Goal: Task Accomplishment & Management: Manage account settings

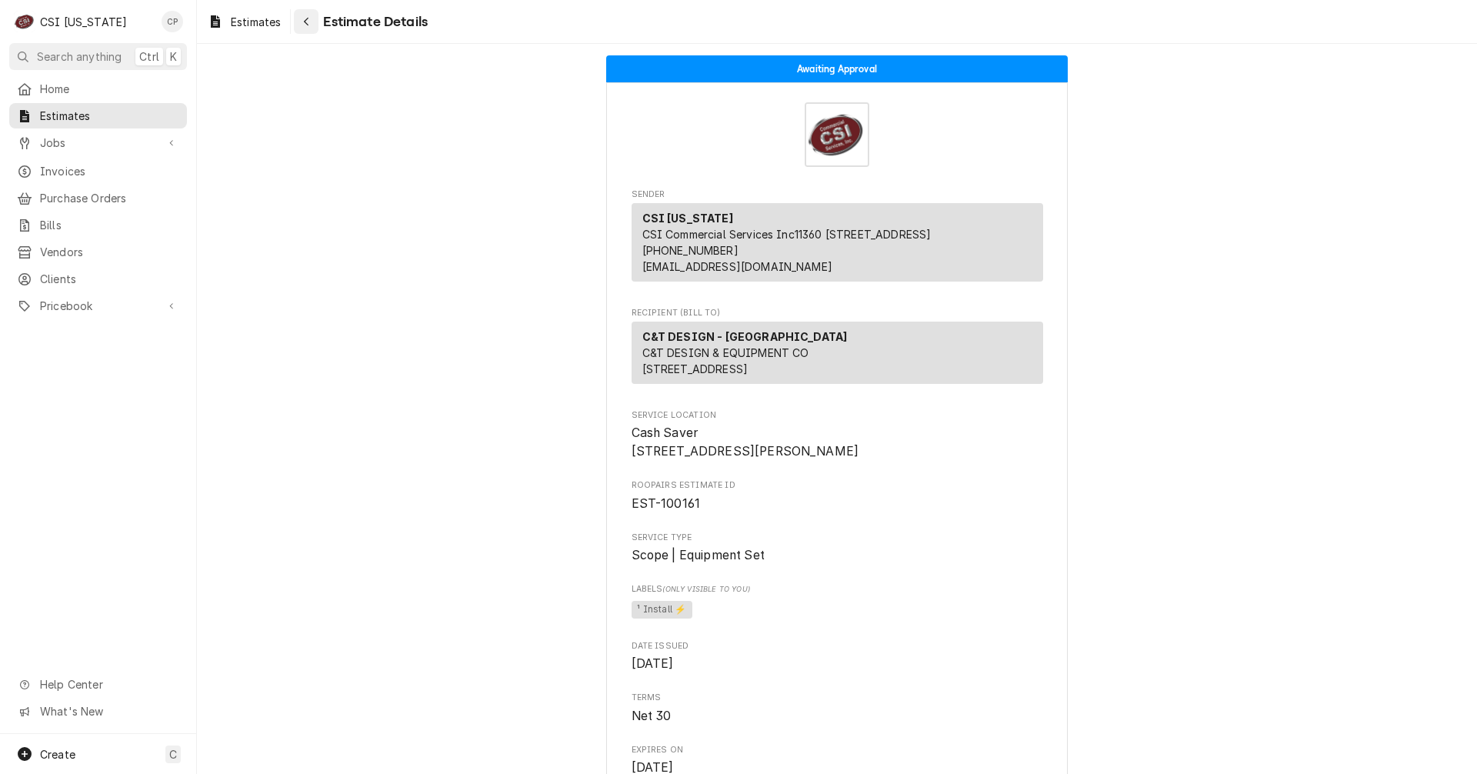
click at [304, 19] on icon "Navigate back" at bounding box center [306, 21] width 7 height 11
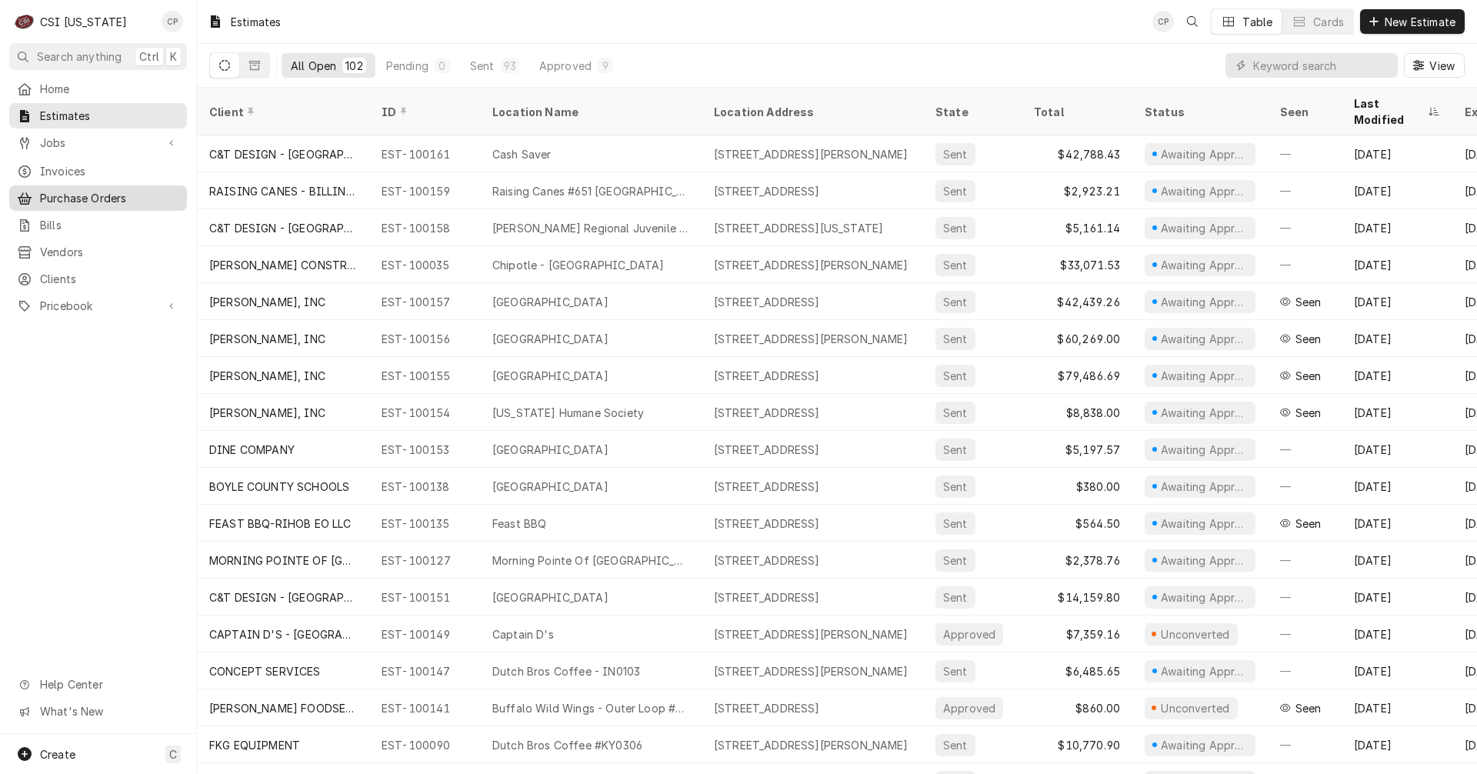
click at [90, 192] on span "Purchase Orders" at bounding box center [109, 198] width 139 height 16
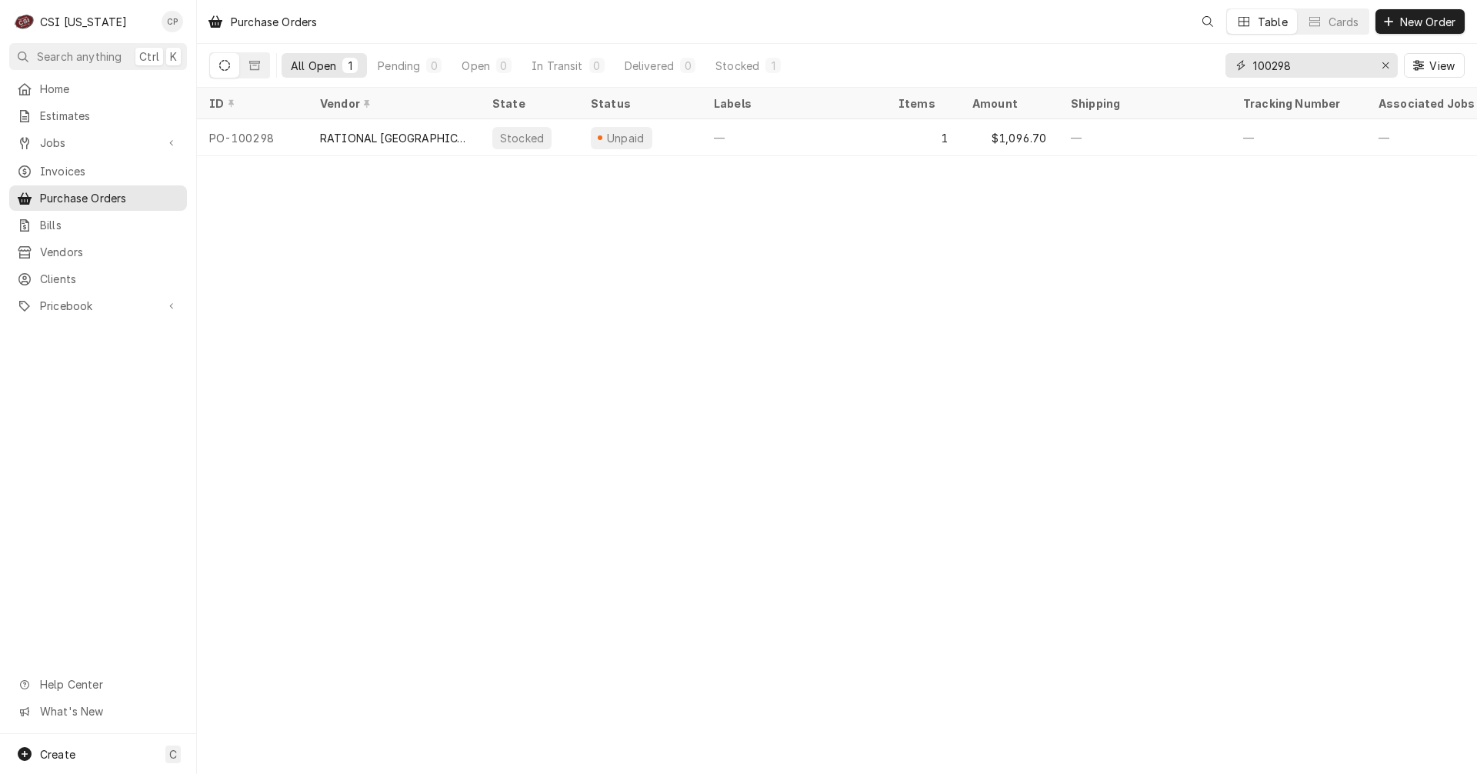
drag, startPoint x: 1309, startPoint y: 65, endPoint x: 1064, endPoint y: 74, distance: 245.5
click at [1064, 74] on div "All Open 1 Pending 0 Open 0 In Transit 0 Delivered 0 Stocked 1 100298 View" at bounding box center [836, 65] width 1255 height 43
type input "100309"
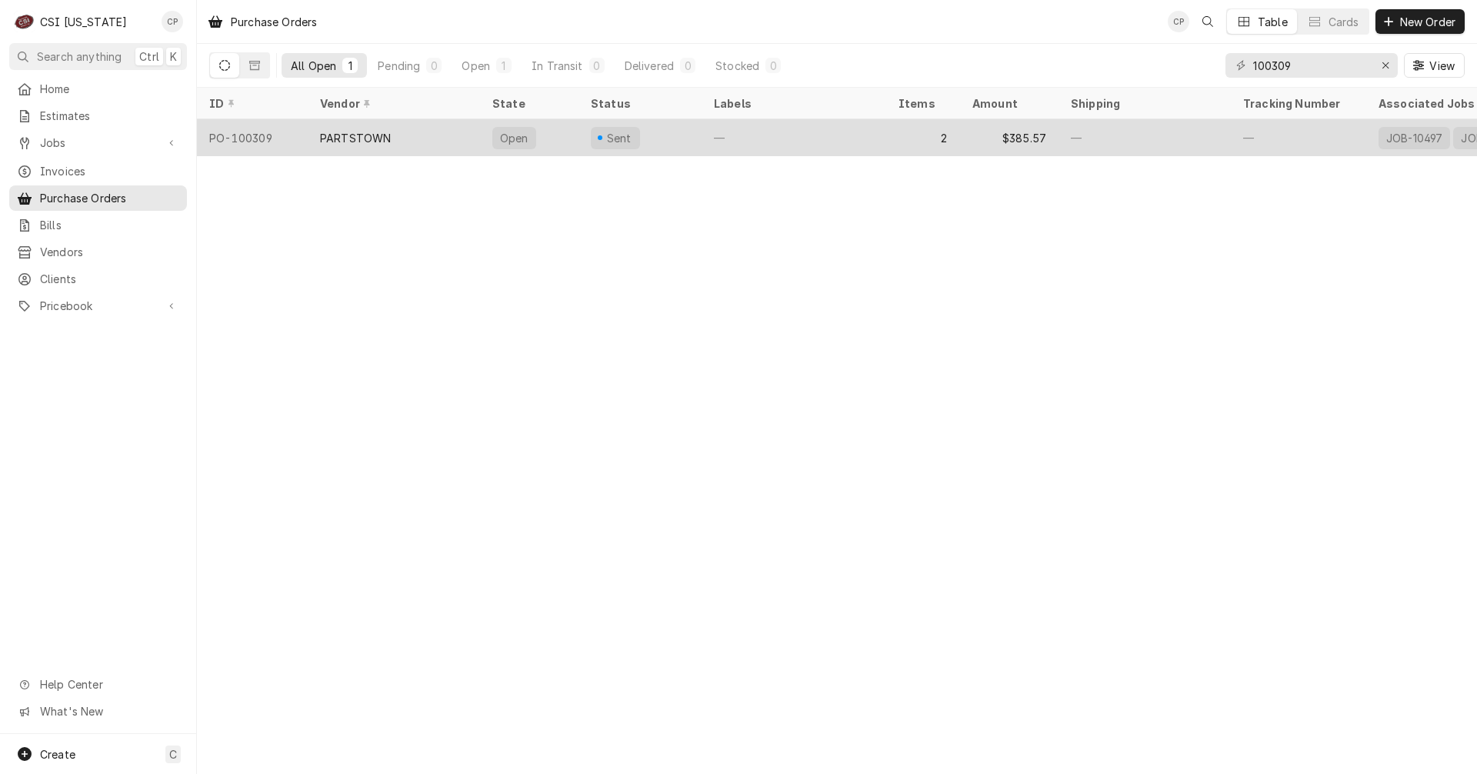
click at [572, 136] on div "Open" at bounding box center [529, 137] width 98 height 37
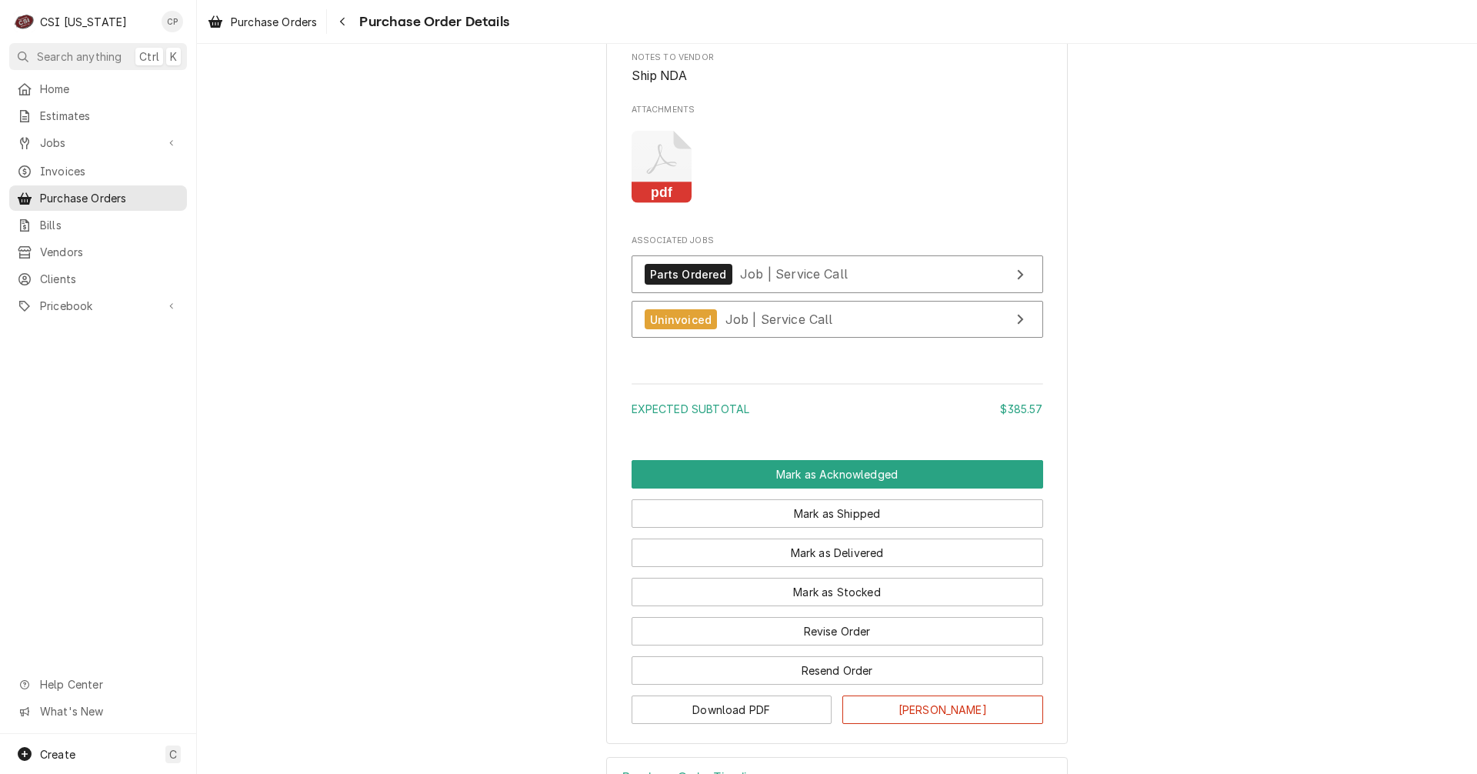
scroll to position [1588, 0]
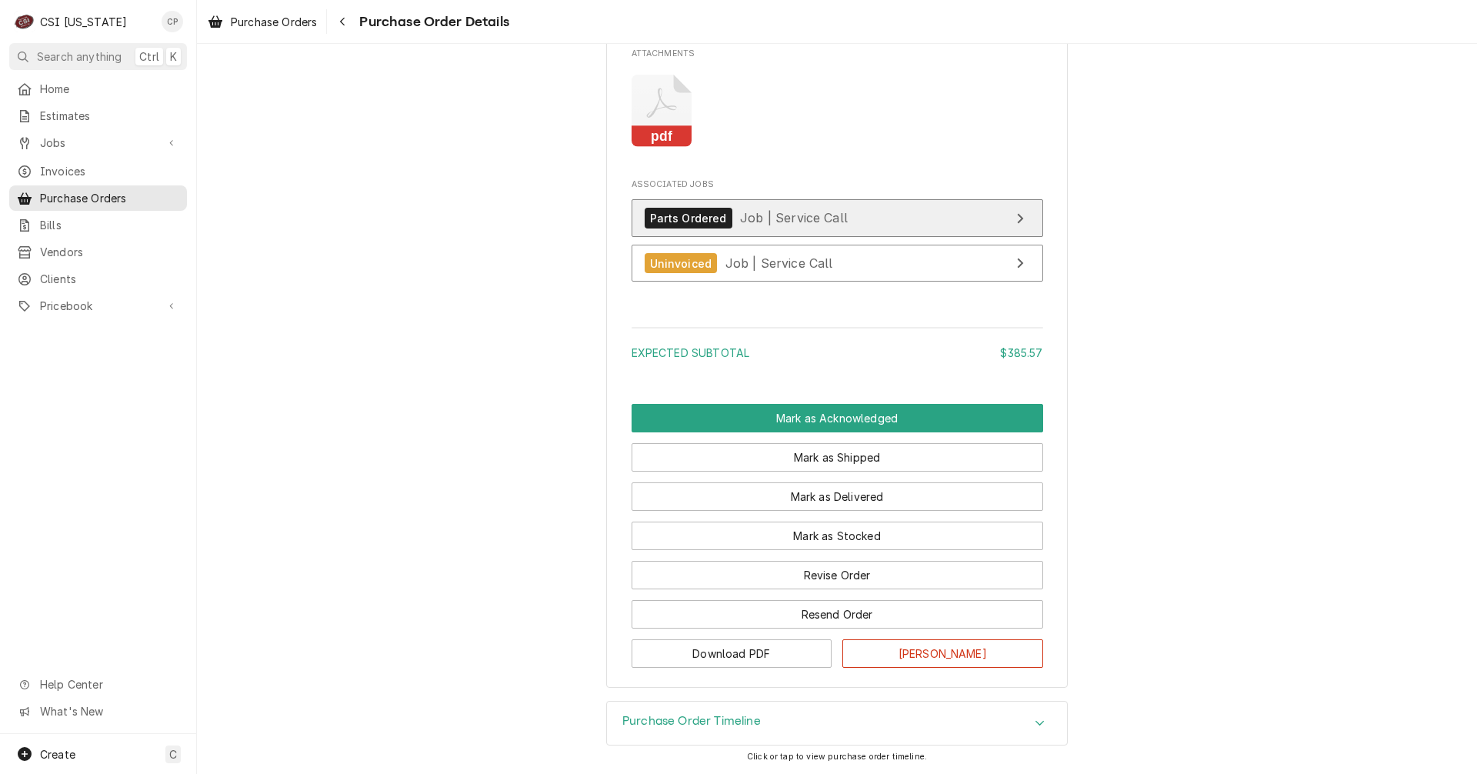
click at [940, 216] on link "Parts Ordered Job | Service Call" at bounding box center [837, 218] width 412 height 38
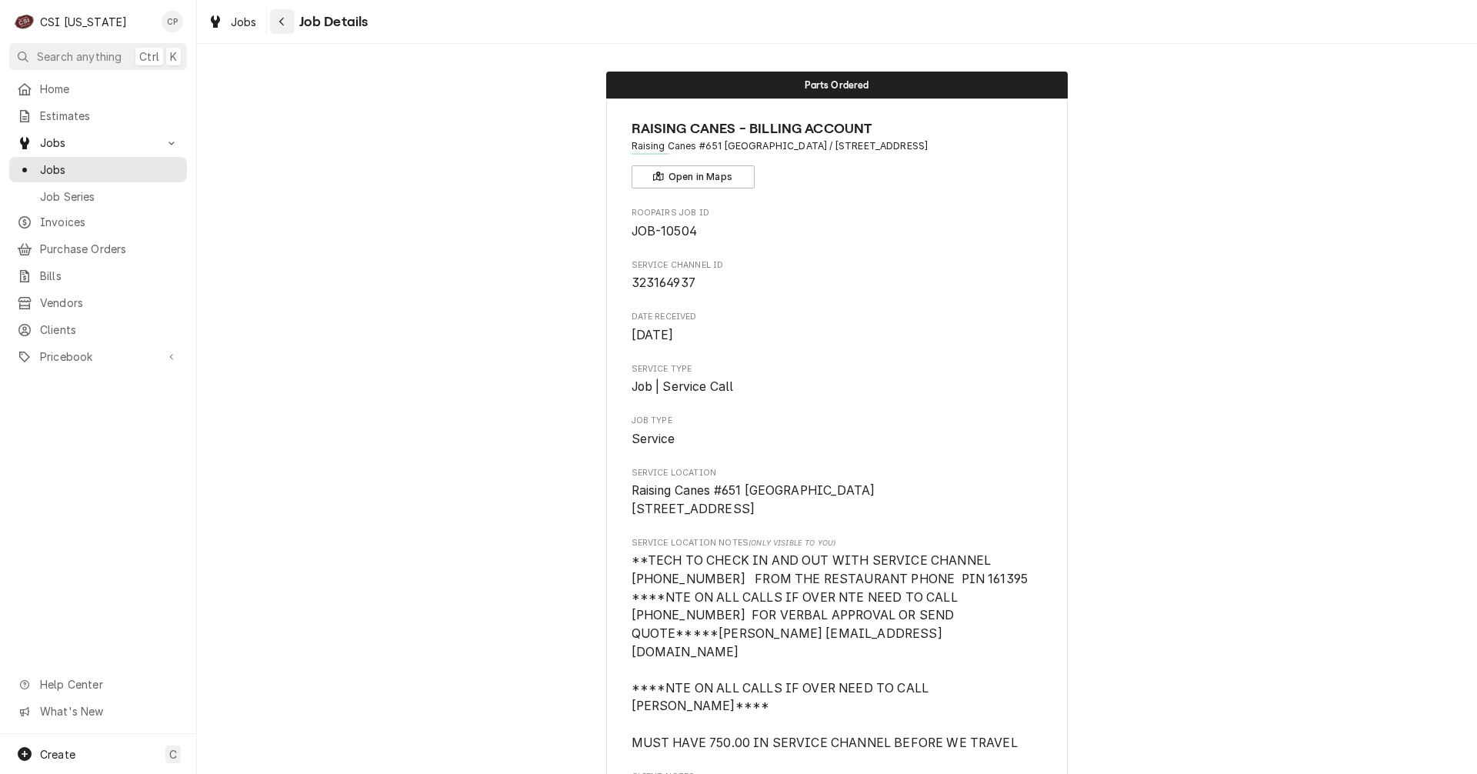
click at [283, 25] on icon "Navigate back" at bounding box center [281, 22] width 5 height 8
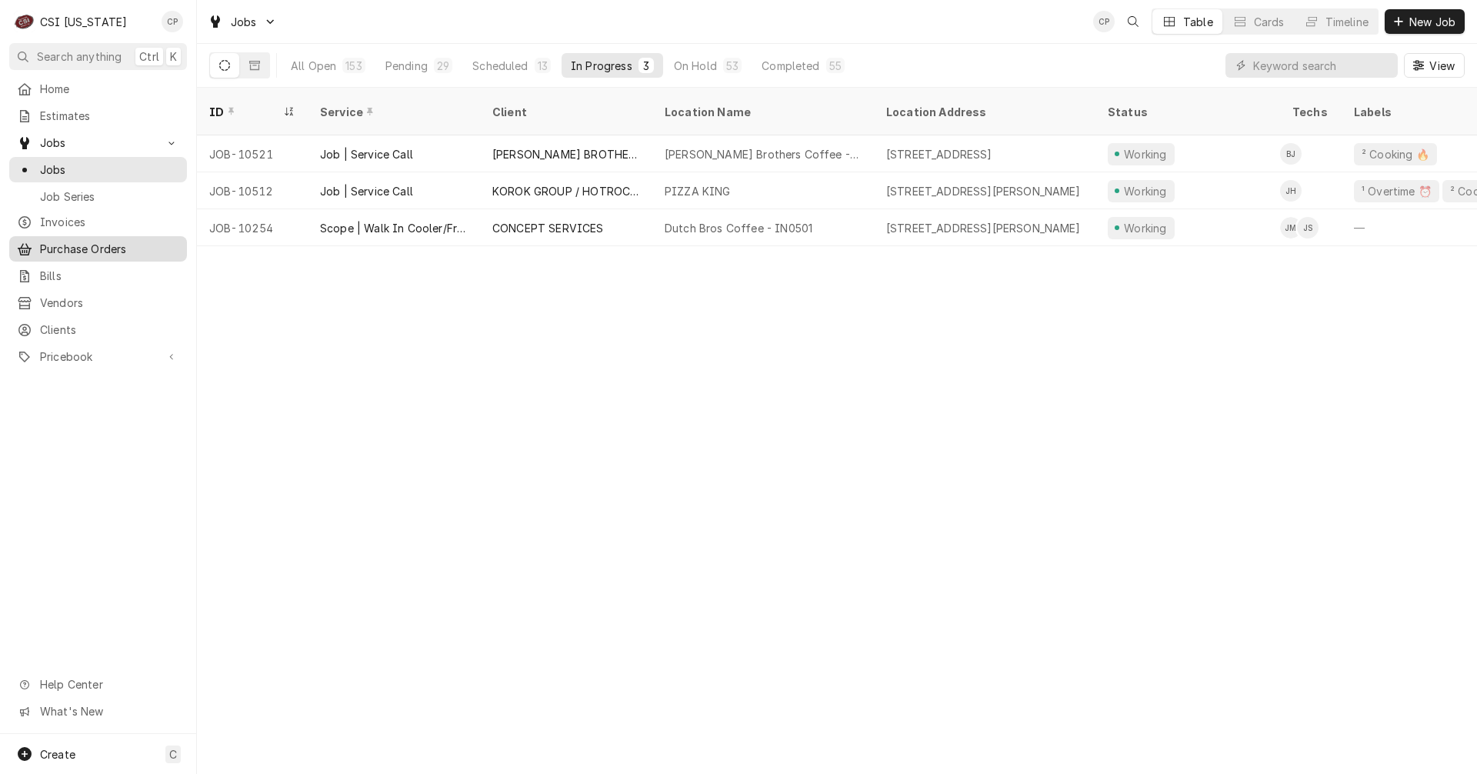
click at [102, 246] on span "Purchase Orders" at bounding box center [109, 249] width 139 height 16
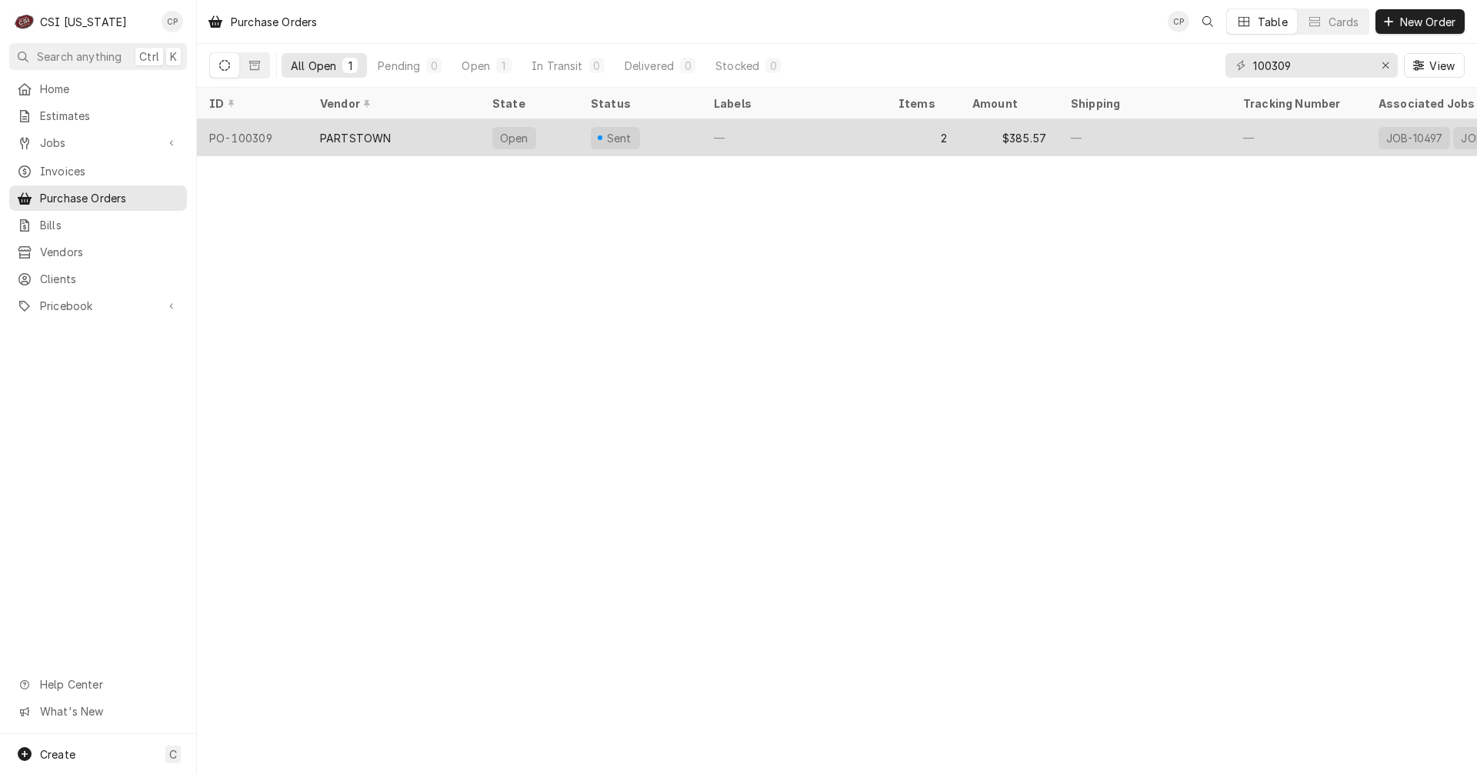
click at [472, 138] on div "PARTSTOWN" at bounding box center [394, 137] width 172 height 37
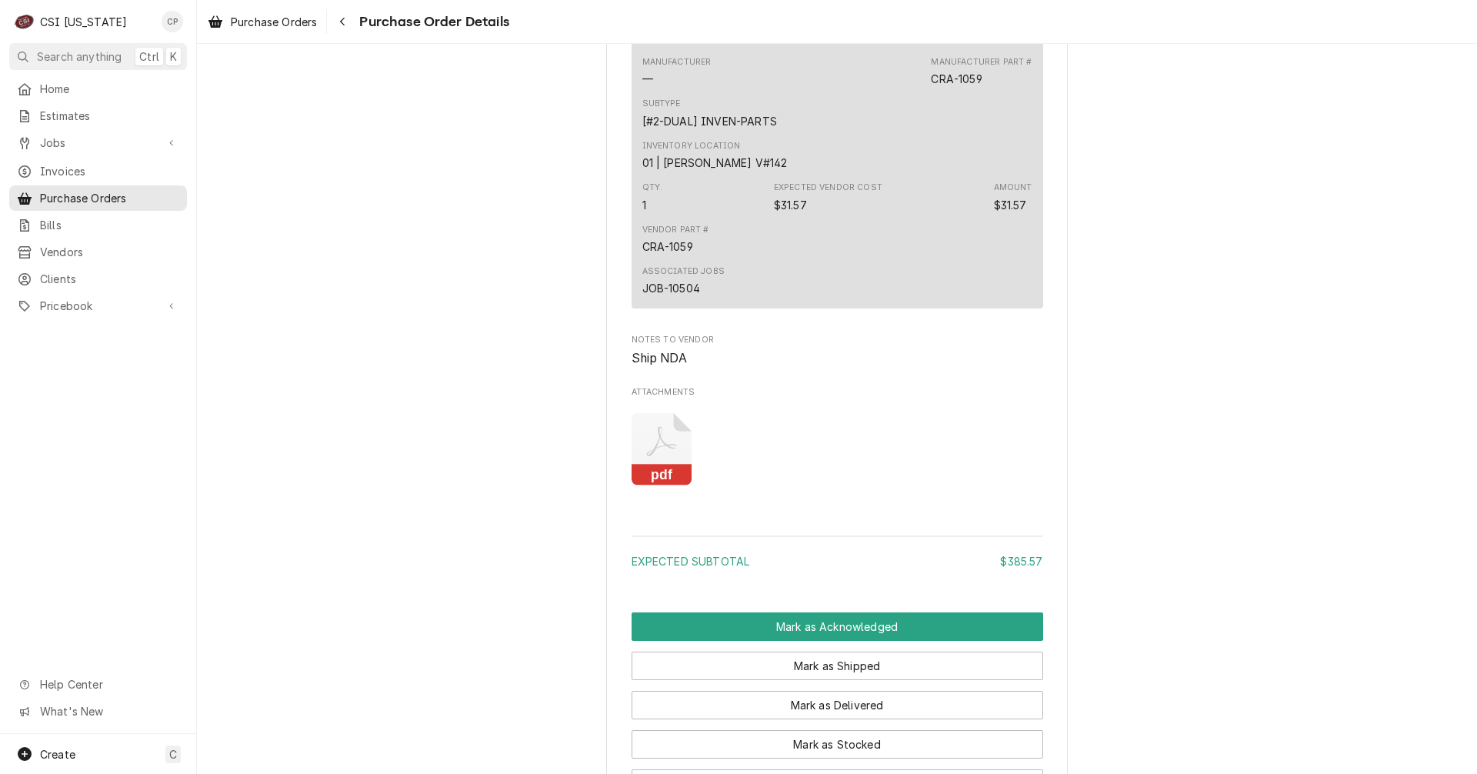
scroll to position [1458, 0]
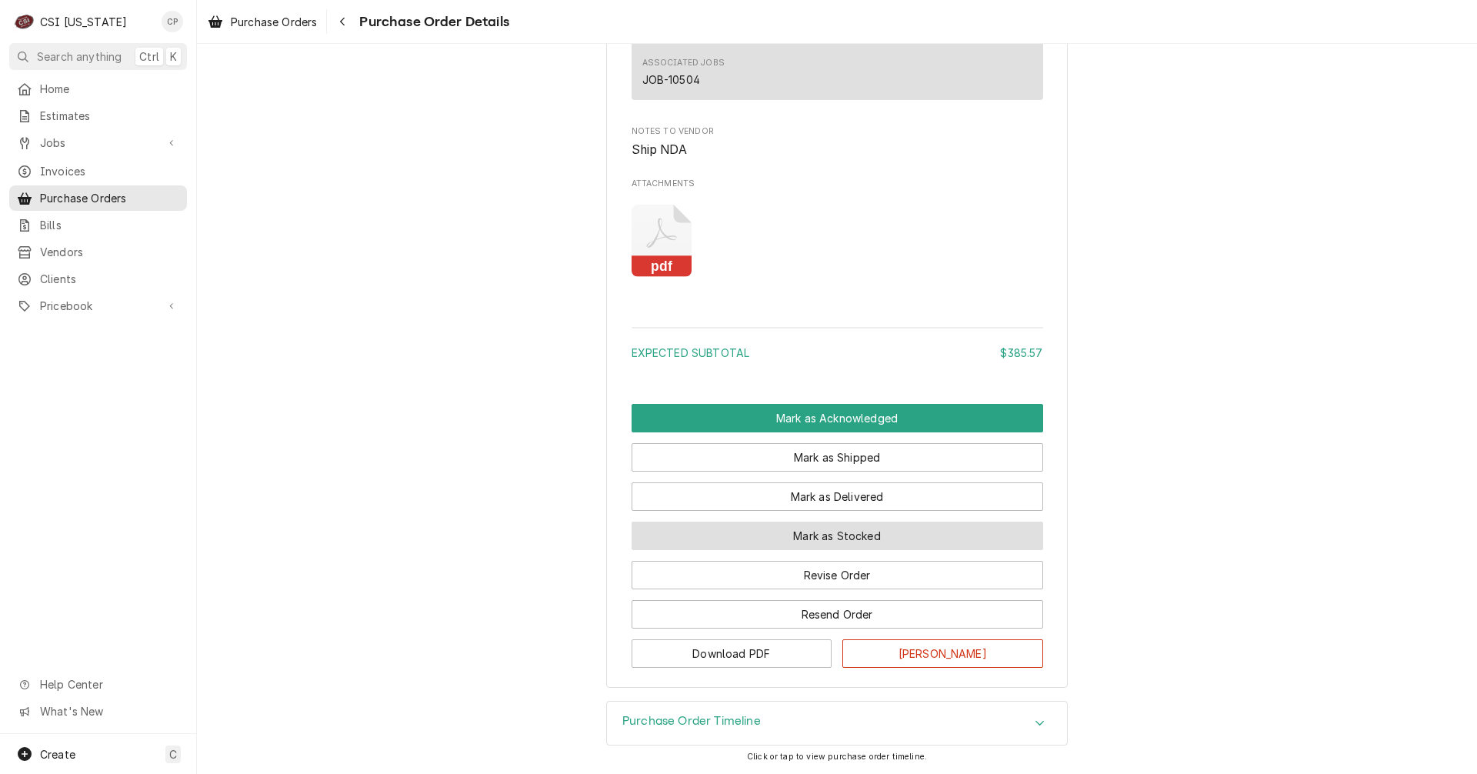
click at [832, 533] on button "Mark as Stocked" at bounding box center [837, 536] width 412 height 28
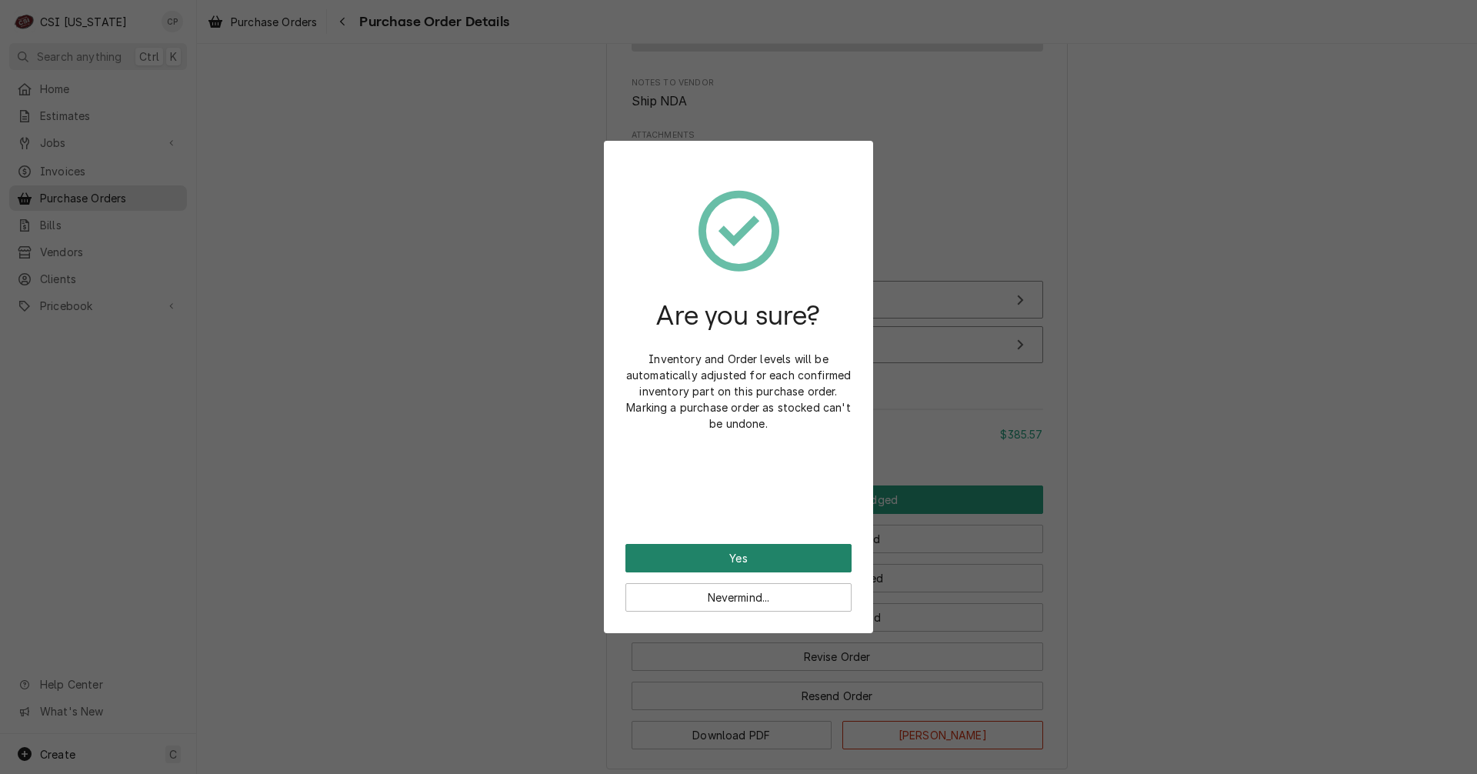
click at [803, 552] on button "Yes" at bounding box center [738, 558] width 226 height 28
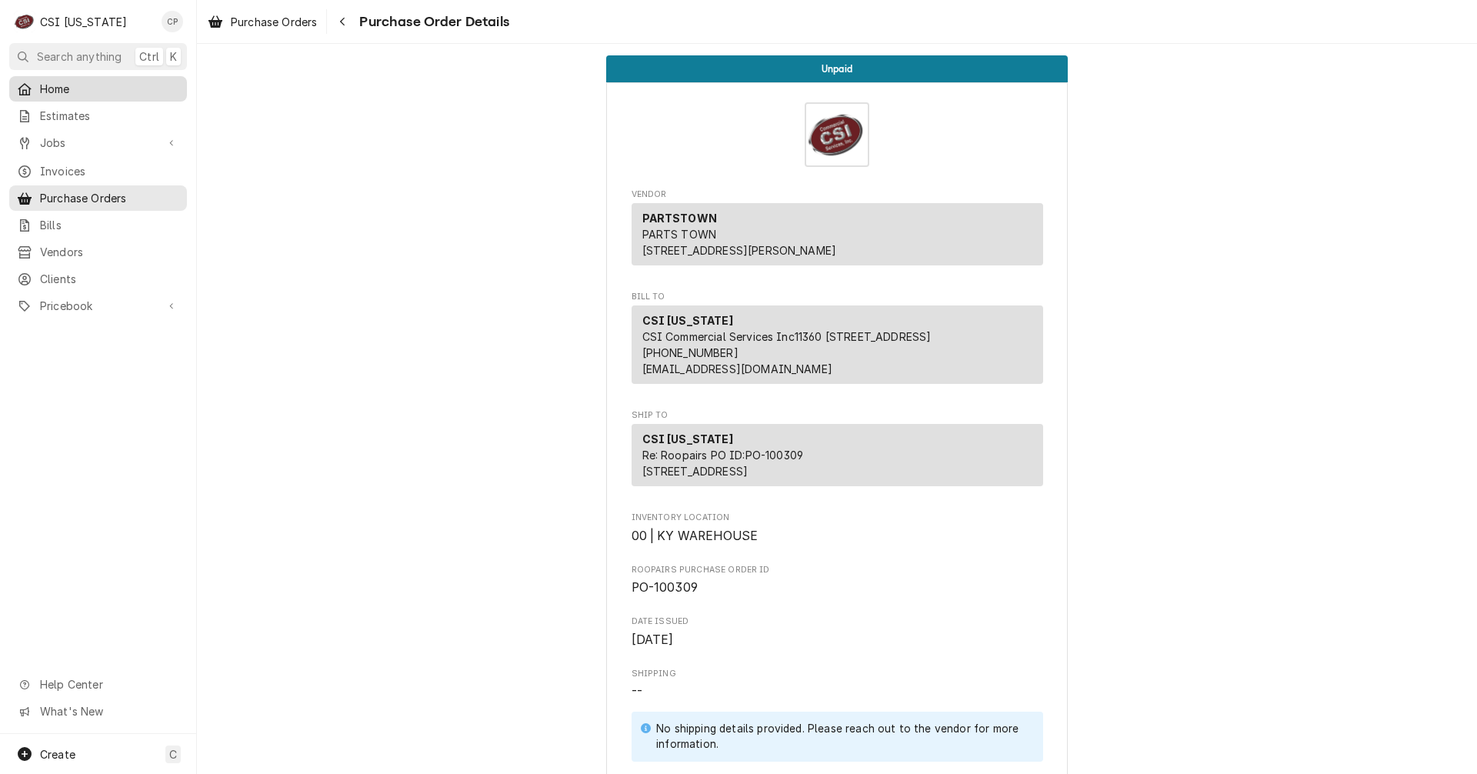
click at [78, 86] on span "Home" at bounding box center [109, 89] width 139 height 16
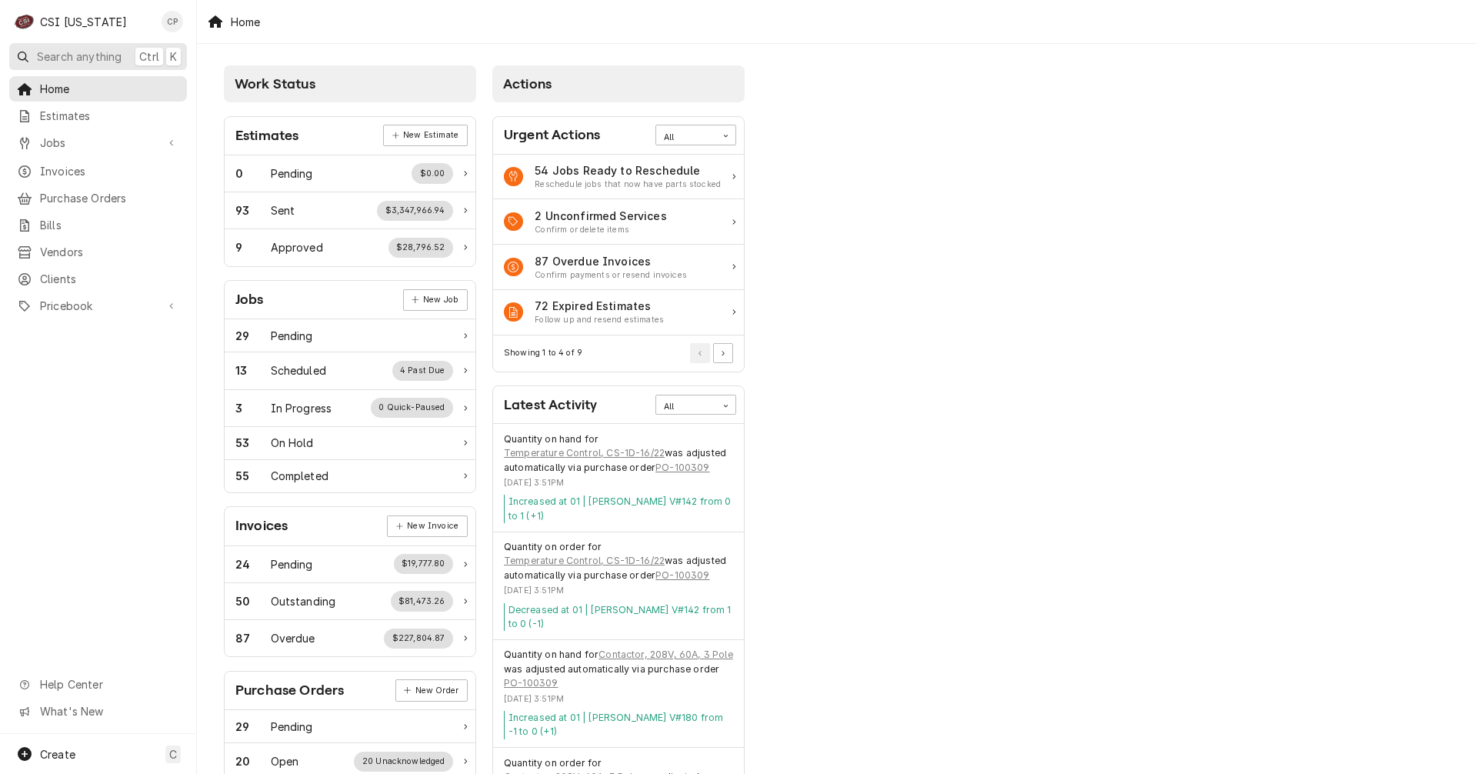
click at [69, 52] on span "Search anything" at bounding box center [79, 56] width 85 height 16
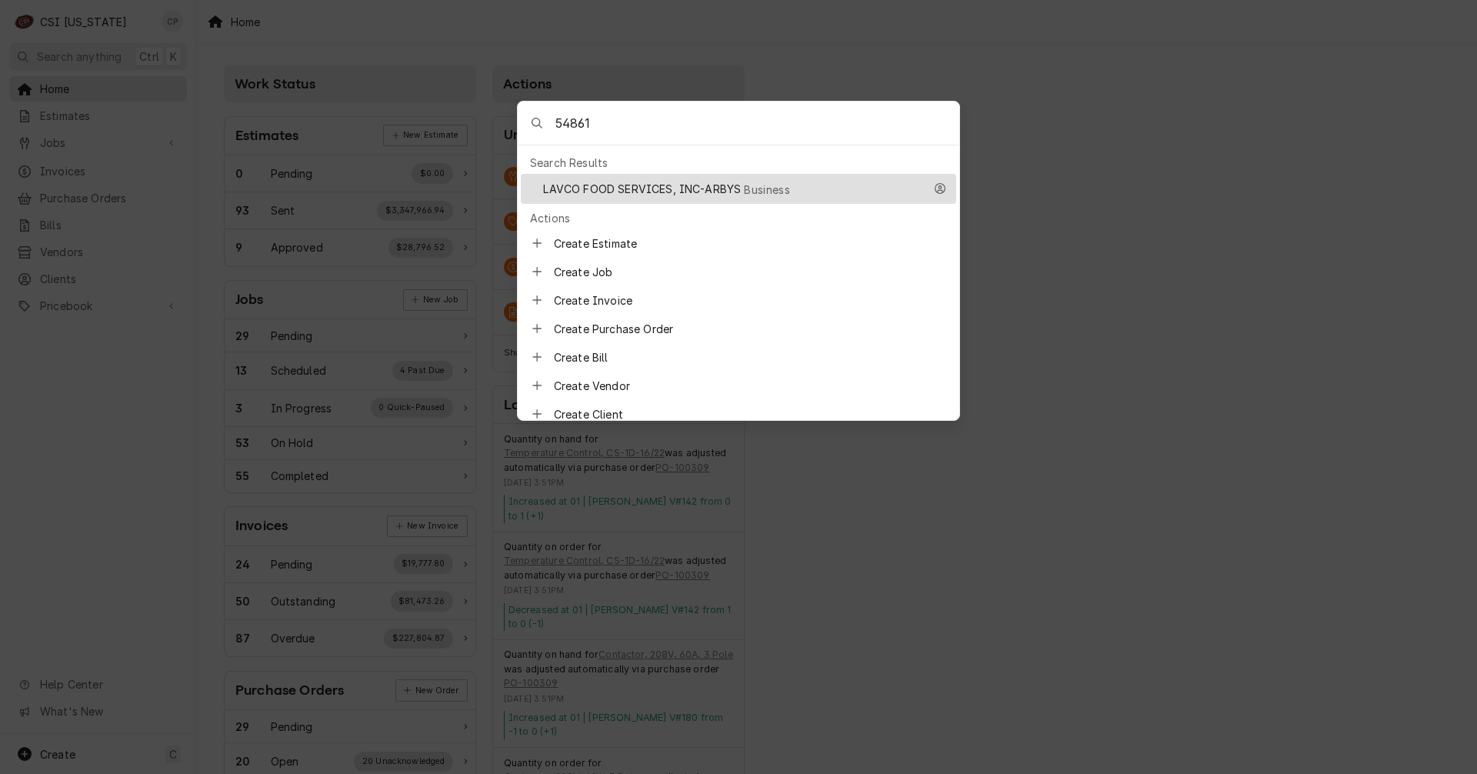
type input "54861"
click at [632, 184] on span "LAVCO FOOD SERVICES, INC-ARBYS" at bounding box center [642, 189] width 198 height 16
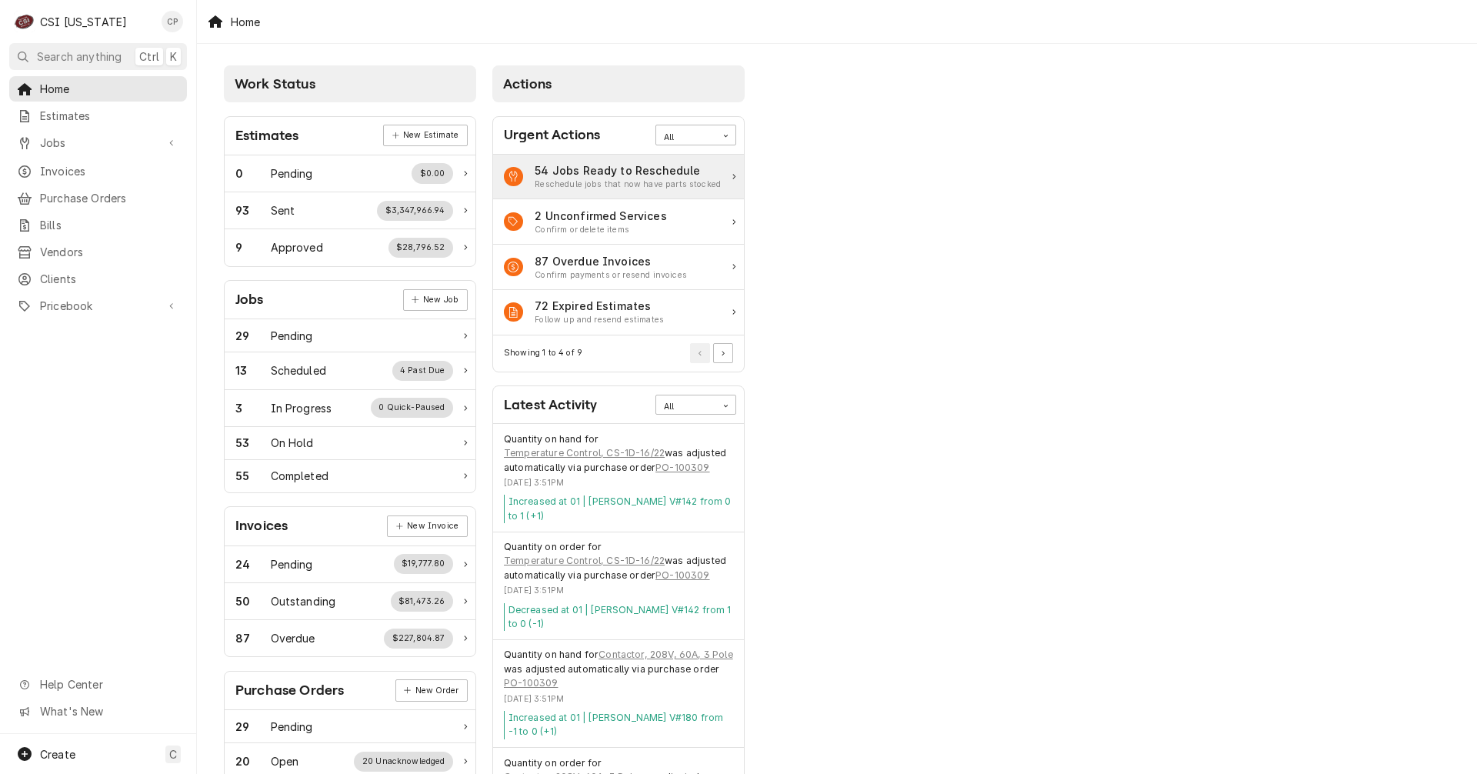
click at [632, 184] on div "Reschedule jobs that now have parts stocked" at bounding box center [628, 184] width 186 height 12
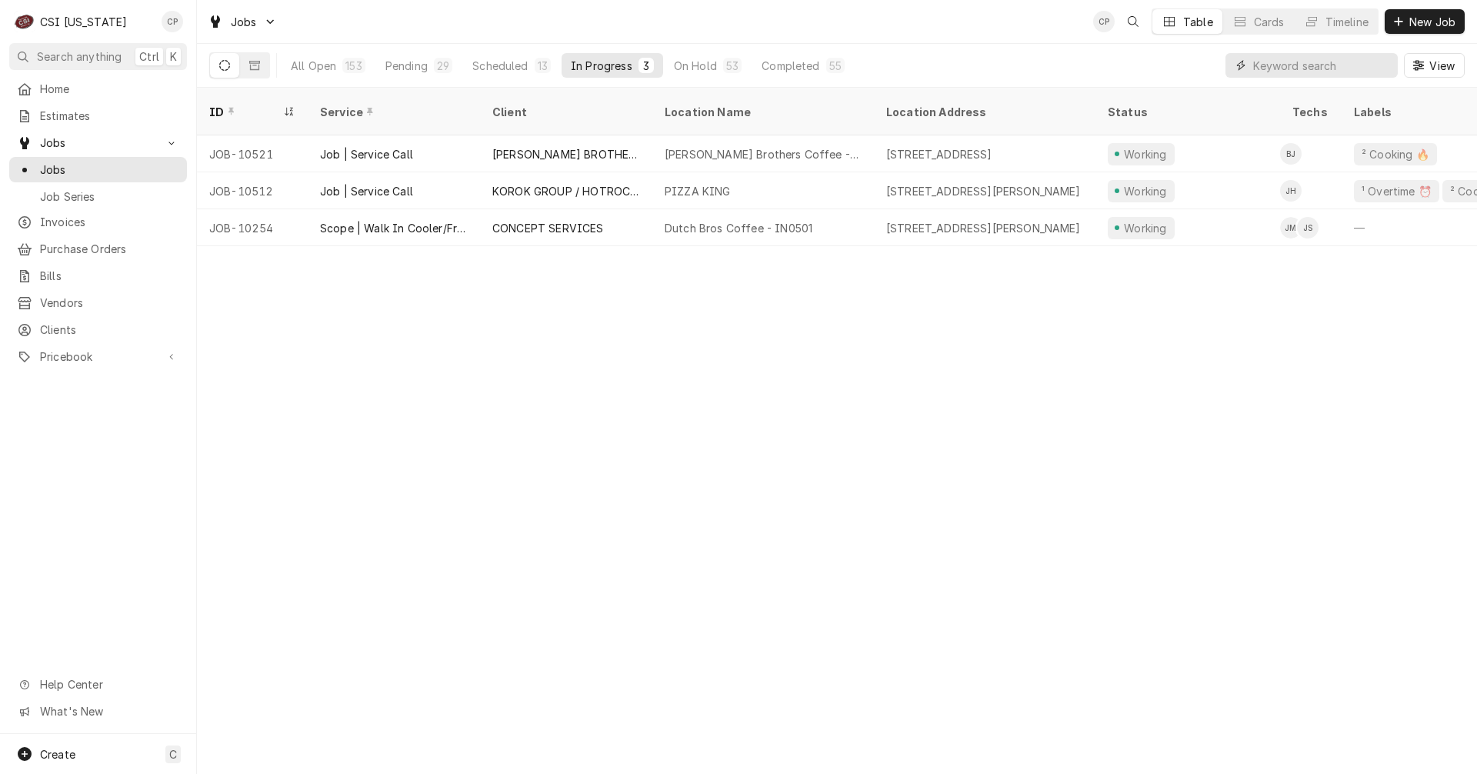
click at [1261, 65] on input "Dynamic Content Wrapper" at bounding box center [1321, 65] width 137 height 25
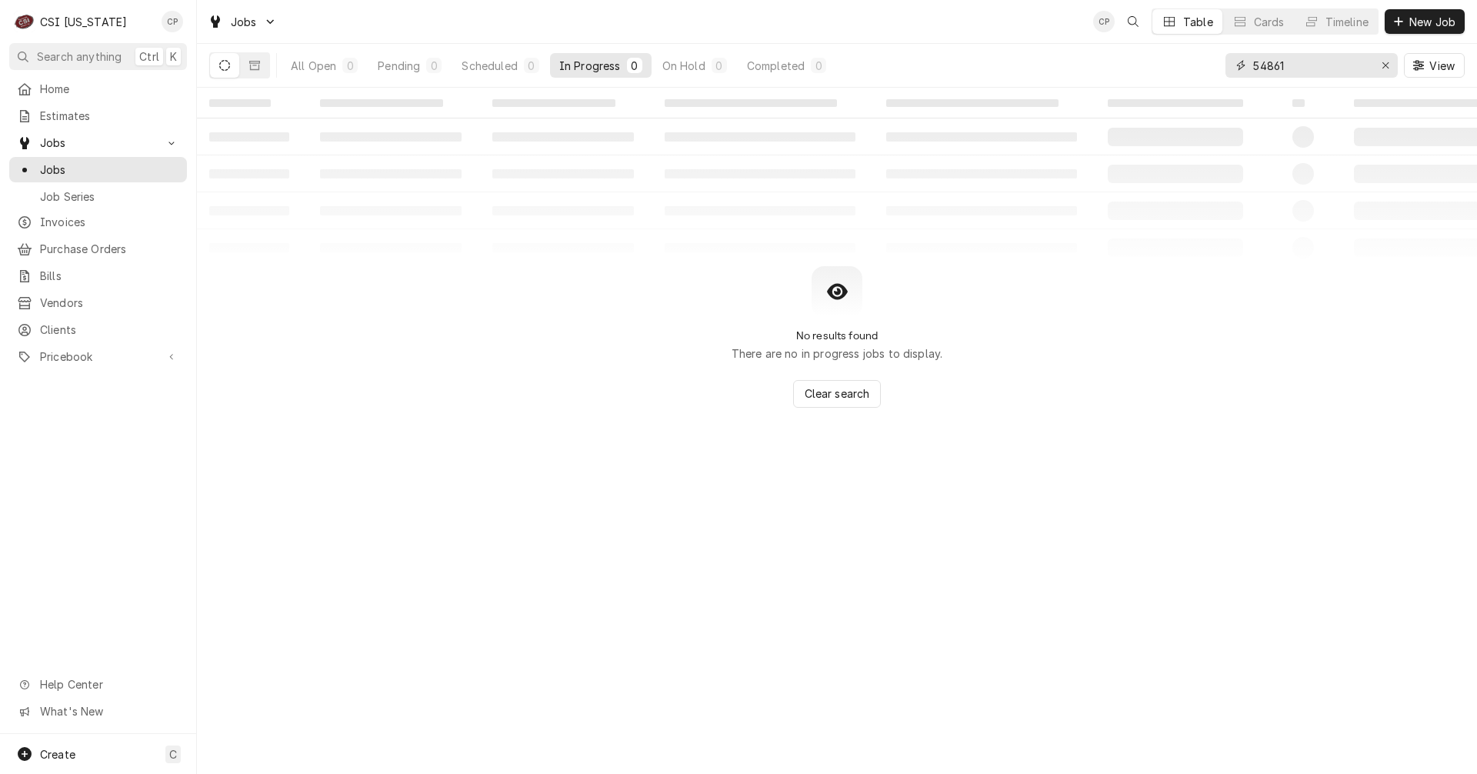
drag, startPoint x: 1305, startPoint y: 69, endPoint x: 1164, endPoint y: 72, distance: 140.8
click at [1165, 72] on div "All Open 0 Pending 0 Scheduled 0 In Progress 0 On Hold 0 Completed 0 54861 View" at bounding box center [836, 65] width 1255 height 43
type input "play"
click at [494, 66] on div "Scheduled" at bounding box center [489, 66] width 55 height 16
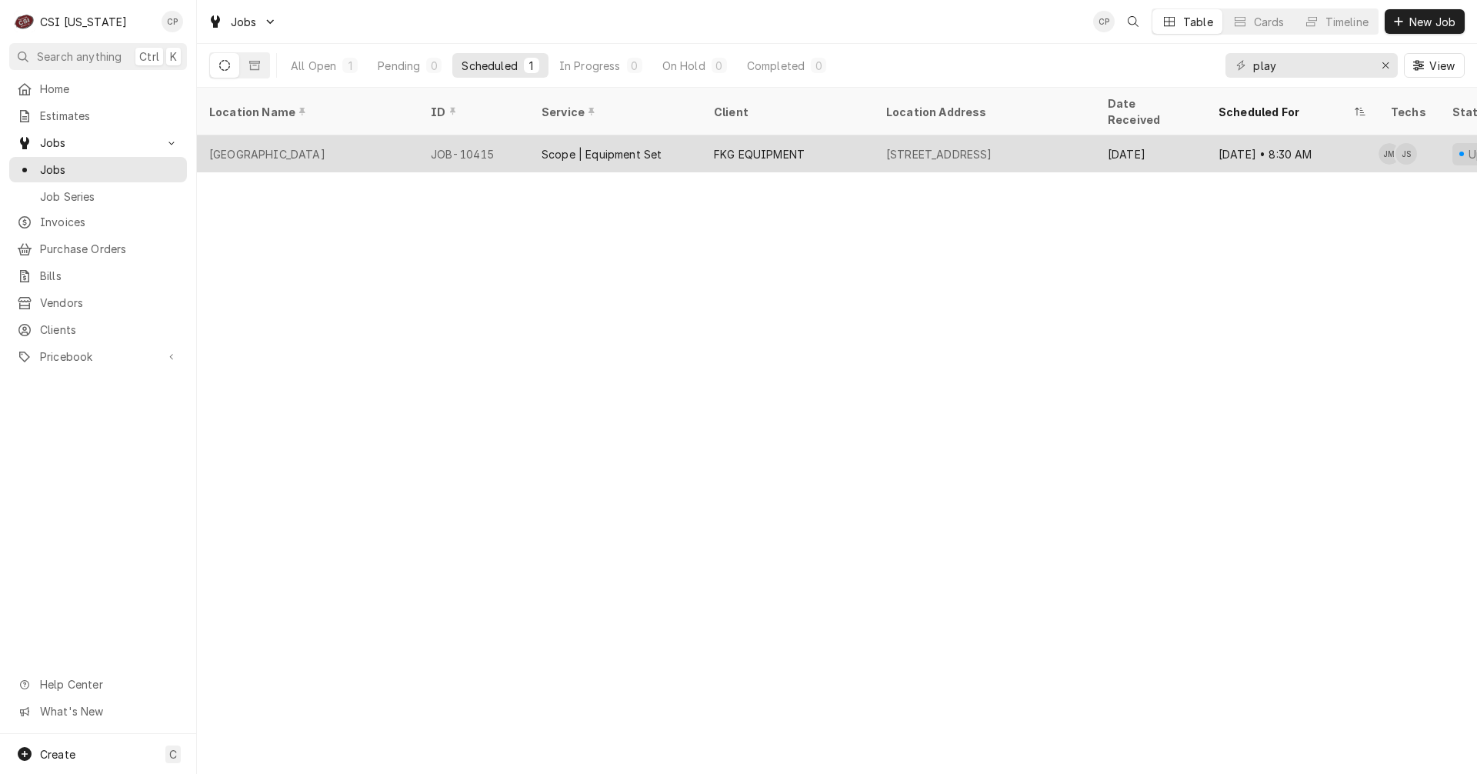
click at [779, 146] on div "FKG EQUIPMENT" at bounding box center [759, 154] width 91 height 16
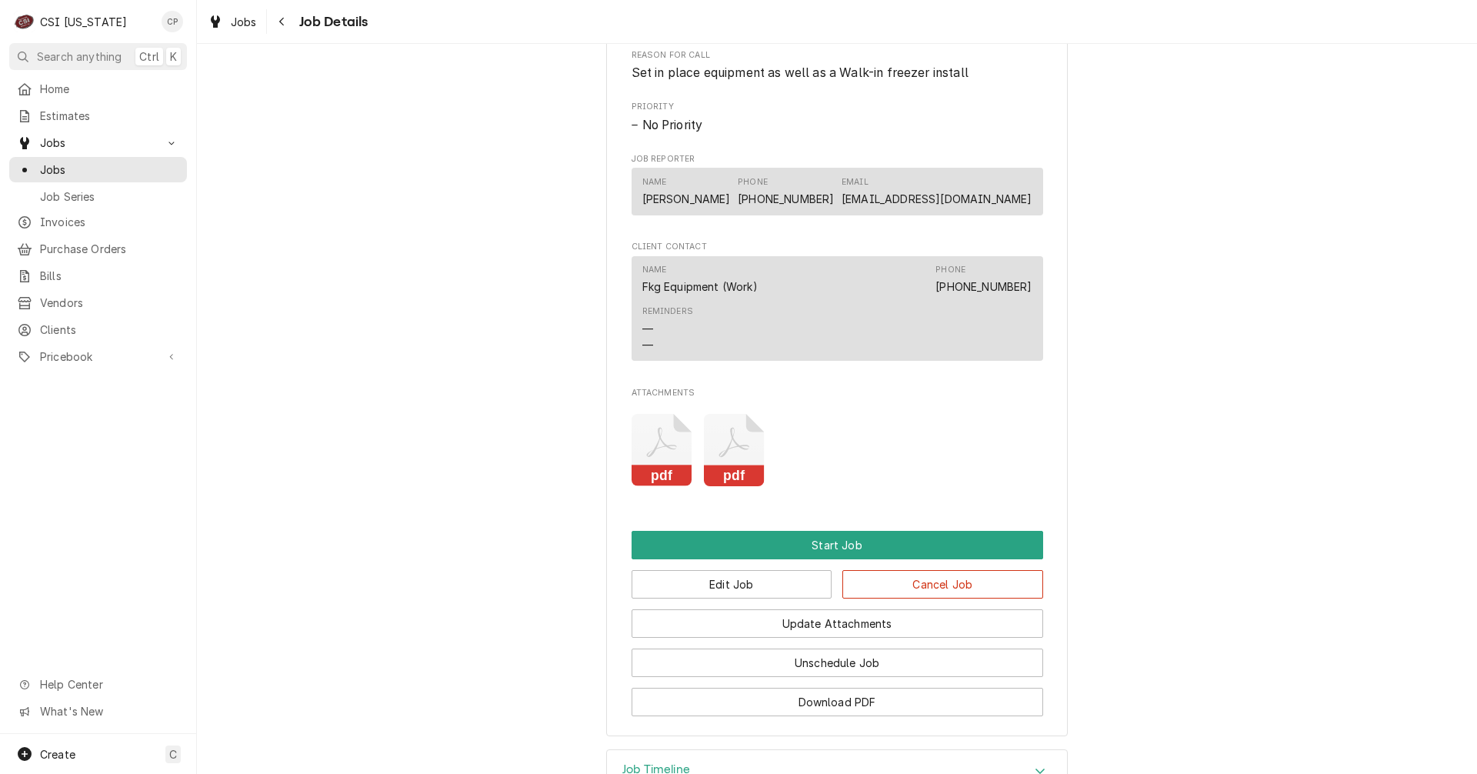
scroll to position [923, 0]
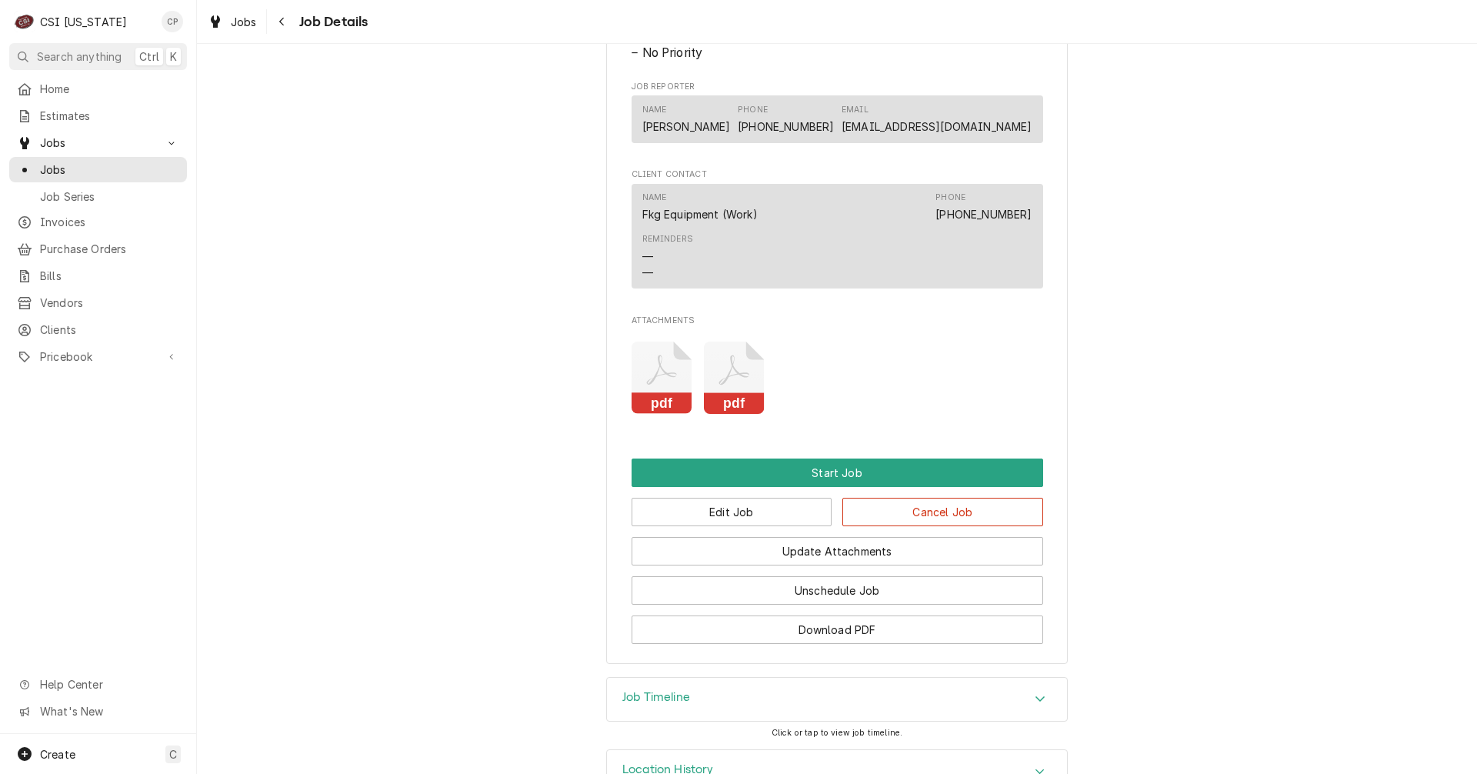
click at [692, 389] on icon "Attachments" at bounding box center [661, 378] width 61 height 73
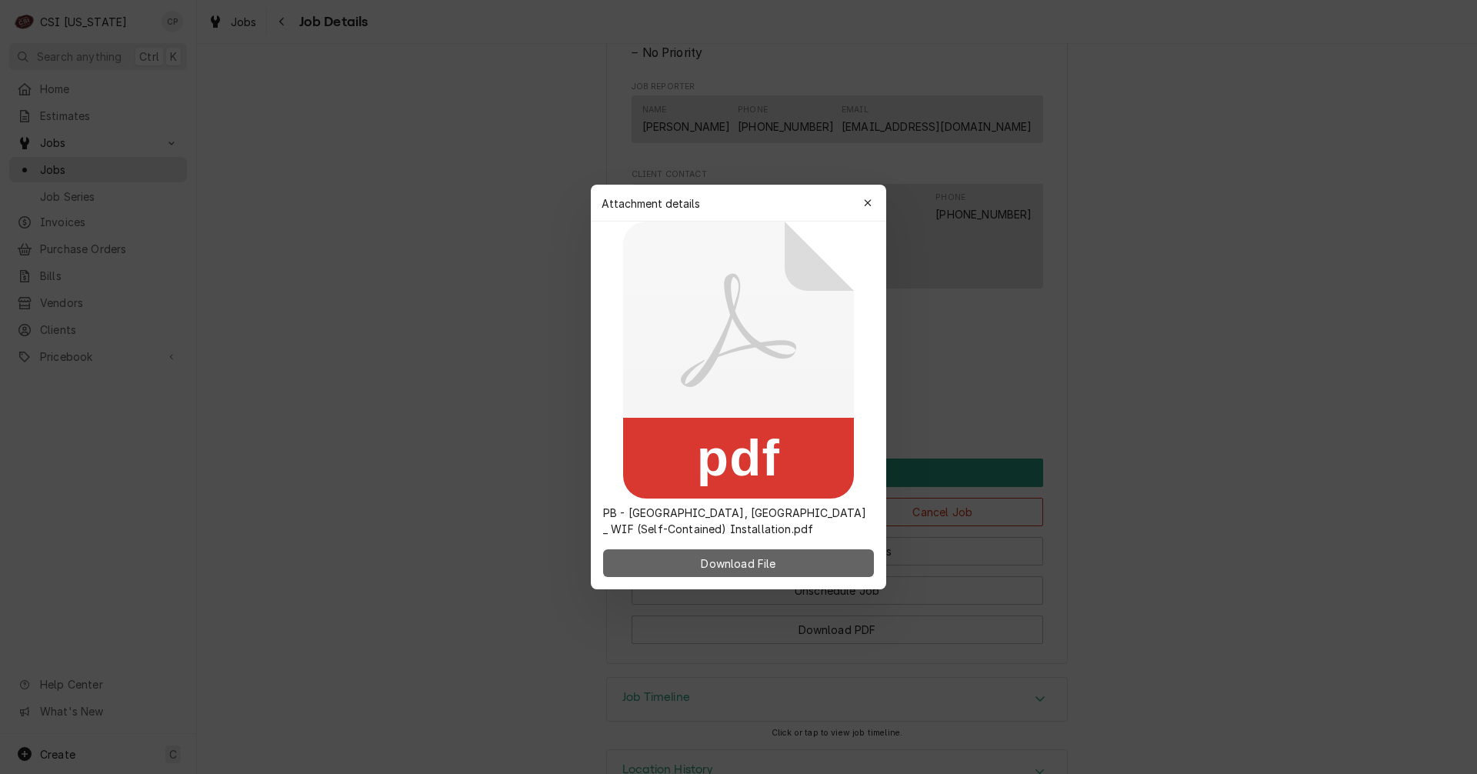
click at [753, 565] on span "Download File" at bounding box center [738, 563] width 81 height 16
click at [869, 202] on icon "button" at bounding box center [867, 202] width 7 height 7
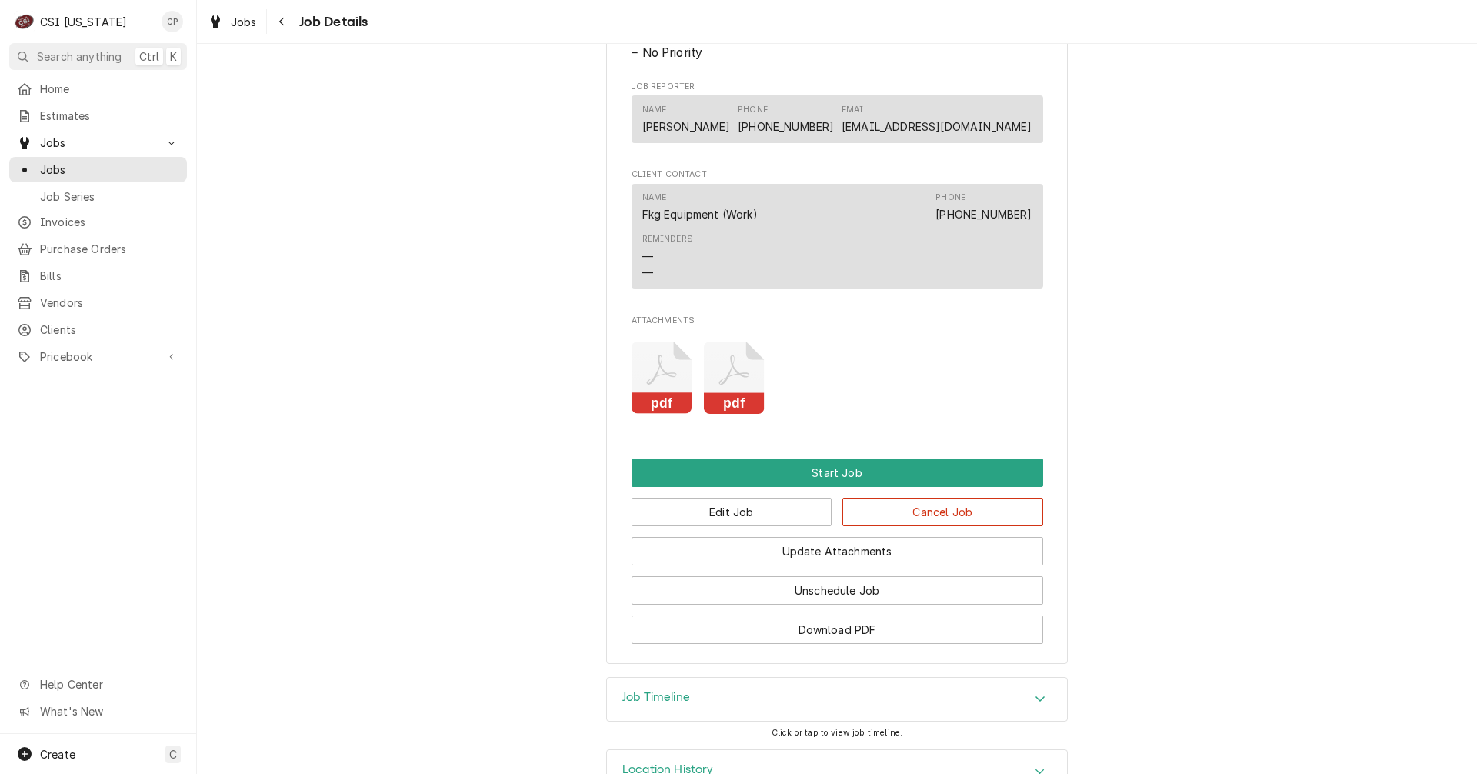
click at [655, 403] on icon "Attachments" at bounding box center [661, 378] width 61 height 73
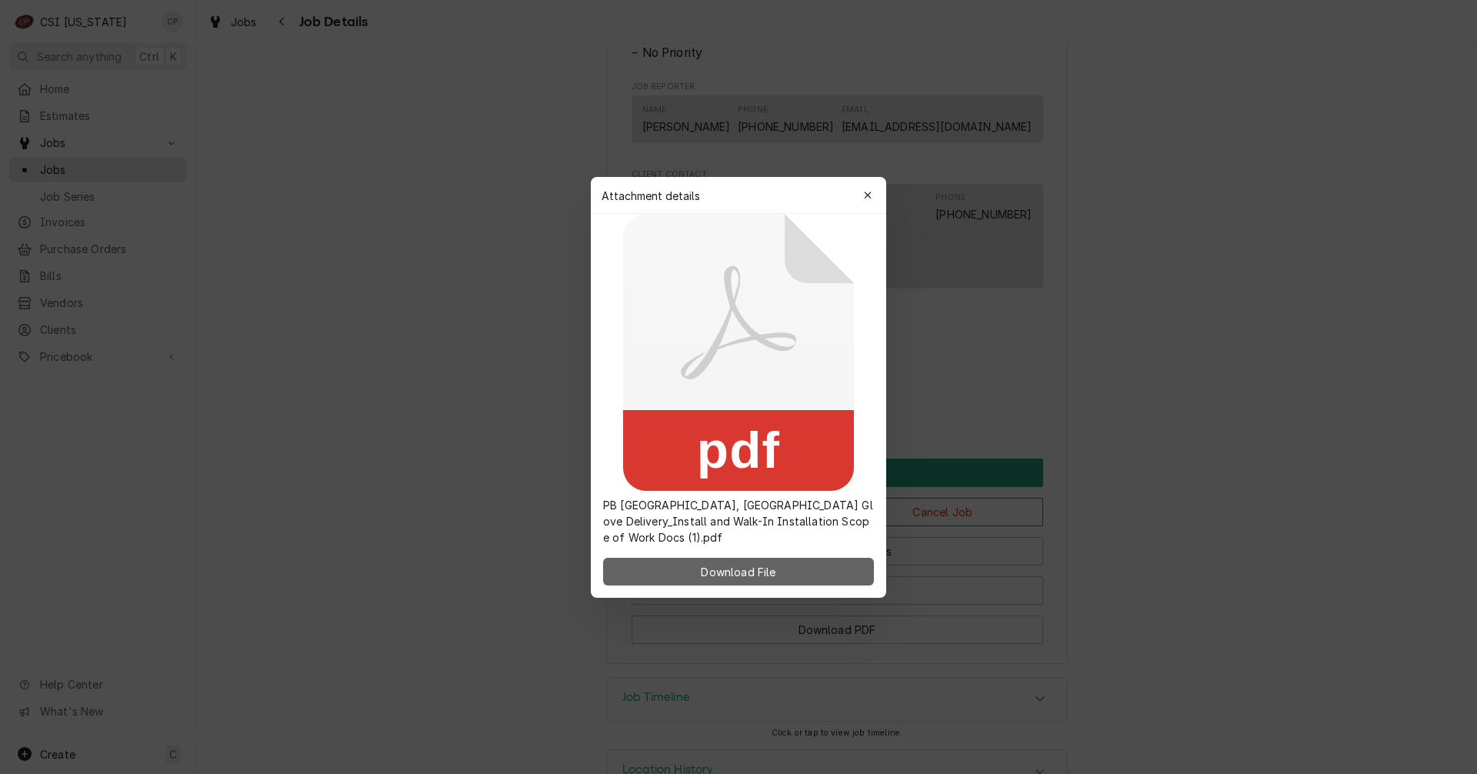
click at [745, 565] on span "Download File" at bounding box center [738, 571] width 81 height 16
click at [869, 198] on icon "button" at bounding box center [868, 195] width 8 height 11
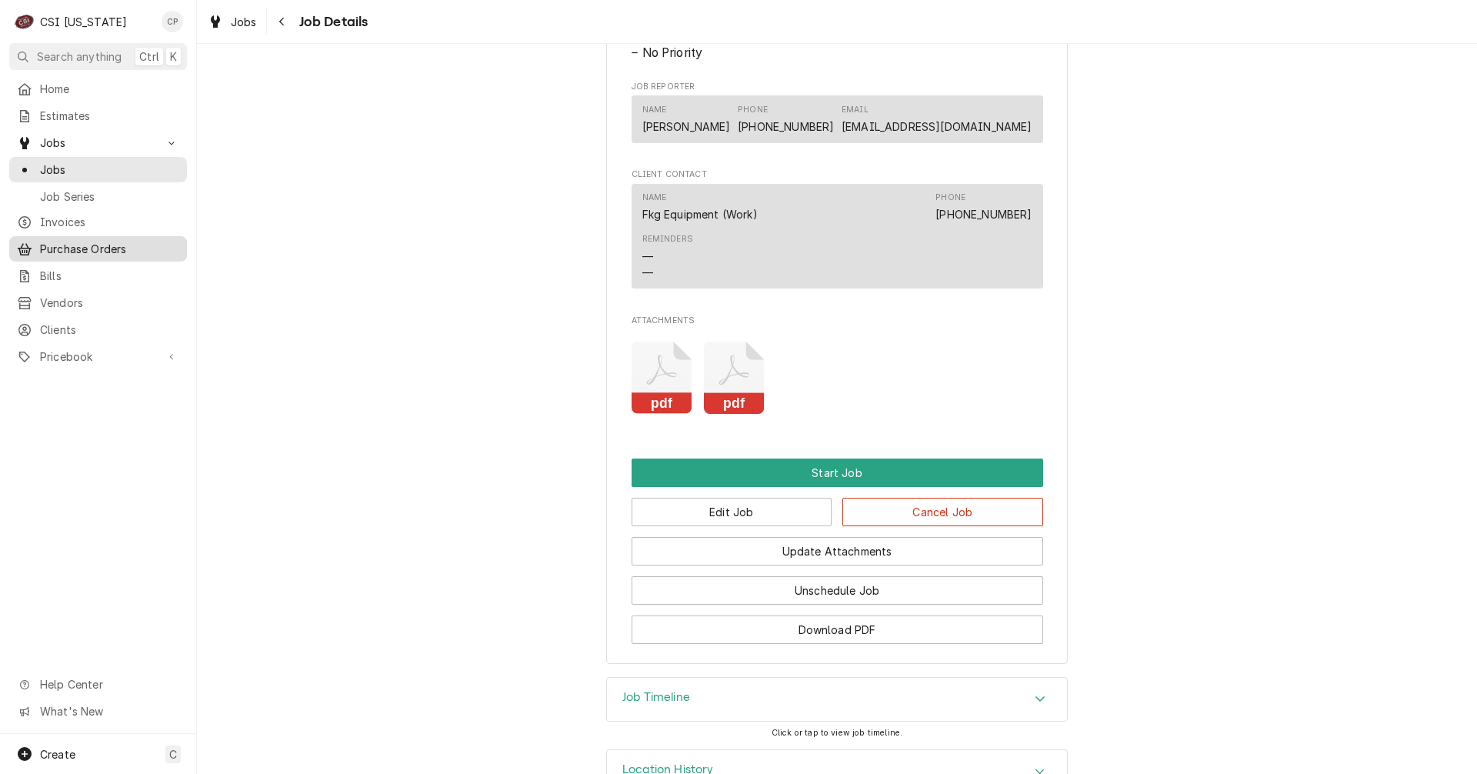
click at [98, 247] on span "Purchase Orders" at bounding box center [109, 249] width 139 height 16
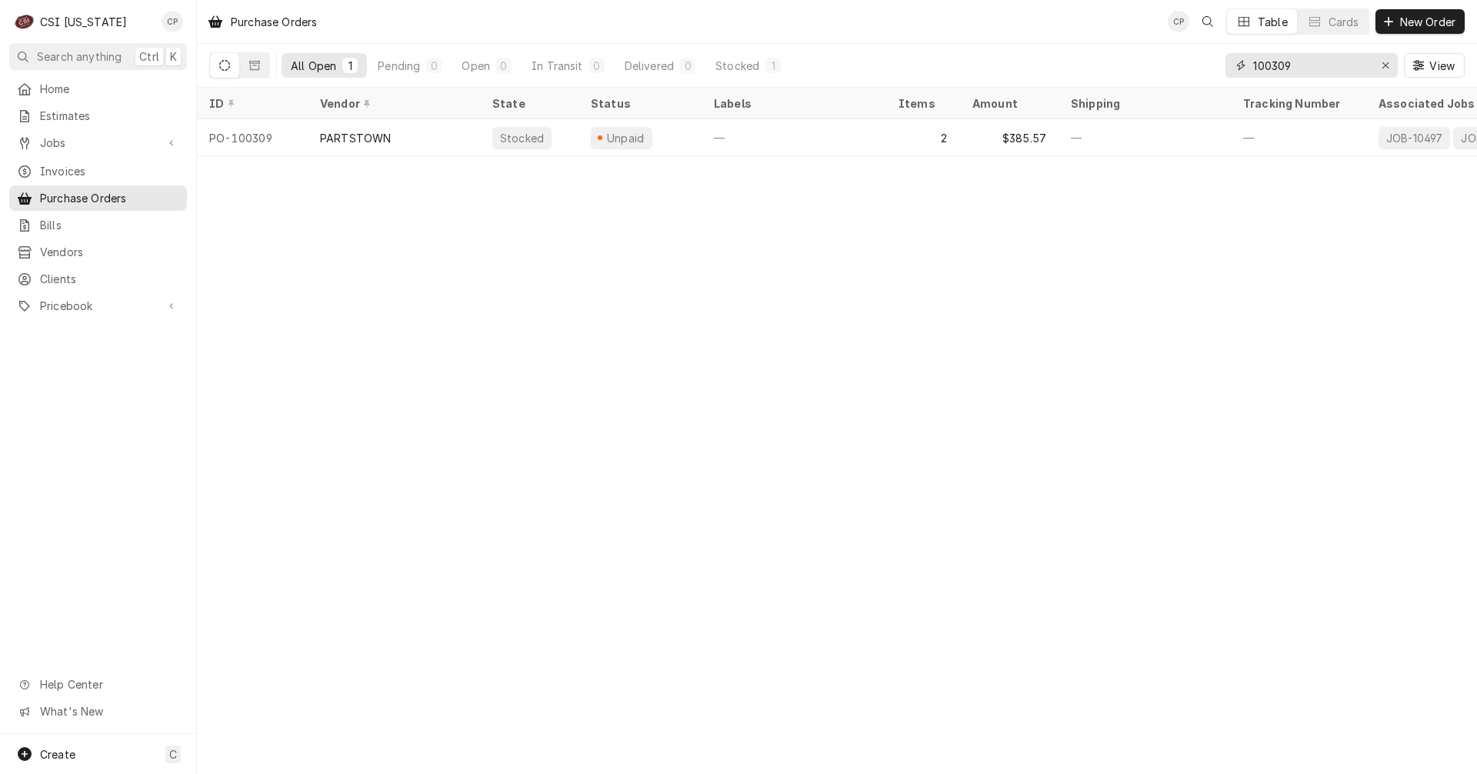
click at [1308, 64] on input "100309" at bounding box center [1310, 65] width 115 height 25
type input "100303"
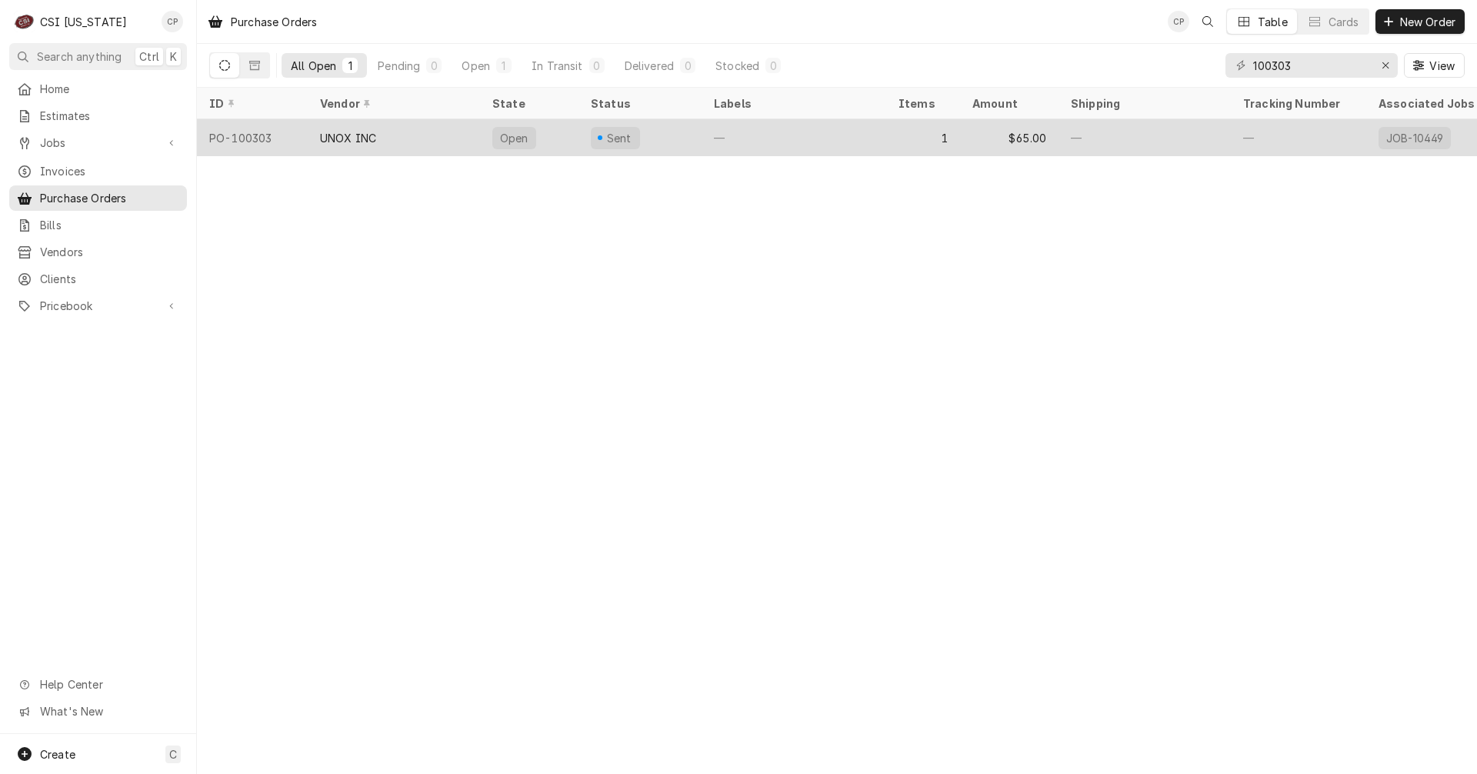
click at [559, 147] on div "Open" at bounding box center [529, 137] width 98 height 37
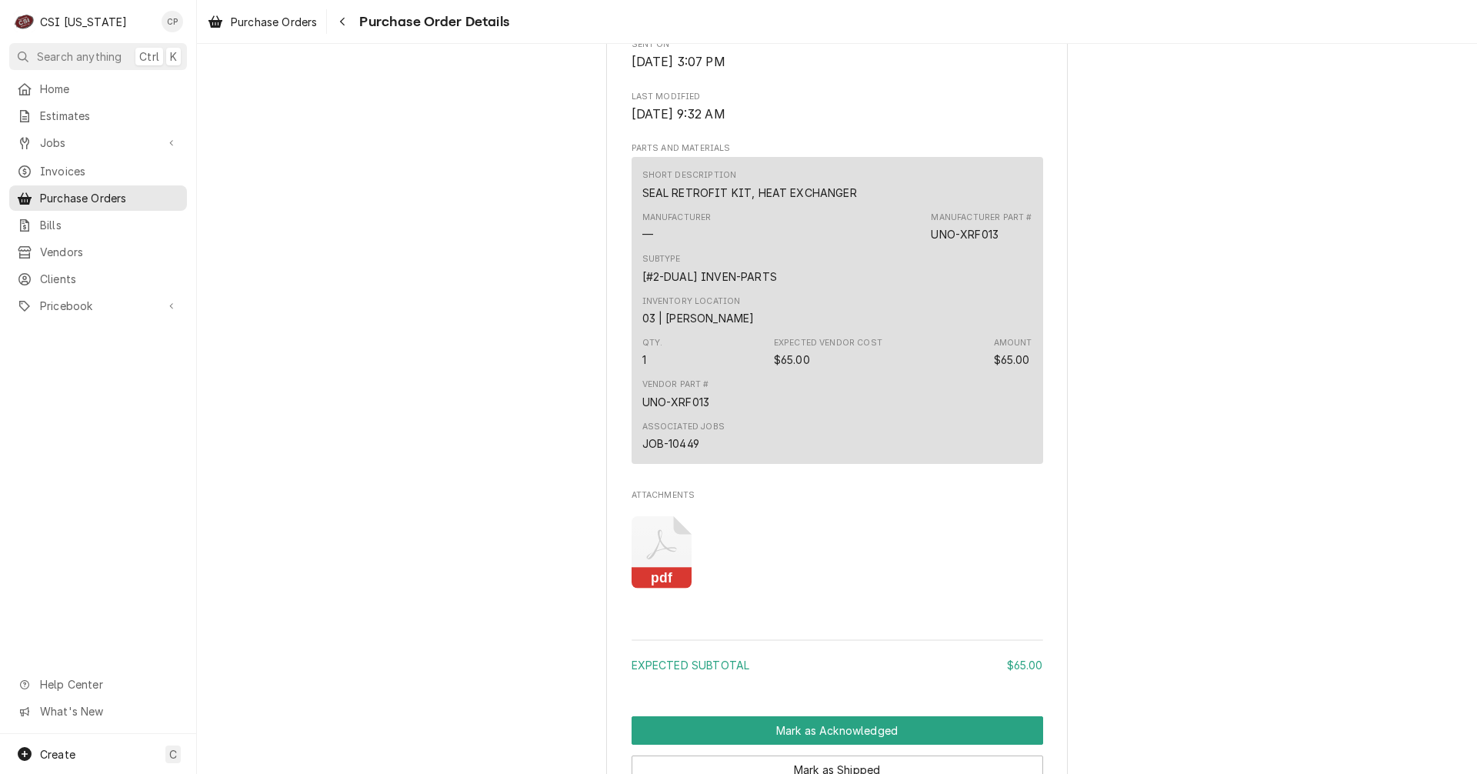
scroll to position [769, 0]
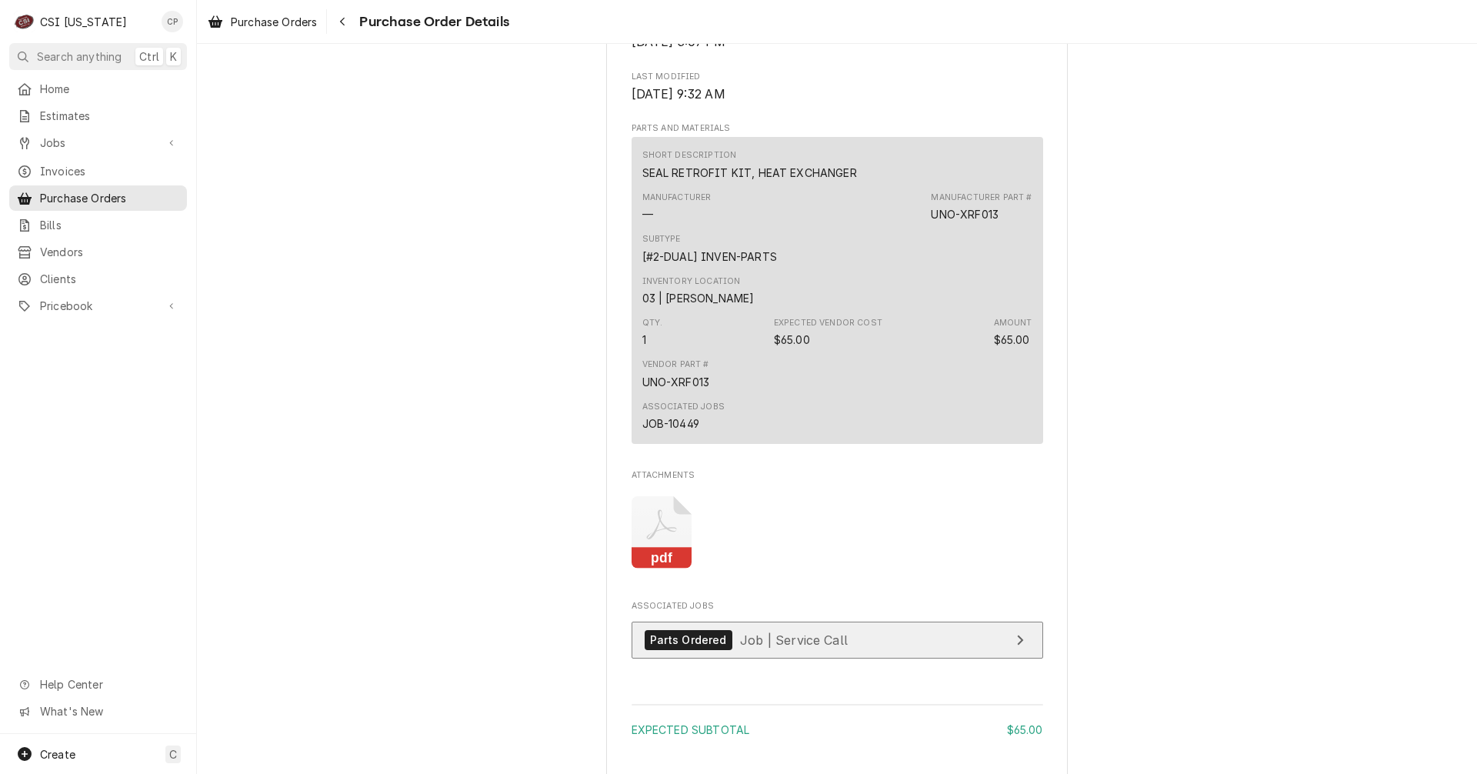
click at [938, 659] on link "Parts Ordered Job | Service Call" at bounding box center [837, 640] width 412 height 38
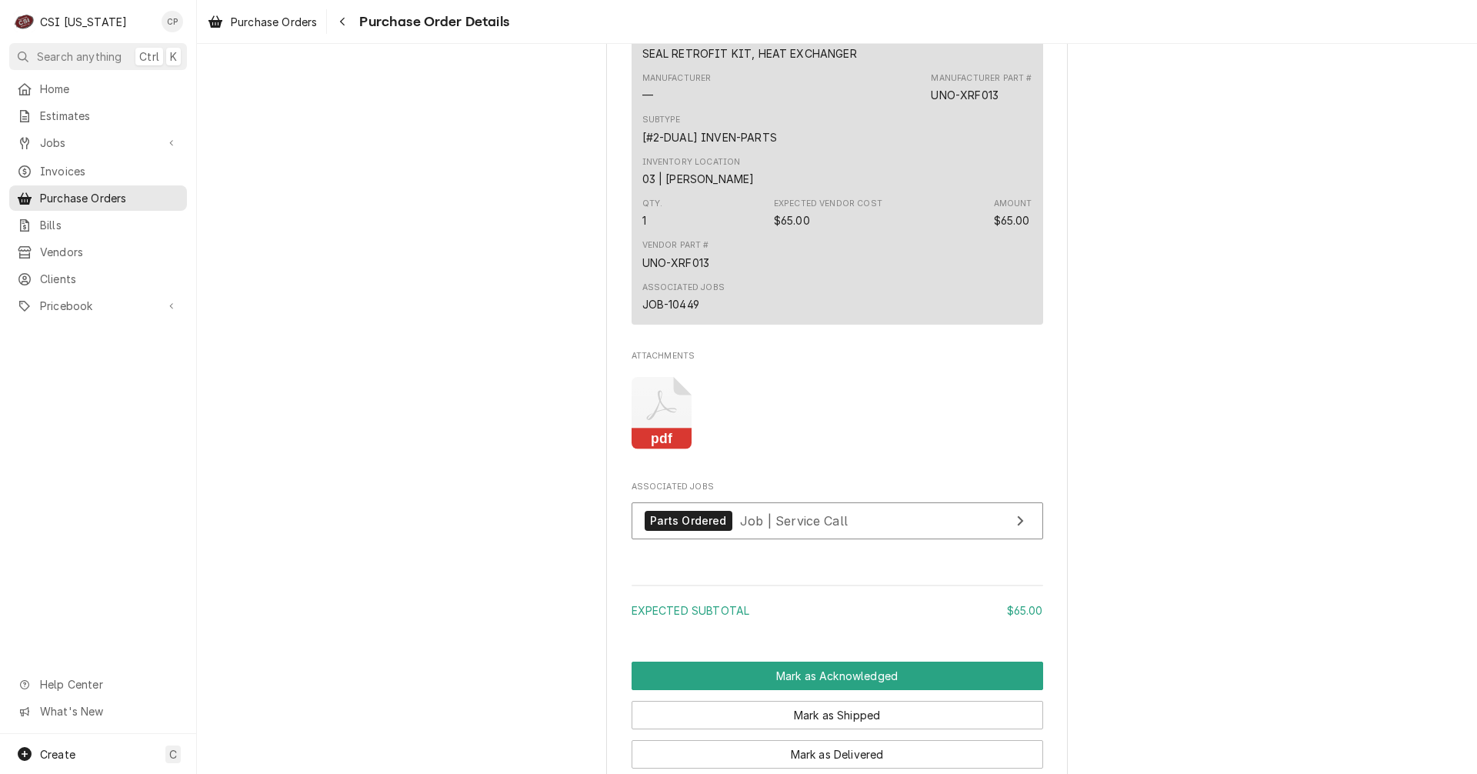
scroll to position [1195, 0]
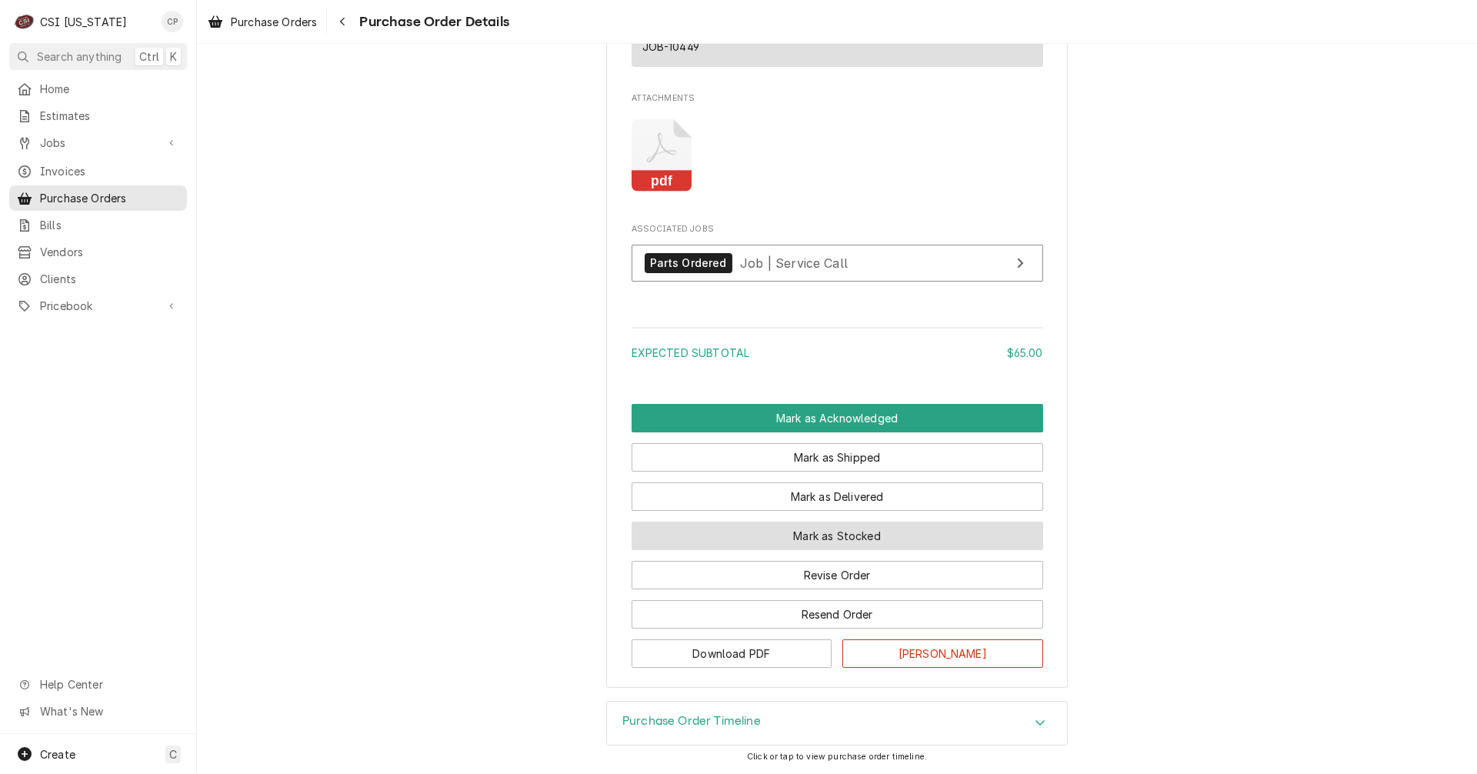
click at [850, 542] on button "Mark as Stocked" at bounding box center [837, 536] width 412 height 28
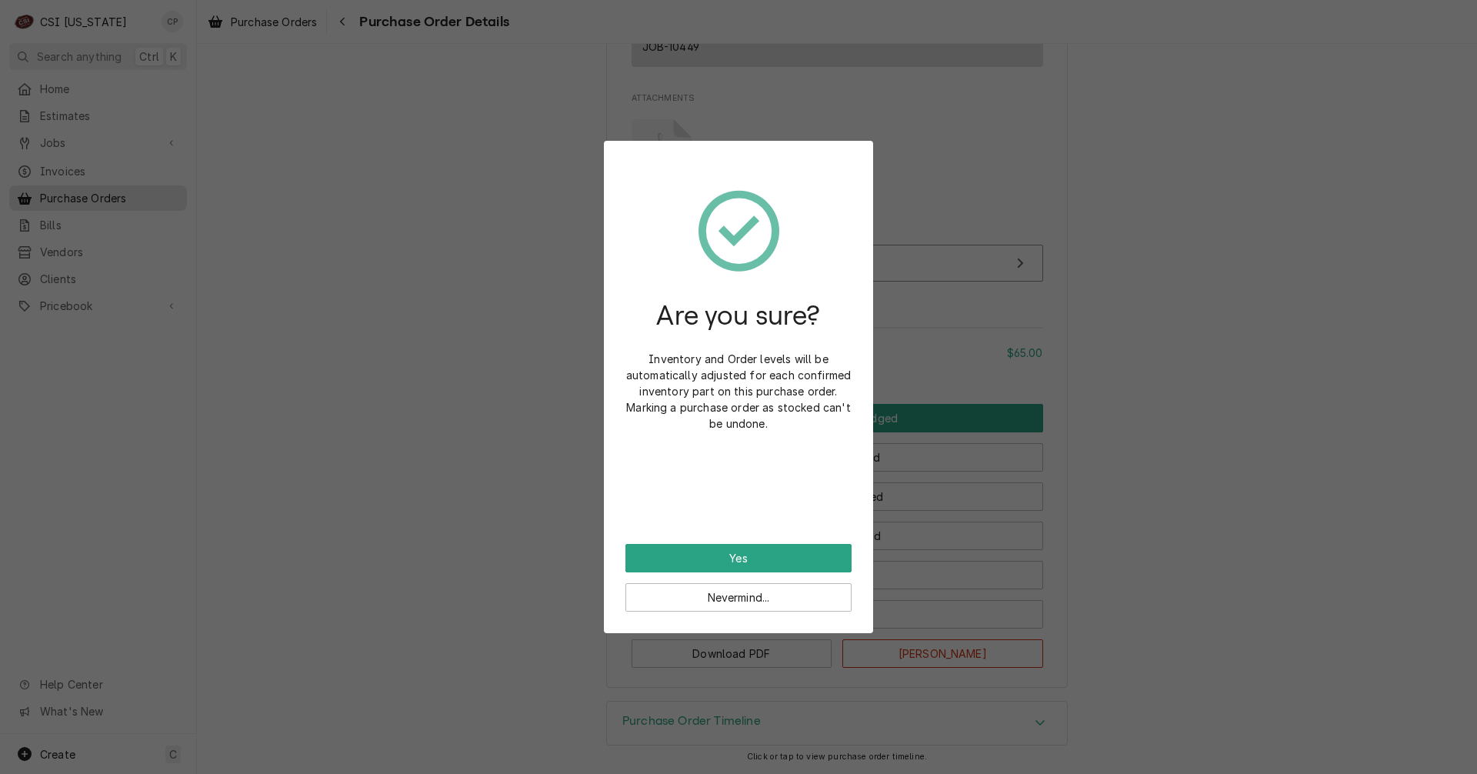
click at [809, 572] on div "Nevermind..." at bounding box center [738, 591] width 226 height 39
click at [802, 563] on button "Yes" at bounding box center [738, 558] width 226 height 28
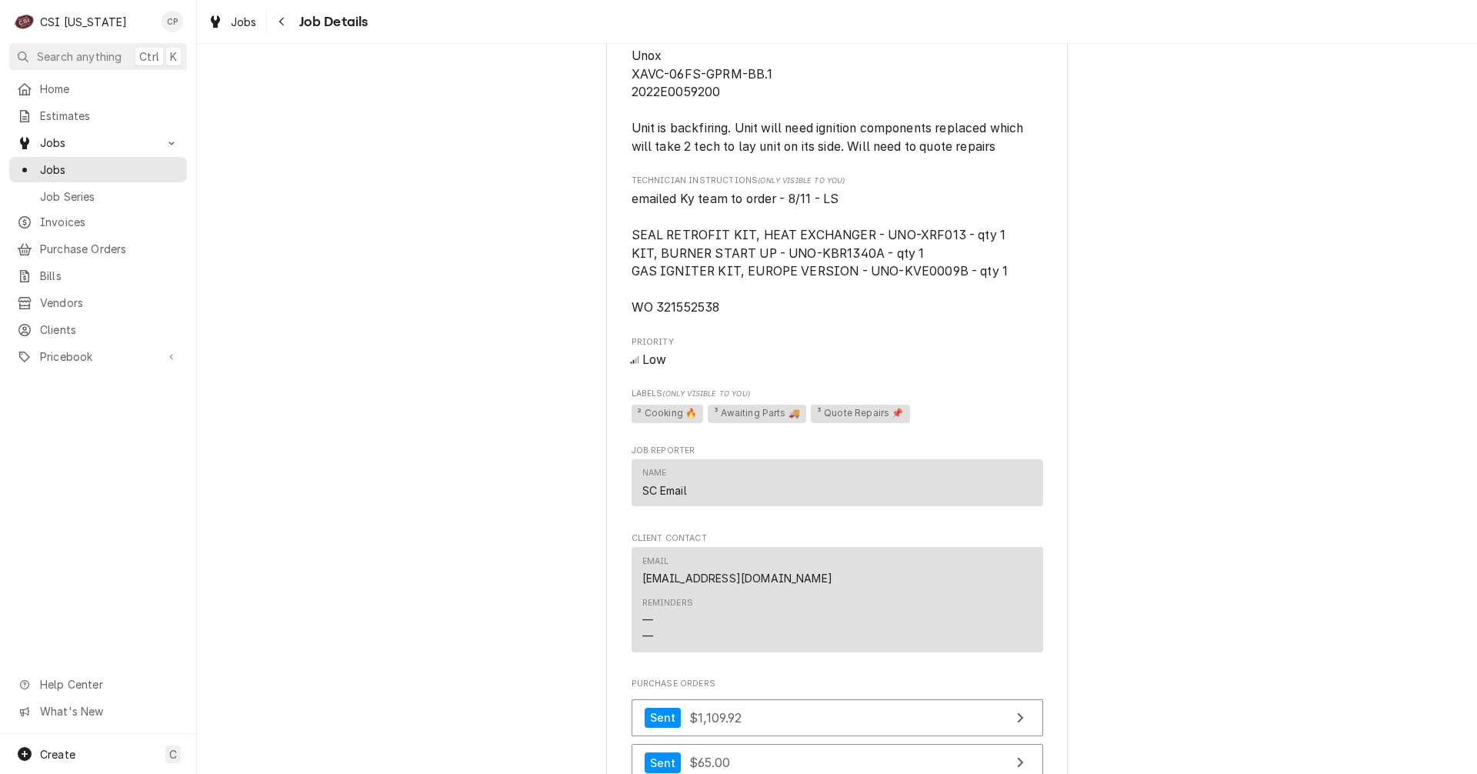
scroll to position [2231, 0]
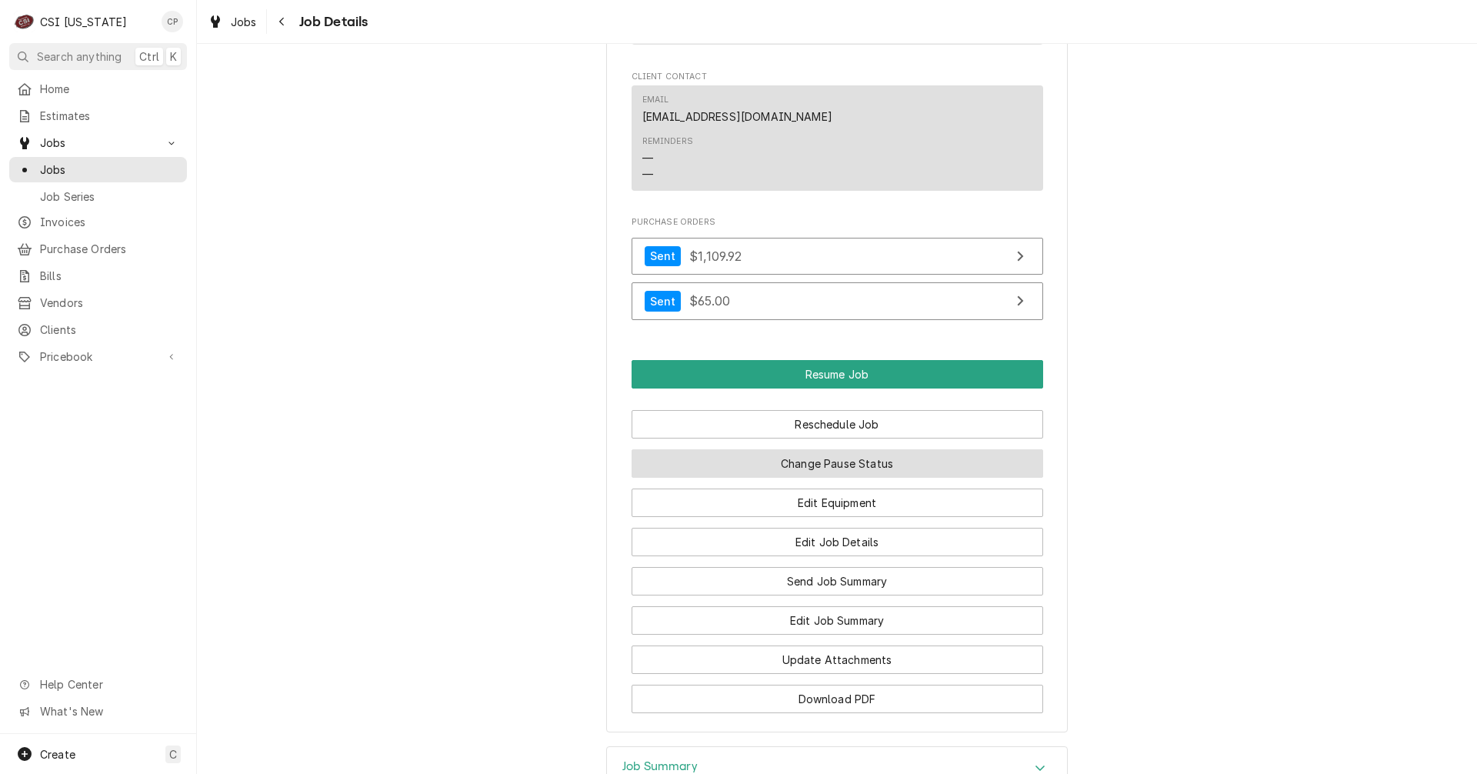
click at [827, 478] on button "Change Pause Status" at bounding box center [837, 463] width 412 height 28
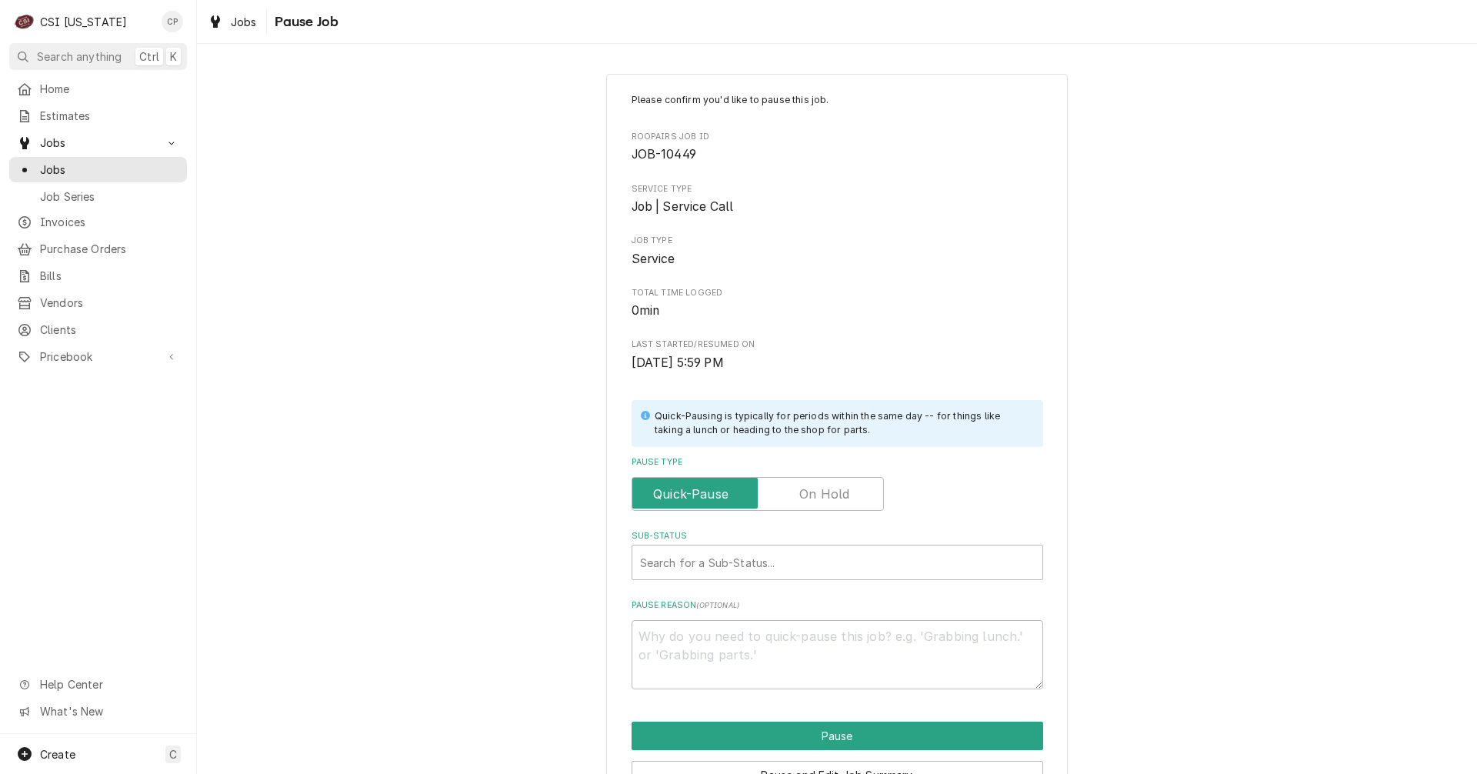
click at [805, 497] on label "Pause Type" at bounding box center [757, 494] width 252 height 34
click at [805, 497] on input "Pause Type" at bounding box center [757, 494] width 238 height 34
checkbox input "true"
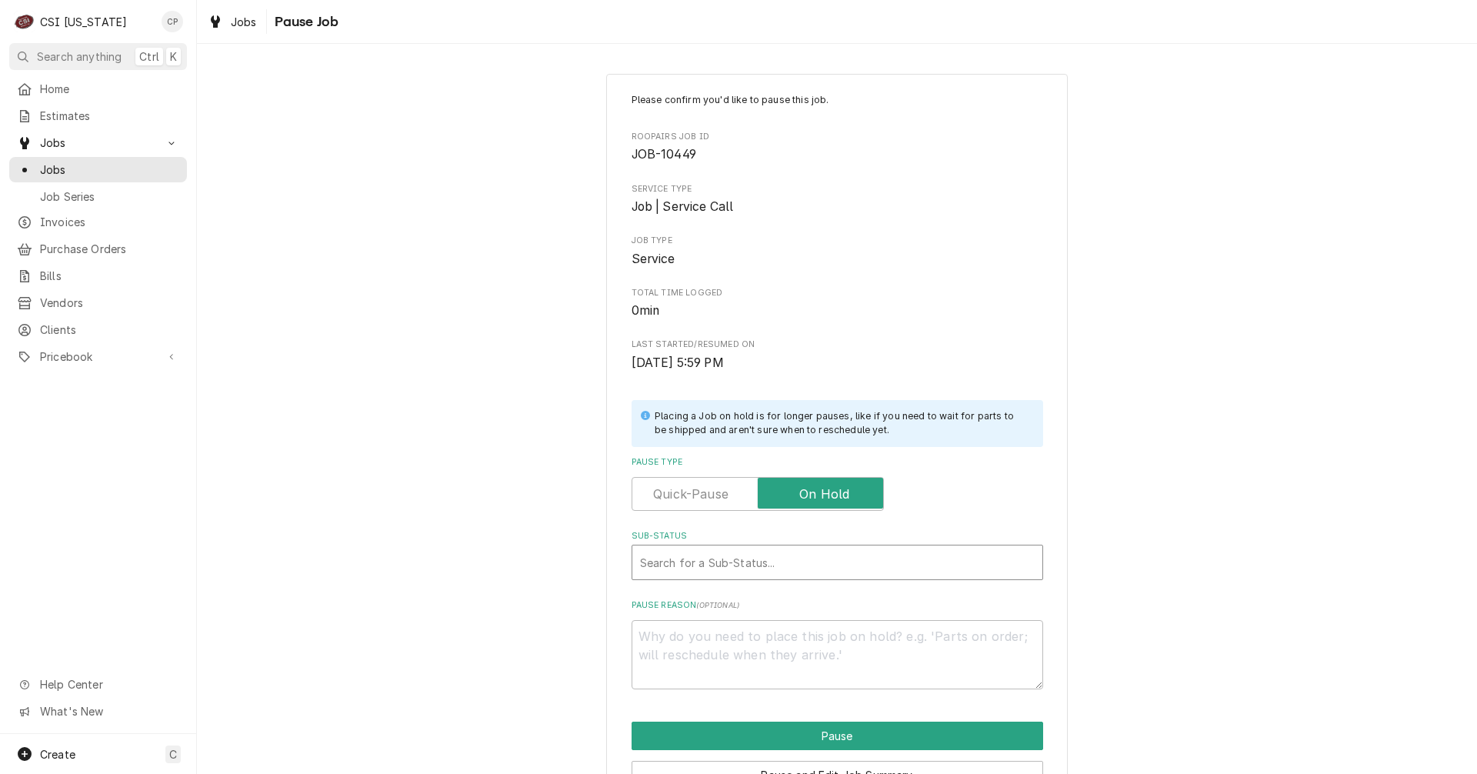
click at [767, 551] on div "Sub-Status" at bounding box center [837, 562] width 395 height 28
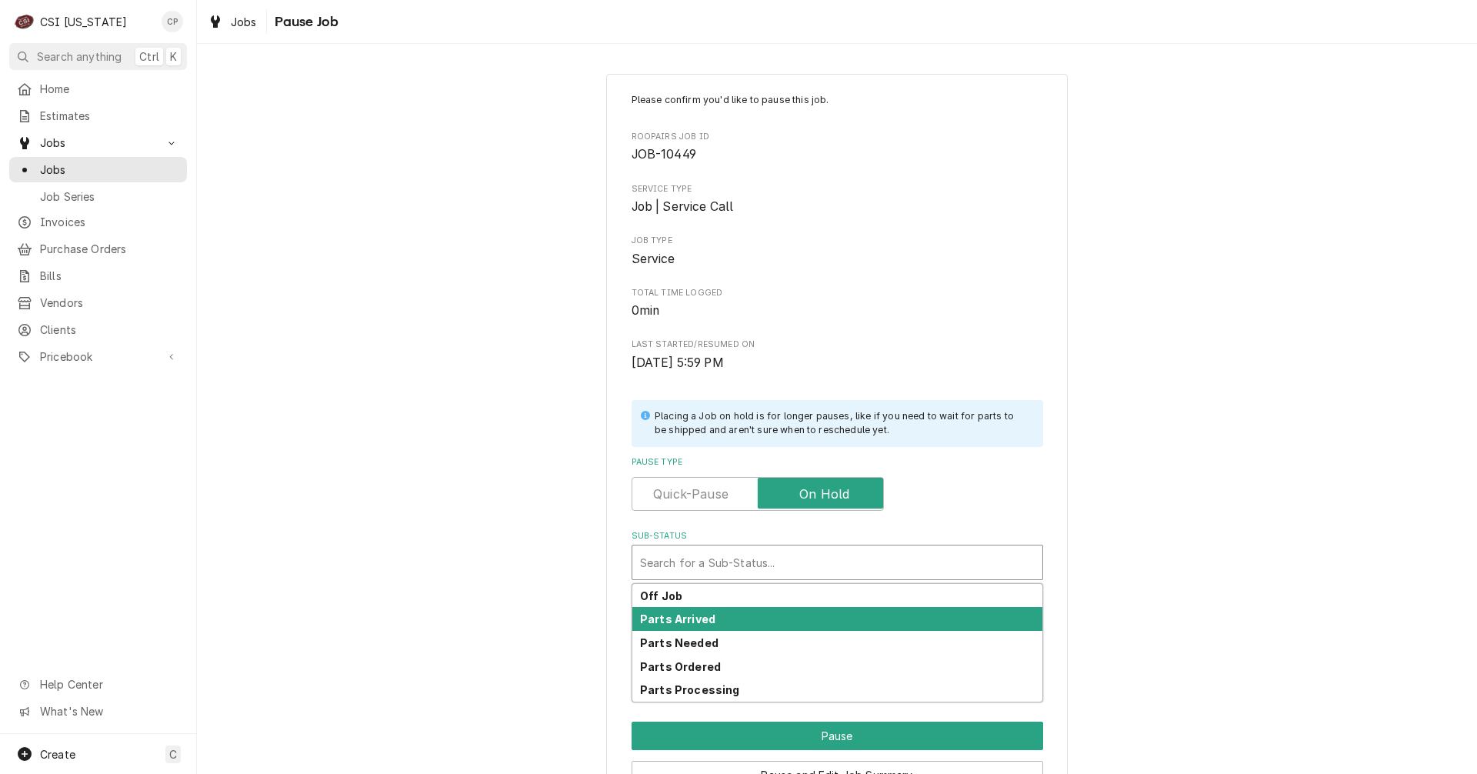
click at [700, 618] on strong "Parts Arrived" at bounding box center [677, 618] width 75 height 13
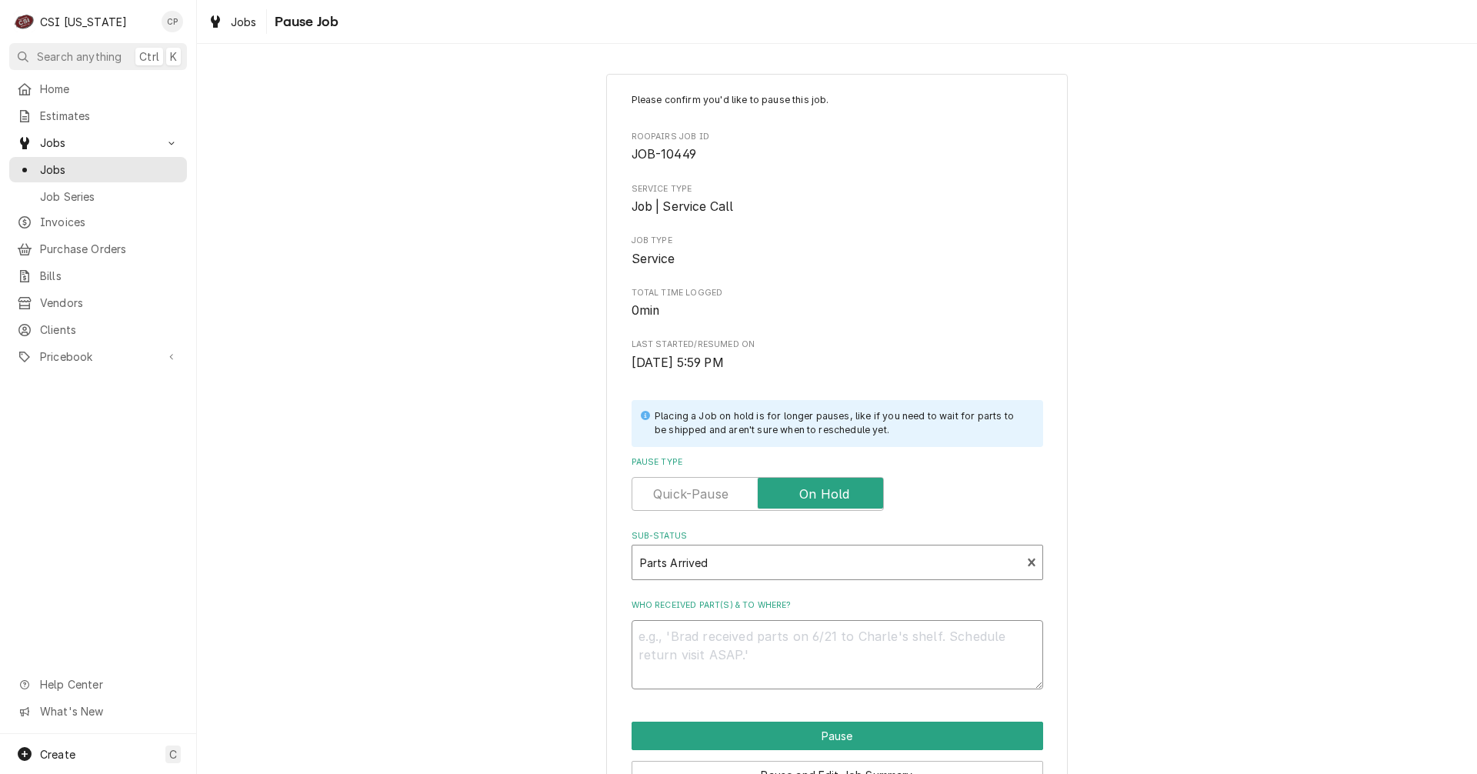
click at [696, 648] on textarea "Who received part(s) & to where?" at bounding box center [837, 654] width 412 height 69
type textarea "x"
type textarea "P"
type textarea "x"
type textarea "Pa"
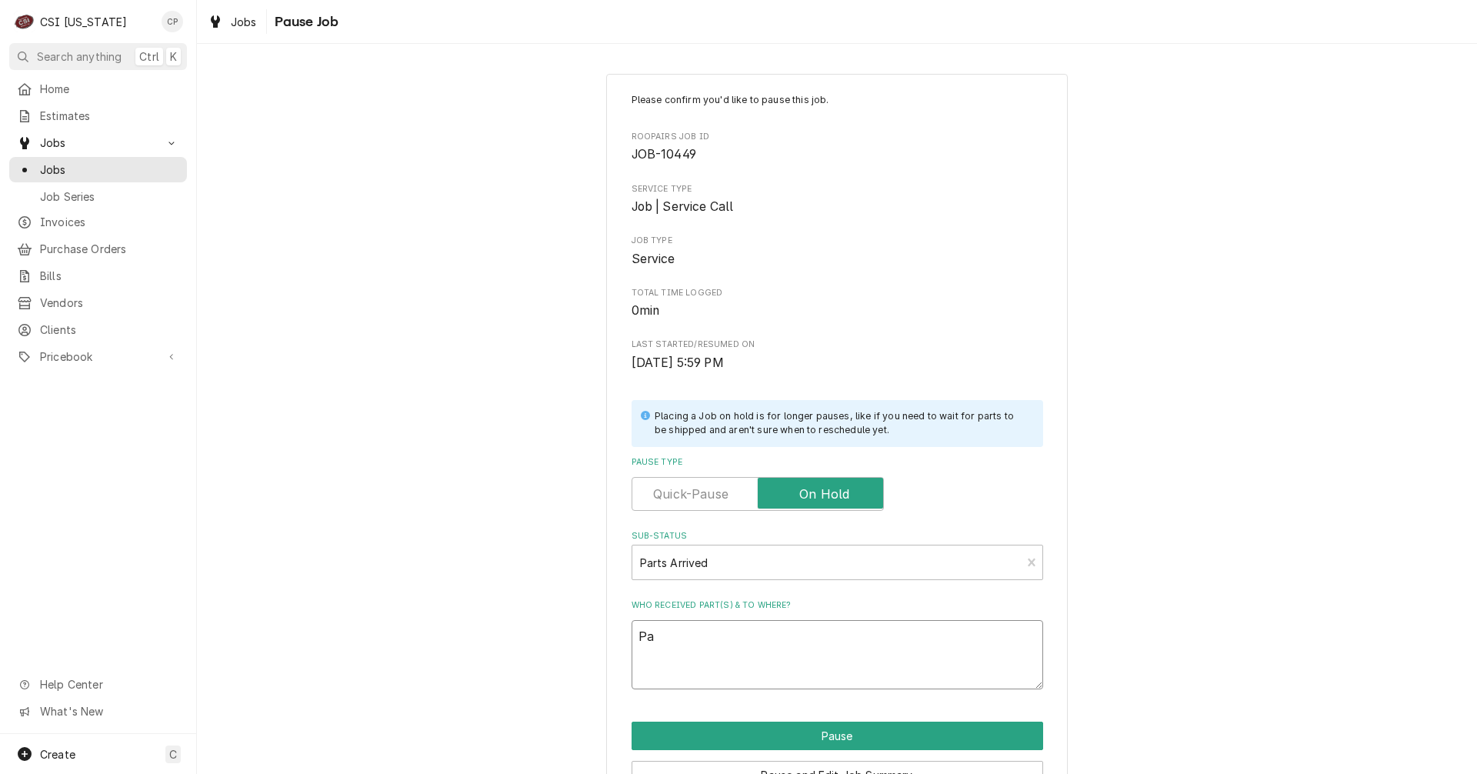
type textarea "x"
type textarea "Par"
type textarea "x"
type textarea "Part"
type textarea "x"
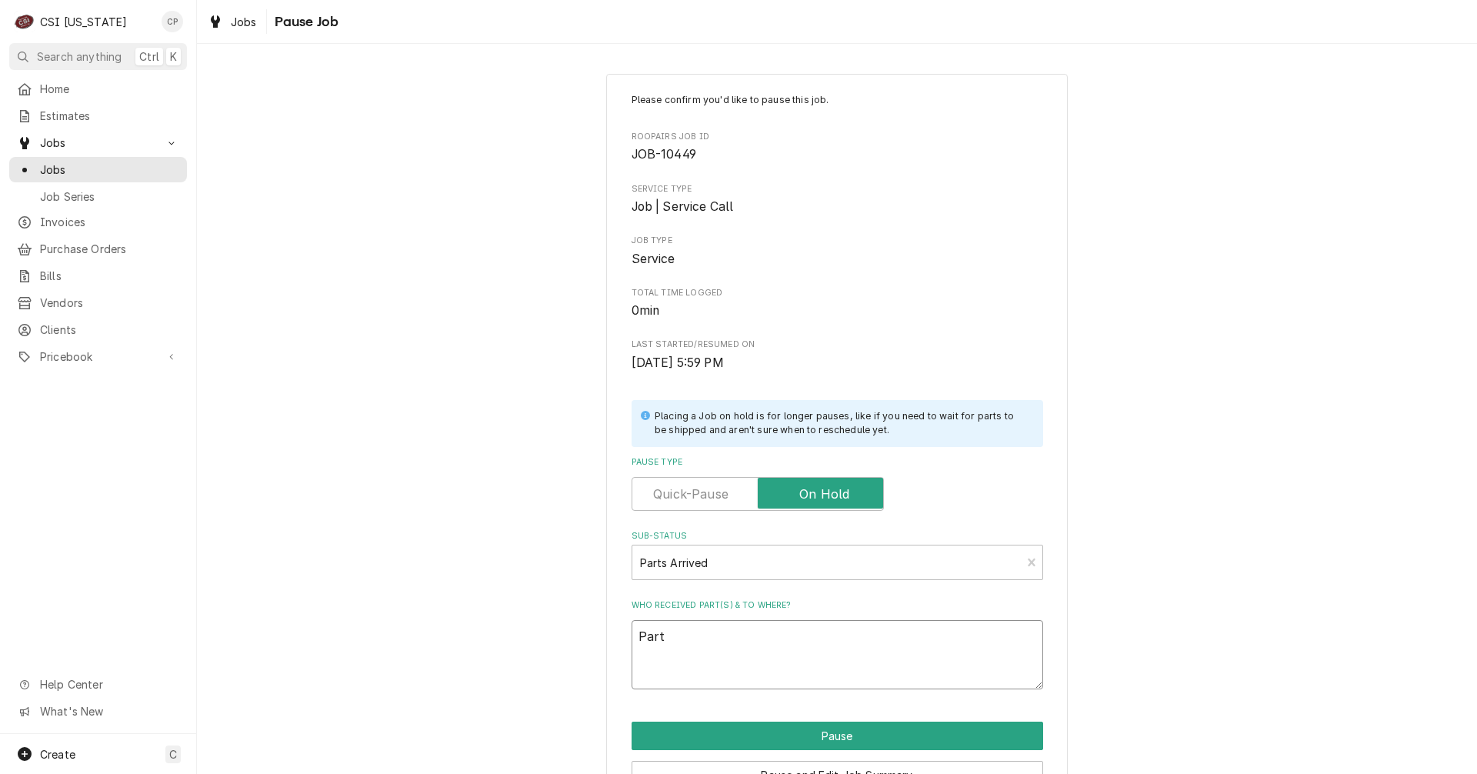
type textarea "Parts"
type textarea "x"
type textarea "Part"
type textarea "x"
type textarea "Part"
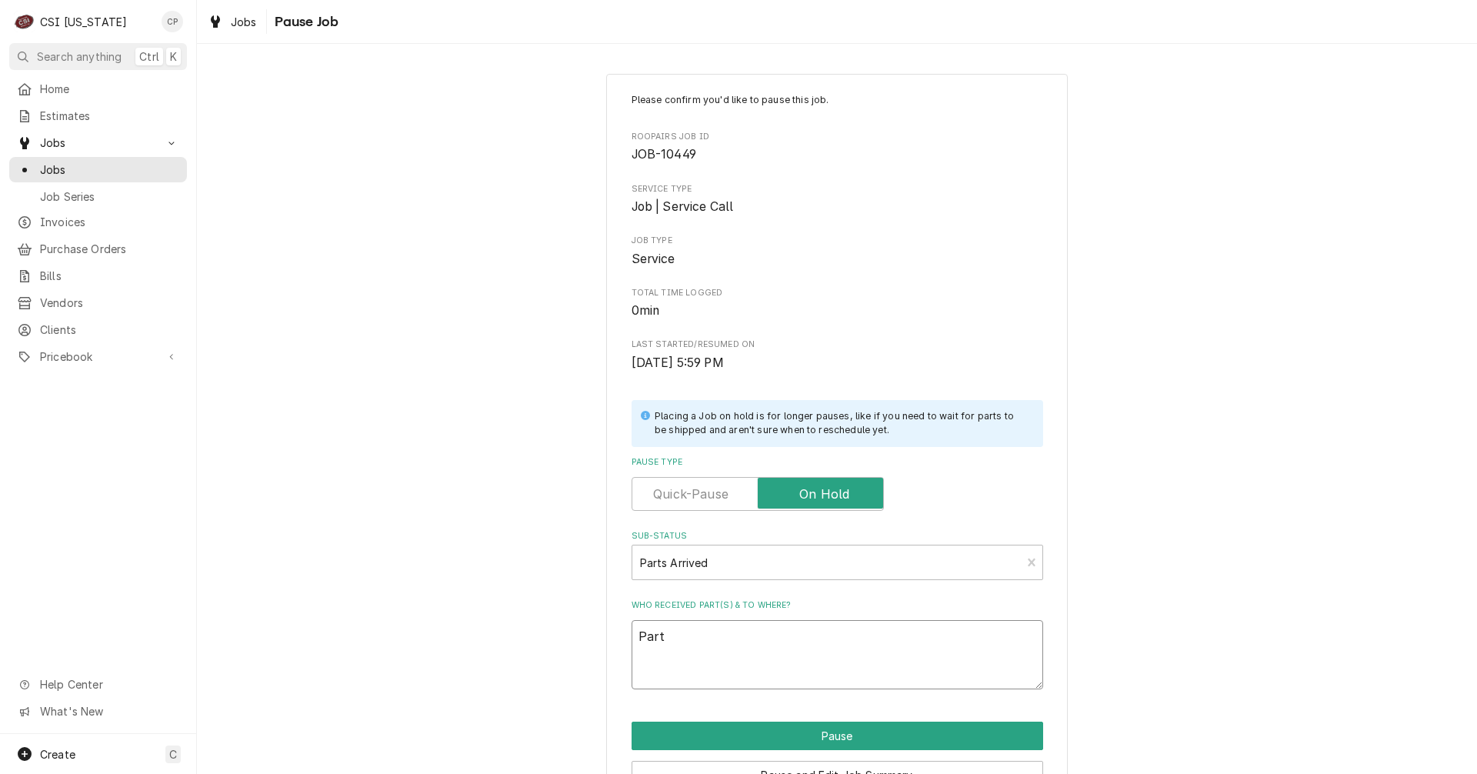
type textarea "x"
type textarea "Part a"
type textarea "x"
type textarea "Part ar"
type textarea "x"
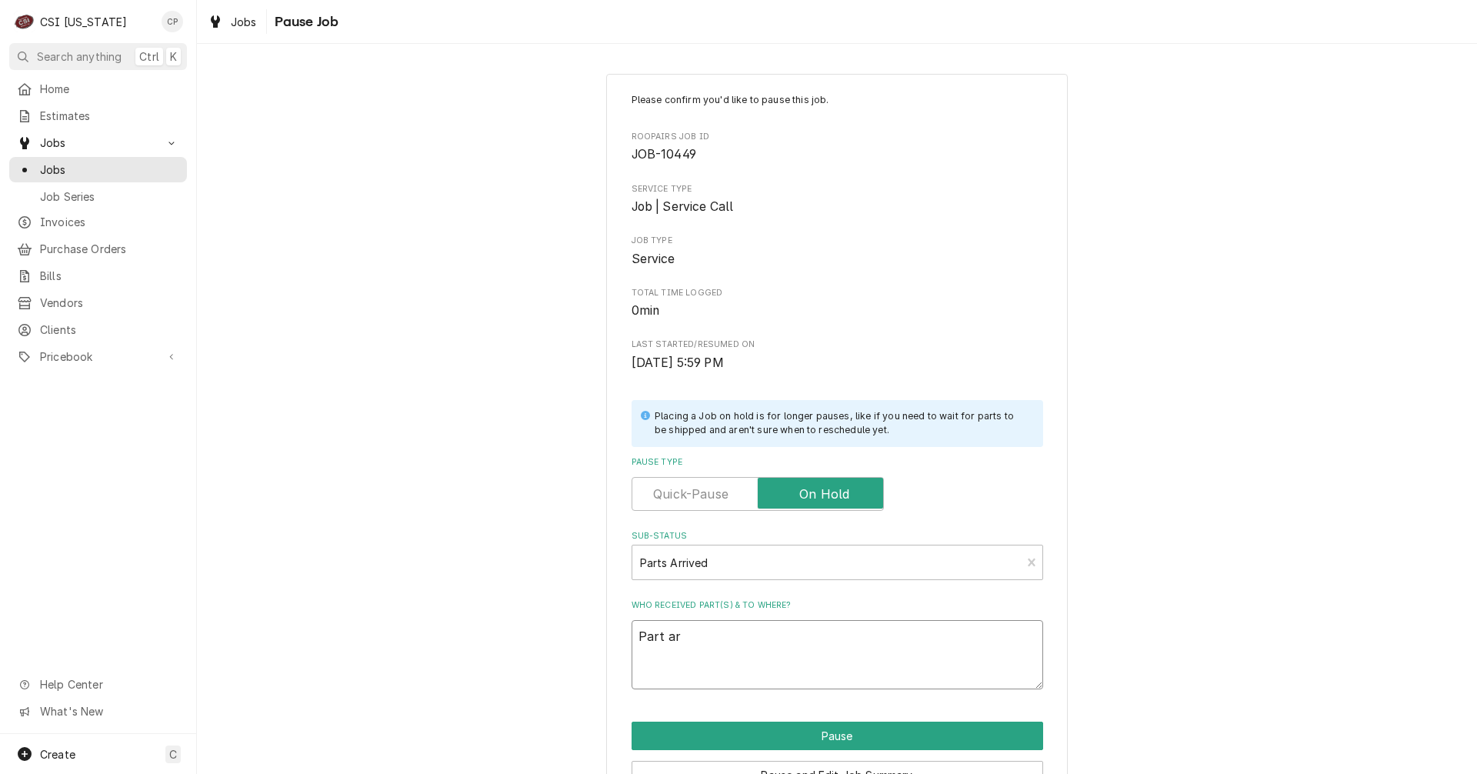
type textarea "Part arr"
type textarea "x"
type textarea "Part arri"
type textarea "x"
type textarea "Part arriv"
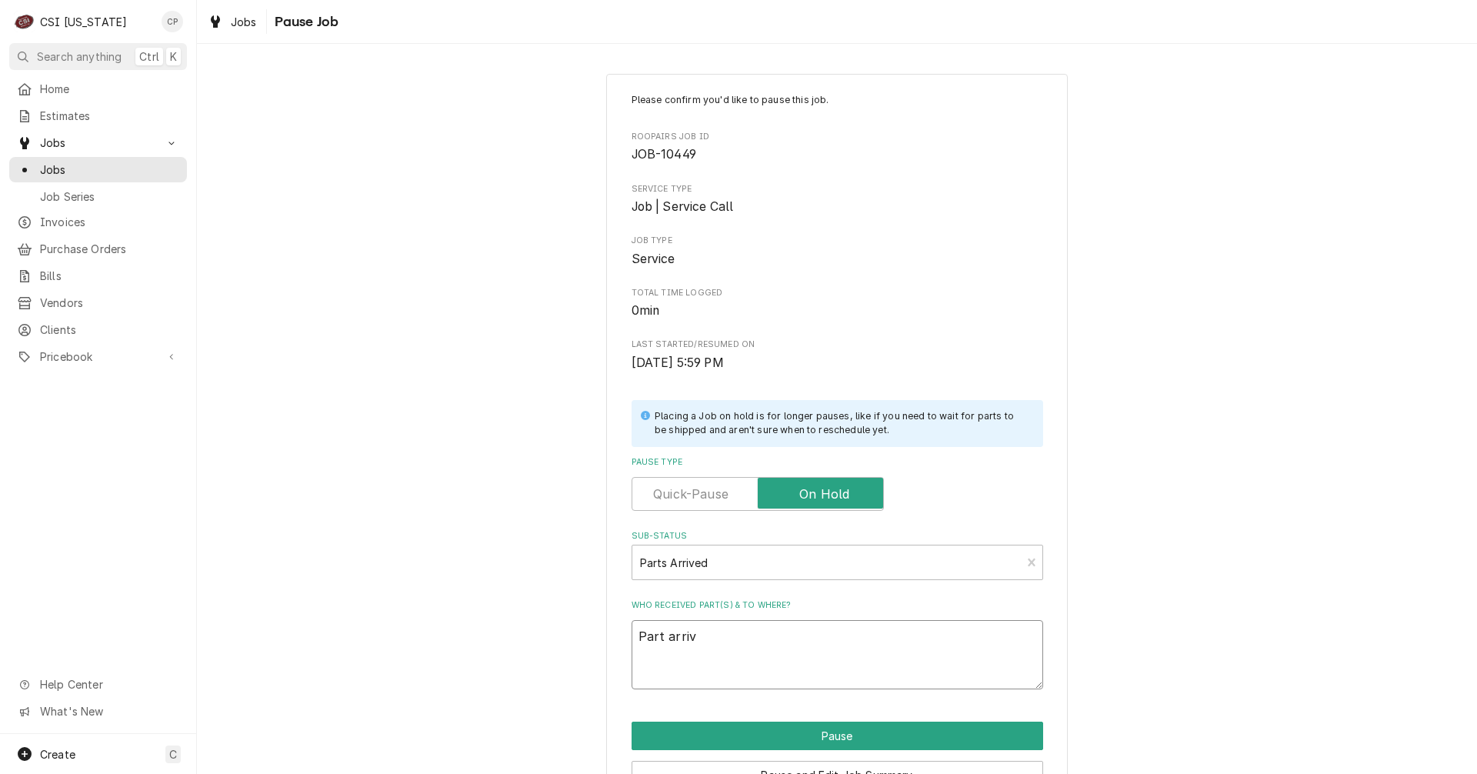
type textarea "x"
type textarea "Part arrive"
type textarea "x"
type textarea "Part arrived"
type textarea "x"
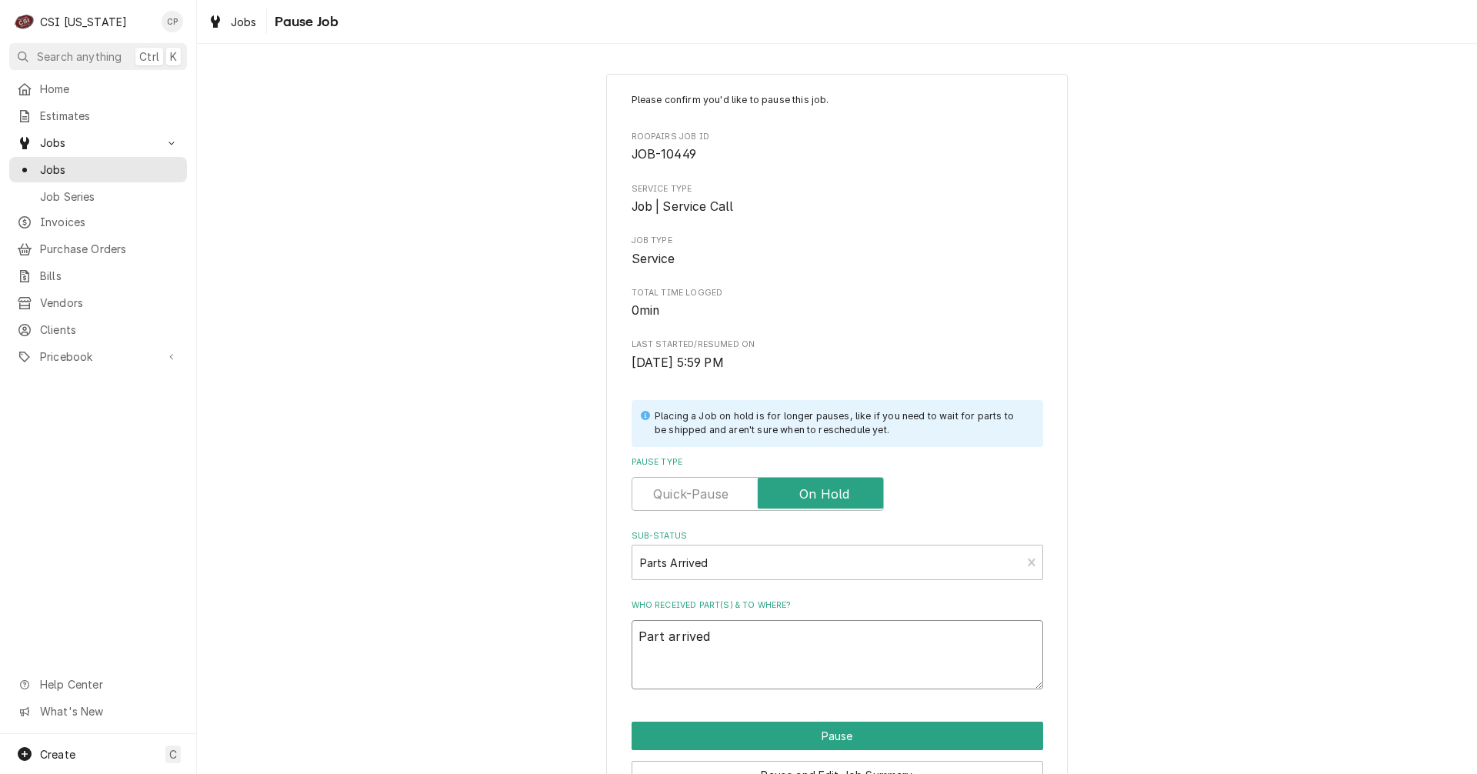
type textarea "Part arrived"
type textarea "x"
type textarea "Part arrived a"
type textarea "x"
type textarea "Part arrived an"
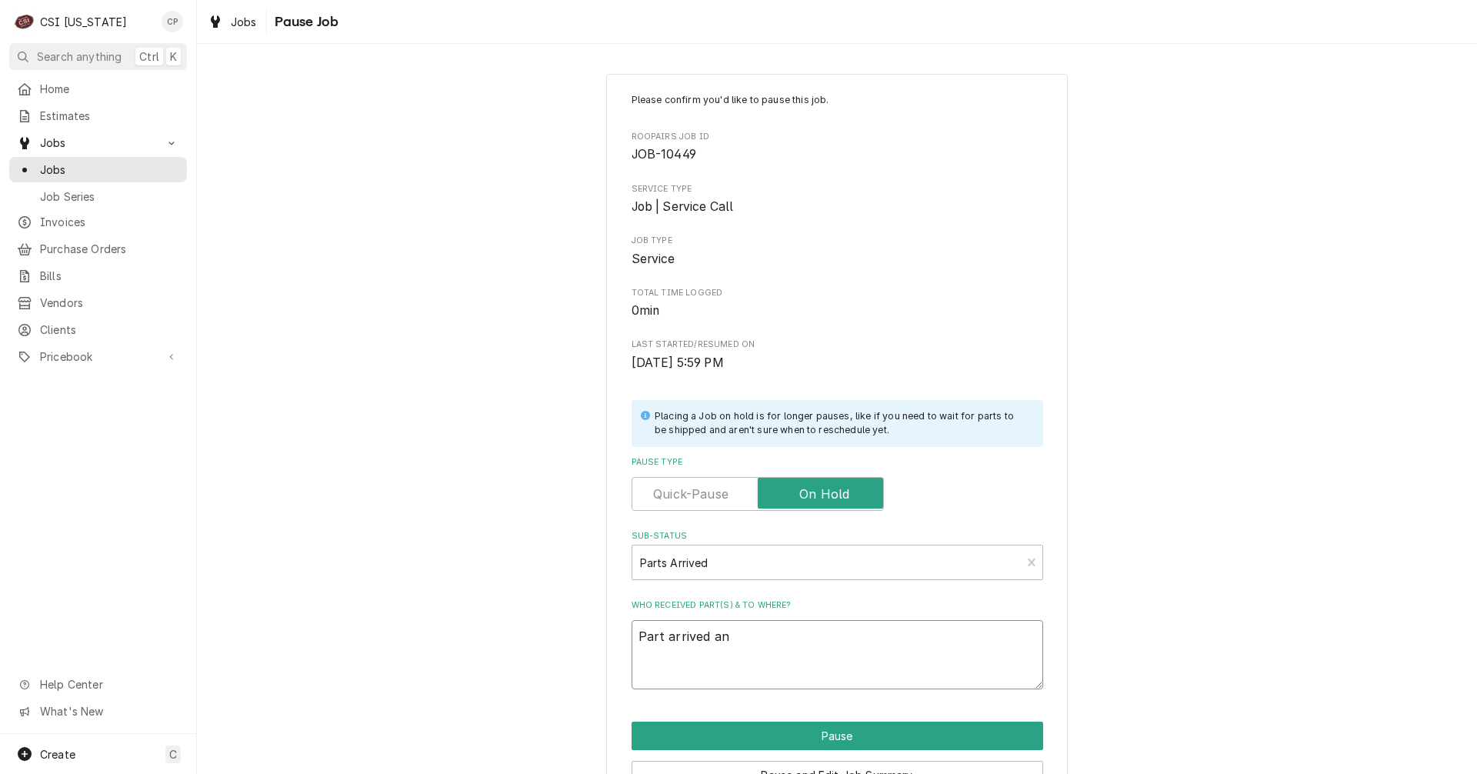
type textarea "x"
type textarea "Part arrived and"
type textarea "x"
type textarea "Part arrived and"
type textarea "x"
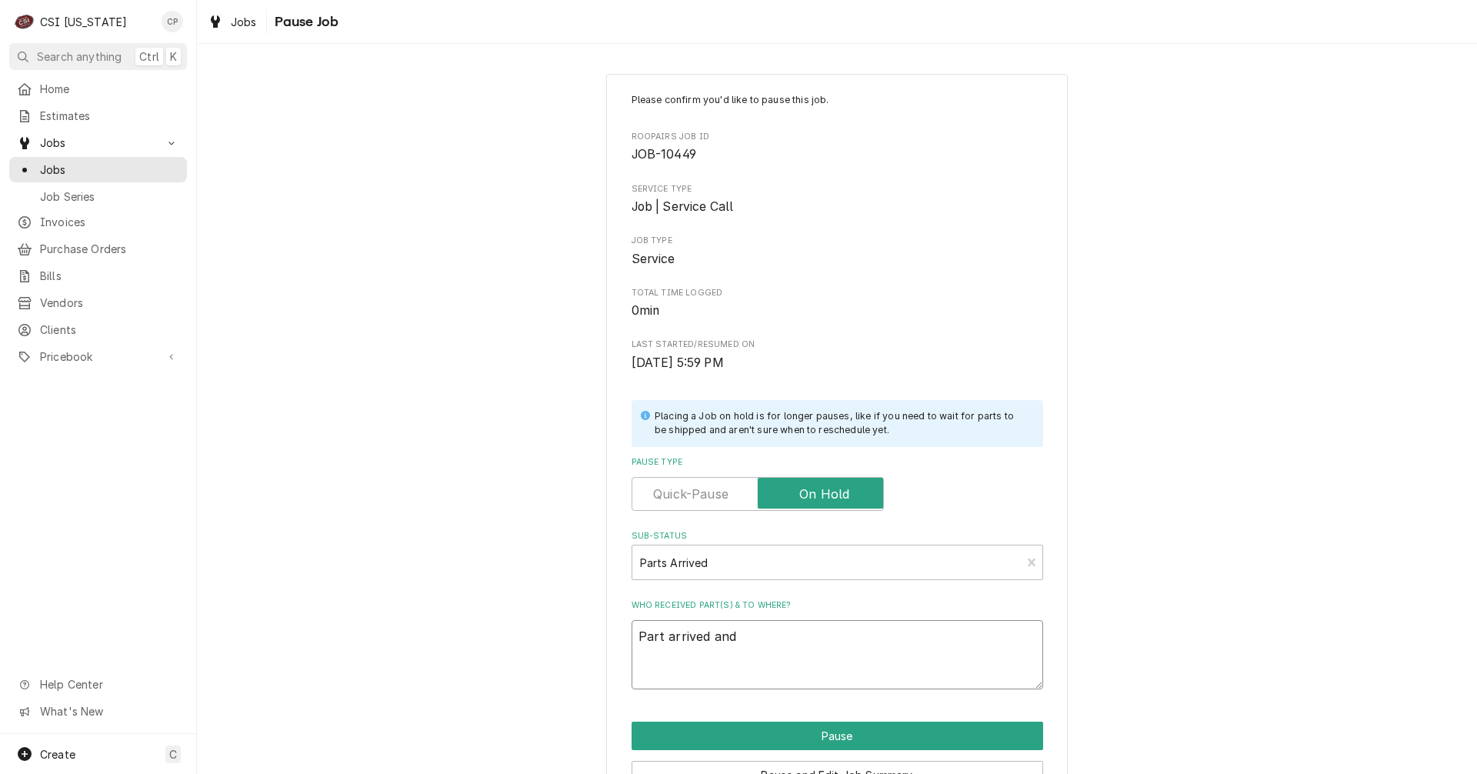
type textarea "Part arrived and p"
type textarea "x"
type textarea "Part arrived and pl"
type textarea "x"
type textarea "Part arrived and pla"
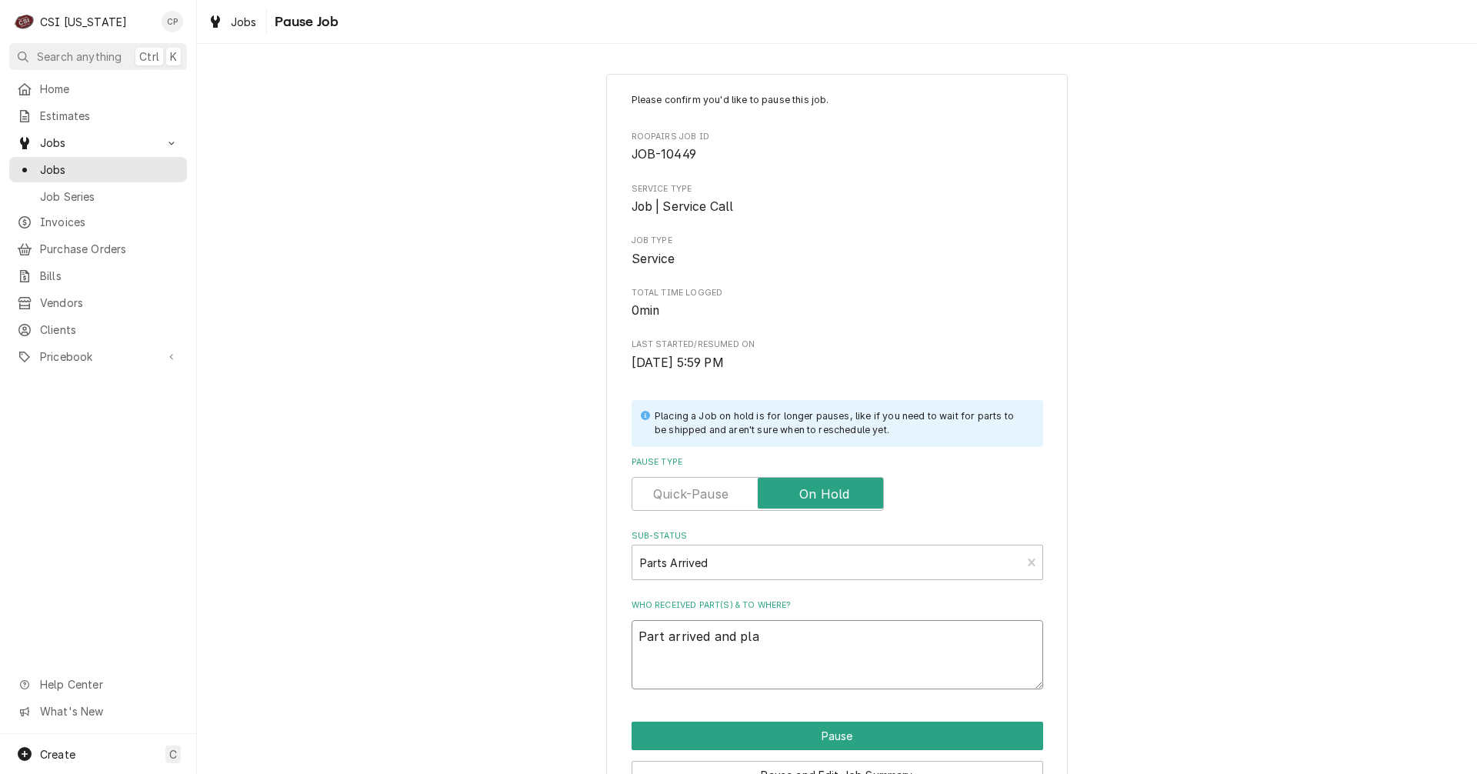
type textarea "x"
type textarea "Part arrived and plac"
type textarea "x"
type textarea "Part arrived and place"
type textarea "x"
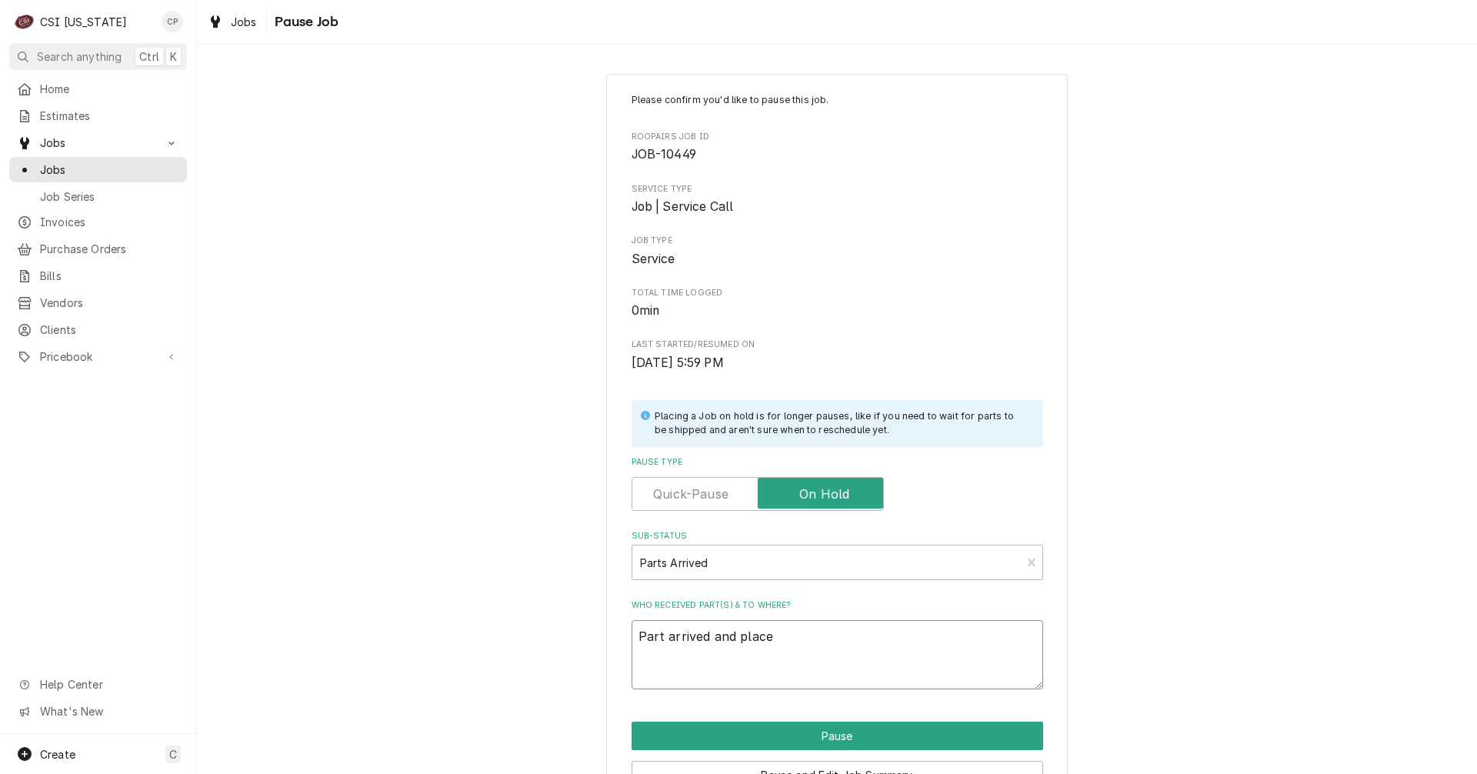
type textarea "Part arrived and placed"
type textarea "x"
type textarea "Part arrived and placed"
type textarea "x"
type textarea "Part arrived and placed o"
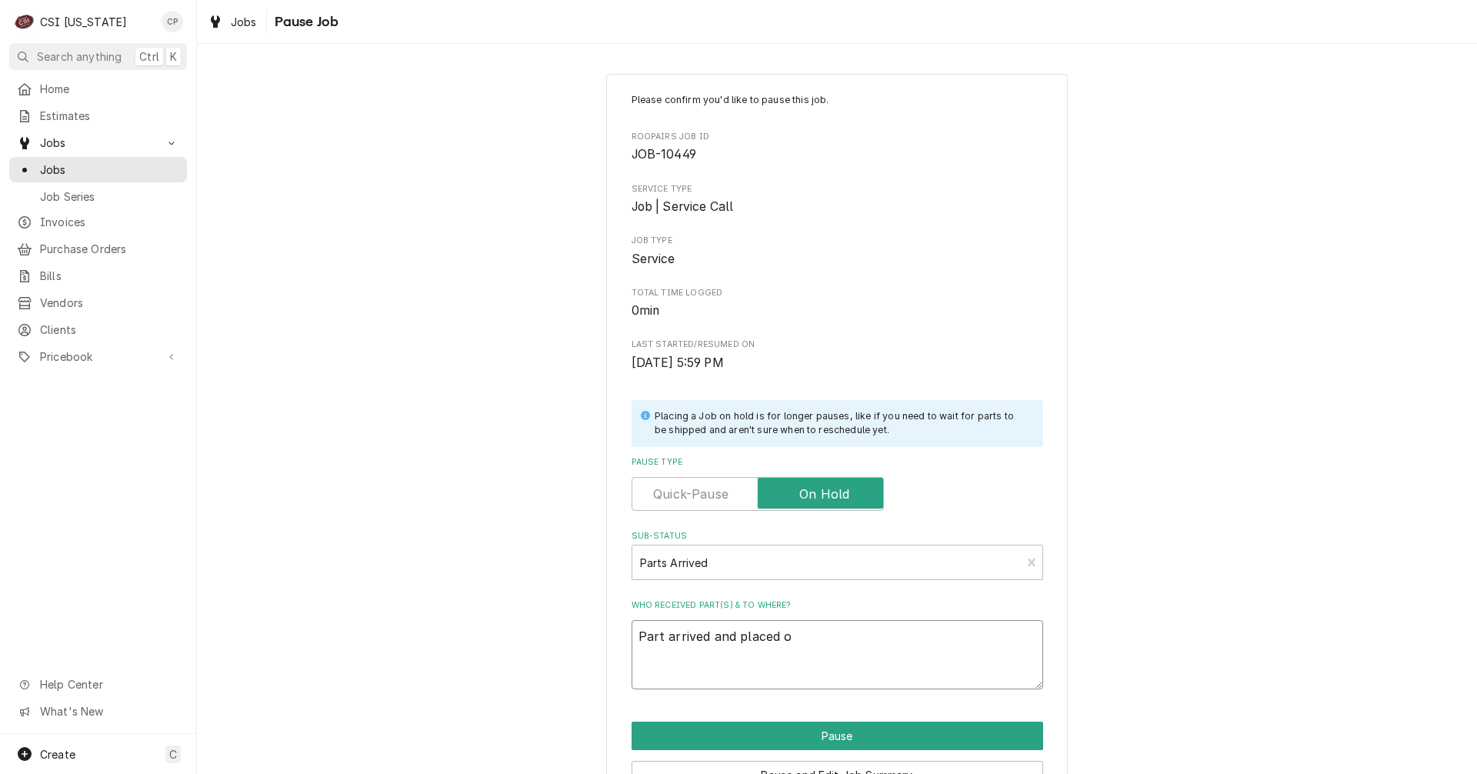
type textarea "x"
type textarea "Part arrived and placed on"
type textarea "x"
type textarea "Part arrived and placed on"
type textarea "x"
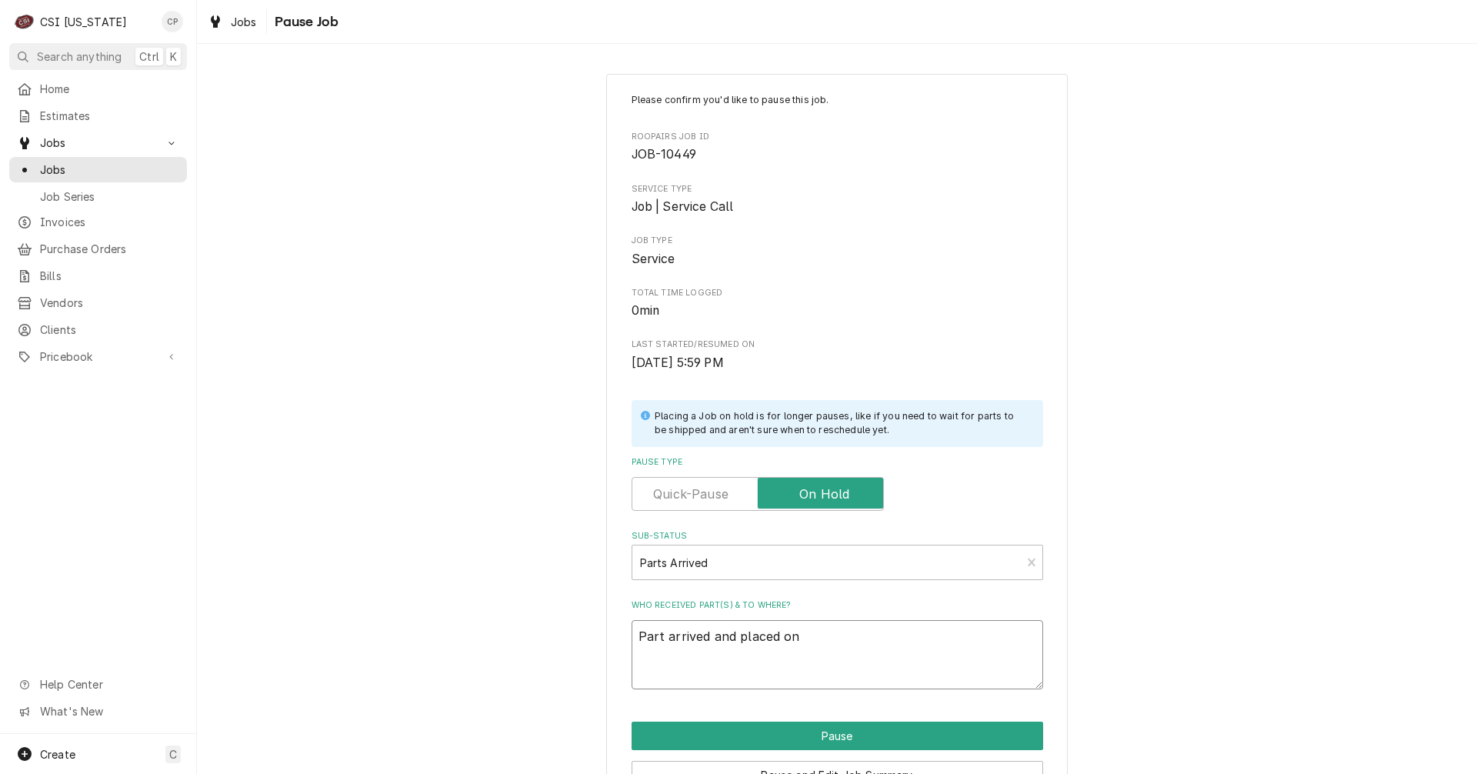
type textarea "Part arrived and placed on M"
type textarea "x"
type textarea "Part arrived and placed on Ma"
type textarea "x"
type textarea "Part arrived and placed on Mat"
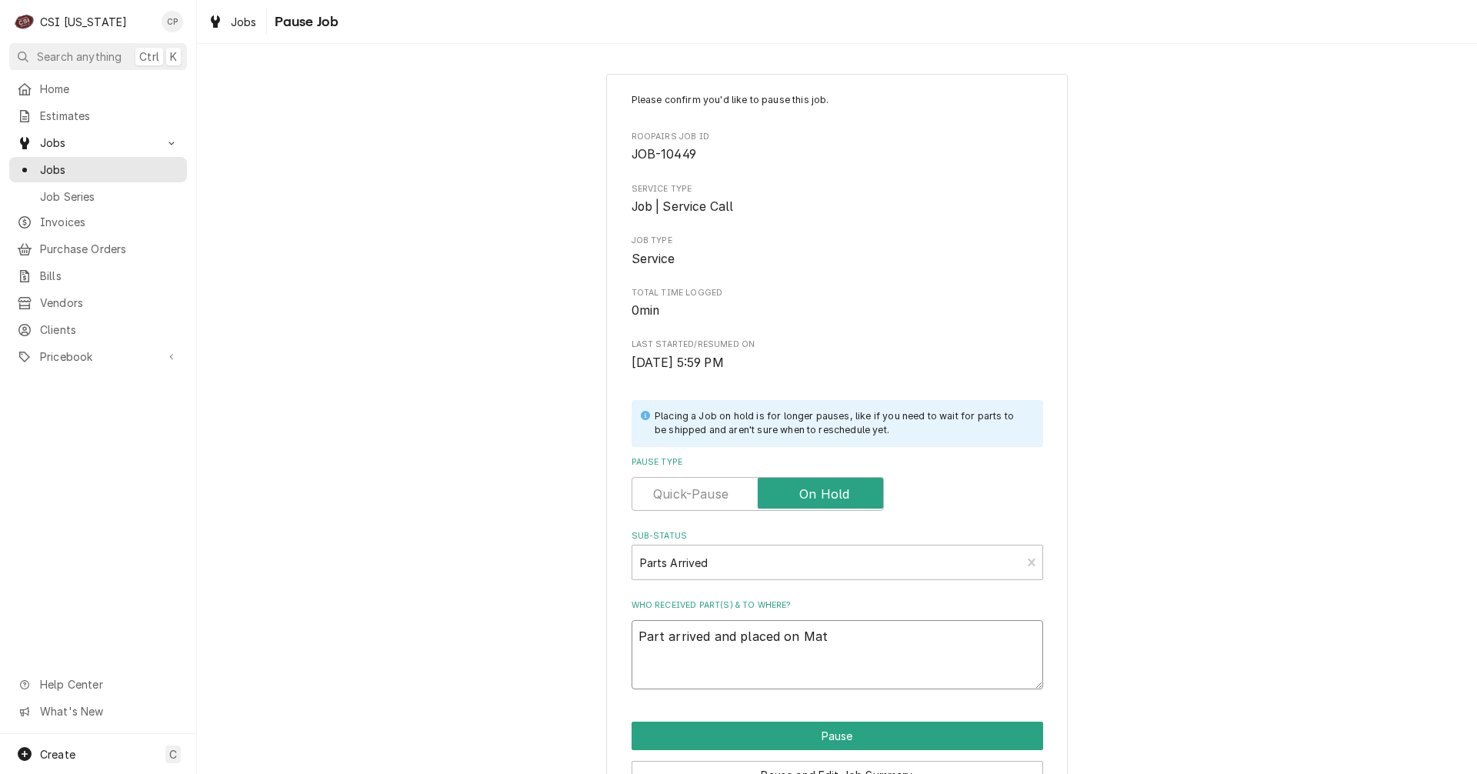
type textarea "x"
type textarea "Part arrived and placed on Matt"
type textarea "x"
type textarea "Part arrived and placed on Matts"
type textarea "x"
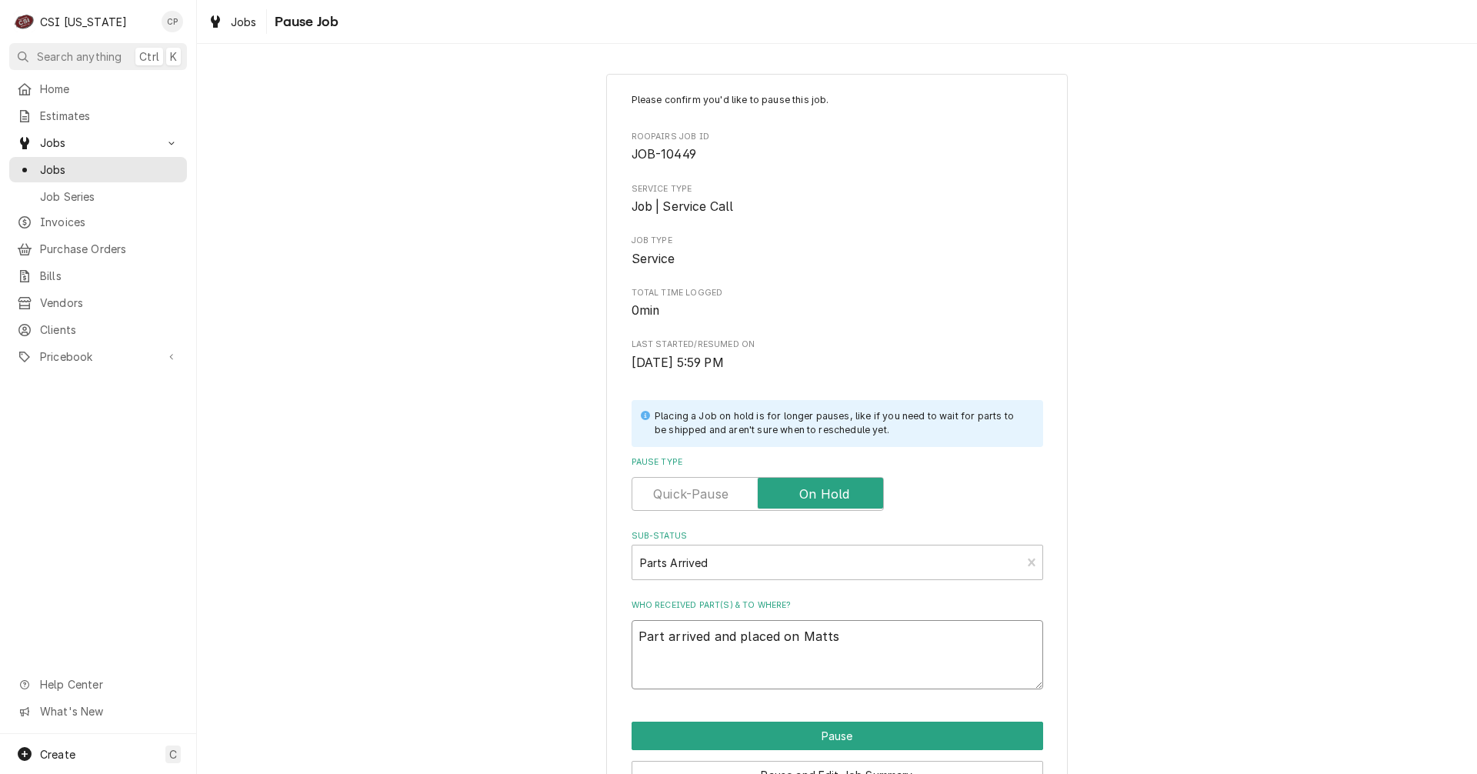
type textarea "Part arrived and placed on Matts"
type textarea "x"
type textarea "Part arrived and placed on Matts s"
type textarea "x"
type textarea "Part arrived and placed on Matts sh"
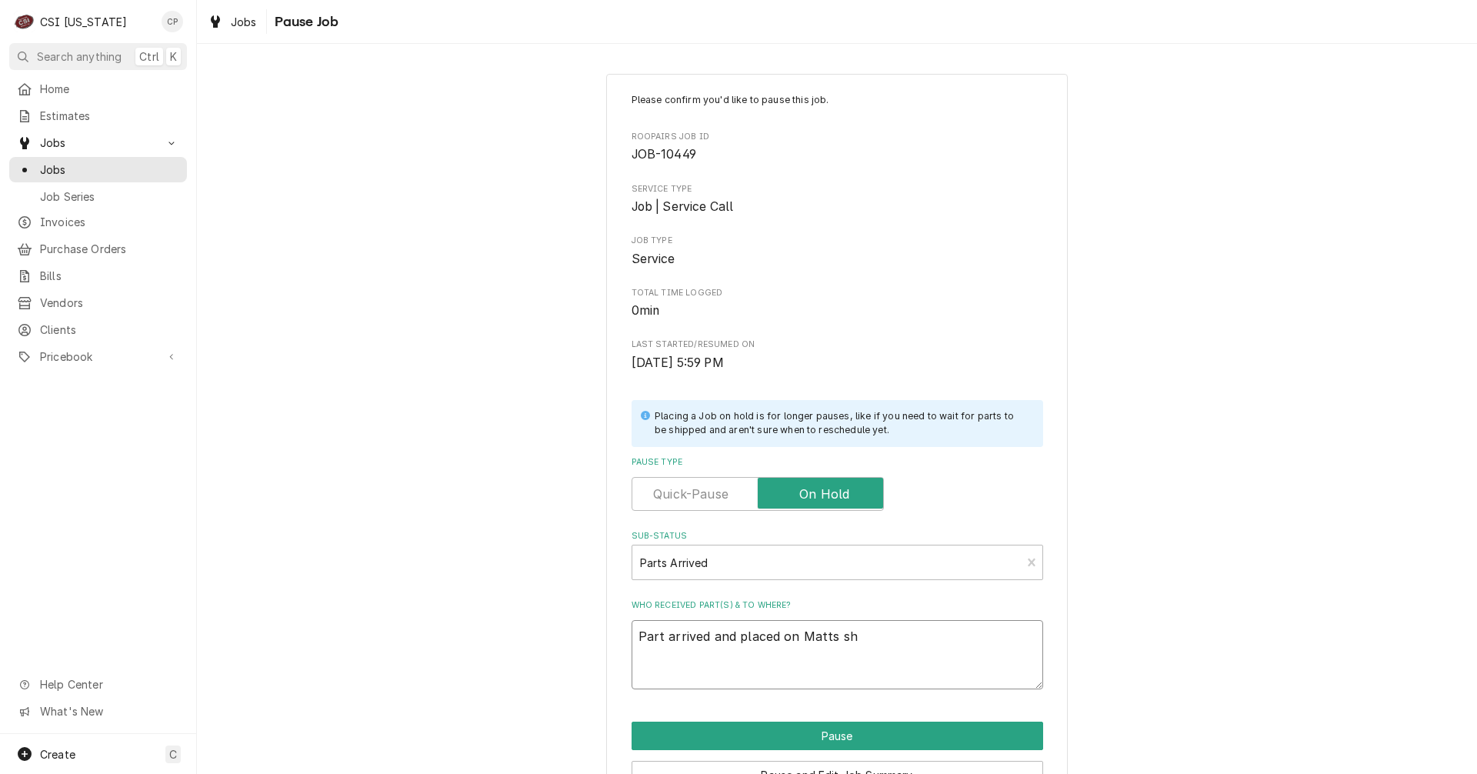
type textarea "x"
type textarea "Part arrived and placed on Matts she"
type textarea "x"
type textarea "Part arrived and placed on Matts shel"
type textarea "x"
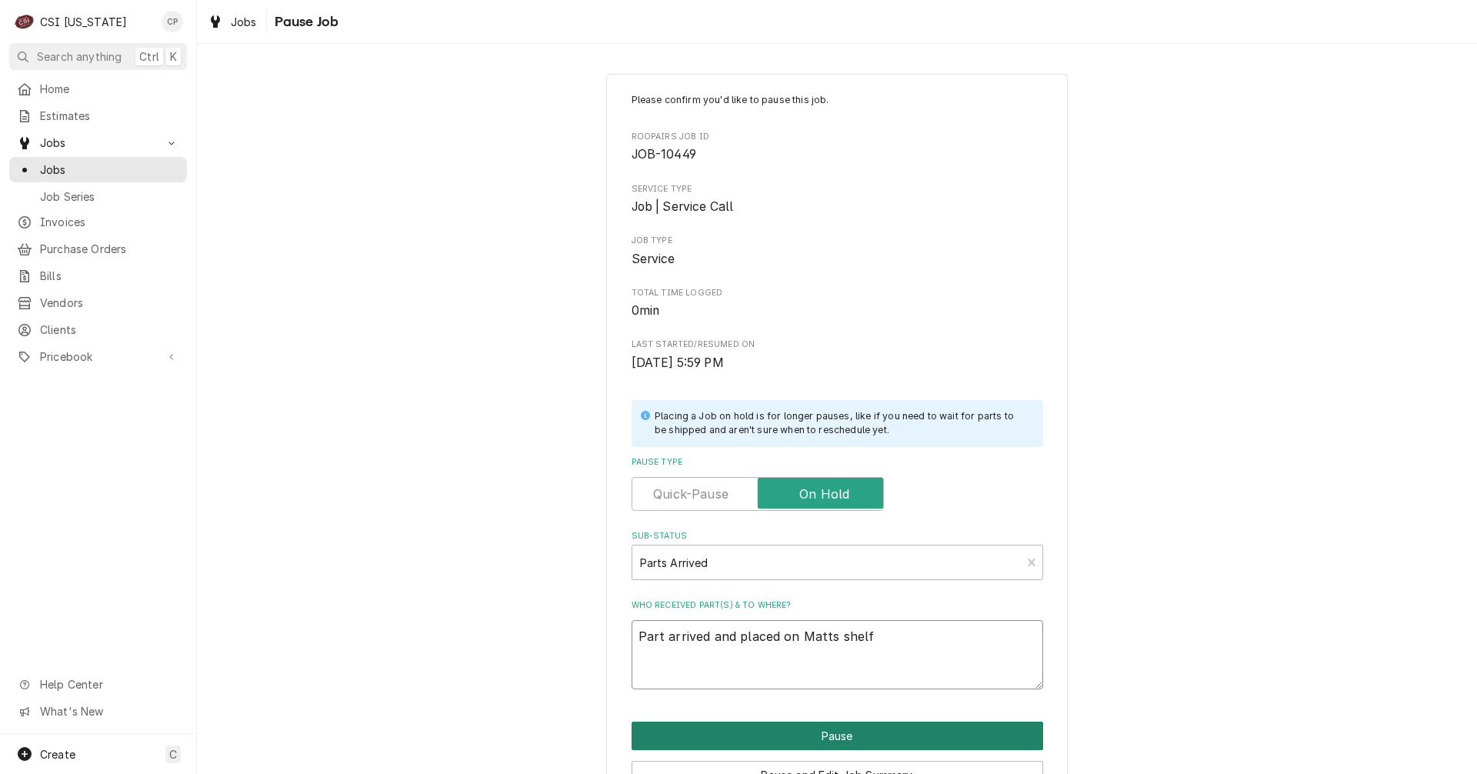
type textarea "Part arrived and placed on Matts shelf"
click at [786, 737] on button "Pause" at bounding box center [837, 735] width 412 height 28
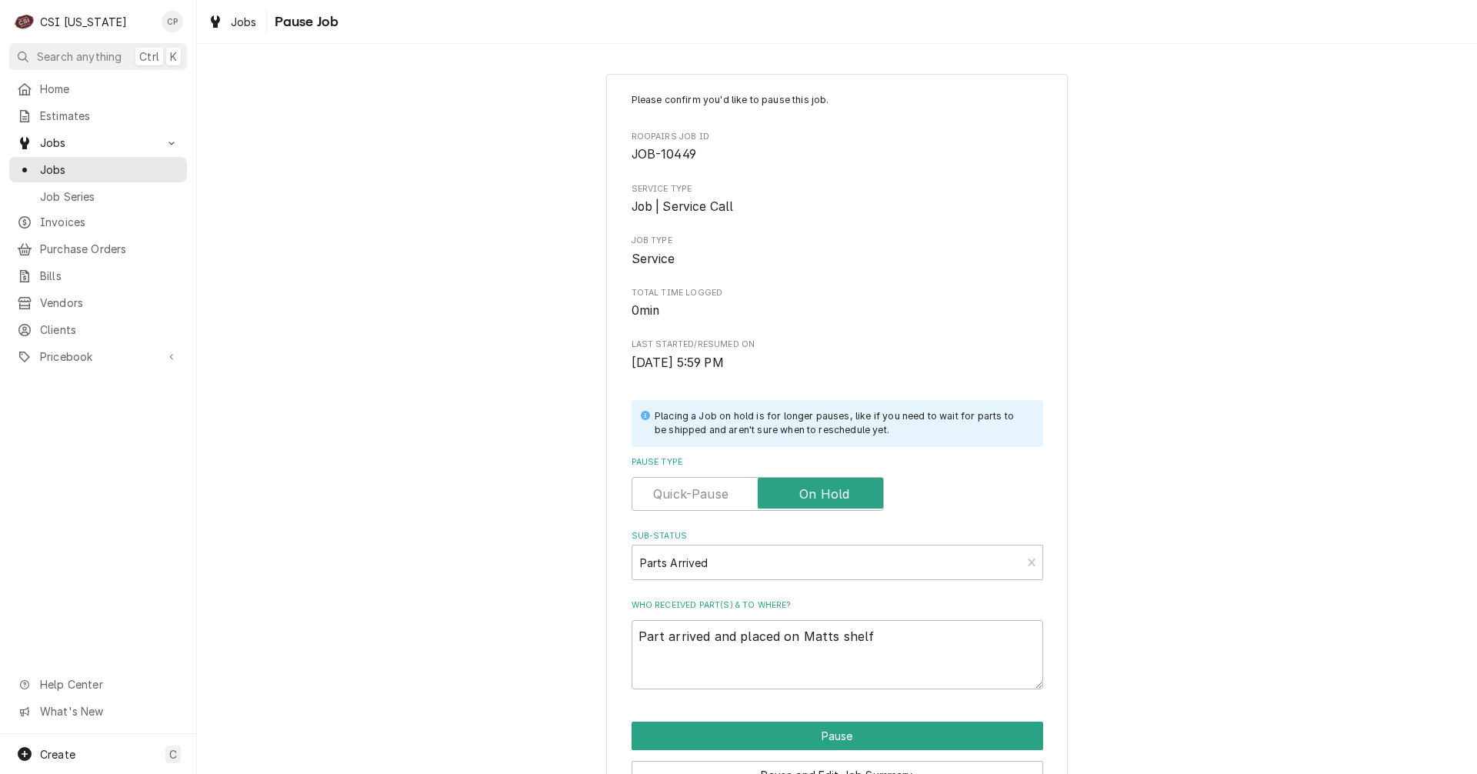
type textarea "x"
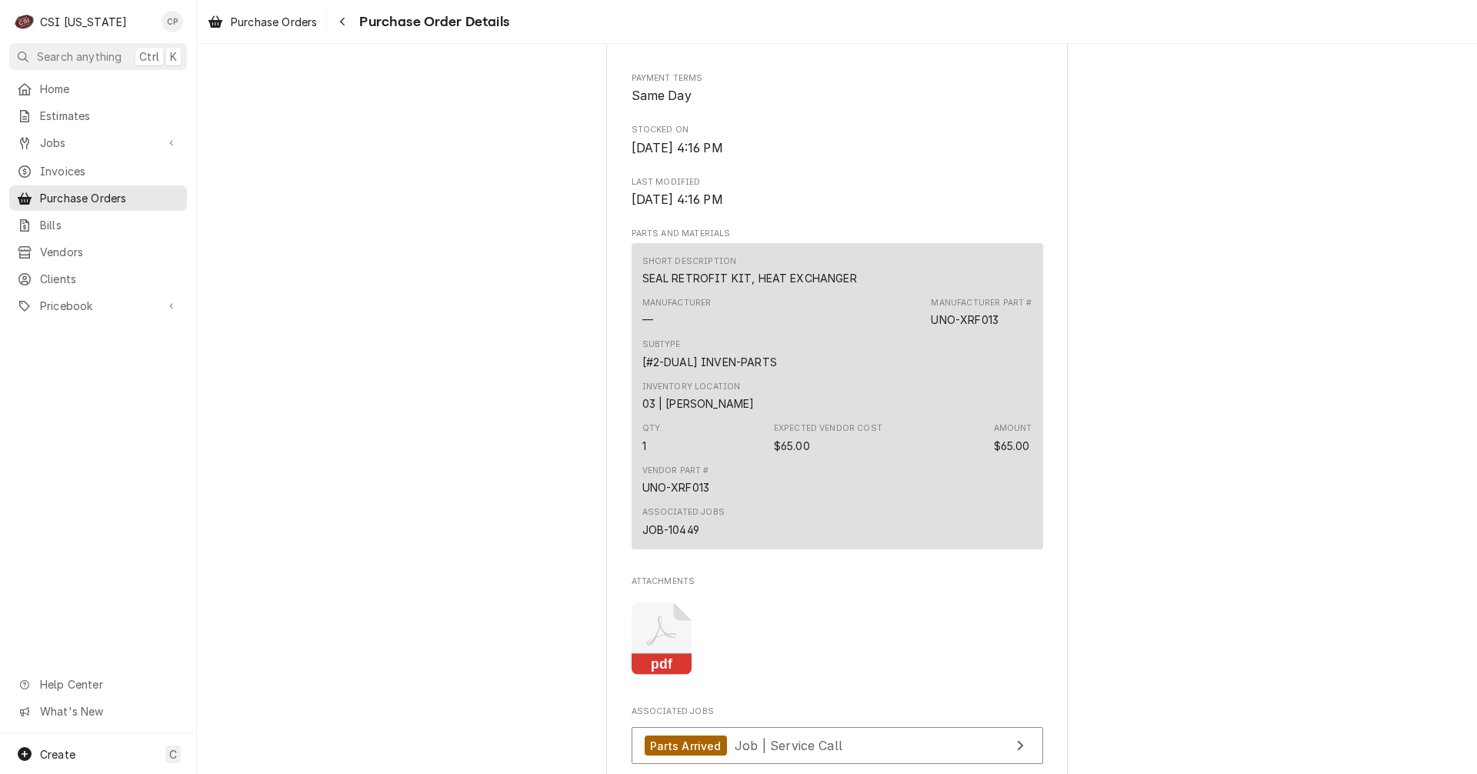
scroll to position [733, 0]
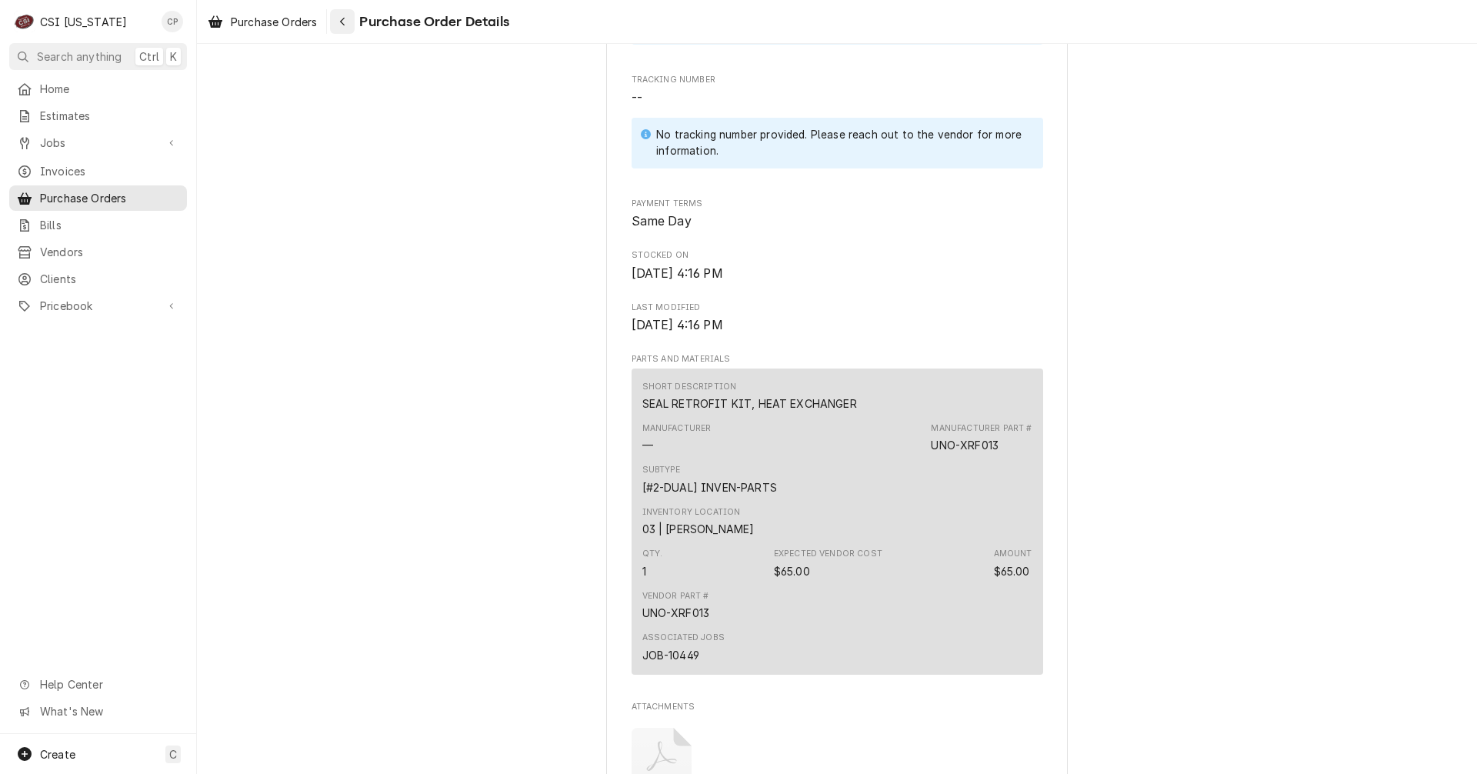
click at [342, 20] on icon "Navigate back" at bounding box center [342, 21] width 7 height 11
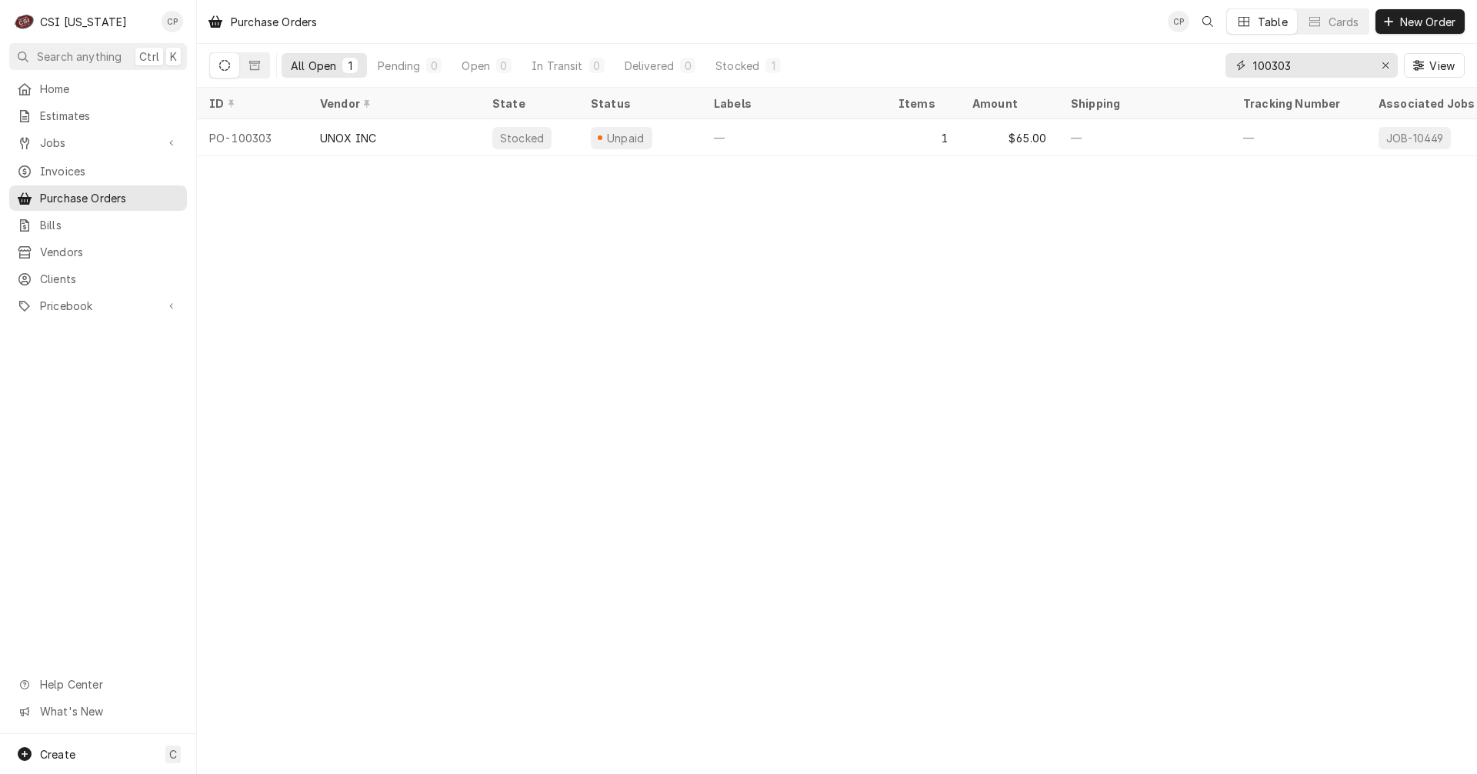
click at [1334, 71] on input "100303" at bounding box center [1310, 65] width 115 height 25
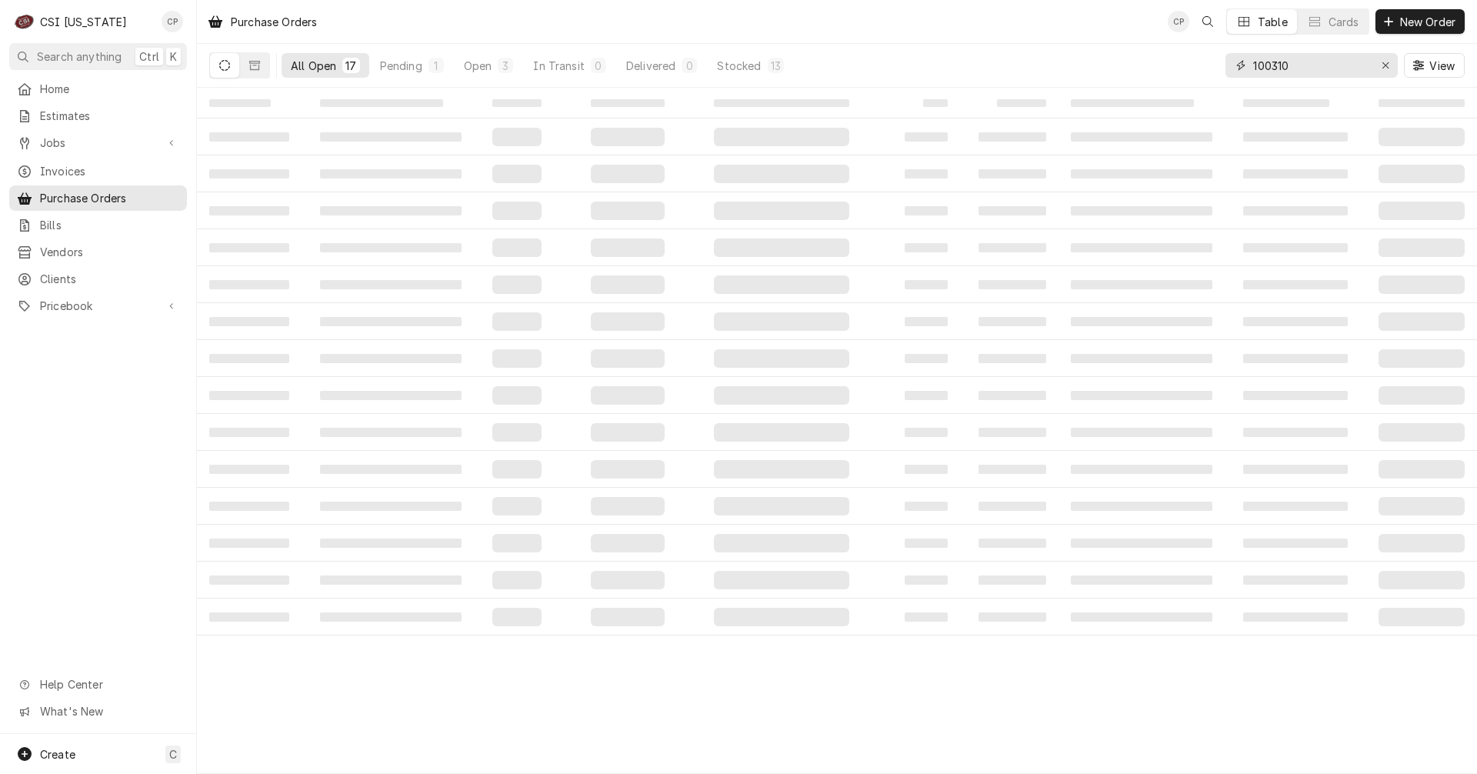
type input "100310"
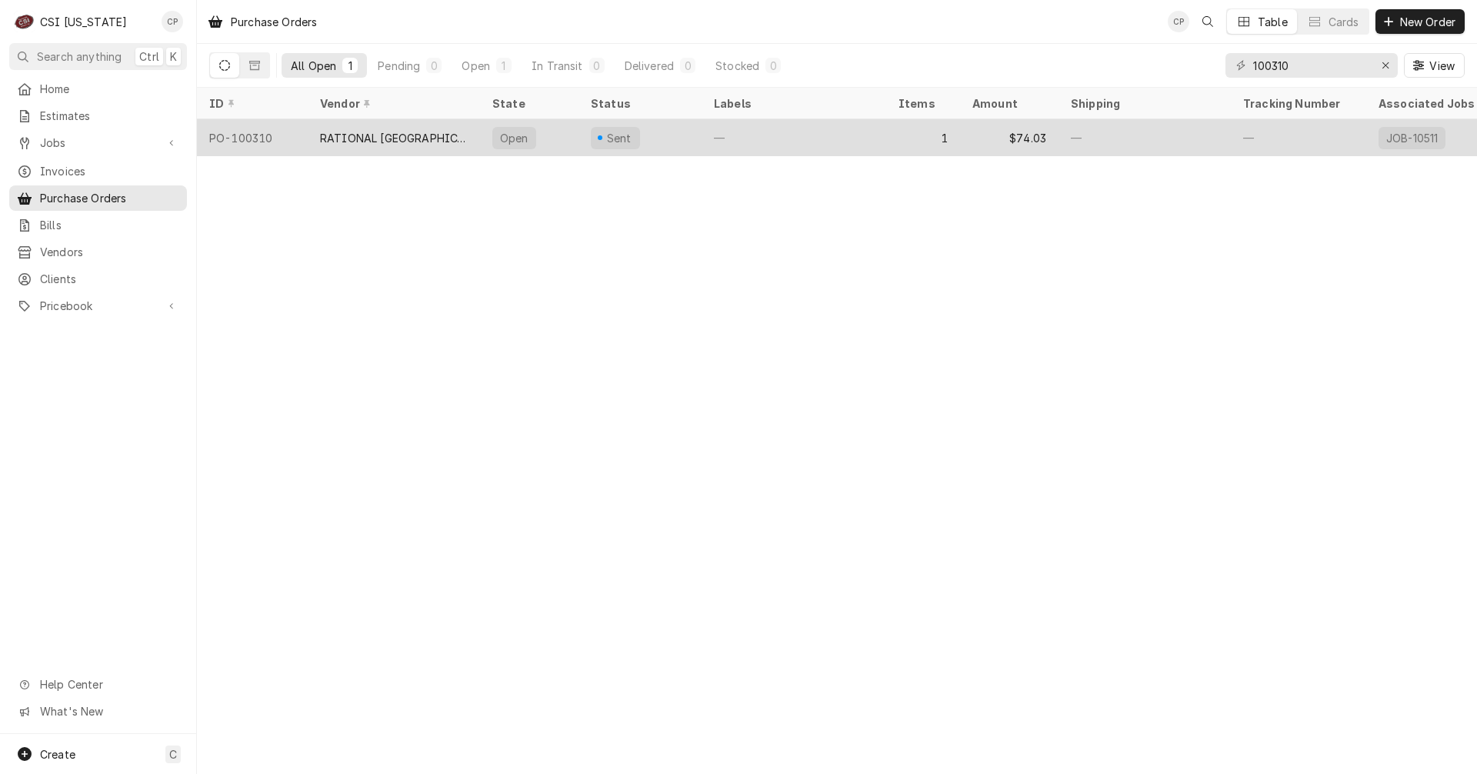
click at [427, 143] on div "RATIONAL USA" at bounding box center [394, 137] width 172 height 37
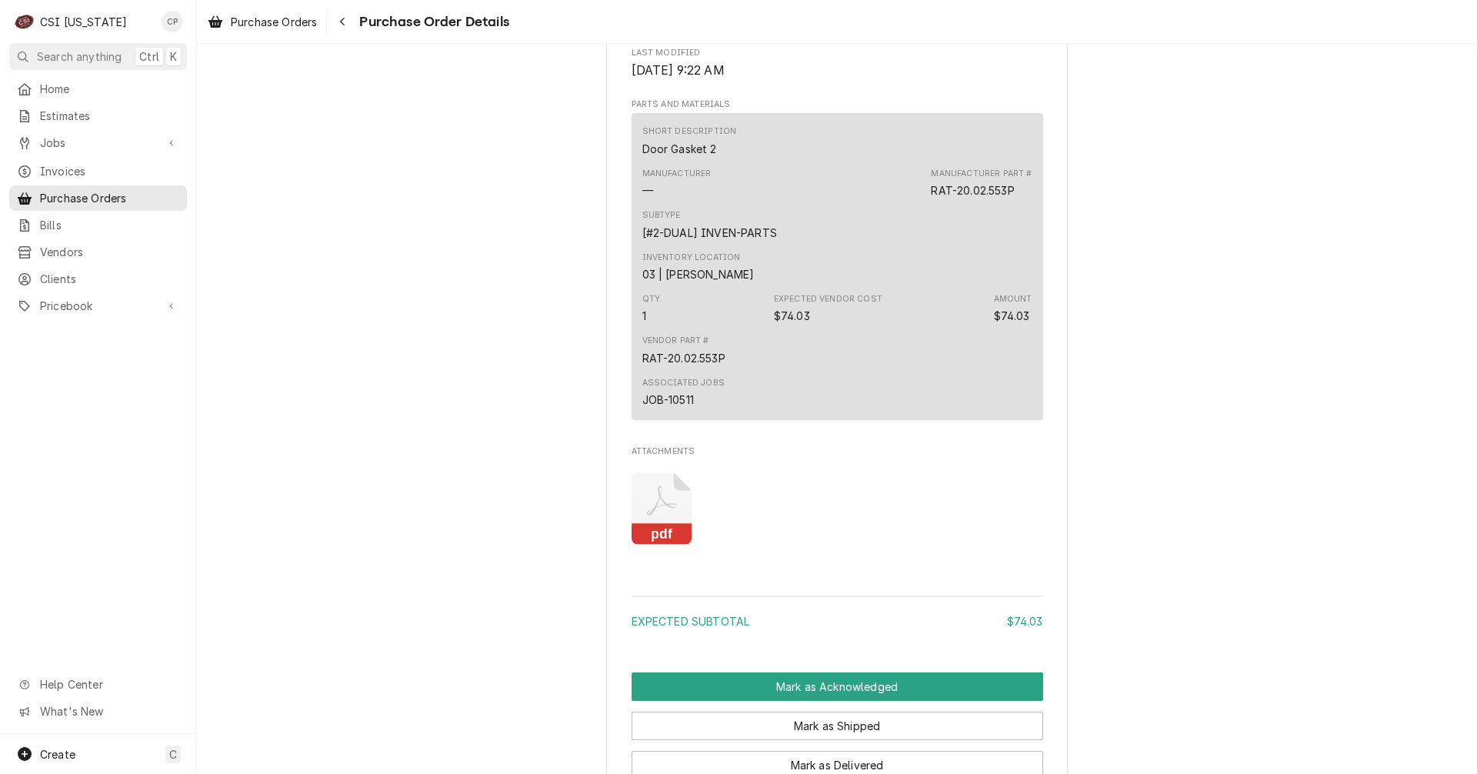
scroll to position [1077, 0]
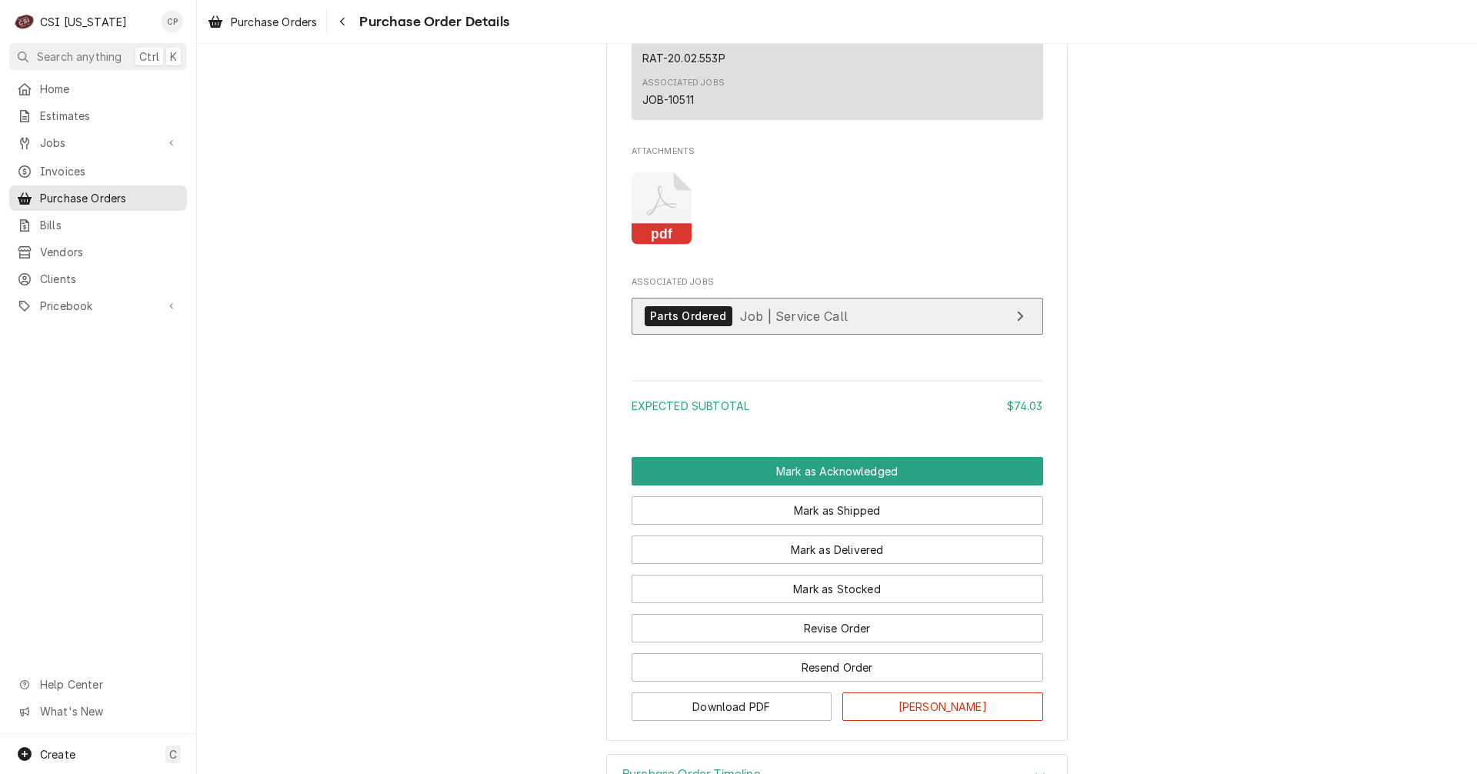
click at [900, 335] on link "Parts Ordered Job | Service Call" at bounding box center [837, 317] width 412 height 38
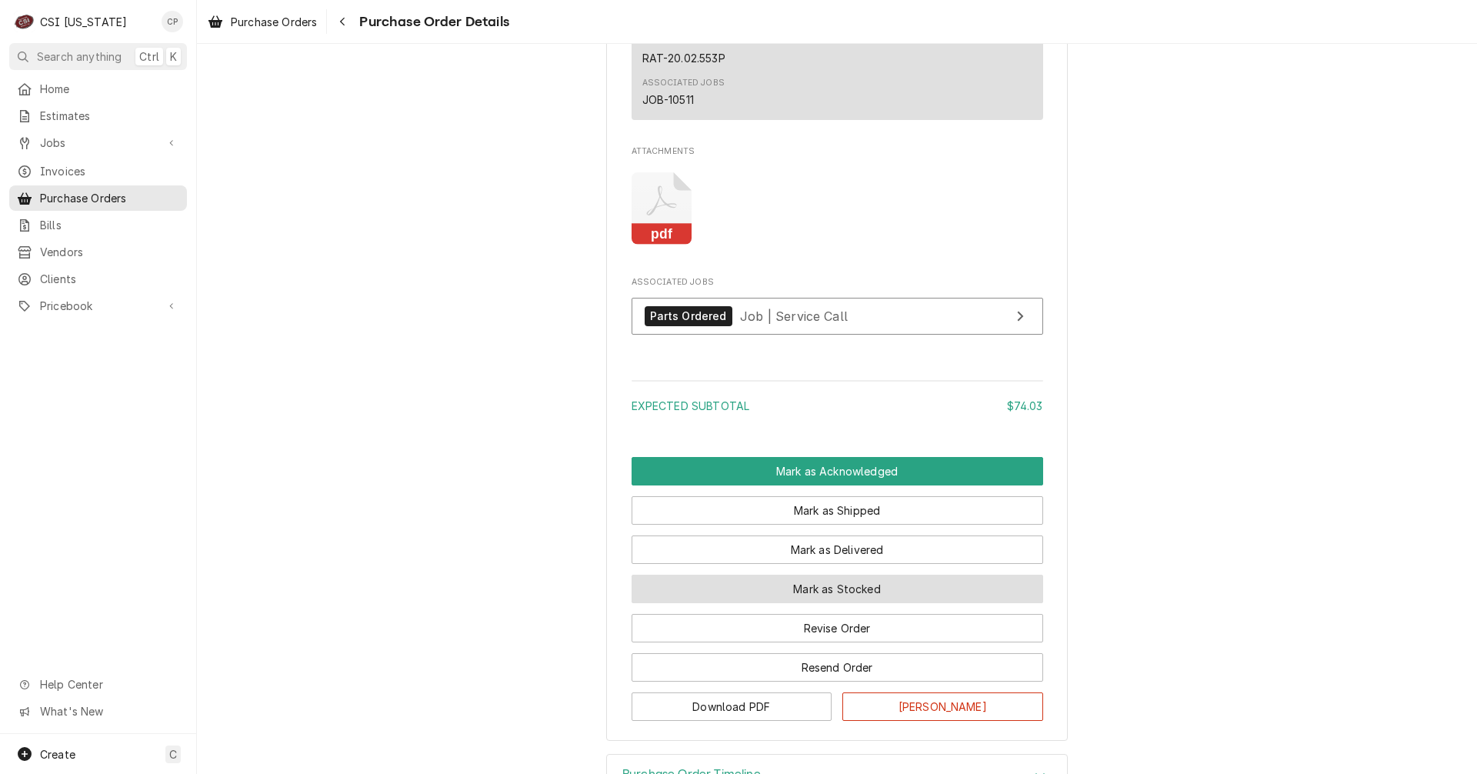
click at [858, 603] on button "Mark as Stocked" at bounding box center [837, 589] width 412 height 28
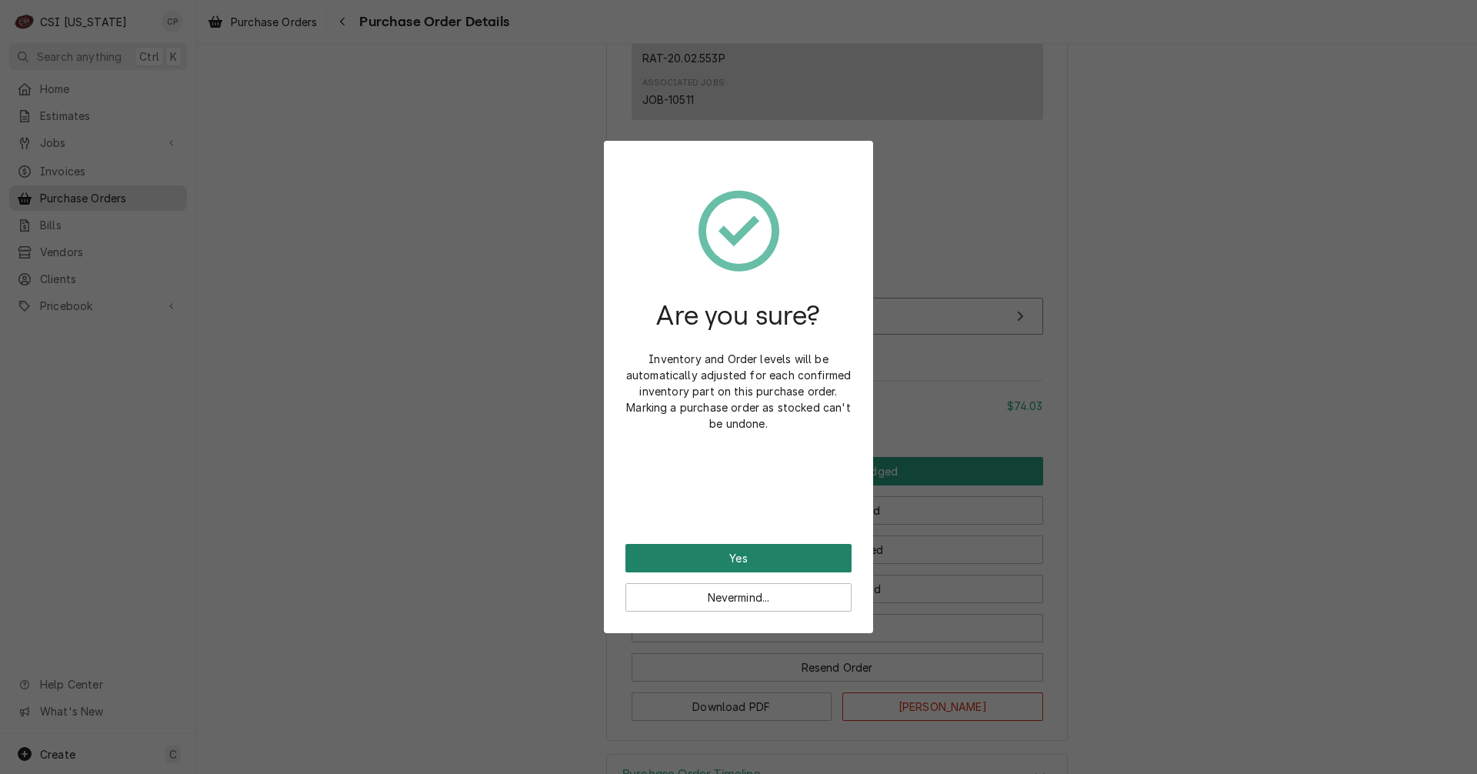
click at [751, 557] on button "Yes" at bounding box center [738, 558] width 226 height 28
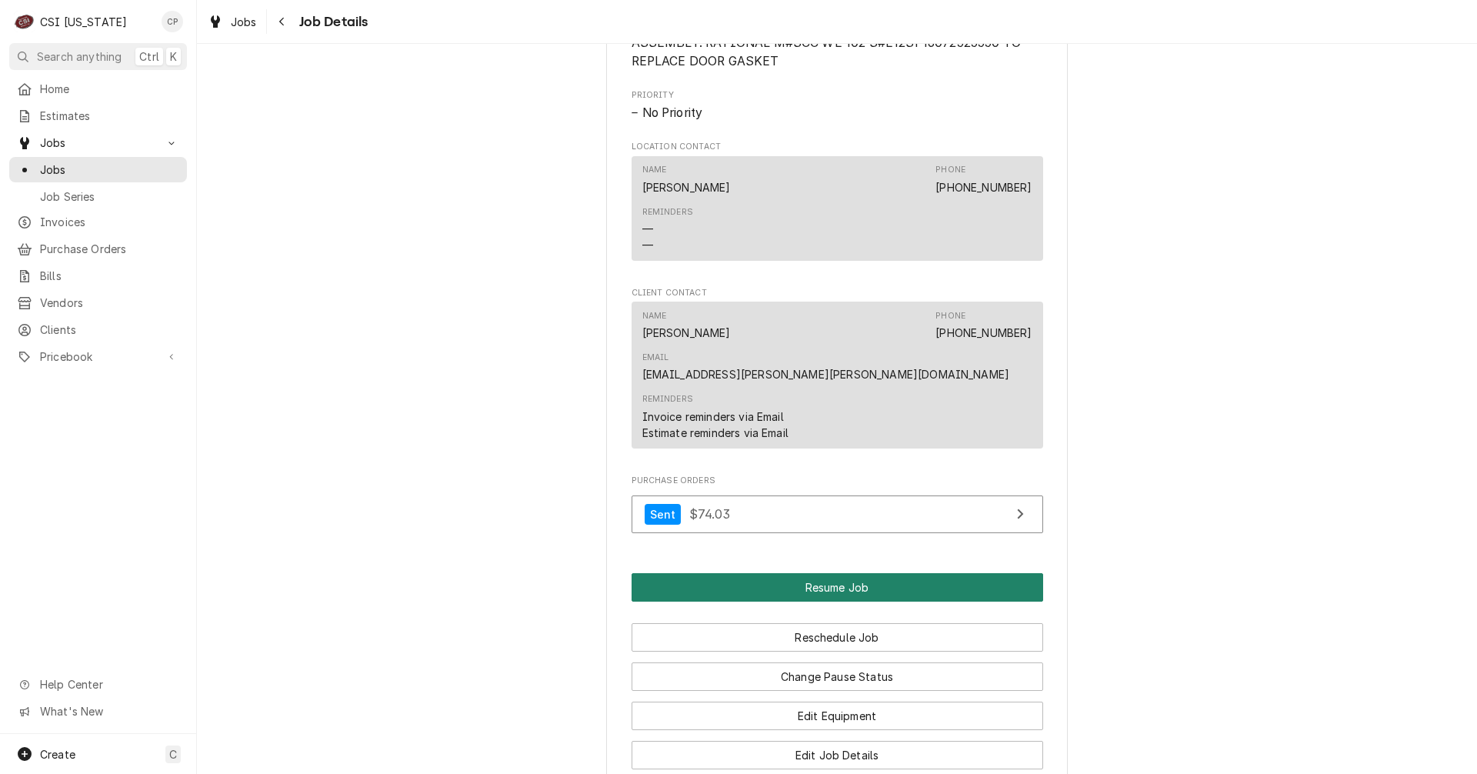
scroll to position [1308, 0]
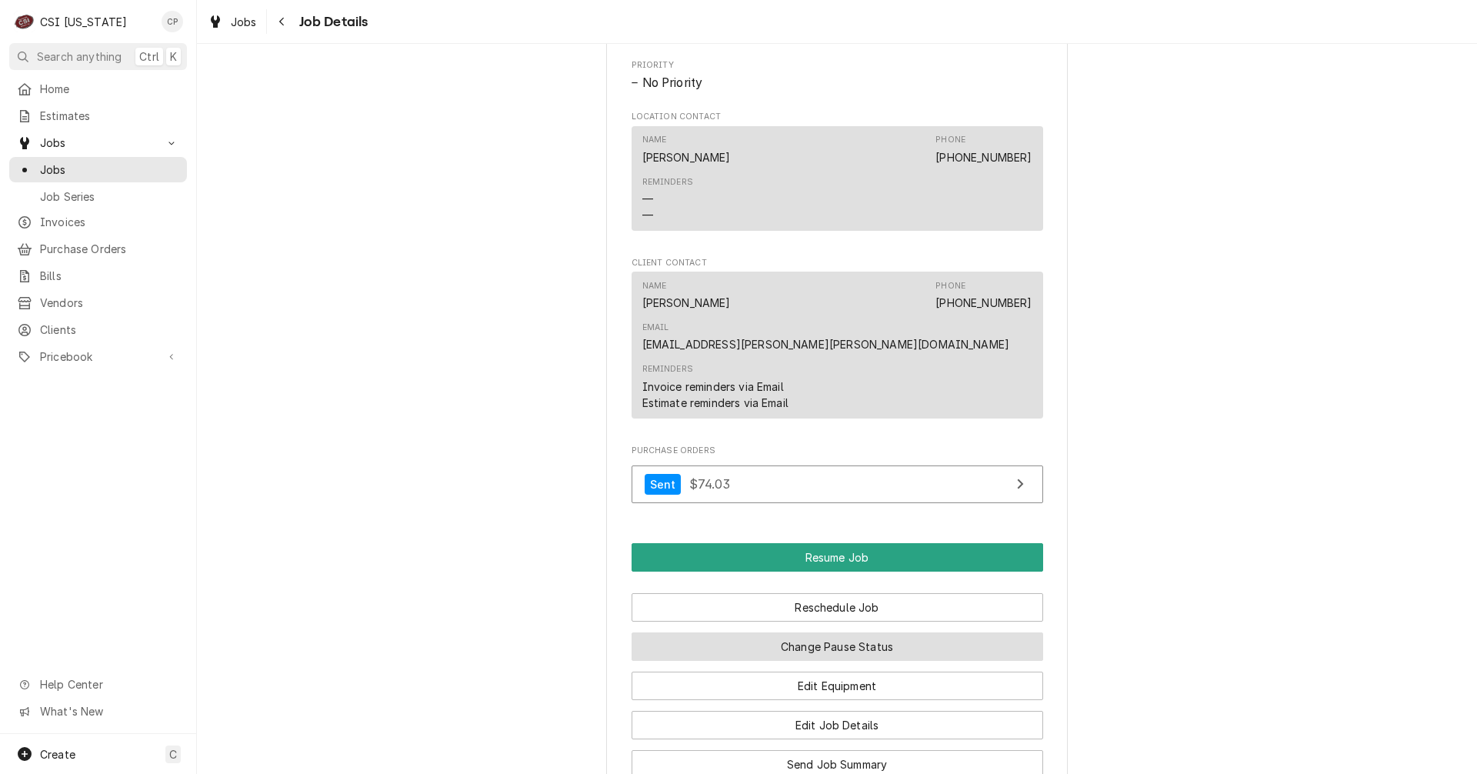
click at [830, 632] on button "Change Pause Status" at bounding box center [837, 646] width 412 height 28
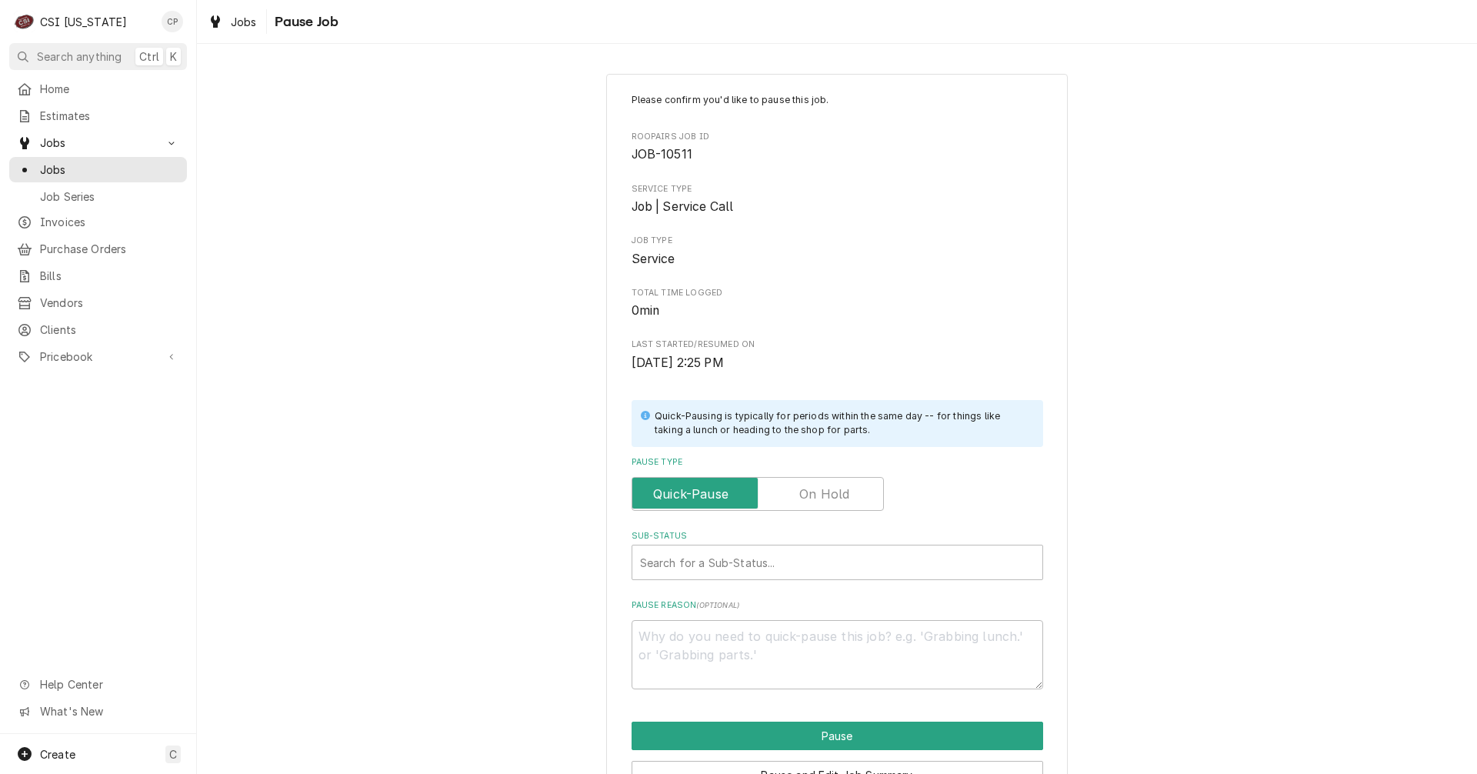
click at [811, 485] on label "Pause Type" at bounding box center [757, 494] width 252 height 34
click at [811, 485] on input "Pause Type" at bounding box center [757, 494] width 238 height 34
checkbox input "true"
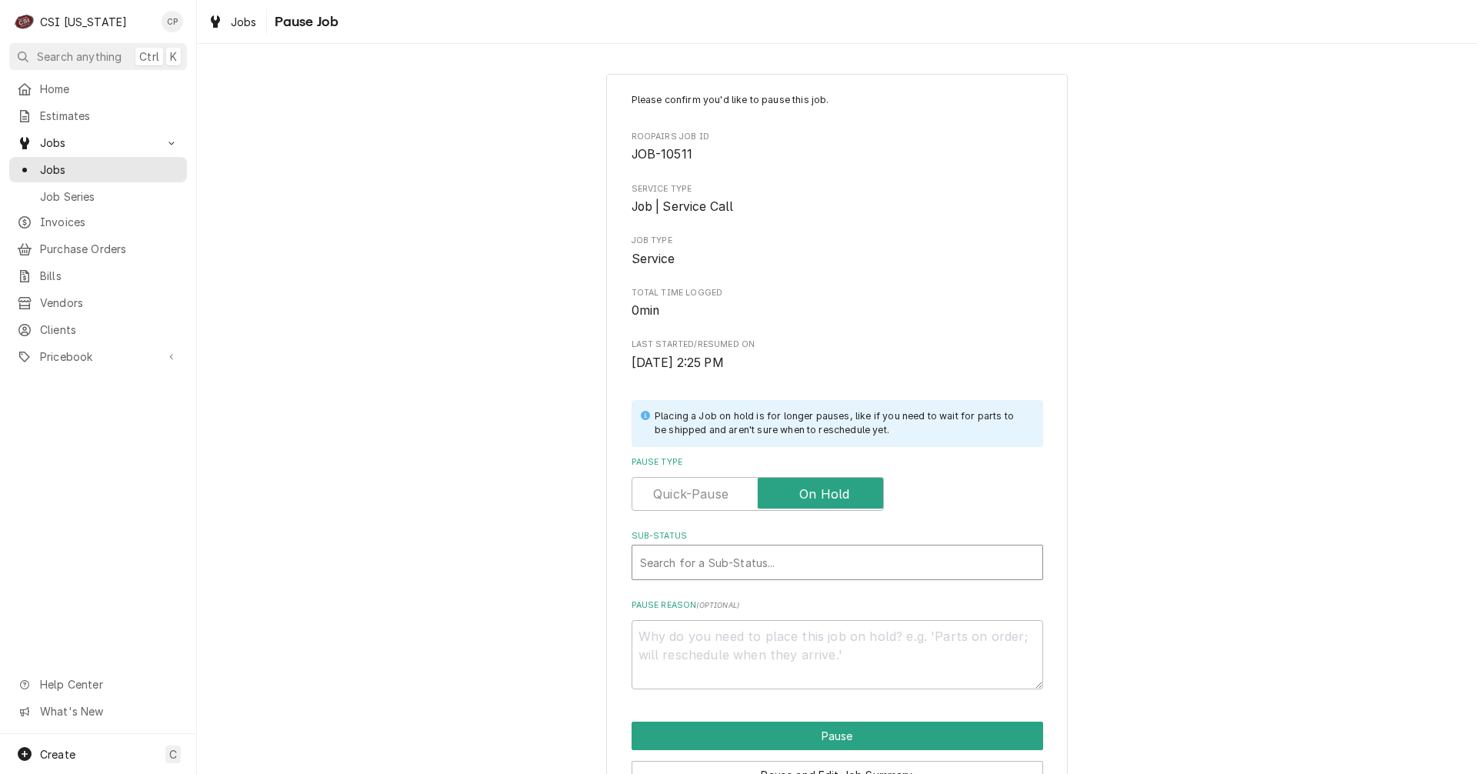
click at [696, 561] on div "Sub-Status" at bounding box center [837, 562] width 395 height 28
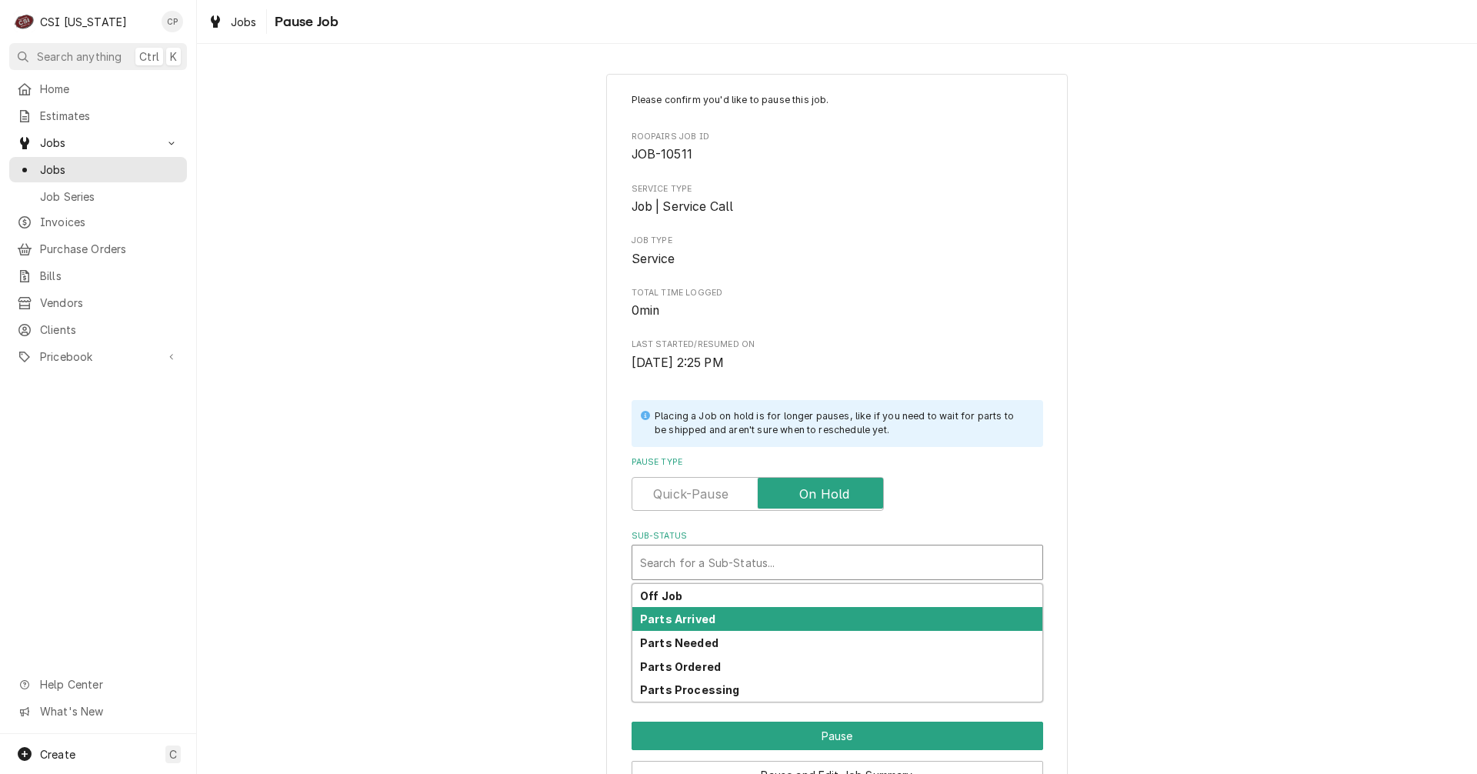
click at [687, 620] on strong "Parts Arrived" at bounding box center [677, 618] width 75 height 13
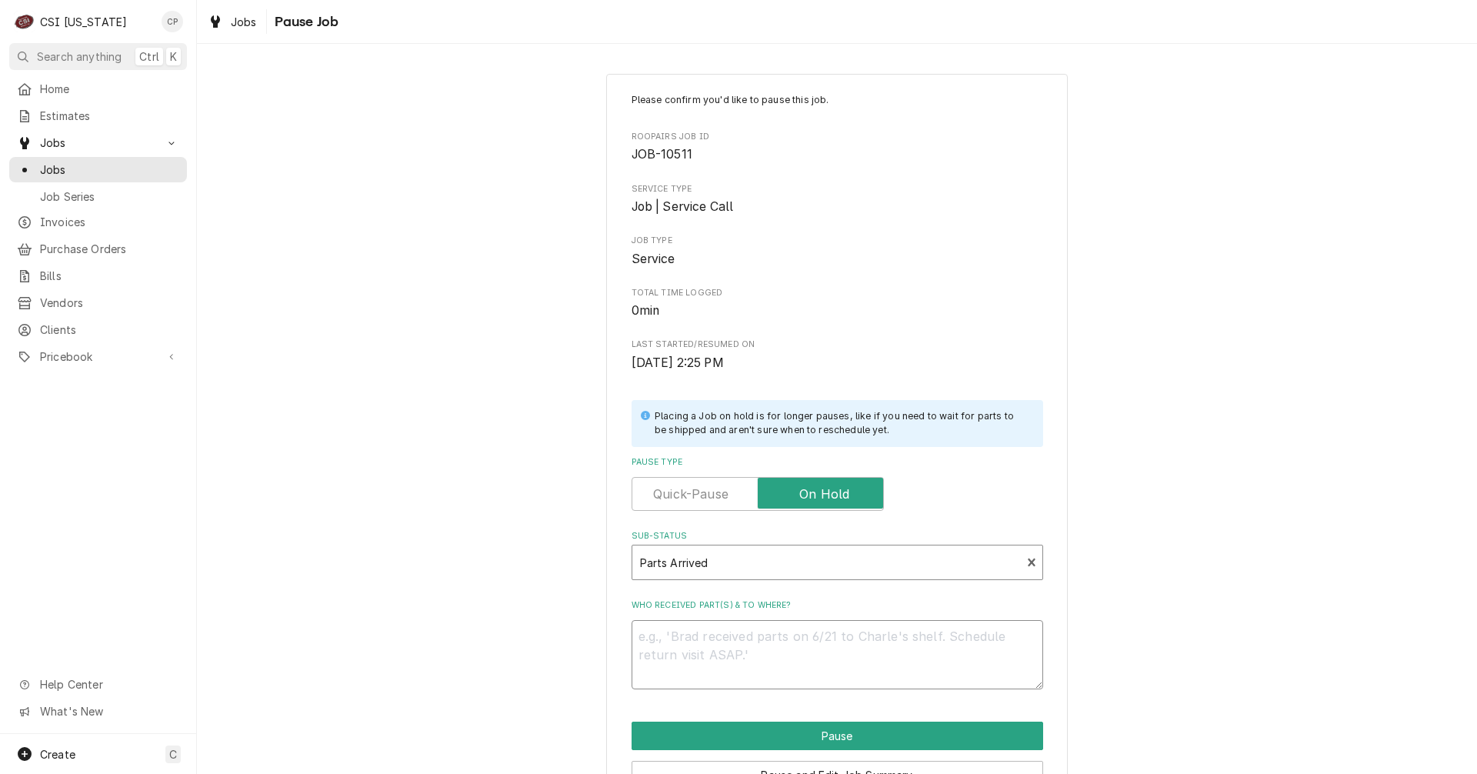
click at [680, 649] on textarea "Who received part(s) & to where?" at bounding box center [837, 654] width 412 height 69
type textarea "x"
type textarea "p"
type textarea "x"
type textarea "pa"
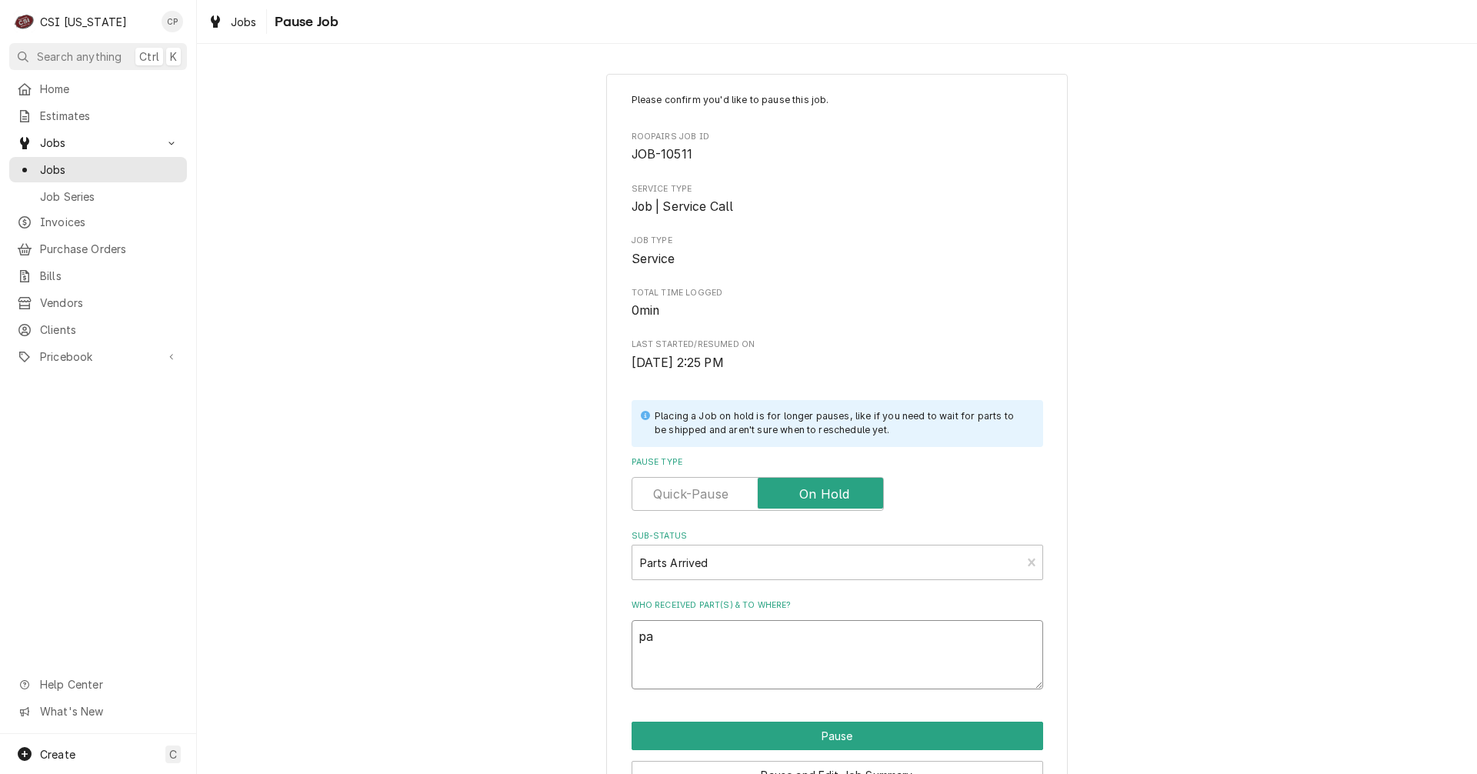
type textarea "x"
type textarea "par"
type textarea "x"
type textarea "part"
type textarea "x"
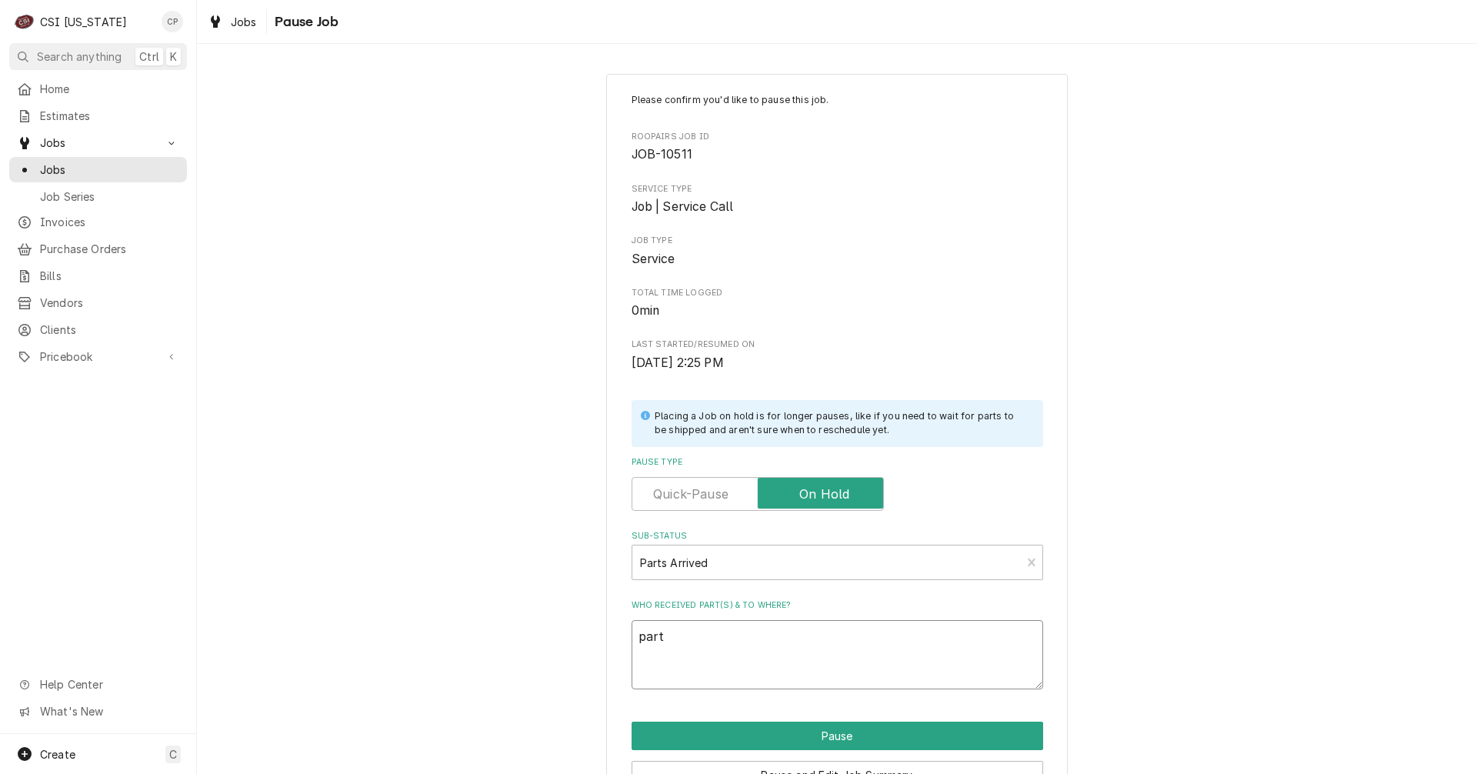
type textarea "part"
type textarea "x"
type textarea "part a"
type textarea "x"
type textarea "part ar"
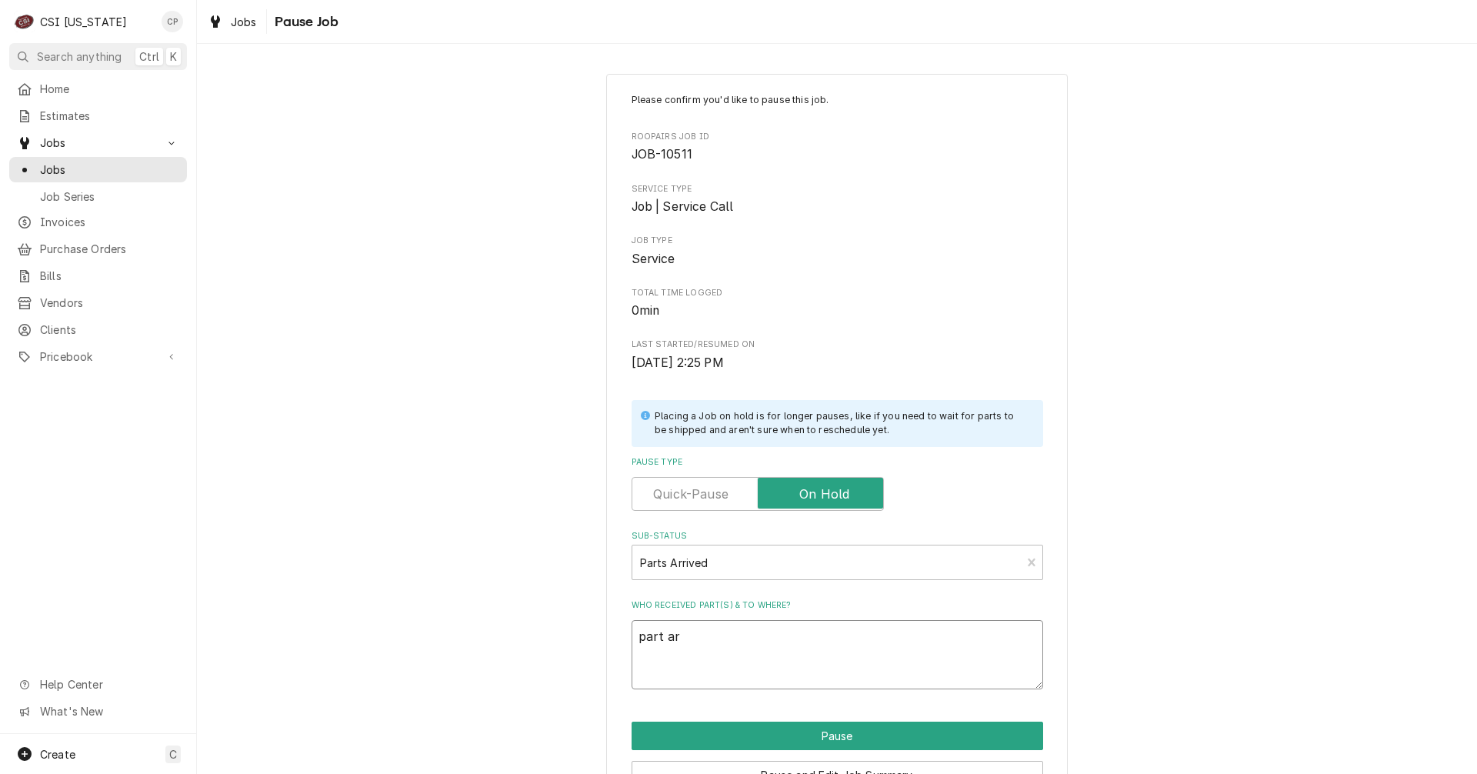
type textarea "x"
type textarea "part arr"
type textarea "x"
type textarea "part arri"
type textarea "x"
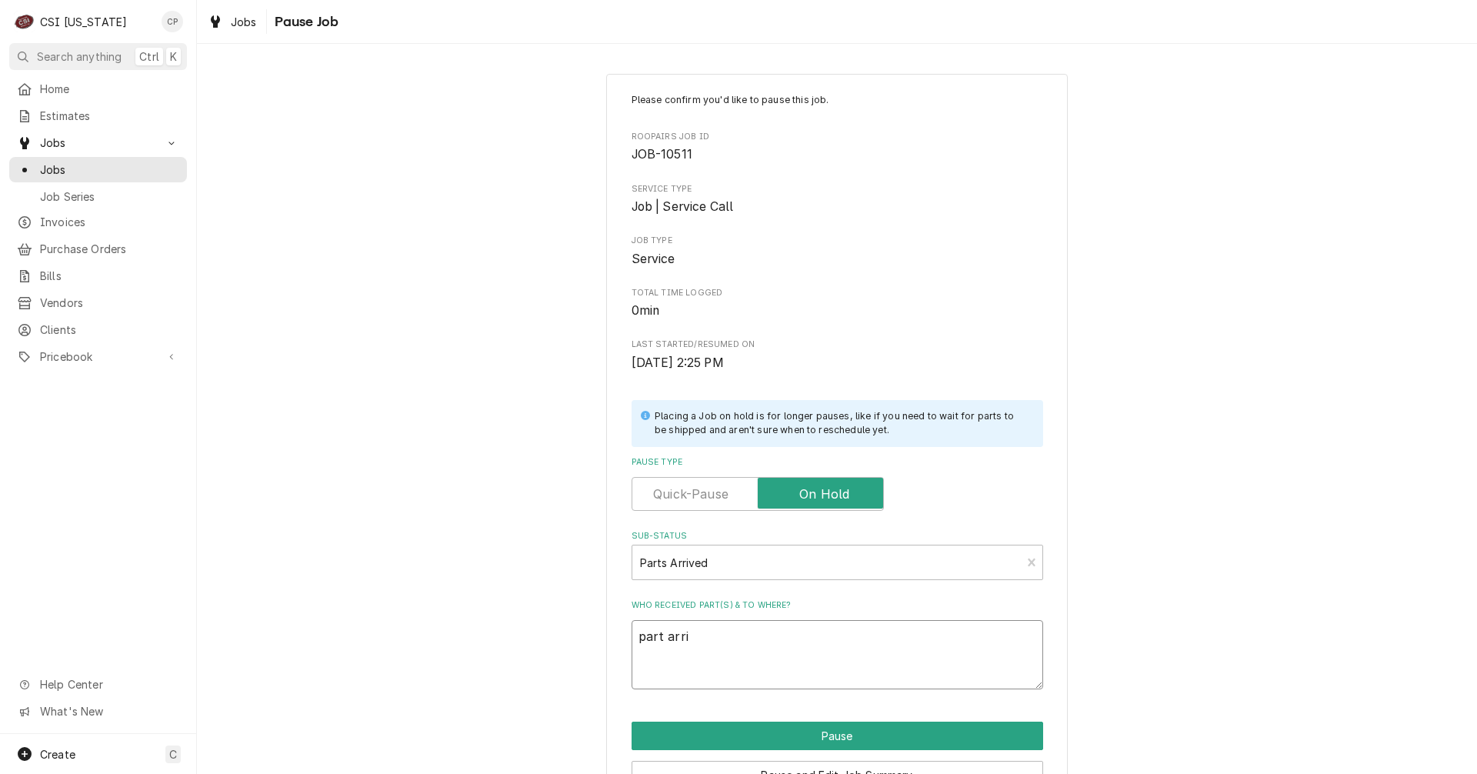
type textarea "part arriv"
type textarea "x"
type textarea "part arrive"
type textarea "x"
type textarea "part arrived"
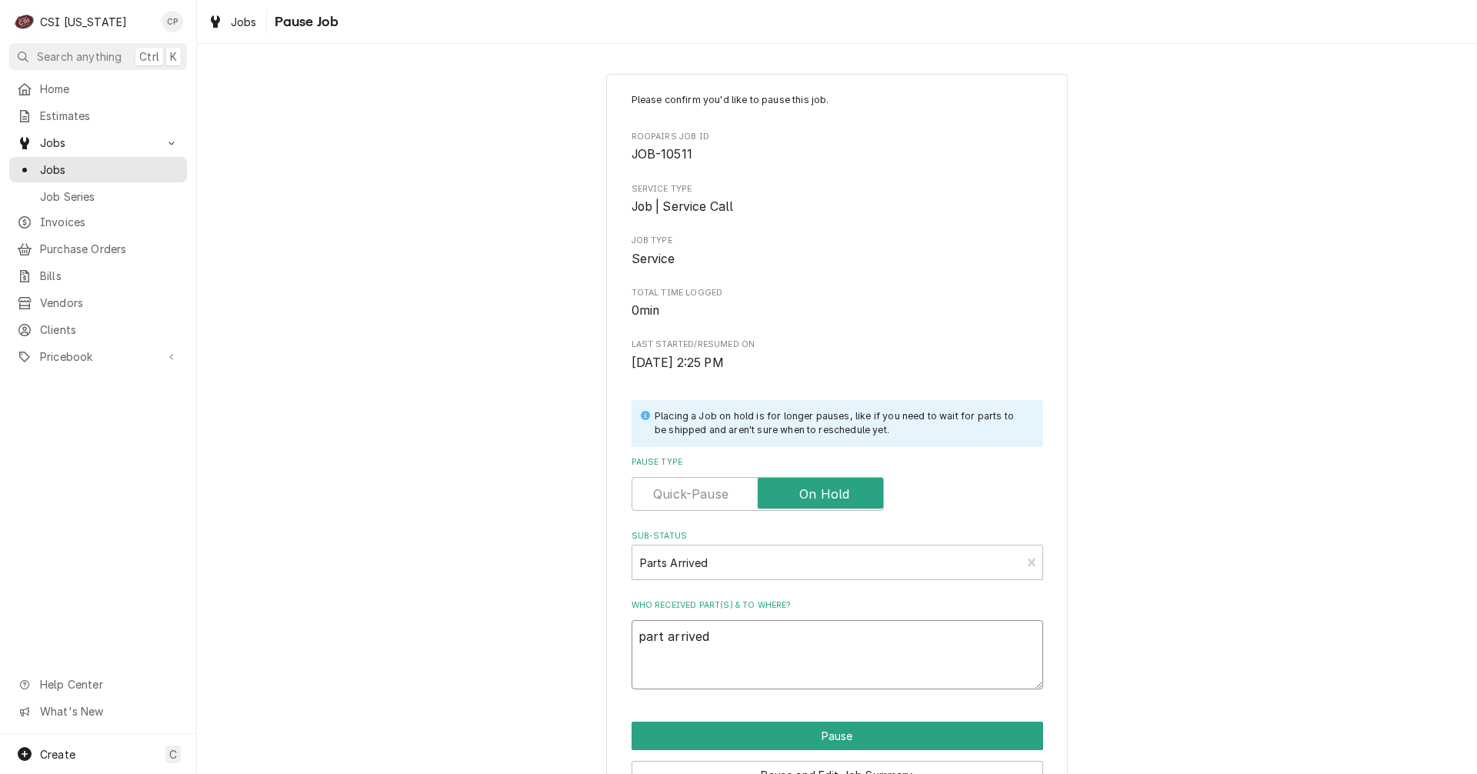
type textarea "x"
type textarea "part arrived"
type textarea "x"
type textarea "part arrived a"
type textarea "x"
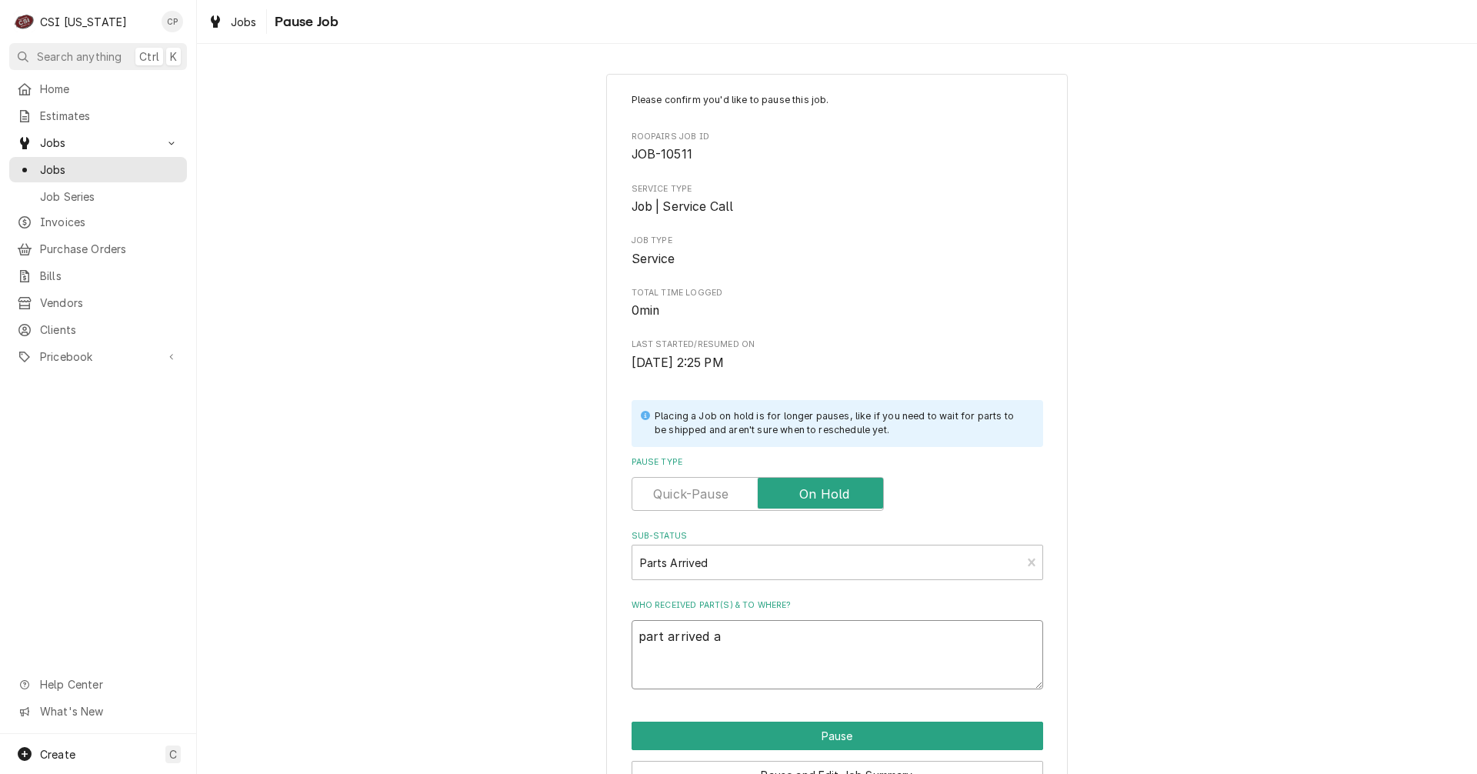
type textarea "part arrived an"
type textarea "x"
type textarea "part arrived and"
type textarea "x"
type textarea "part arrived and"
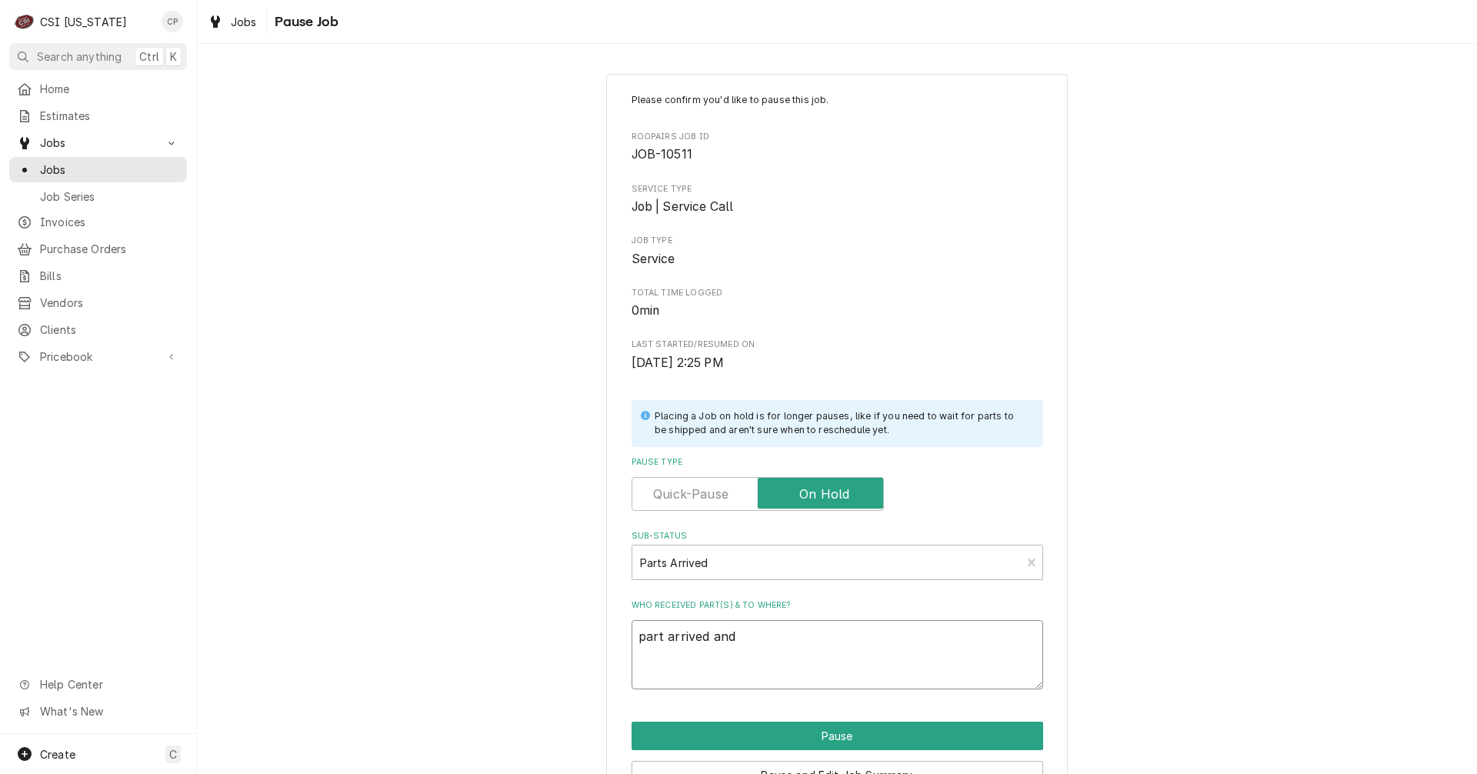
type textarea "x"
type textarea "part arrived and p"
type textarea "x"
type textarea "part arrived and pl"
type textarea "x"
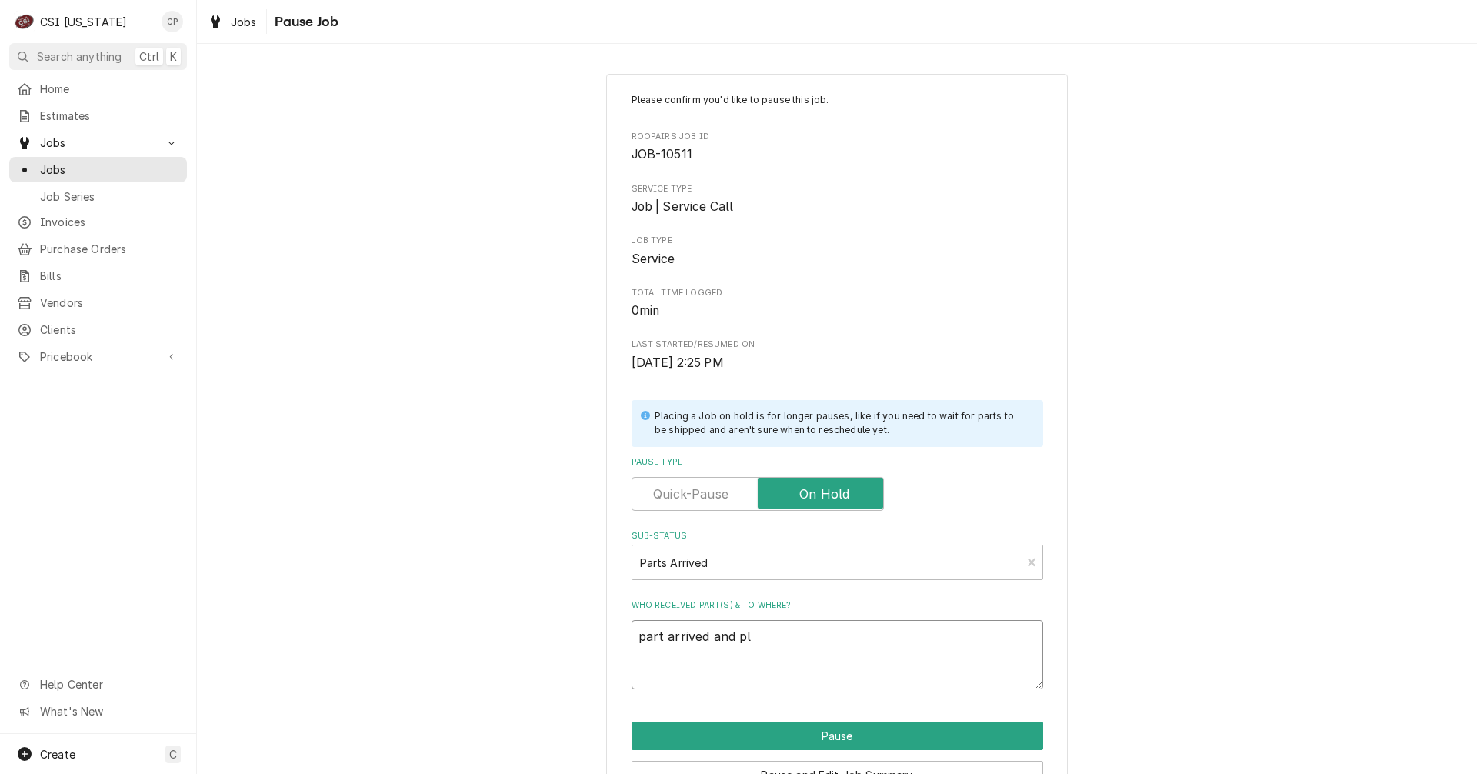
type textarea "part arrived and pla"
type textarea "x"
type textarea "part arrived and plac"
type textarea "x"
type textarea "part arrived and place"
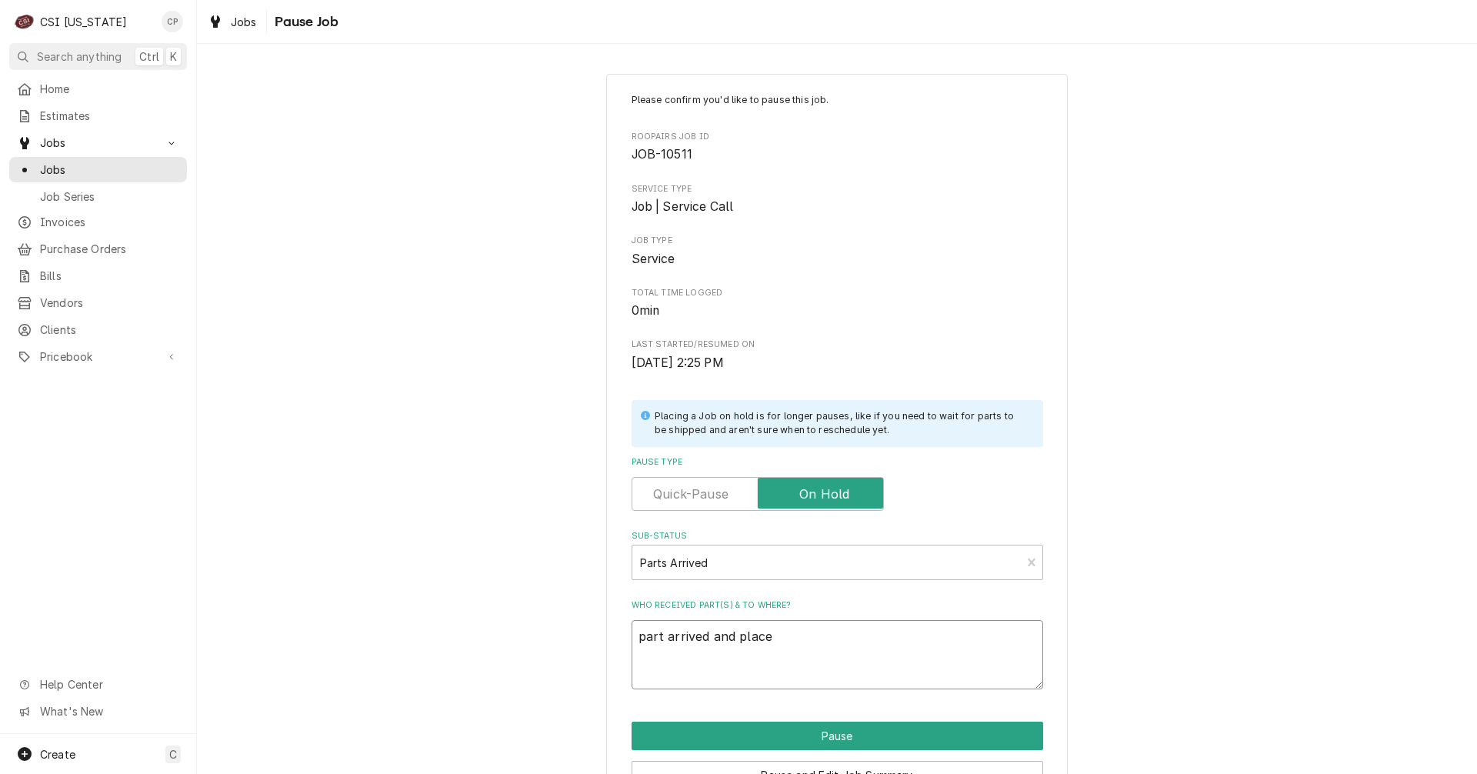
type textarea "x"
type textarea "part arrived and placed"
type textarea "x"
type textarea "part arrived and placed"
type textarea "x"
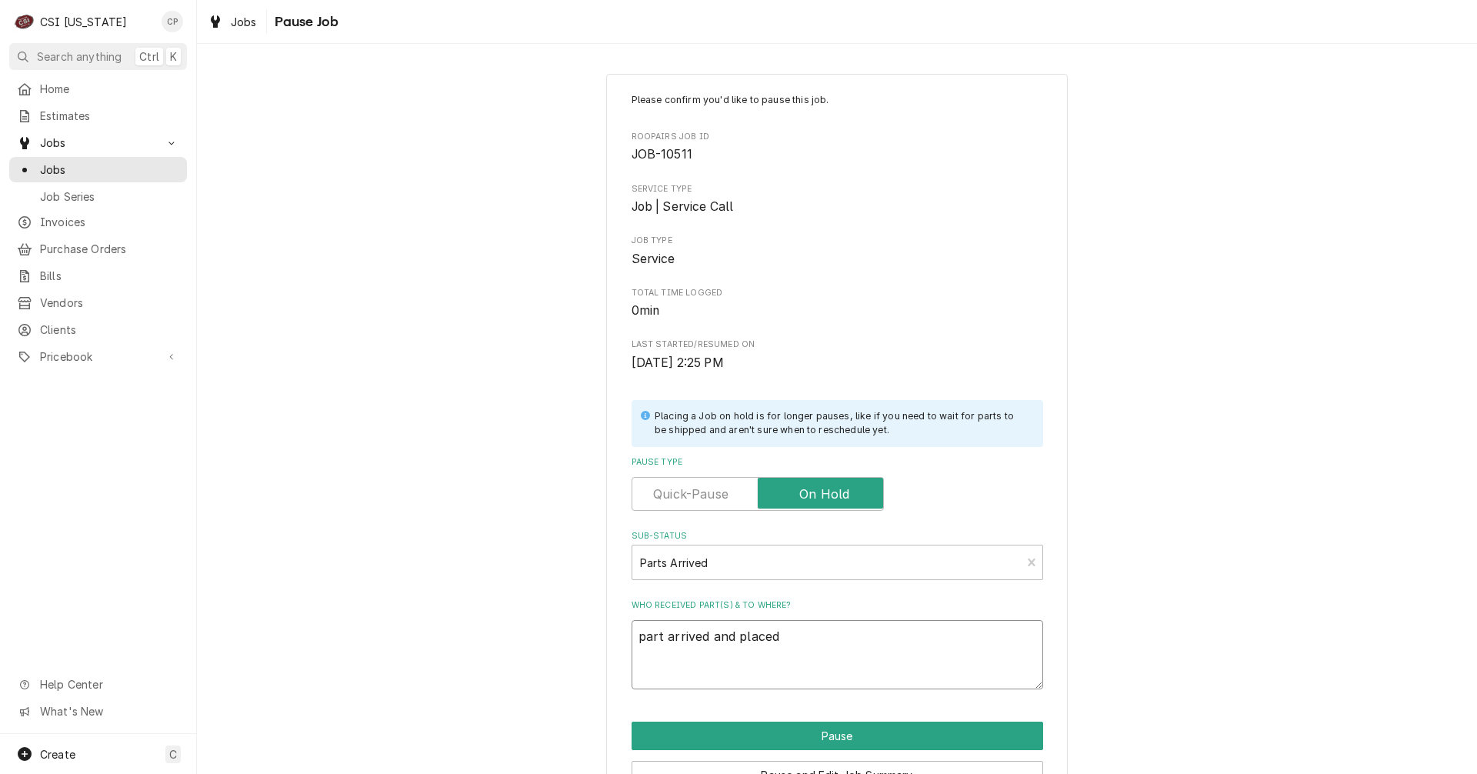
type textarea "part arrived and placed o"
type textarea "x"
type textarea "part arrived and placed on"
type textarea "x"
type textarea "part arrived and placed on"
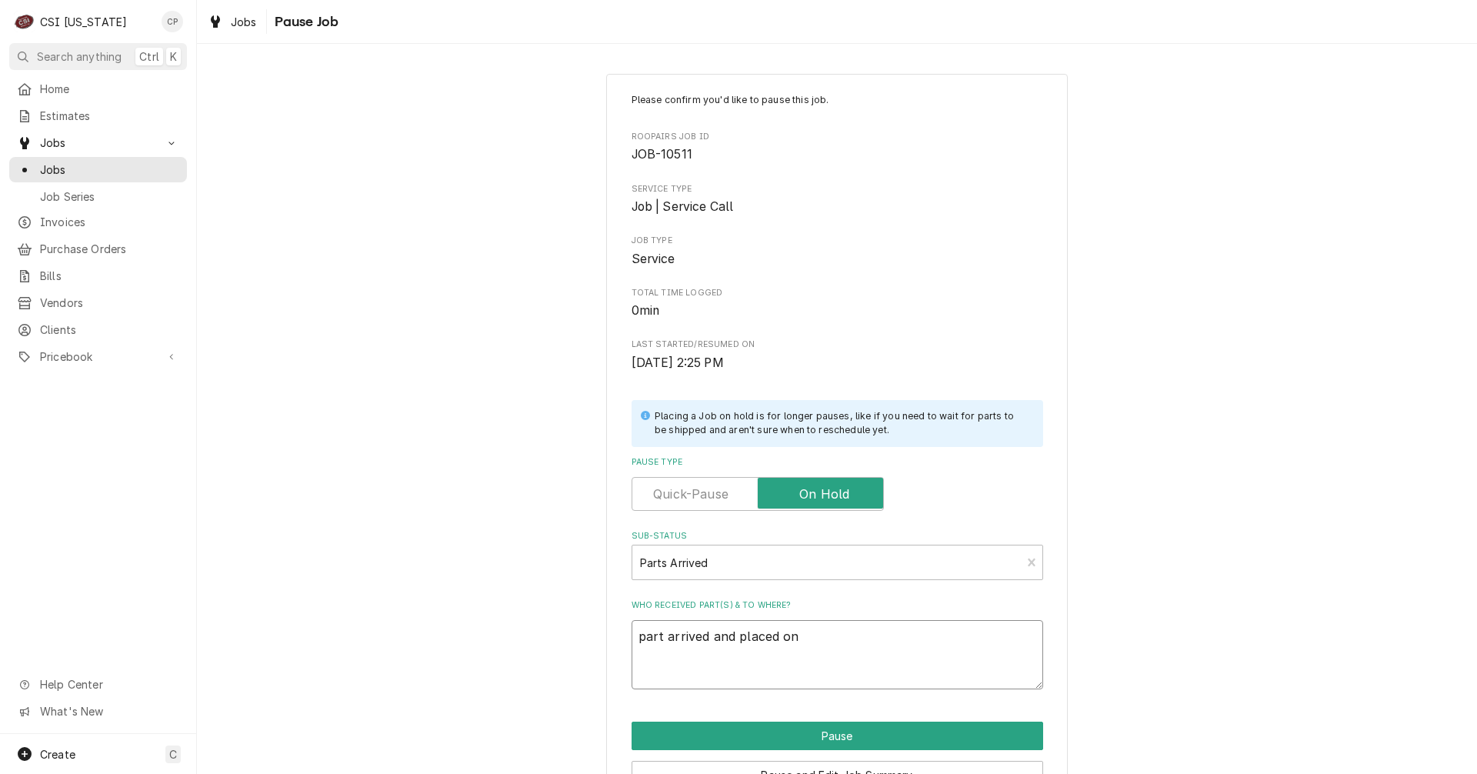
type textarea "x"
type textarea "part arrived and placed on M"
type textarea "x"
type textarea "part arrived and placed on Ma"
type textarea "x"
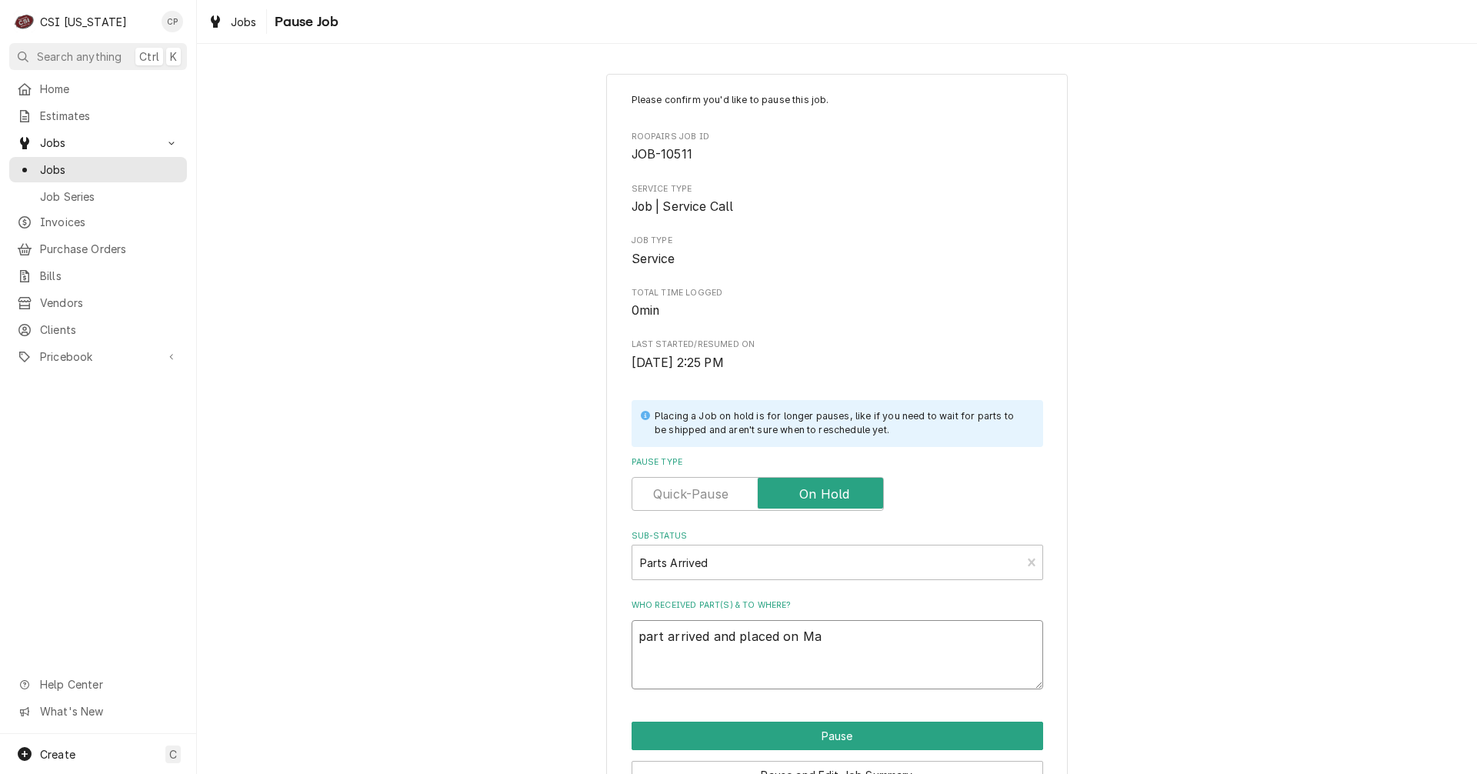
type textarea "part arrived and placed on Mat"
type textarea "x"
type textarea "part arrived and placed on Matt"
type textarea "x"
type textarea "part arrived and placed on Matts"
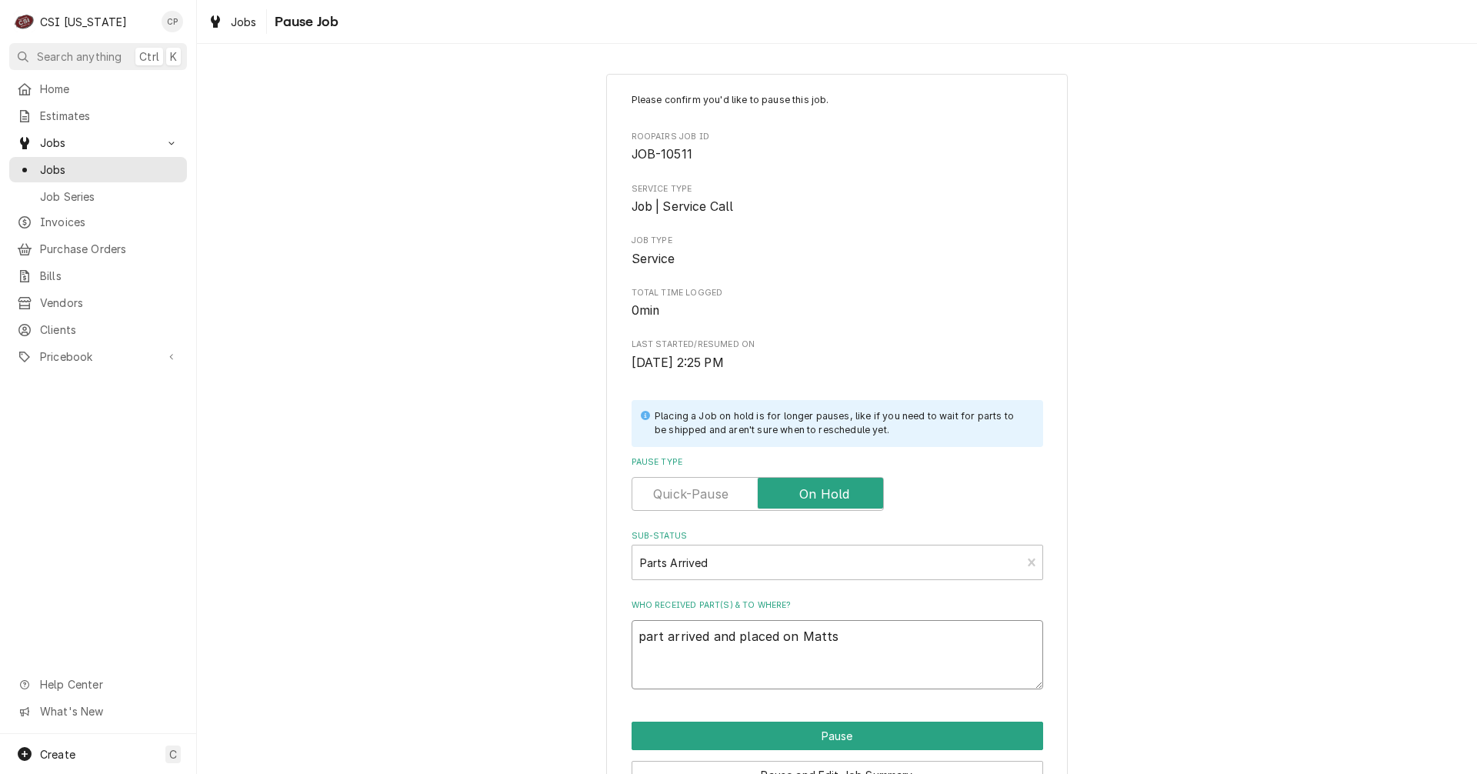
type textarea "x"
type textarea "part arrived and placed on Matts"
type textarea "x"
type textarea "part arrived and placed on Matts s"
type textarea "x"
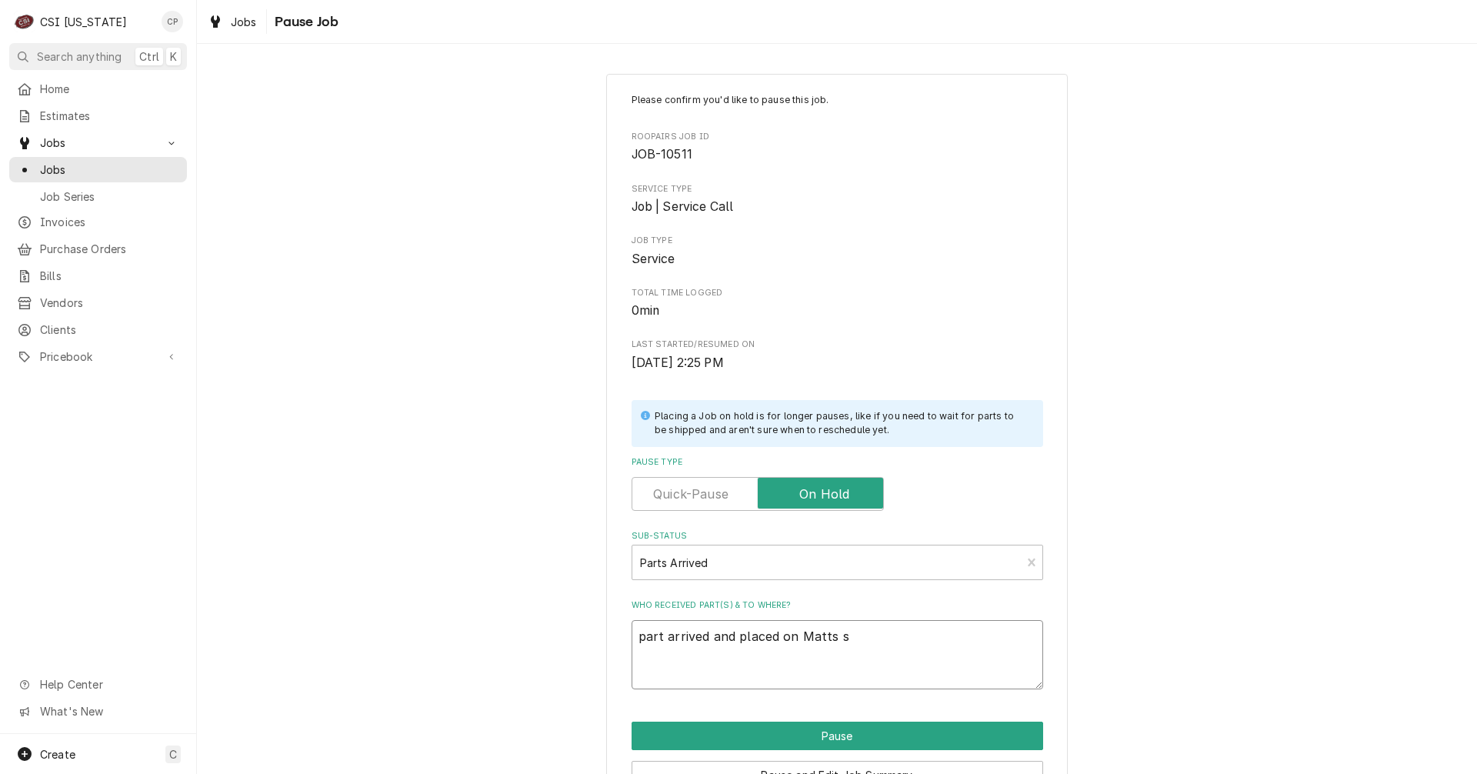
type textarea "part arrived and placed on Matts sh"
type textarea "x"
type textarea "part arrived and placed on Matts she"
type textarea "x"
type textarea "part arrived and placed on Matts shel"
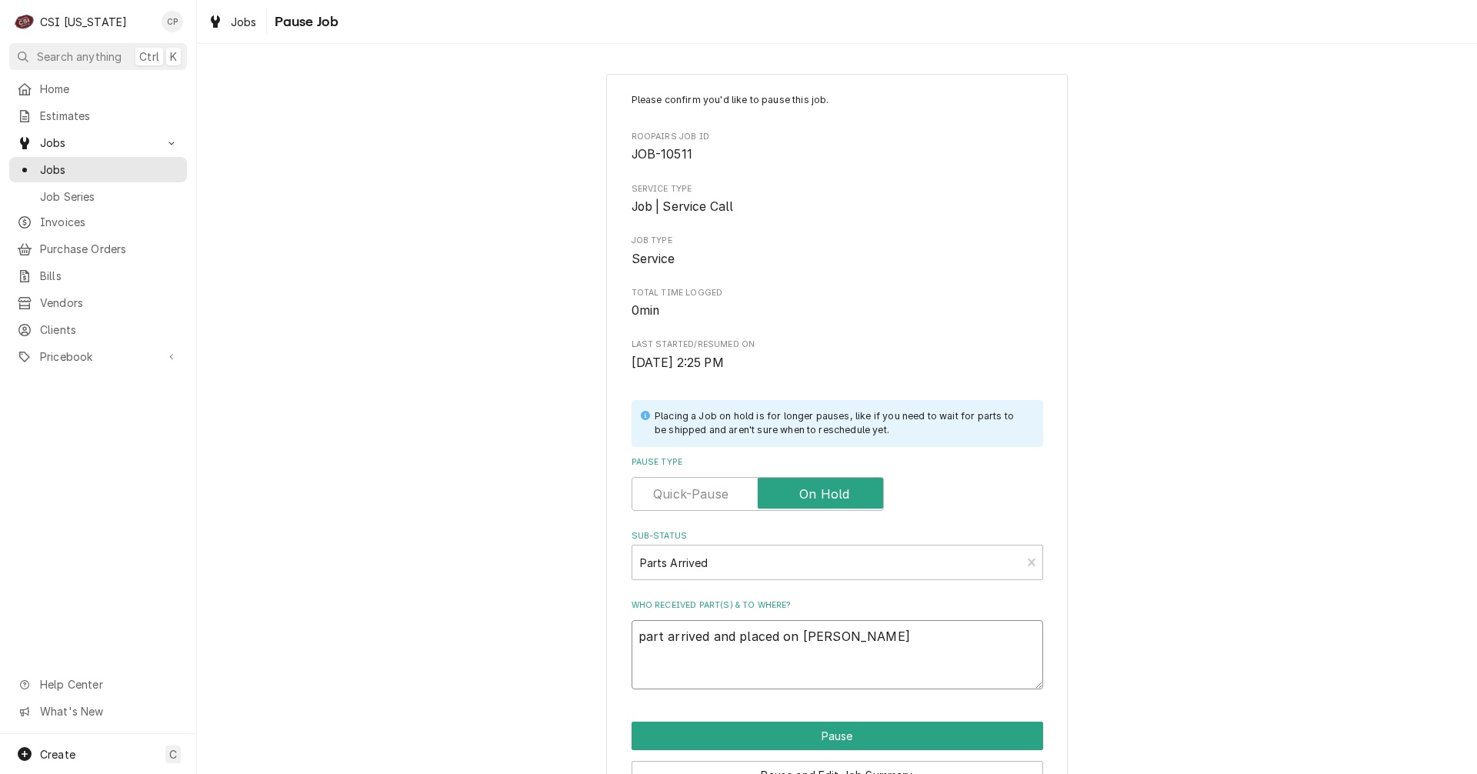
type textarea "x"
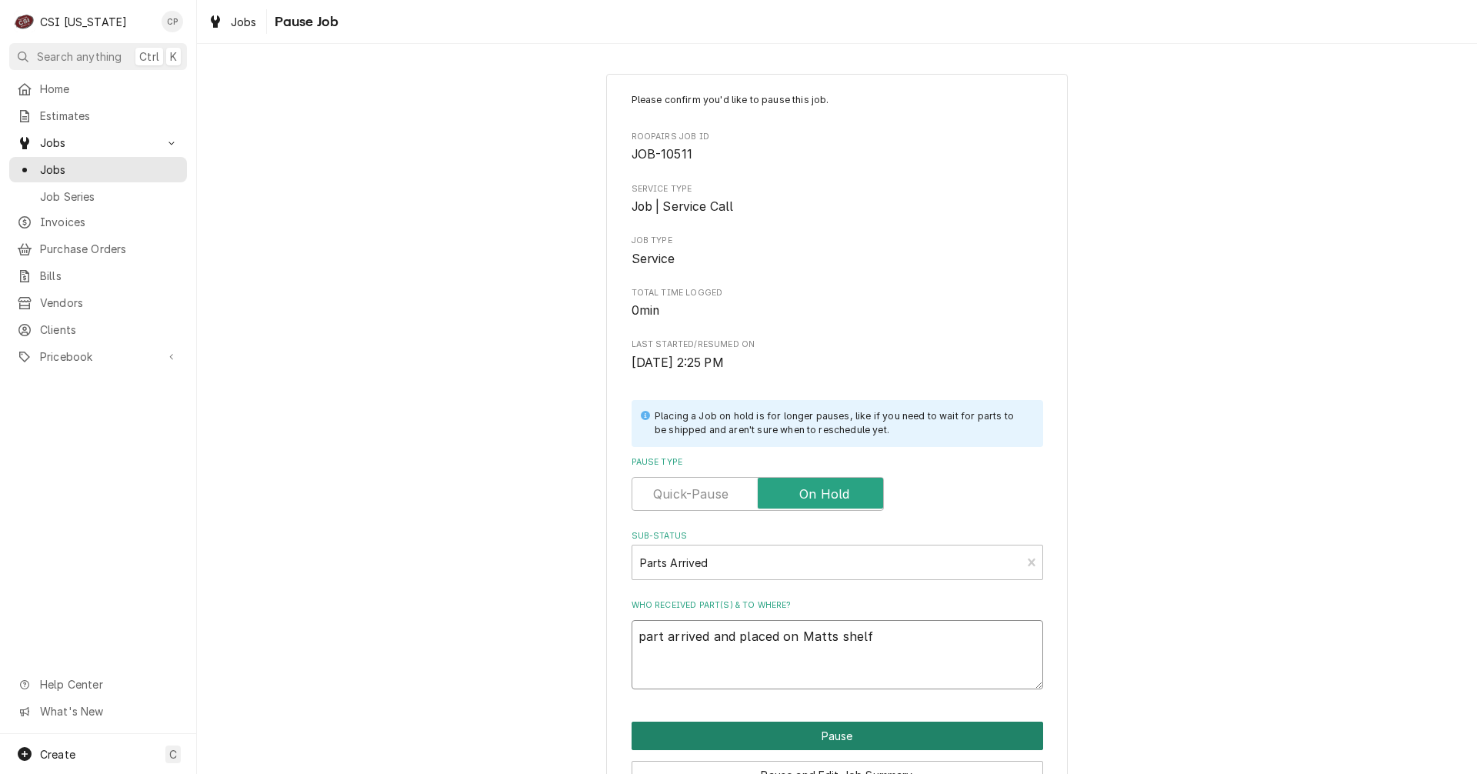
type textarea "part arrived and placed on Matts shelf"
click at [871, 730] on button "Pause" at bounding box center [837, 735] width 412 height 28
type textarea "x"
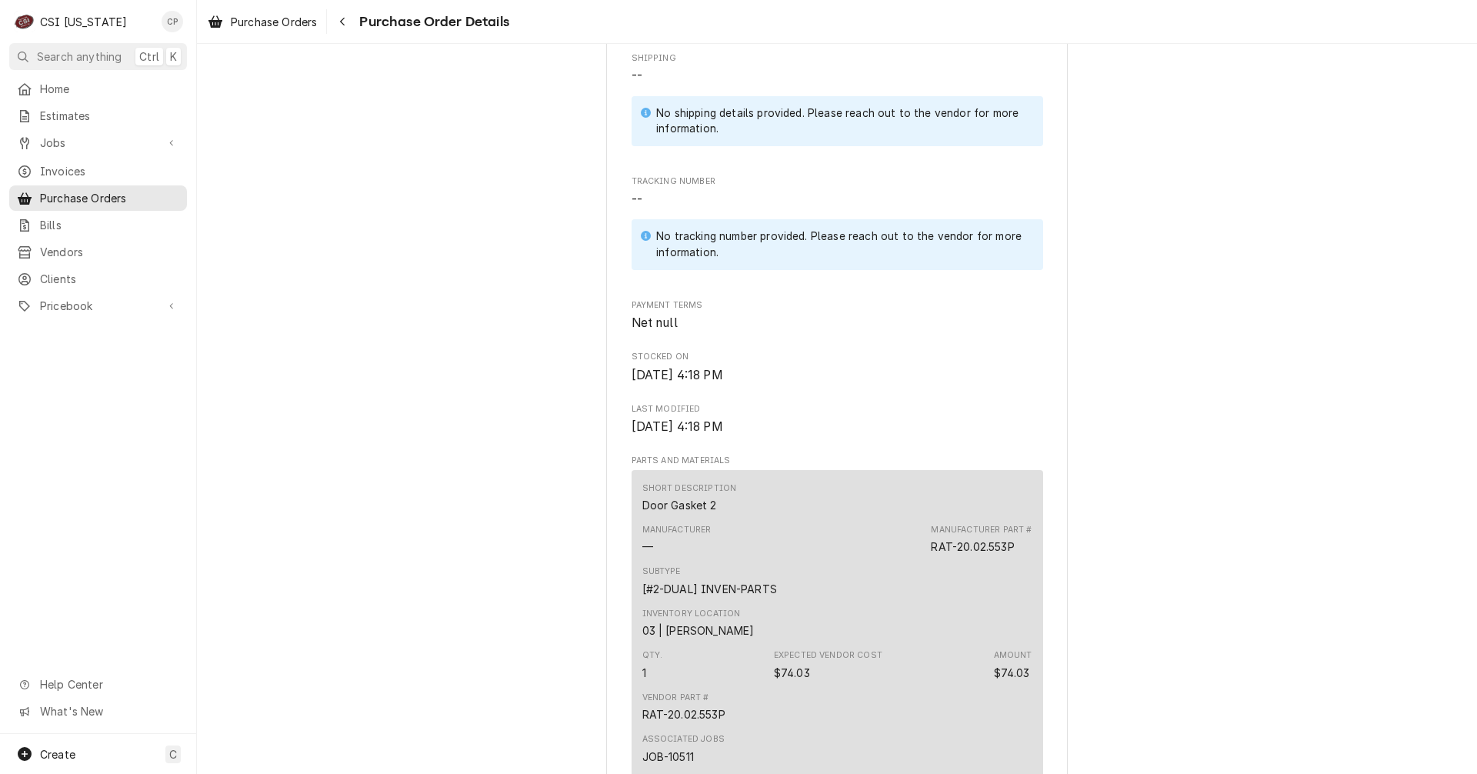
scroll to position [769, 0]
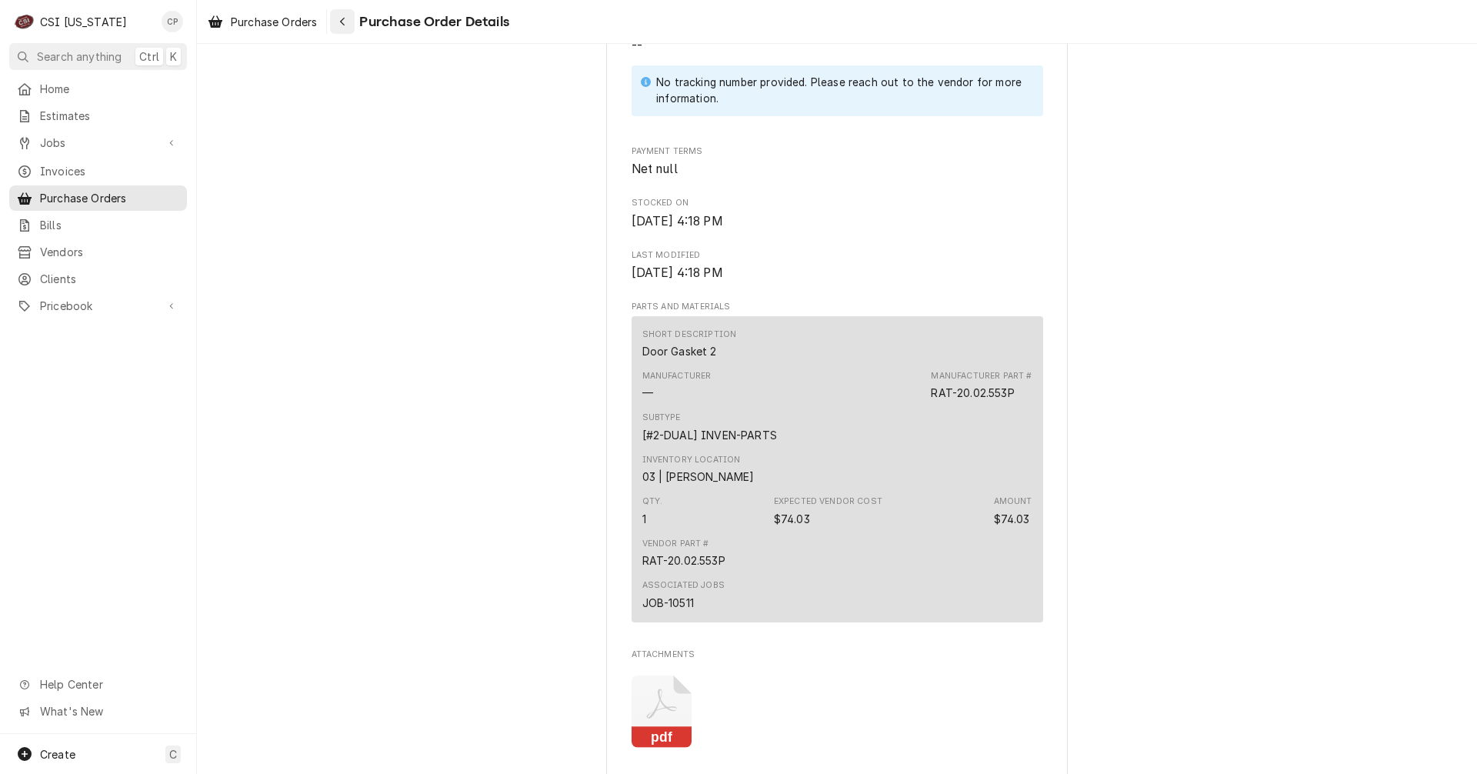
click at [342, 23] on icon "Navigate back" at bounding box center [342, 21] width 7 height 11
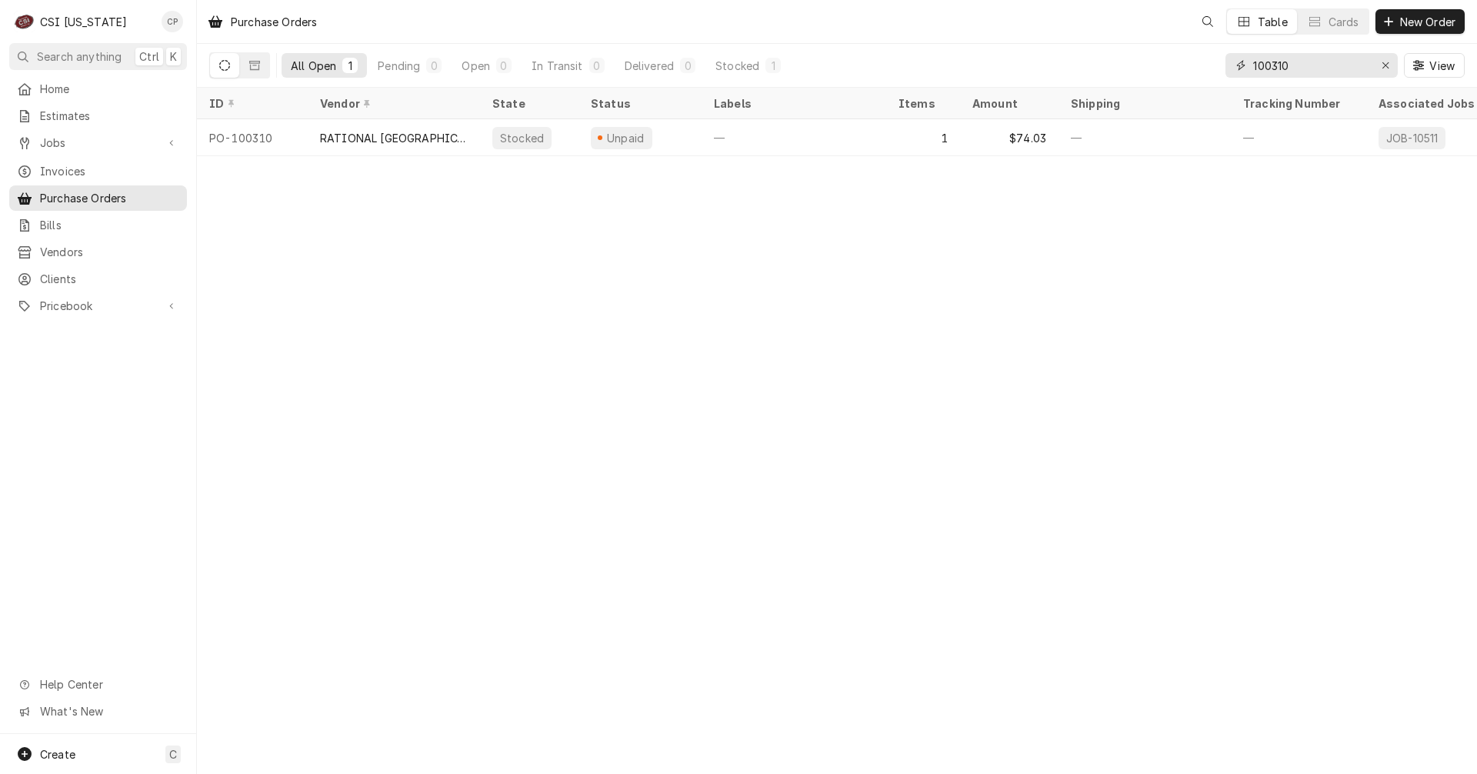
click at [1295, 60] on input "100310" at bounding box center [1310, 65] width 115 height 25
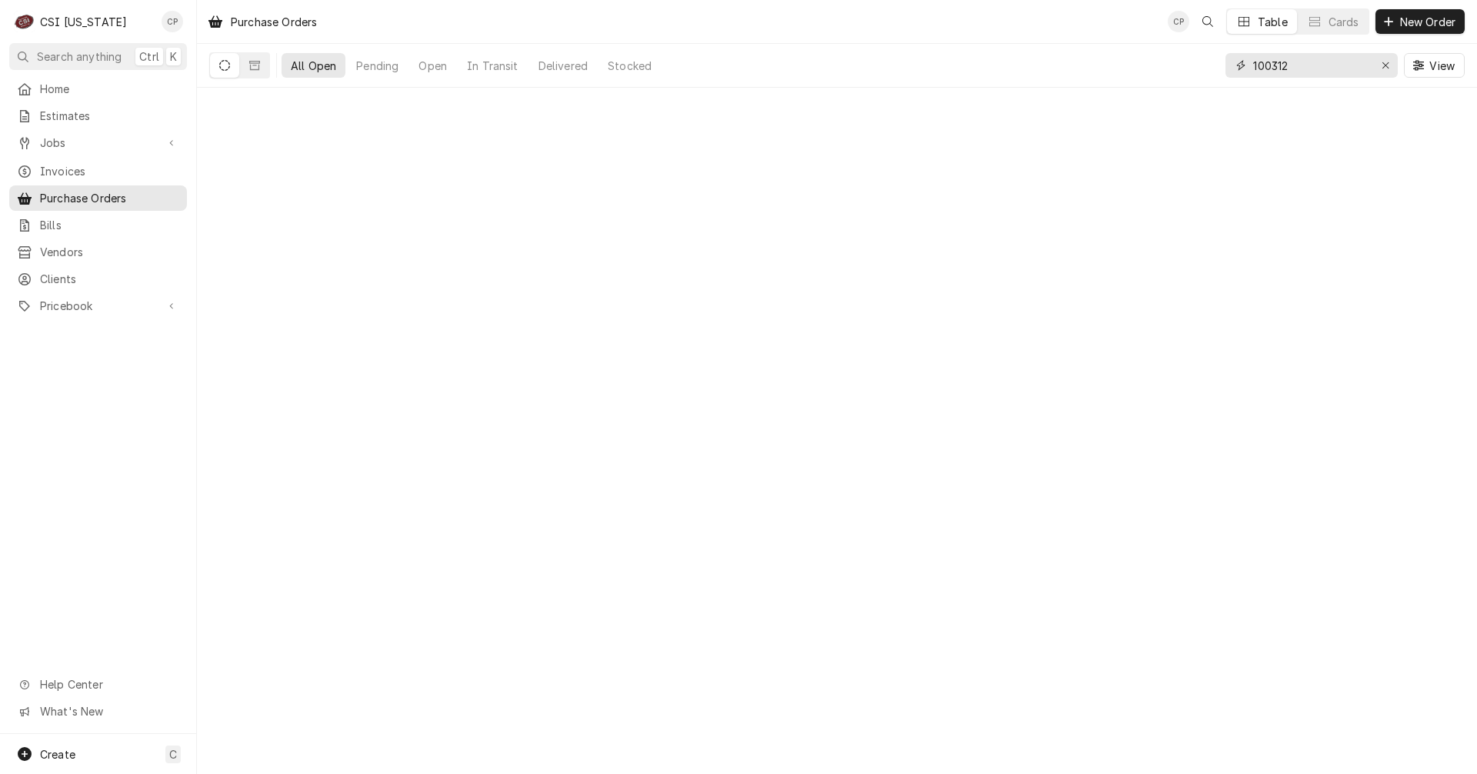
type input "100312"
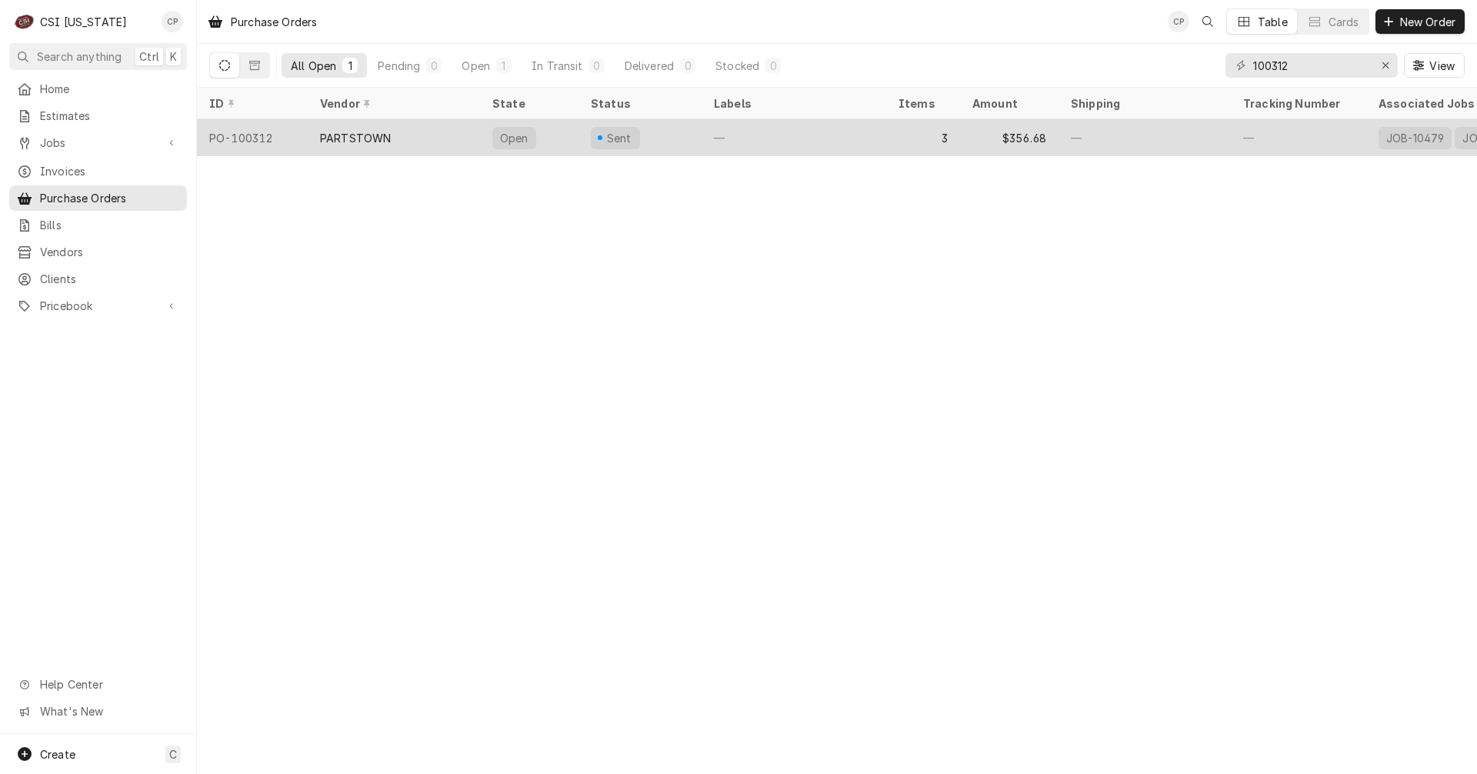
click at [368, 138] on div "PARTSTOWN" at bounding box center [355, 138] width 71 height 16
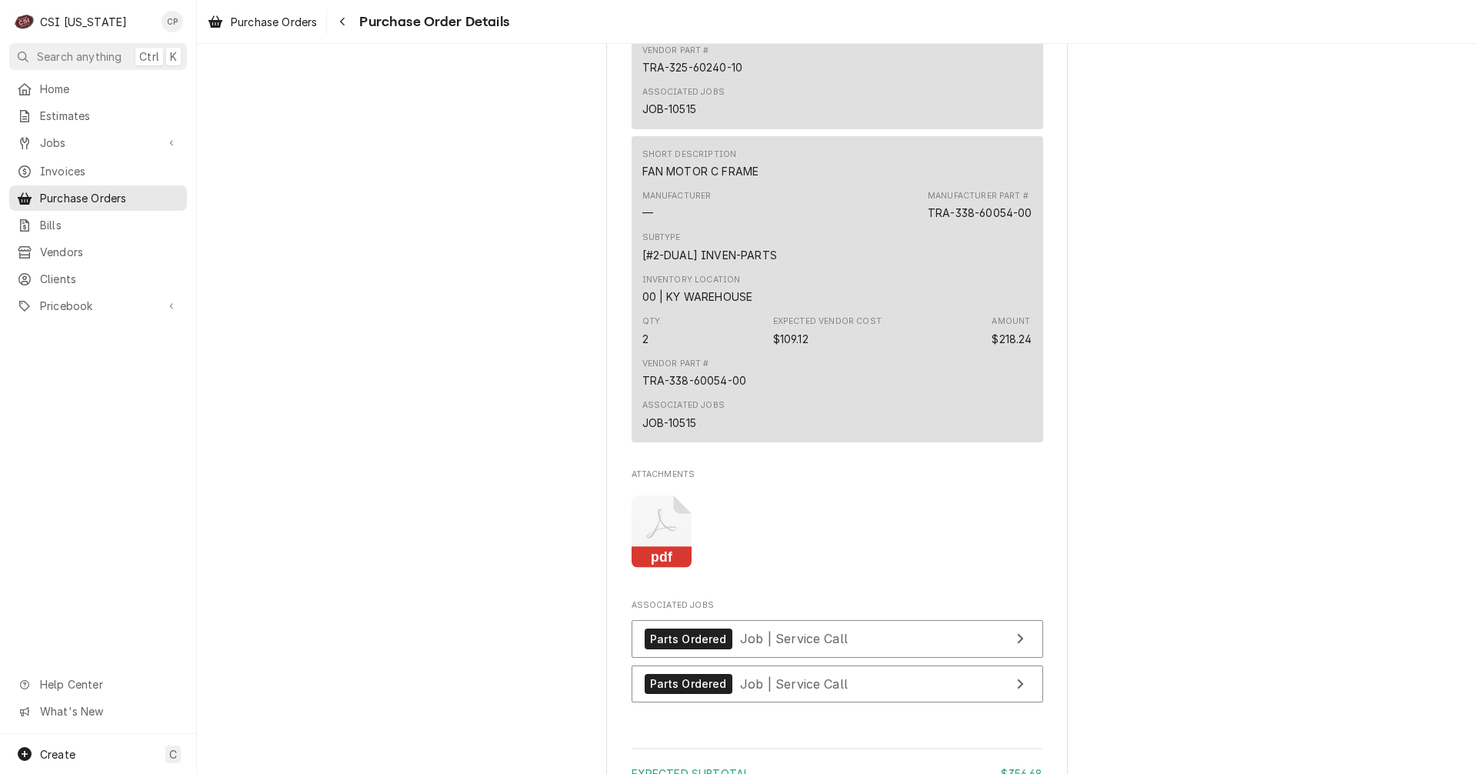
scroll to position [1461, 0]
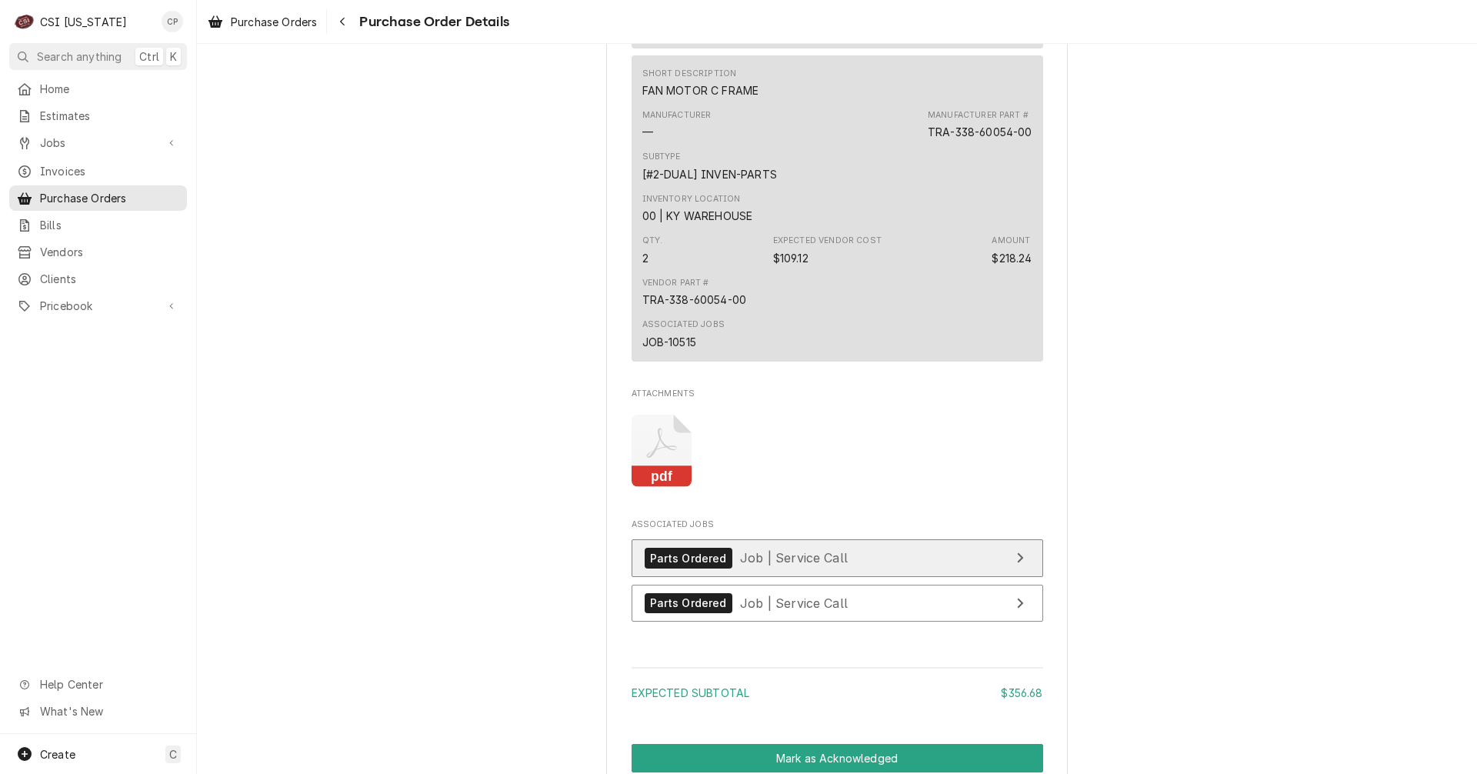
click at [888, 577] on link "Parts Ordered Job | Service Call" at bounding box center [837, 558] width 412 height 38
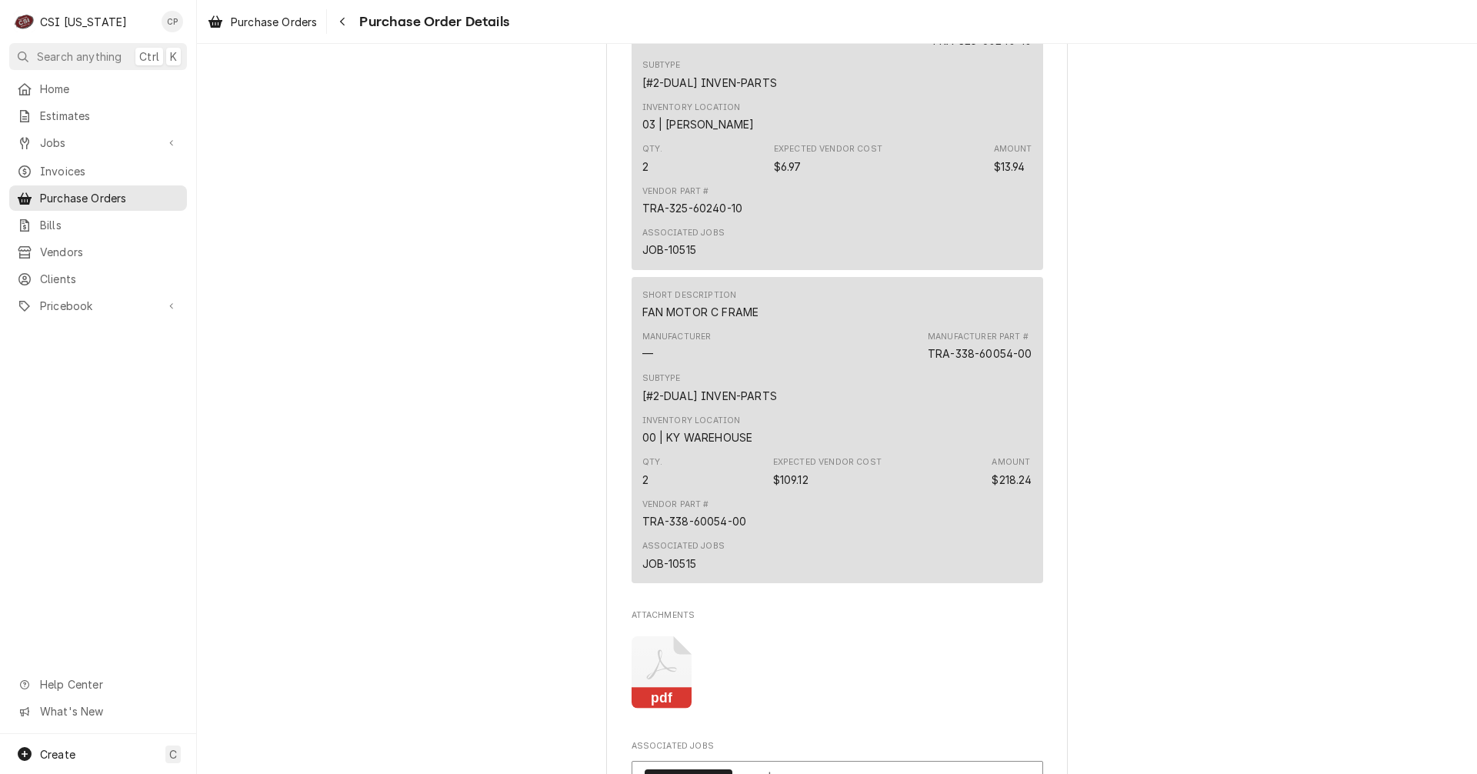
scroll to position [1538, 0]
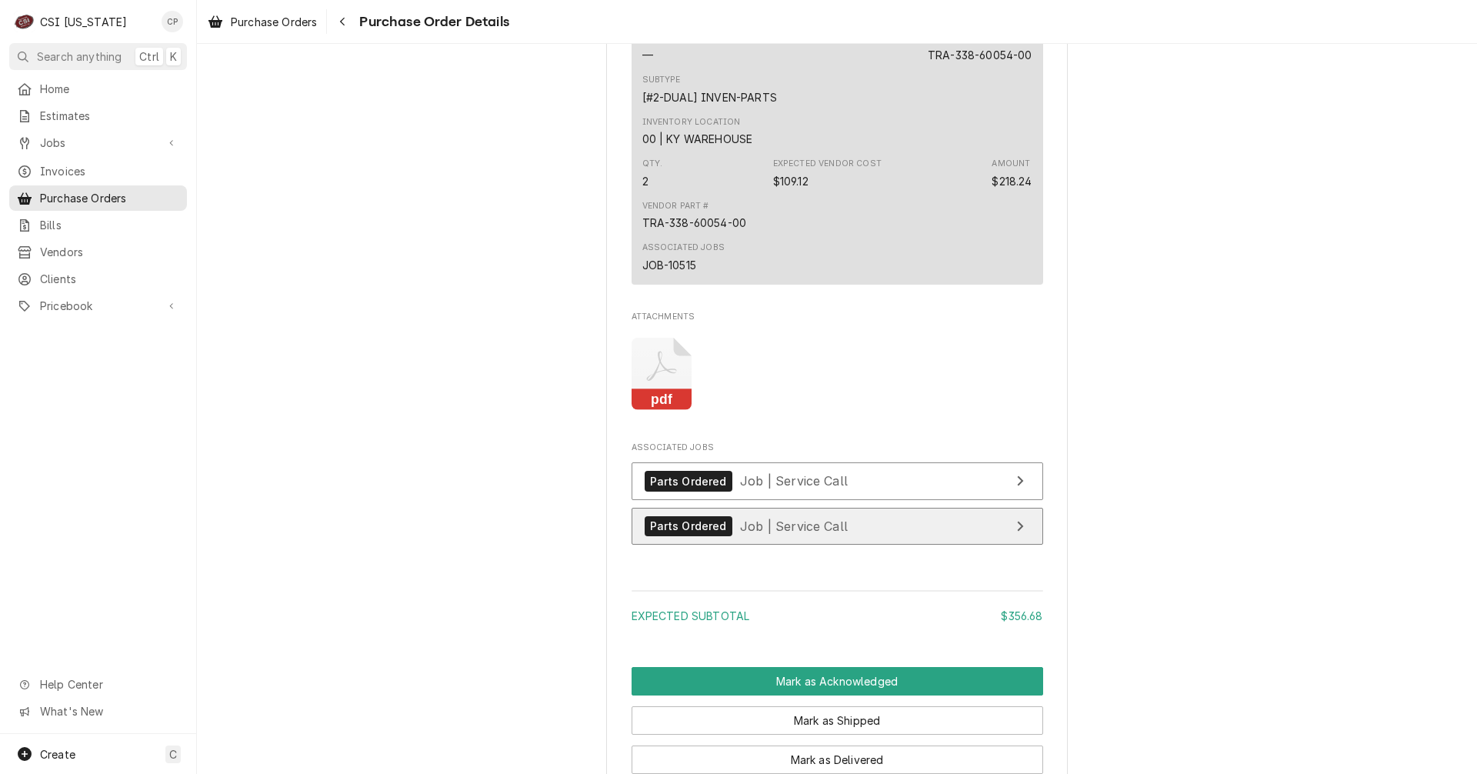
click at [922, 545] on link "Parts Ordered Job | Service Call" at bounding box center [837, 527] width 412 height 38
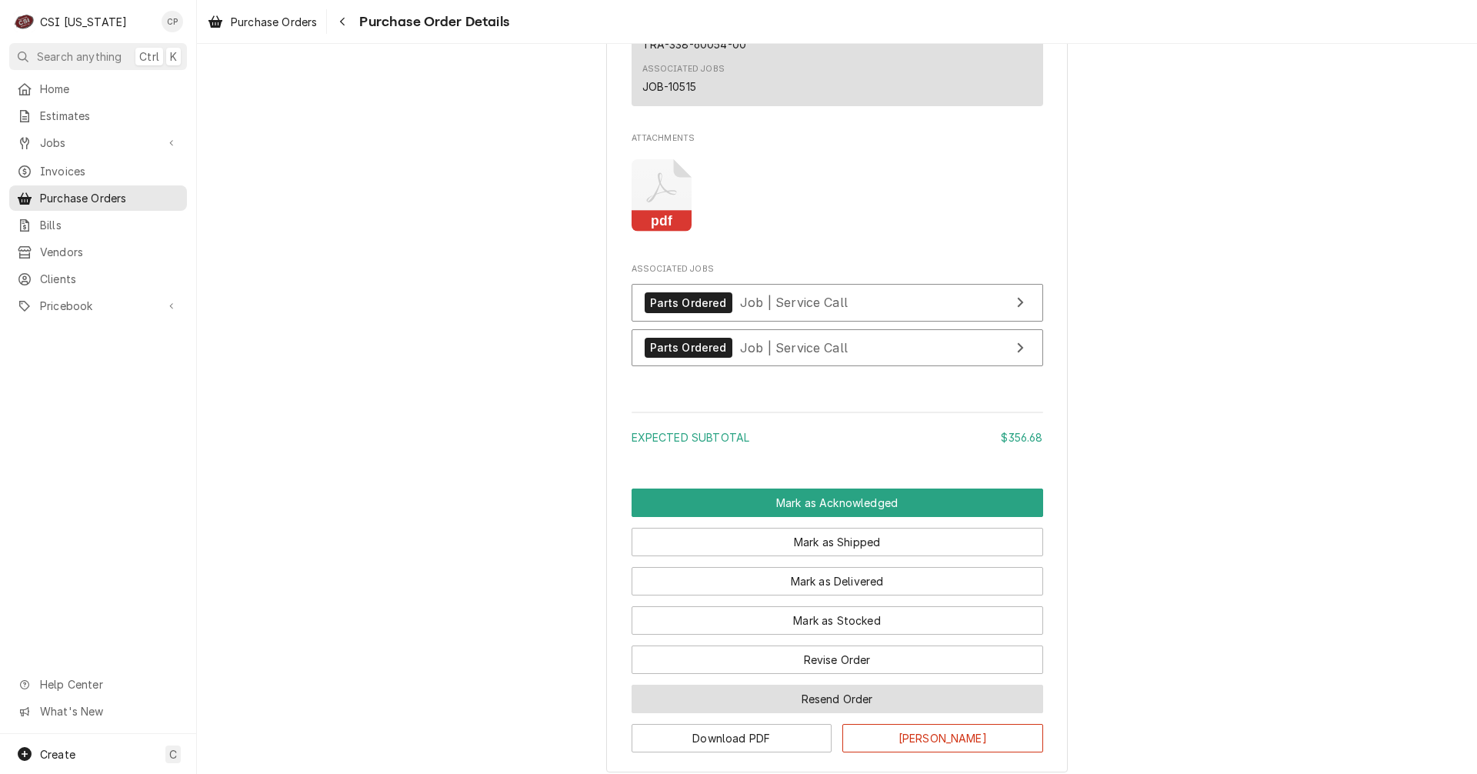
scroll to position [1769, 0]
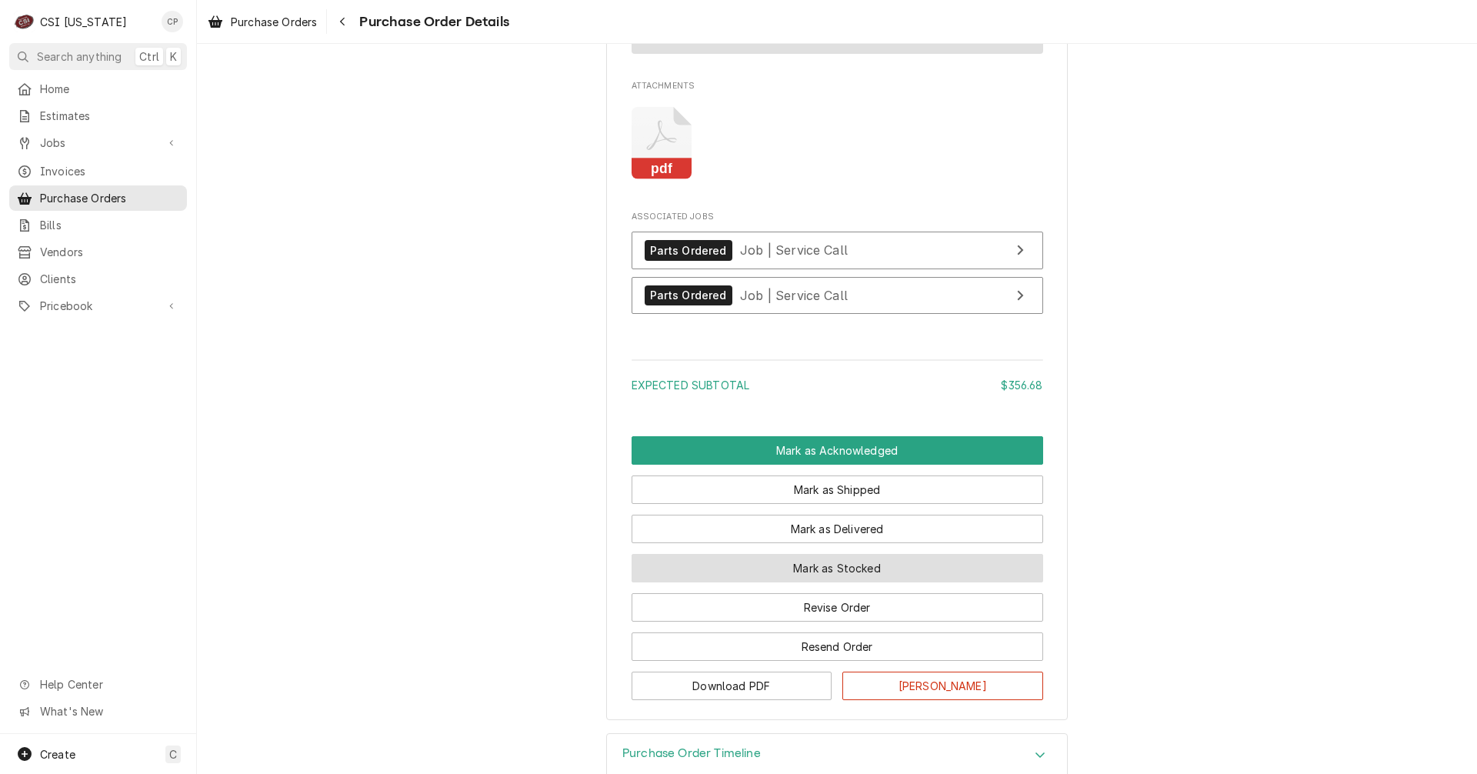
click at [841, 582] on button "Mark as Stocked" at bounding box center [837, 568] width 412 height 28
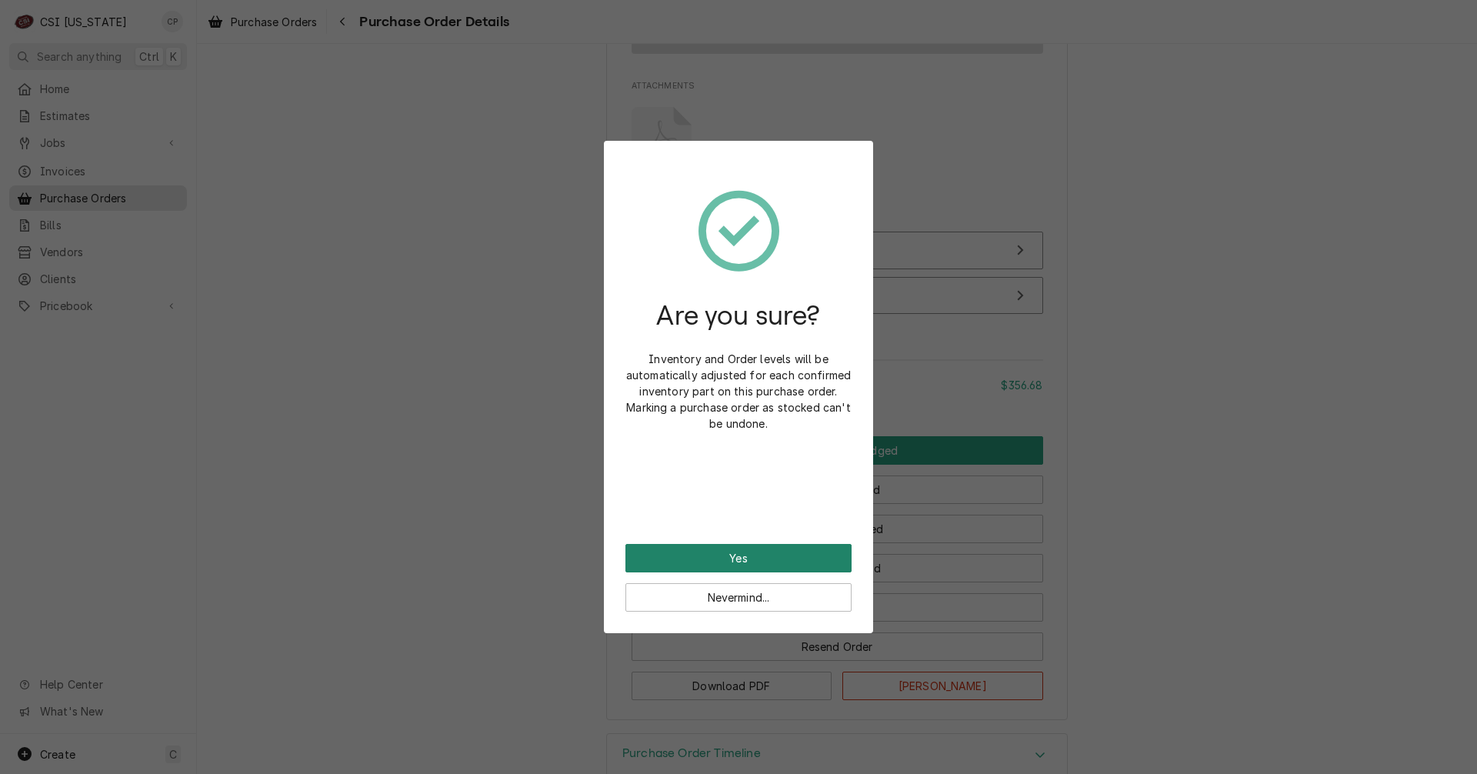
click at [775, 551] on button "Yes" at bounding box center [738, 558] width 226 height 28
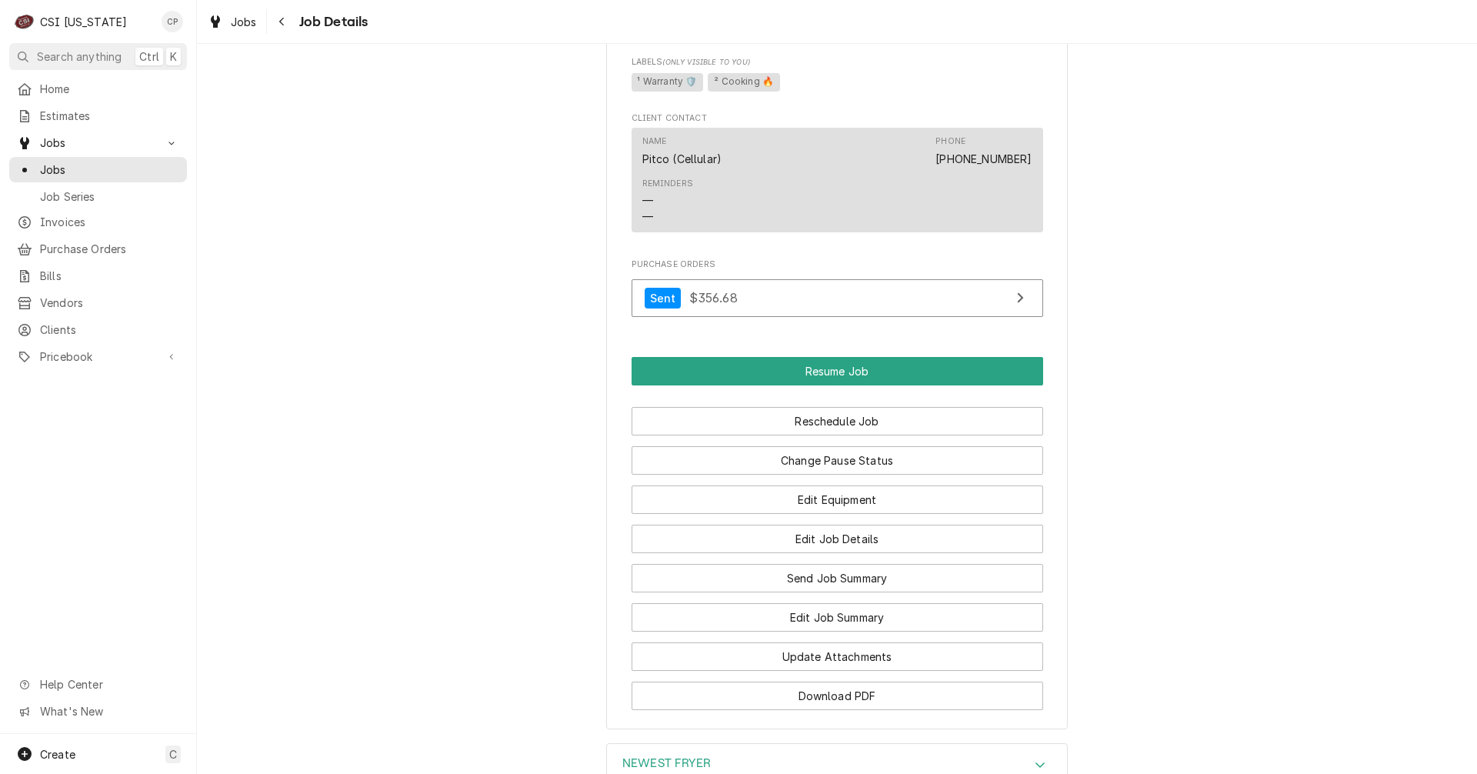
scroll to position [1308, 0]
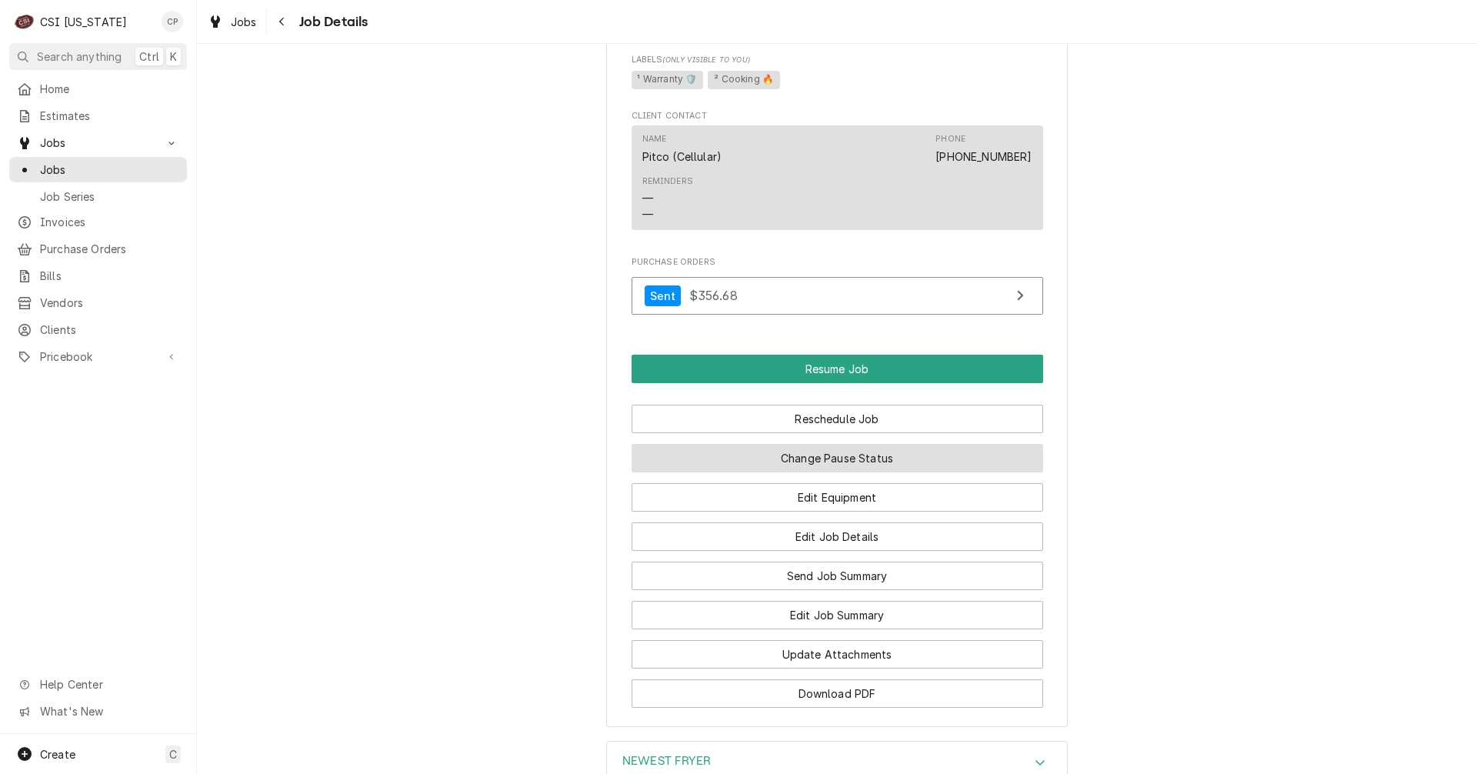
click at [835, 472] on button "Change Pause Status" at bounding box center [837, 458] width 412 height 28
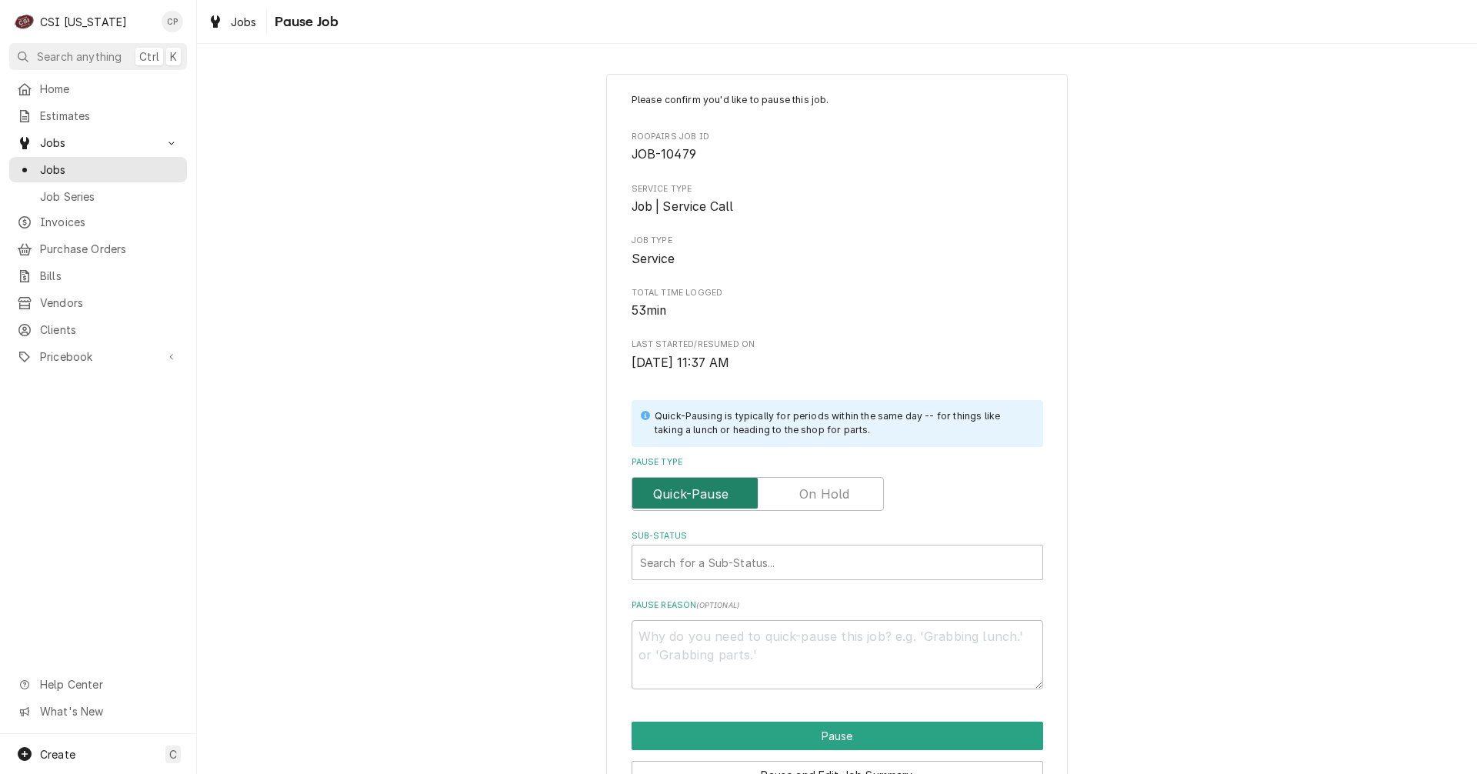
click at [835, 485] on label "Pause Type" at bounding box center [757, 494] width 252 height 34
click at [835, 485] on input "Pause Type" at bounding box center [757, 494] width 238 height 34
checkbox input "true"
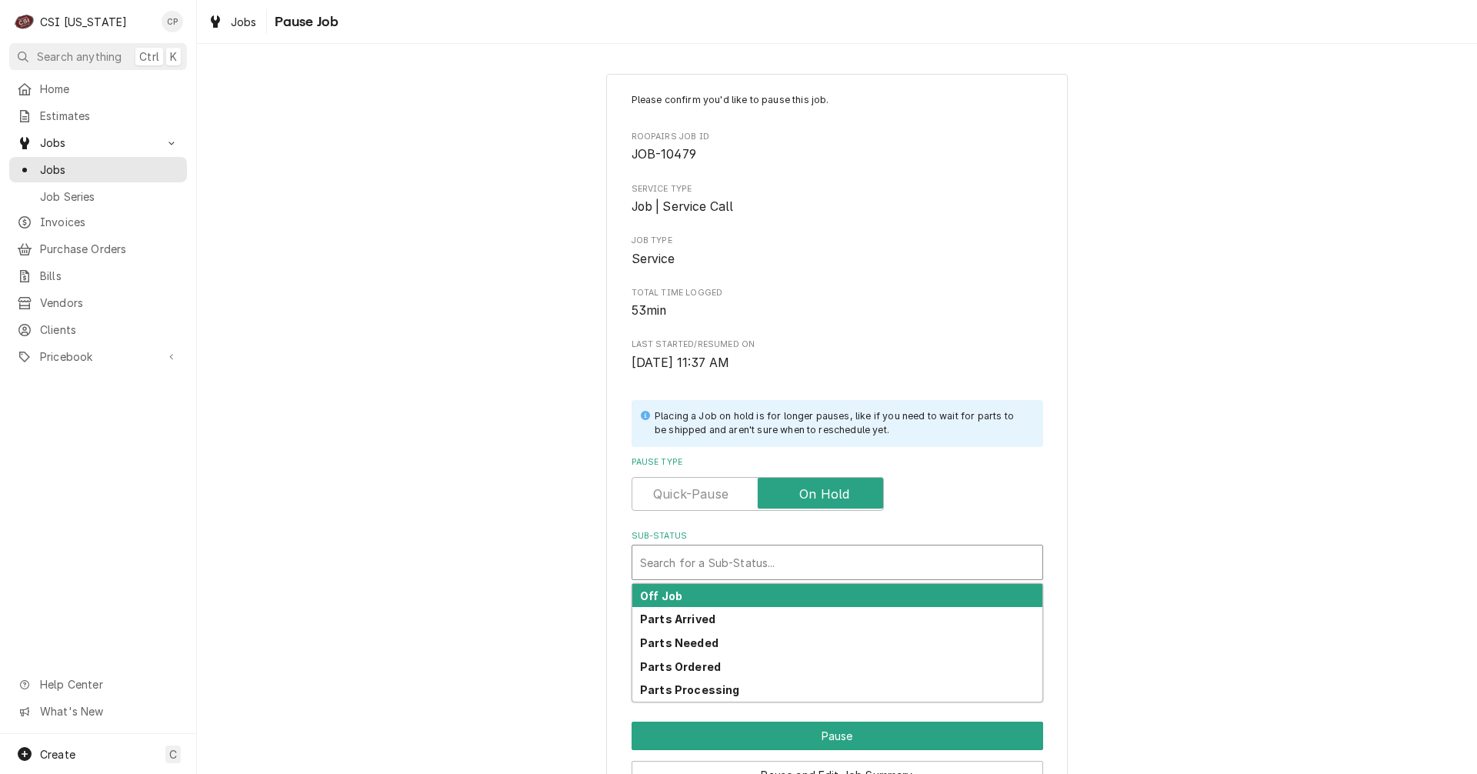
click at [743, 562] on div "Sub-Status" at bounding box center [837, 562] width 395 height 28
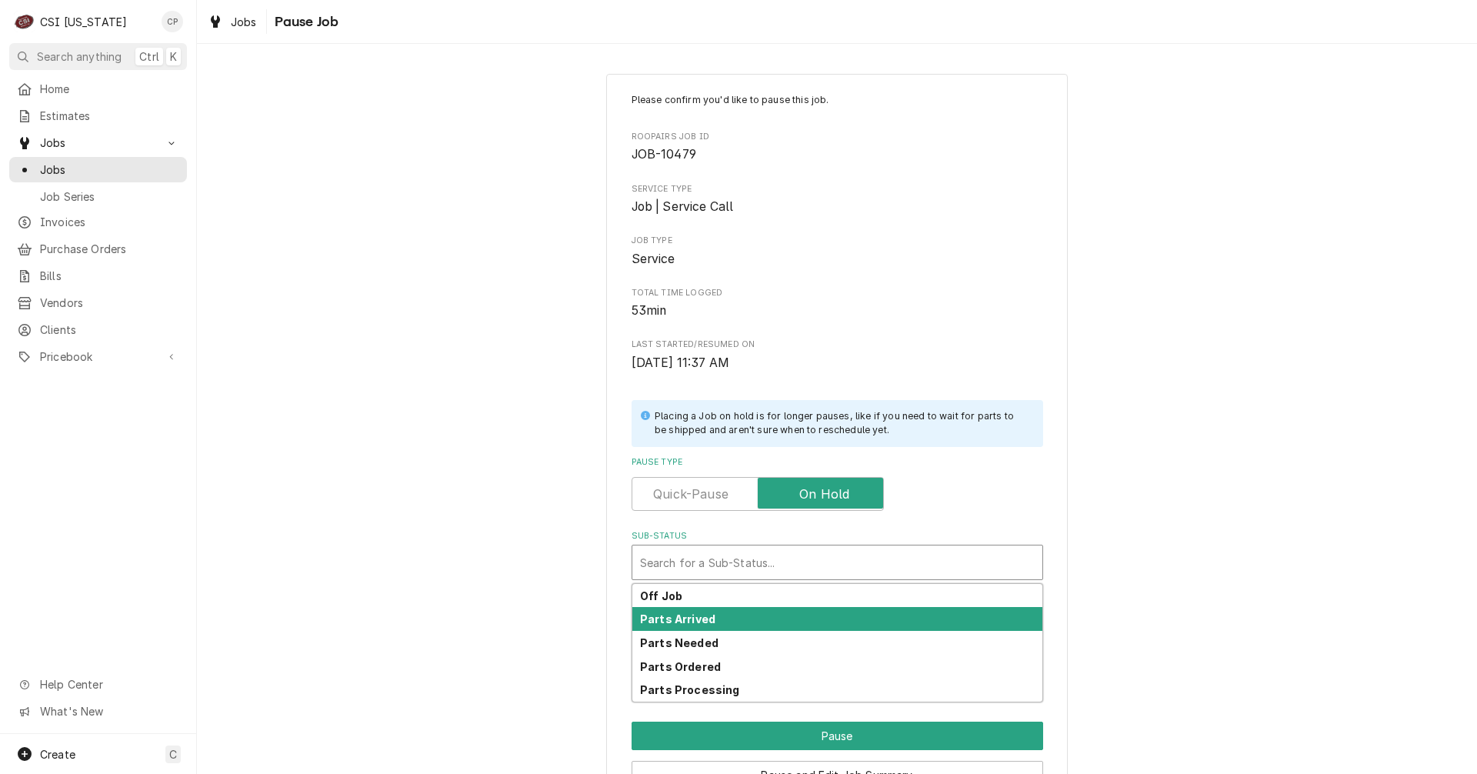
click at [691, 611] on div "Parts Arrived" at bounding box center [837, 619] width 410 height 24
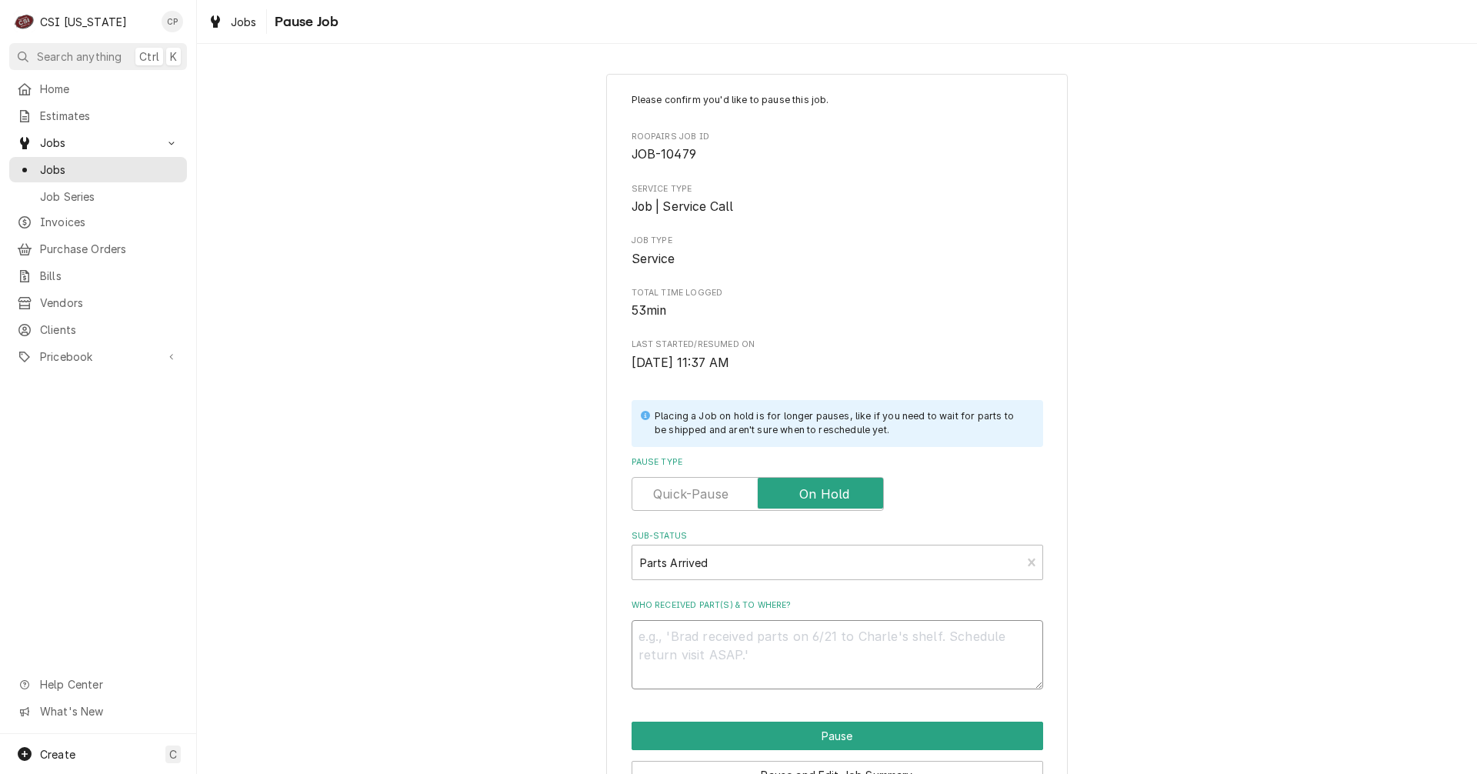
click at [659, 652] on textarea "Who received part(s) & to where?" at bounding box center [837, 654] width 412 height 69
type textarea "x"
type textarea "p"
type textarea "x"
type textarea "pa"
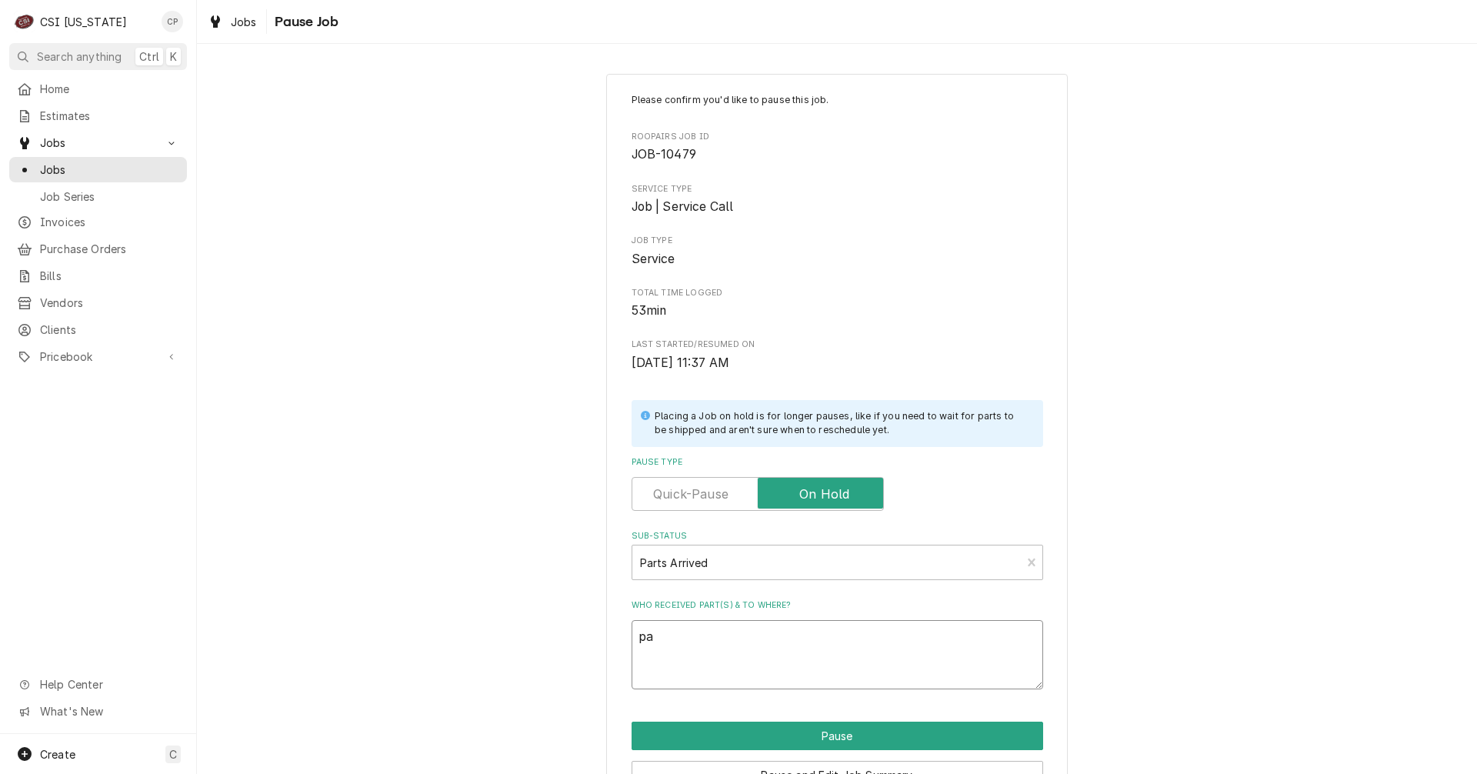
type textarea "x"
type textarea "par"
type textarea "x"
type textarea "part"
type textarea "x"
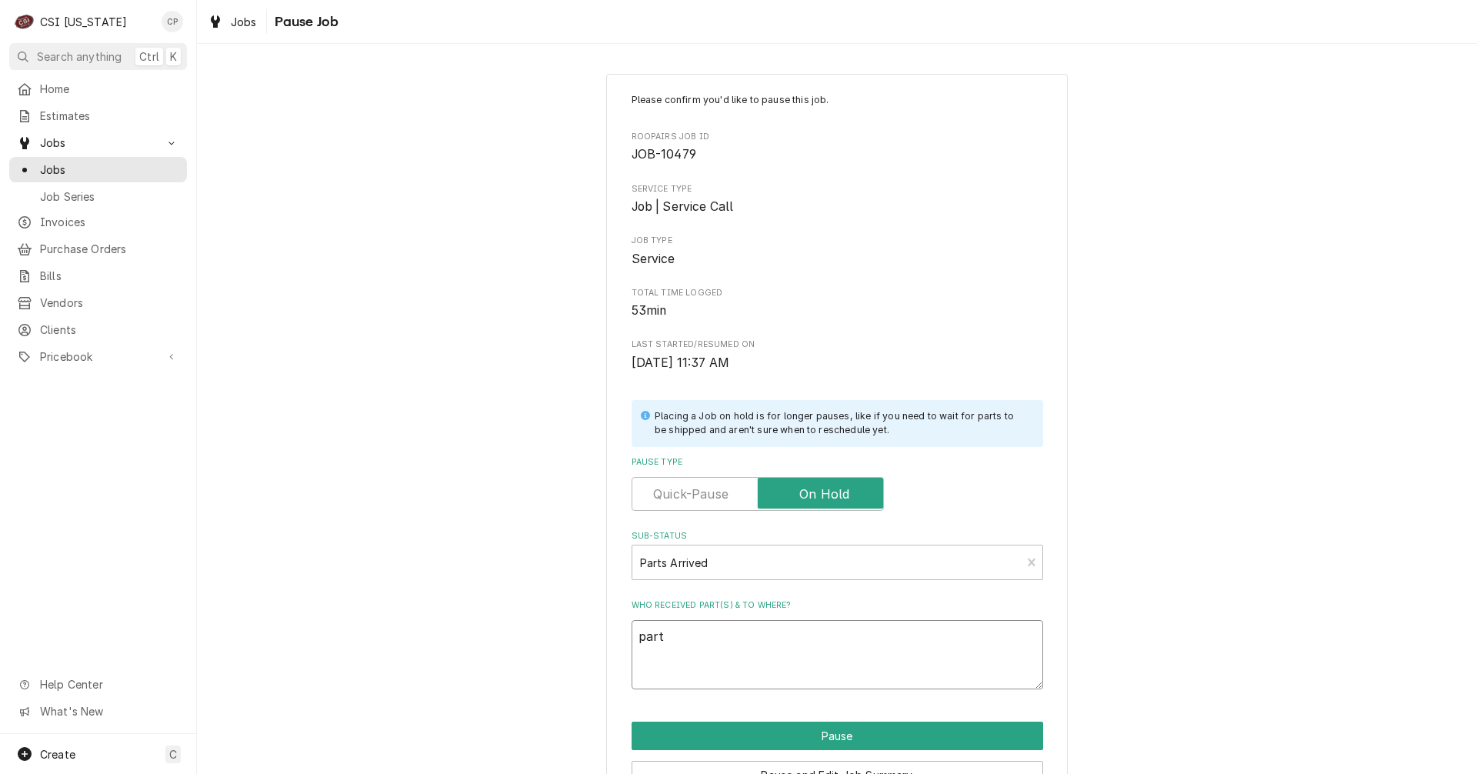
type textarea "parts"
type textarea "x"
type textarea "parts"
type textarea "x"
type textarea "parts a"
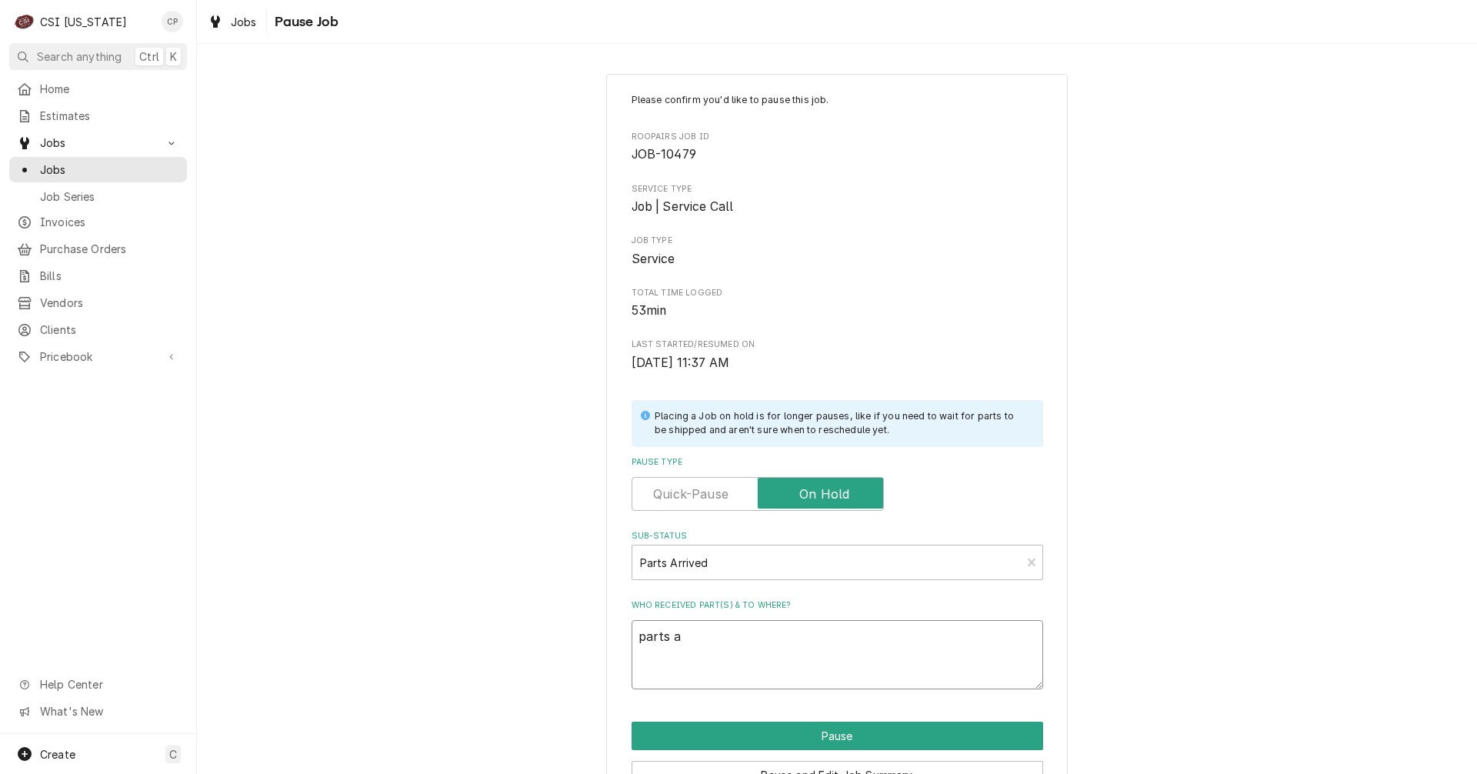
type textarea "x"
type textarea "parts ar"
type textarea "x"
type textarea "parts arr"
type textarea "x"
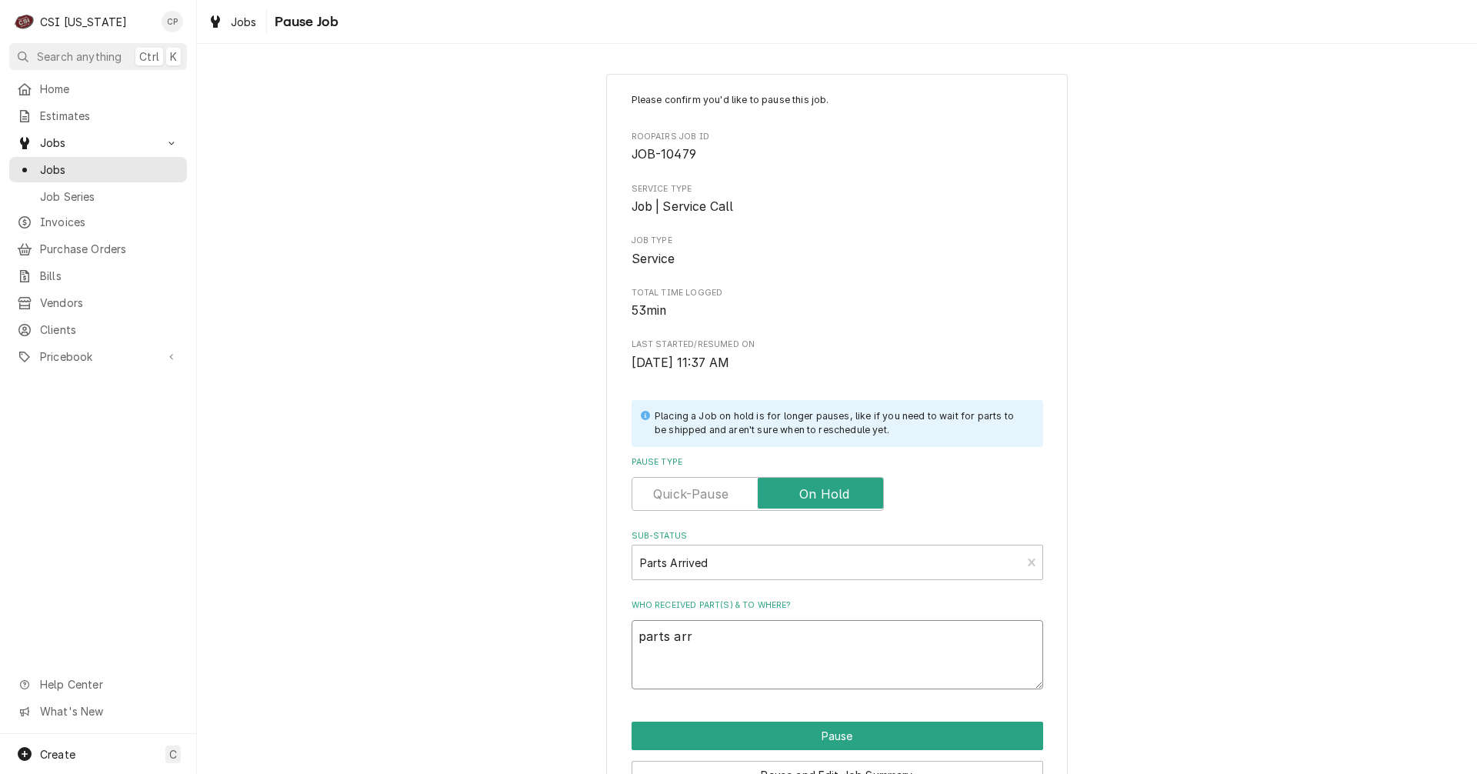
type textarea "parts arri"
type textarea "x"
type textarea "parts arriv"
type textarea "x"
type textarea "parts arrive"
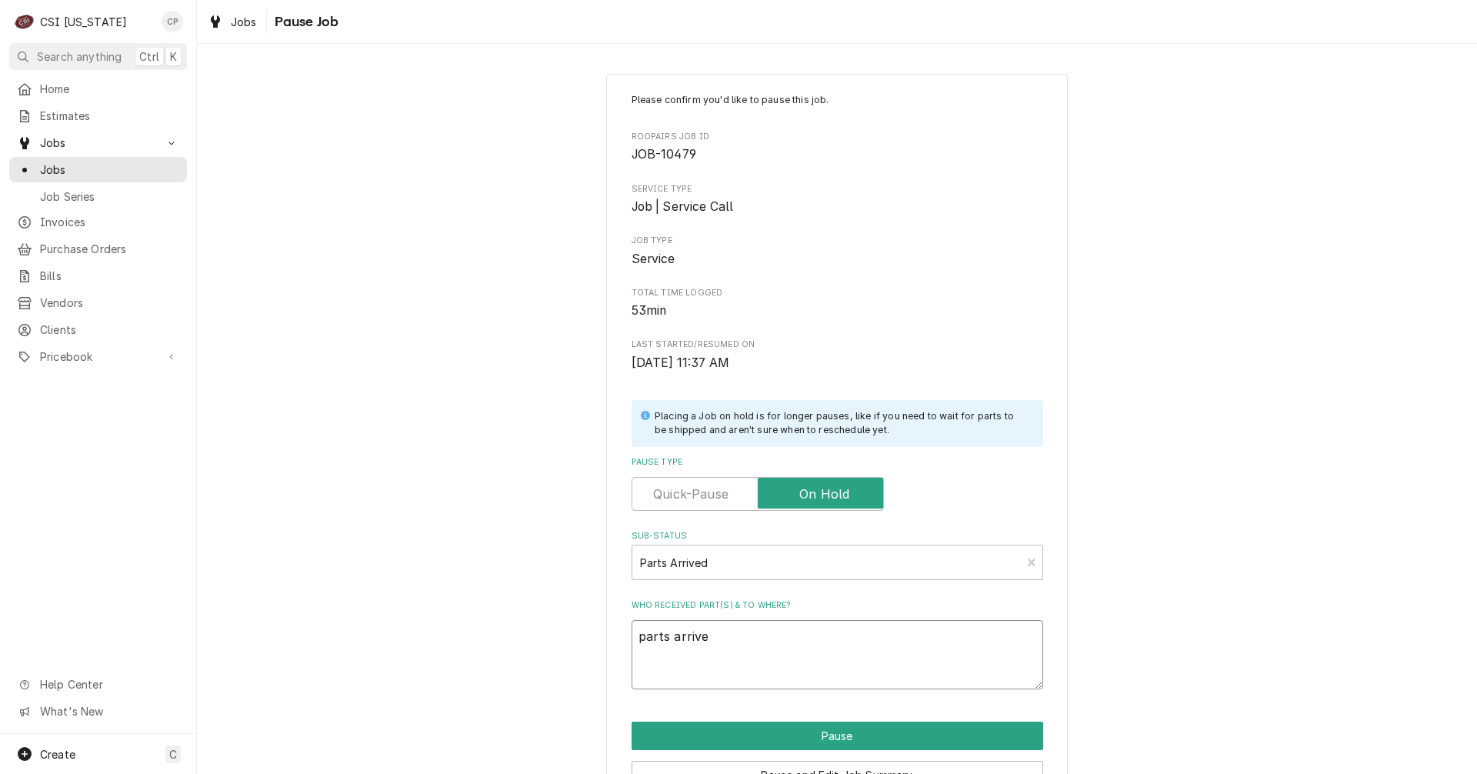
type textarea "x"
type textarea "parts arrived"
type textarea "x"
type textarea "parts arrived"
type textarea "x"
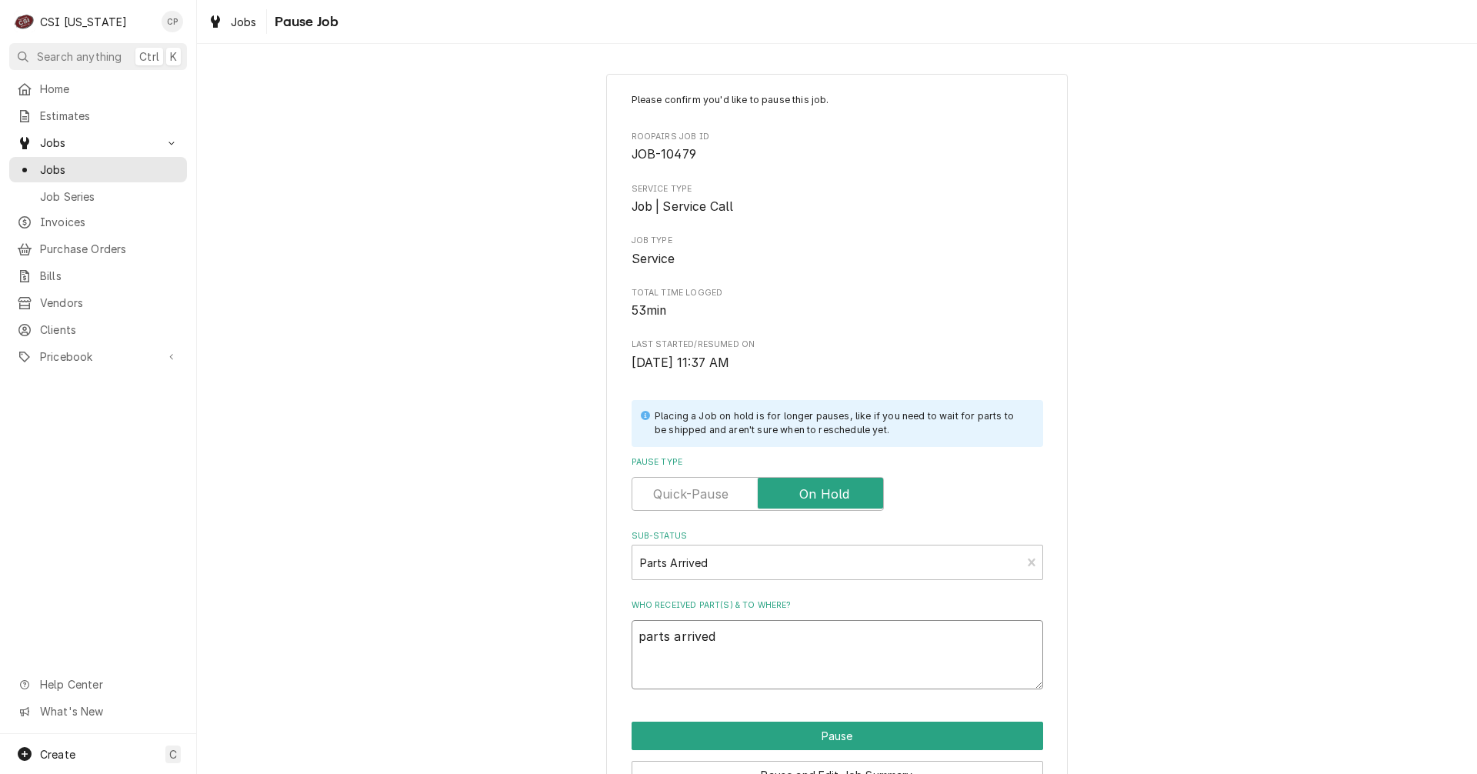
type textarea "parts arrived a"
type textarea "x"
type textarea "parts arrived an"
type textarea "x"
type textarea "parts arrived and"
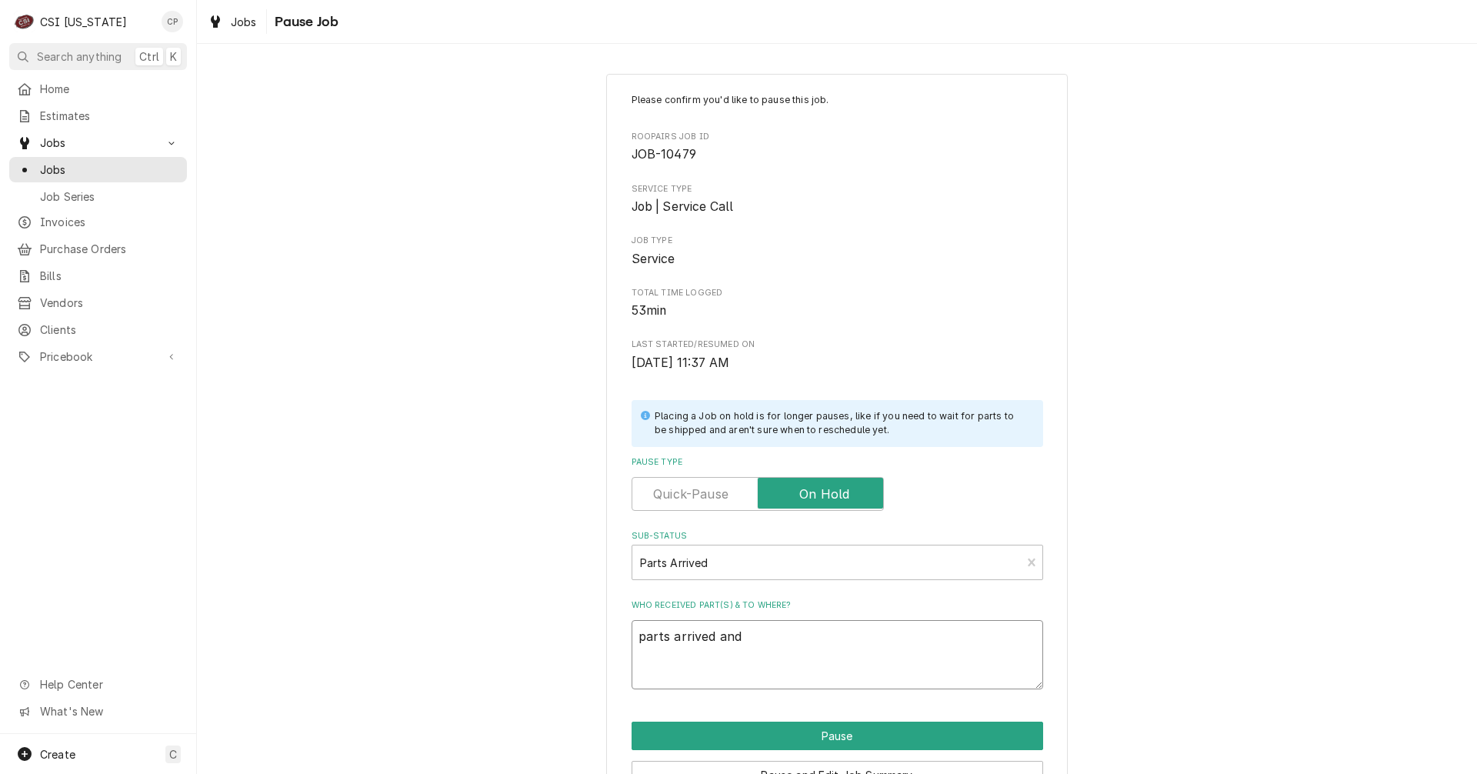
type textarea "x"
type textarea "parts arrived and"
type textarea "x"
type textarea "parts arrived and p"
type textarea "x"
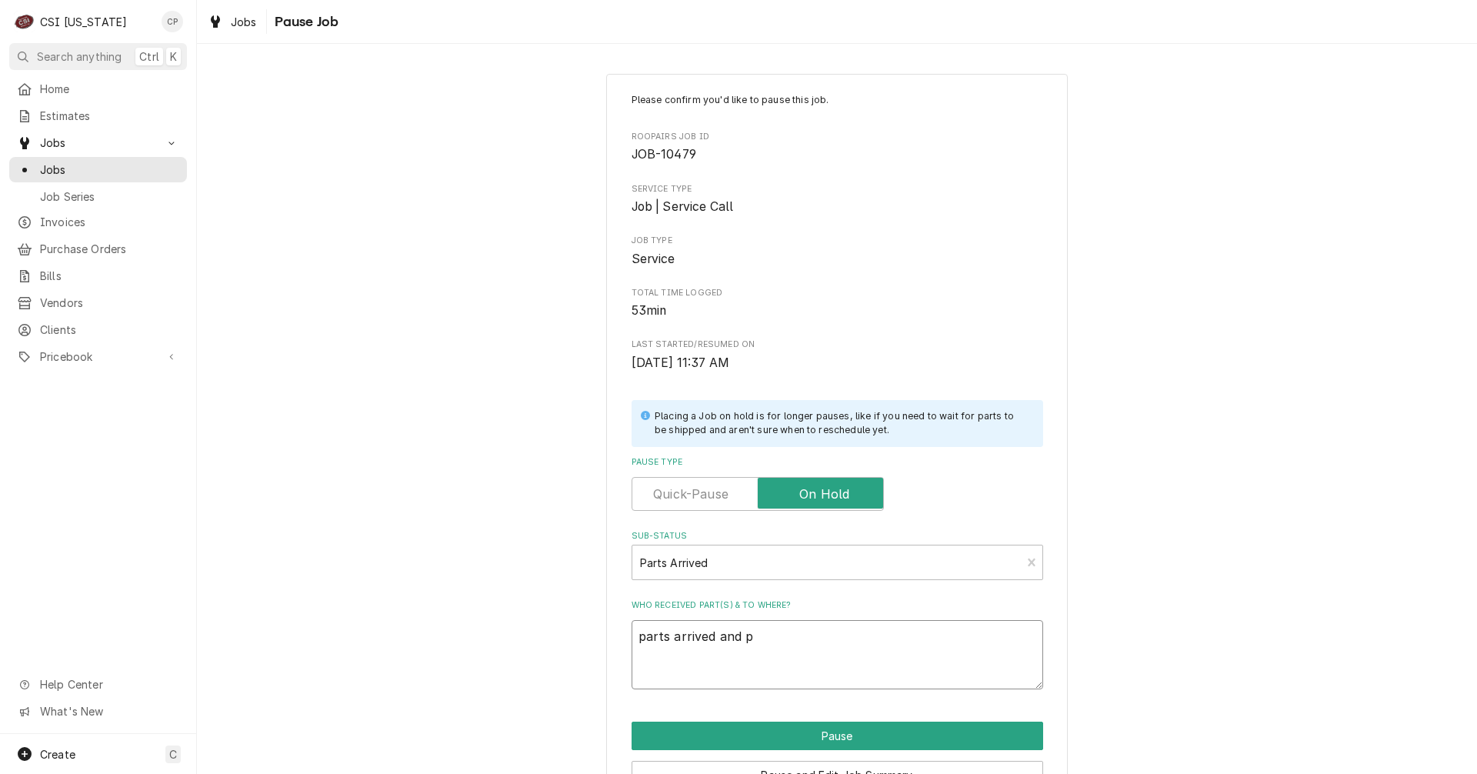
type textarea "parts arrived and pa"
type textarea "x"
type textarea "parts arrived and pal"
type textarea "x"
type textarea "parts arrived and pa"
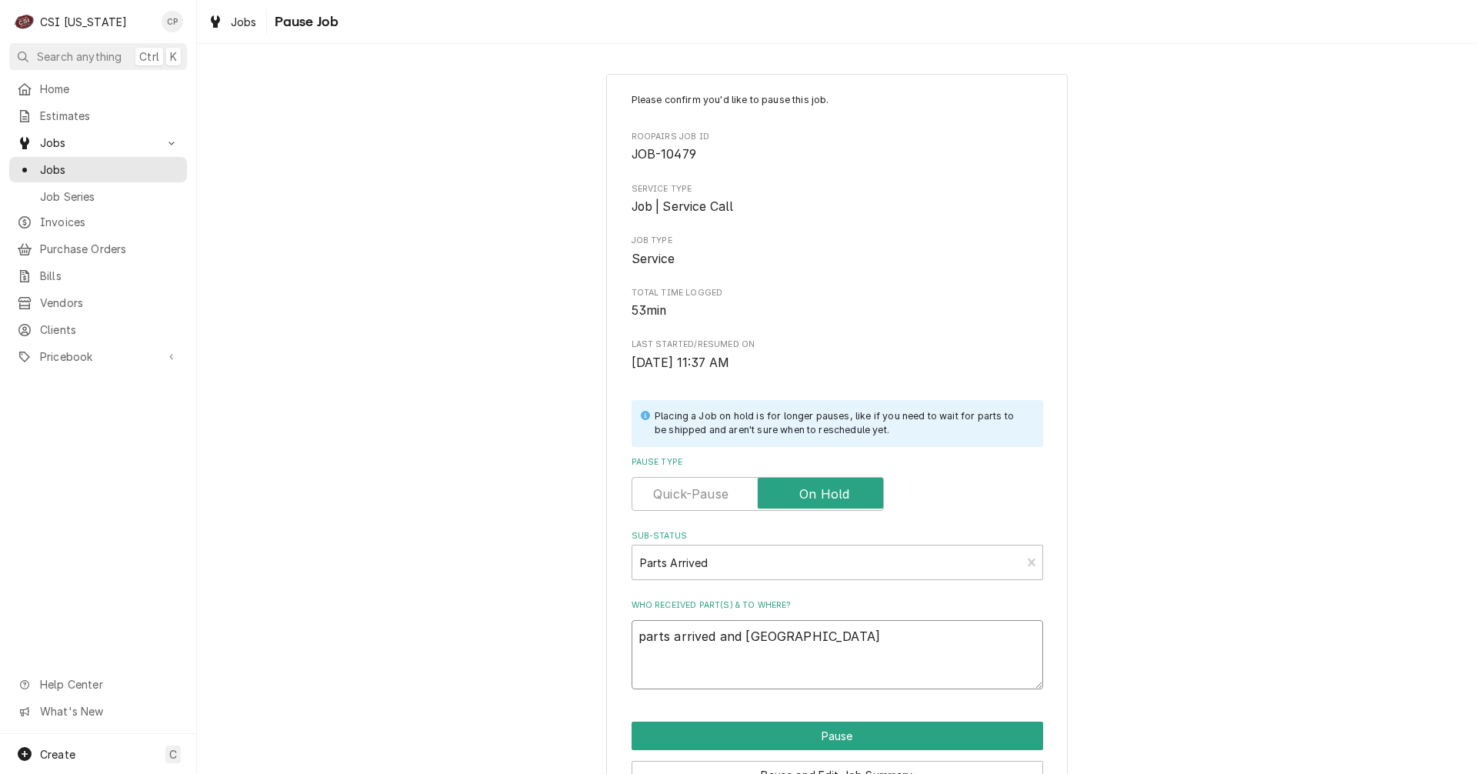
type textarea "x"
type textarea "parts arrived and p"
type textarea "x"
type textarea "parts arrived and pl"
type textarea "x"
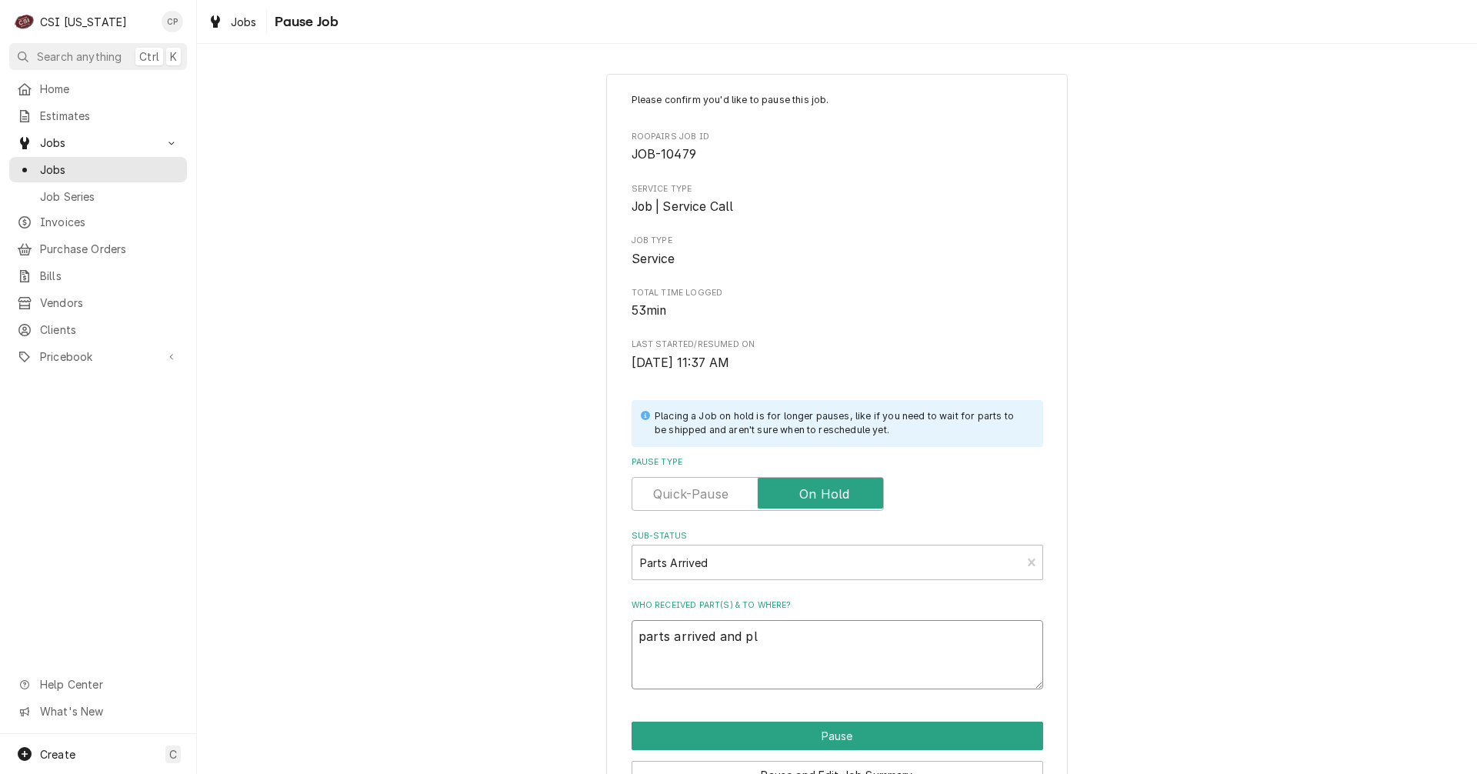
type textarea "parts arrived and pla"
type textarea "x"
type textarea "parts arrived and plac"
type textarea "x"
type textarea "parts arrived and place"
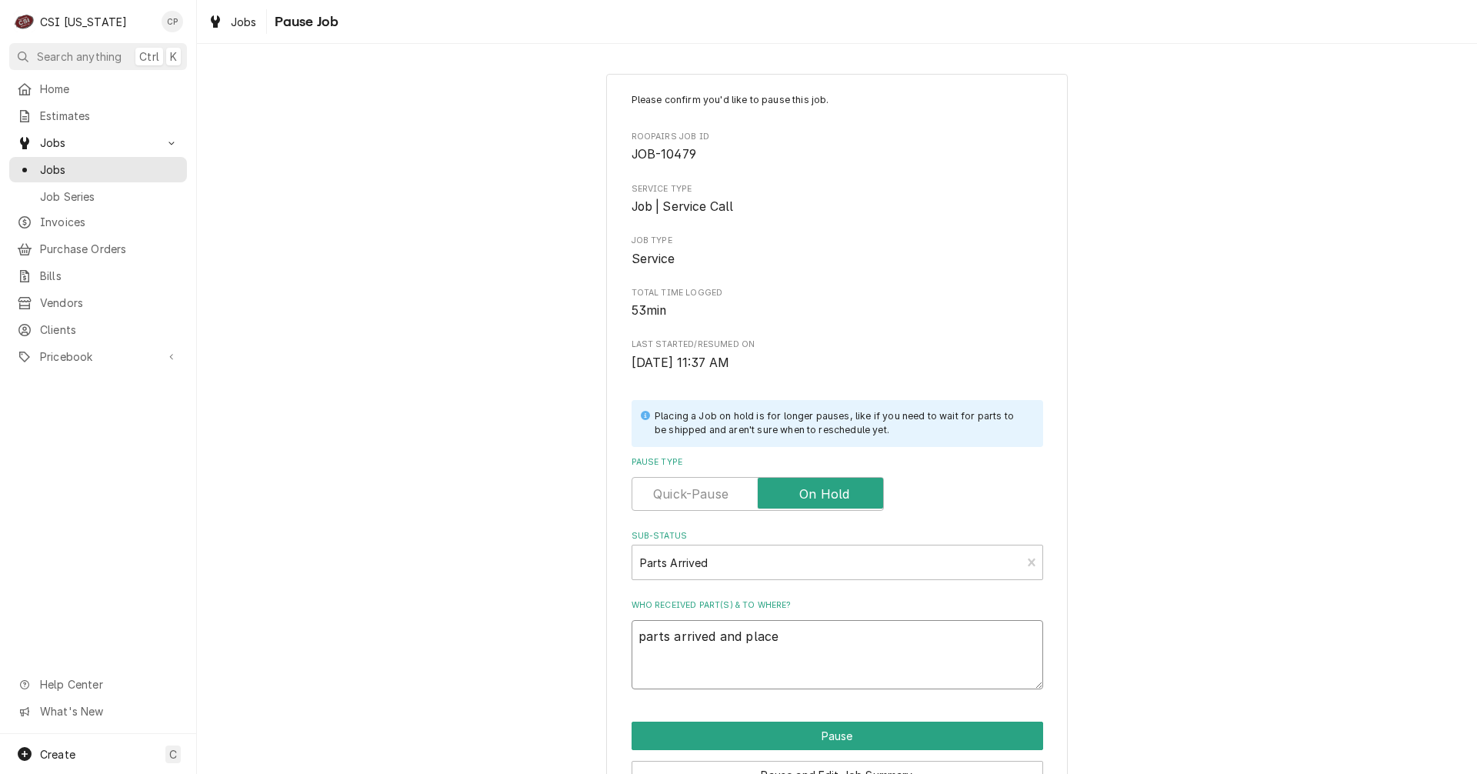
type textarea "x"
type textarea "parts arrived and placed"
type textarea "x"
type textarea "parts arrived and placed"
type textarea "x"
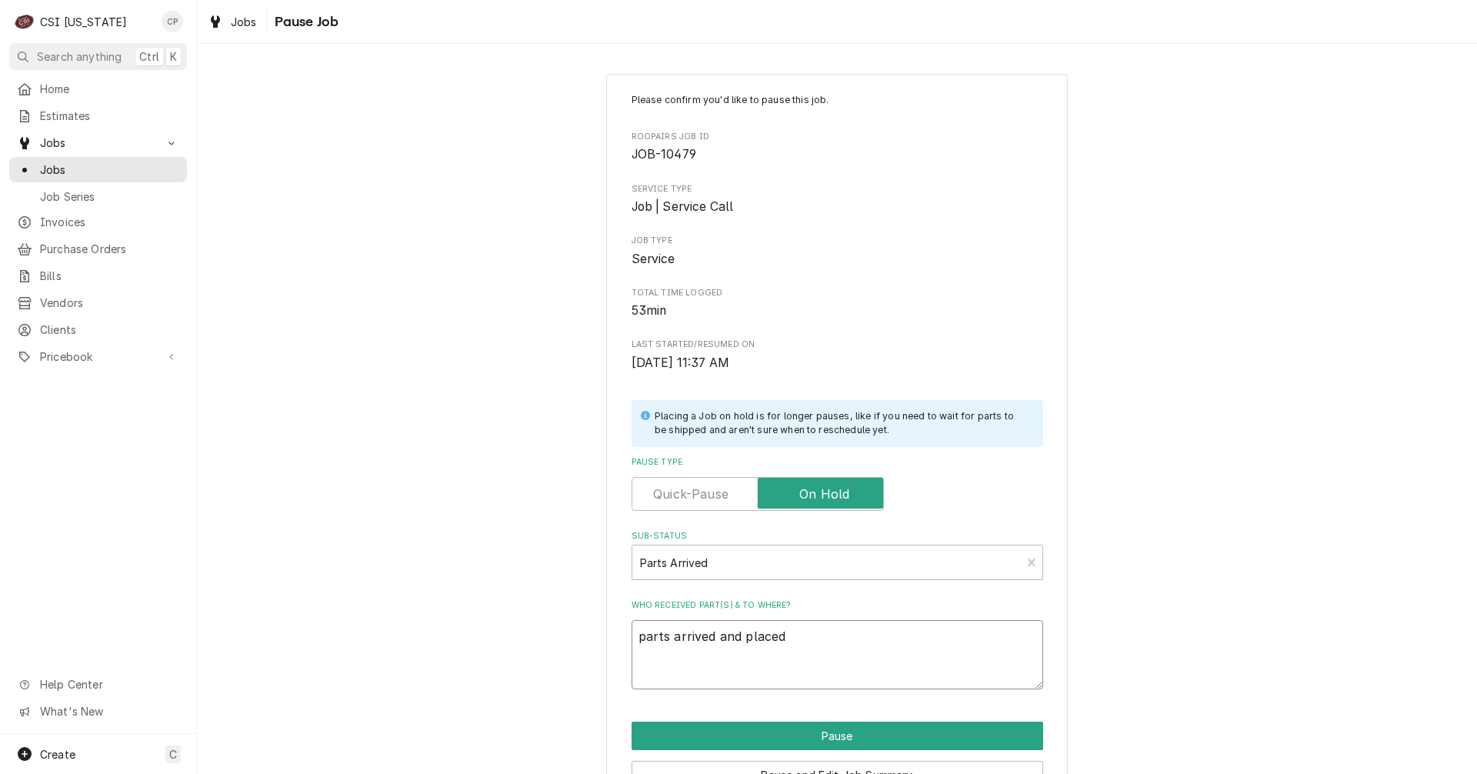
type textarea "parts arrived and placed o"
type textarea "x"
type textarea "parts arrived and placed on"
type textarea "x"
type textarea "parts arrived and placed on"
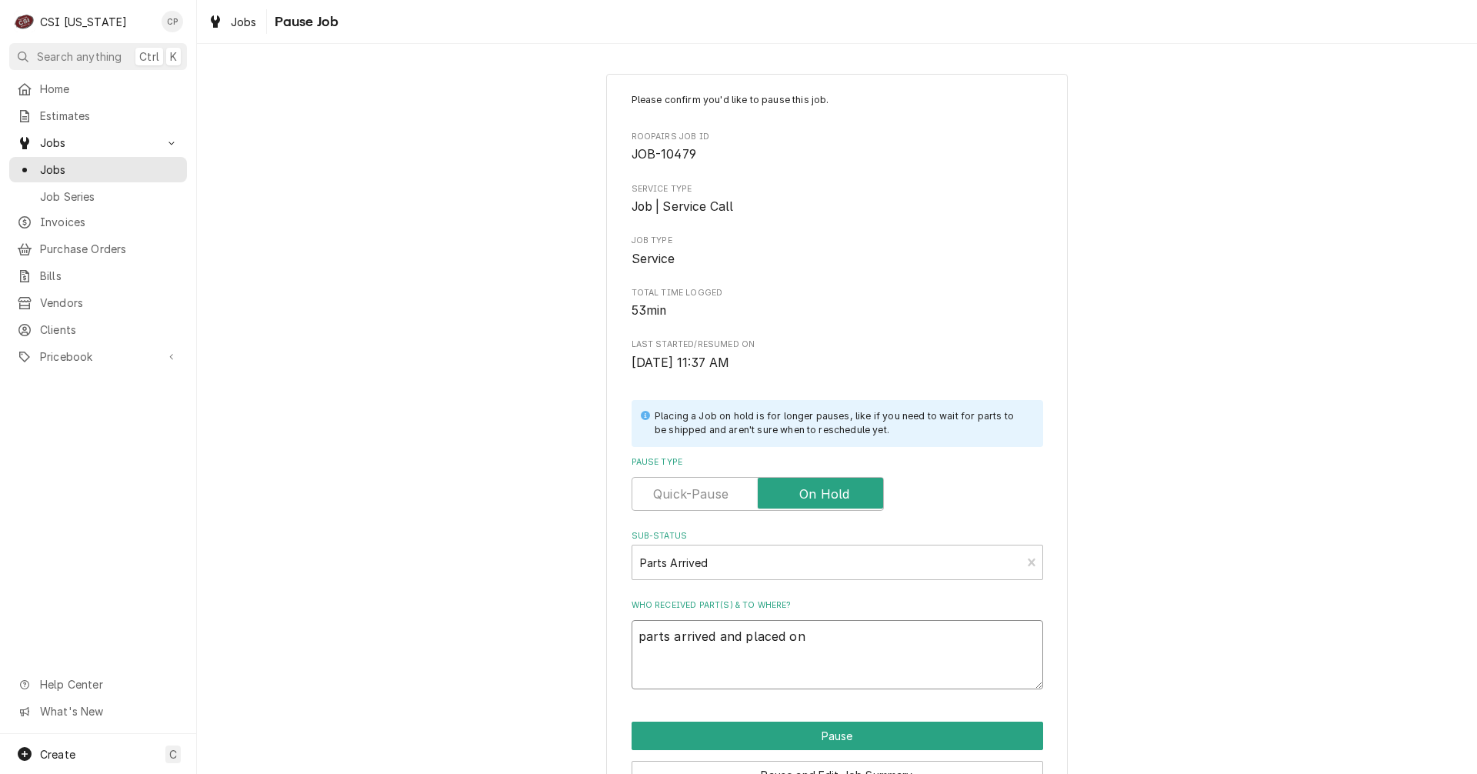
type textarea "x"
type textarea "parts arrived and placed on m"
type textarea "x"
type textarea "parts arrived and placed on ma"
type textarea "x"
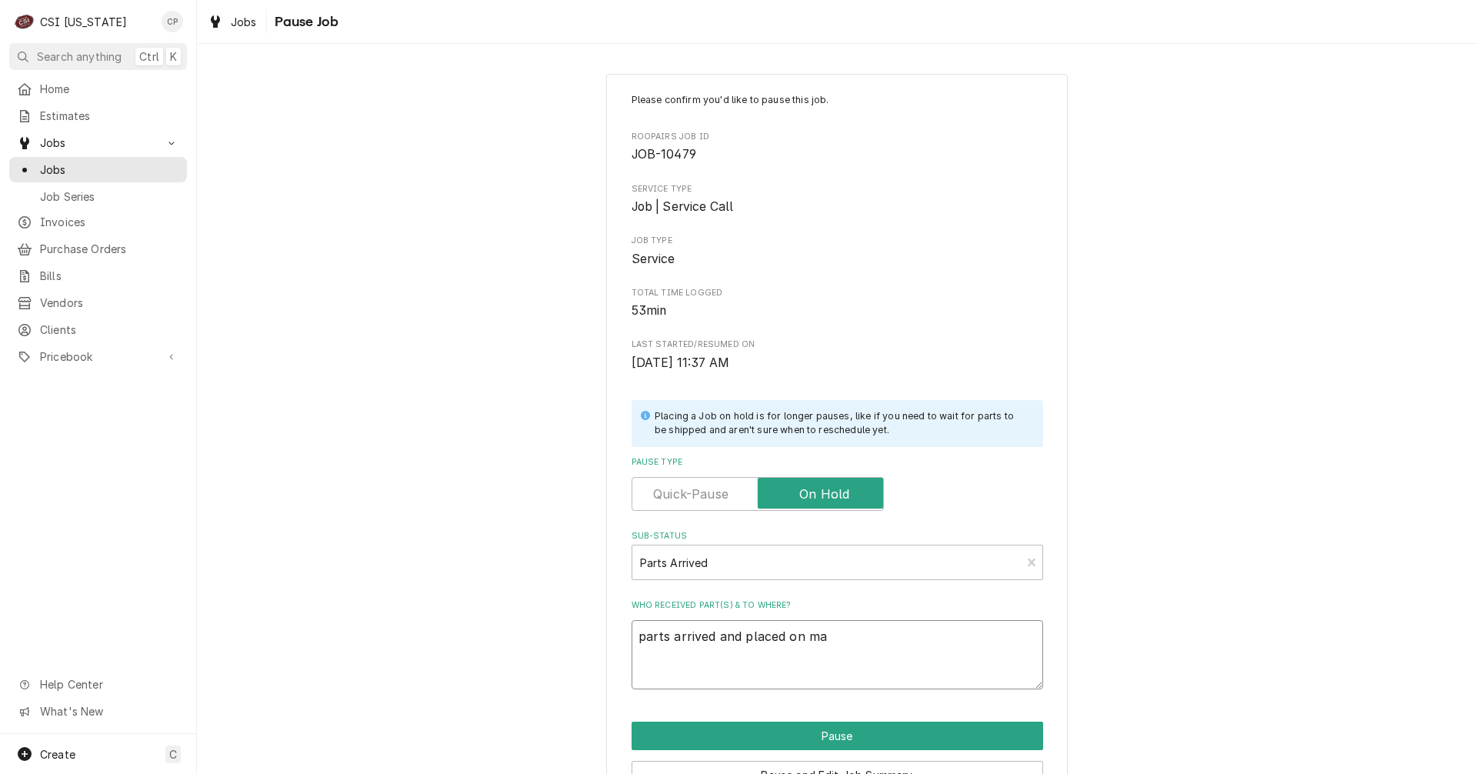
type textarea "parts arrived and placed on mat"
type textarea "x"
type textarea "parts arrived and placed on ma"
type textarea "x"
type textarea "parts arrived and placed on m"
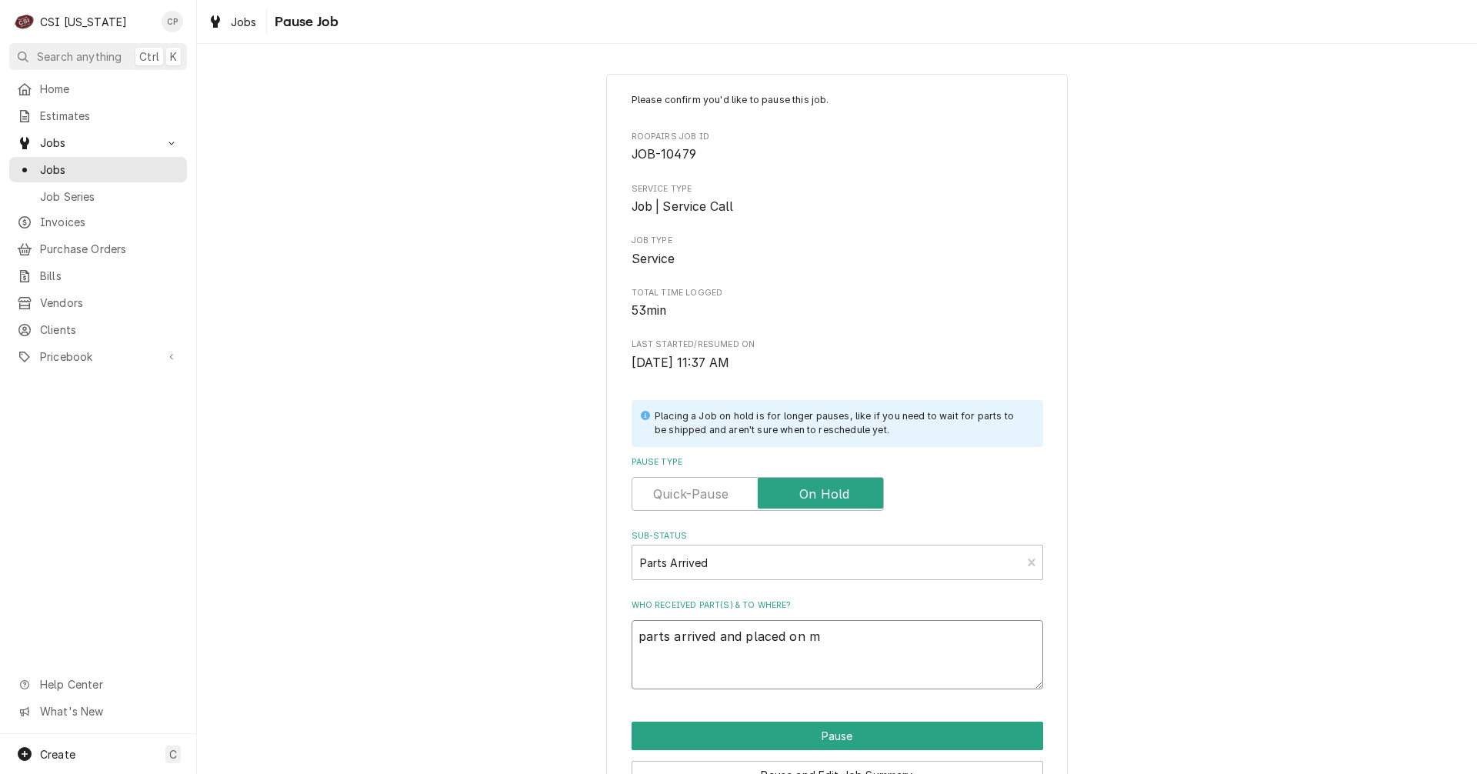
type textarea "x"
type textarea "parts arrived and placed on"
type textarea "x"
type textarea "parts arrived and placed on M"
type textarea "x"
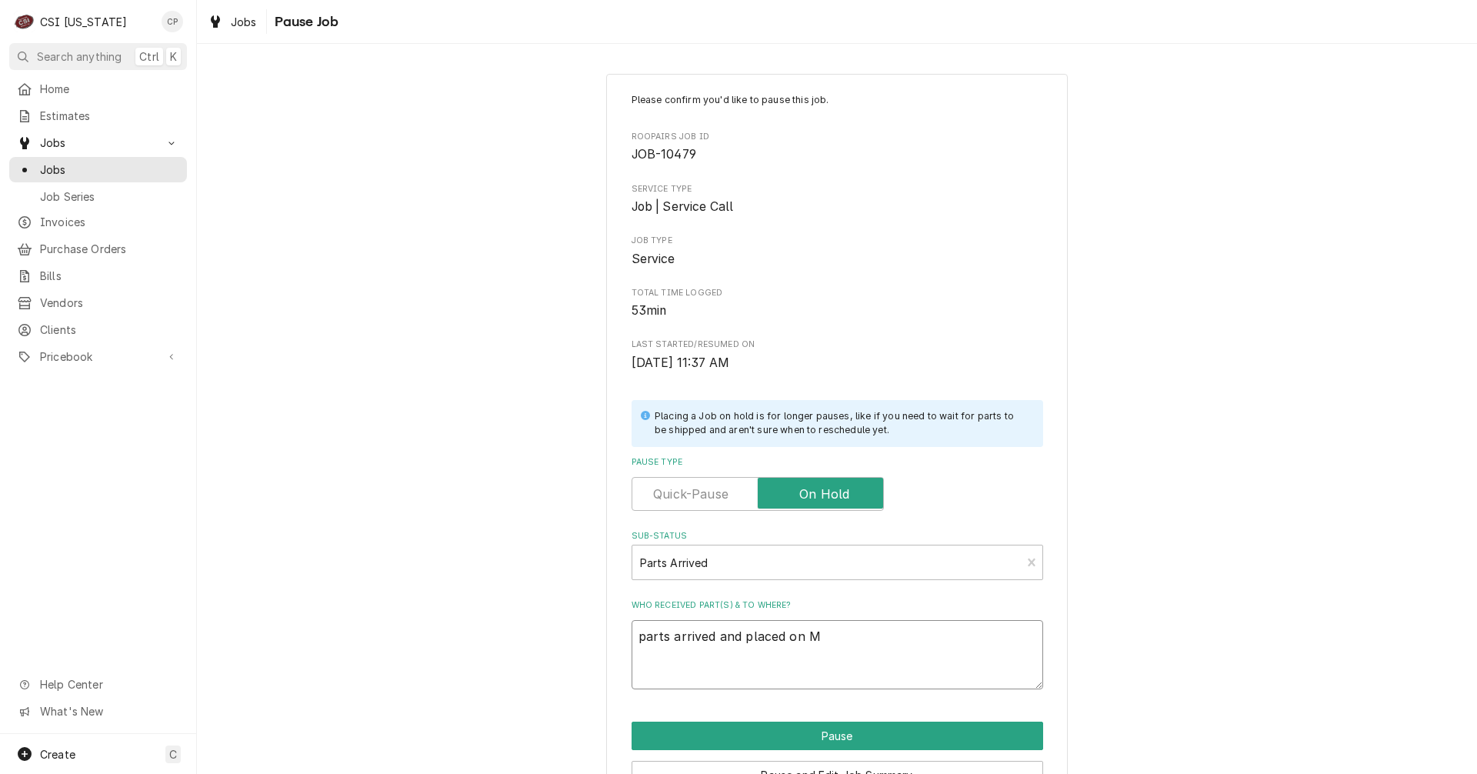
type textarea "parts arrived and placed on Ma"
type textarea "x"
type textarea "parts arrived and placed on Mat"
type textarea "x"
type textarea "parts arrived and placed on Matt"
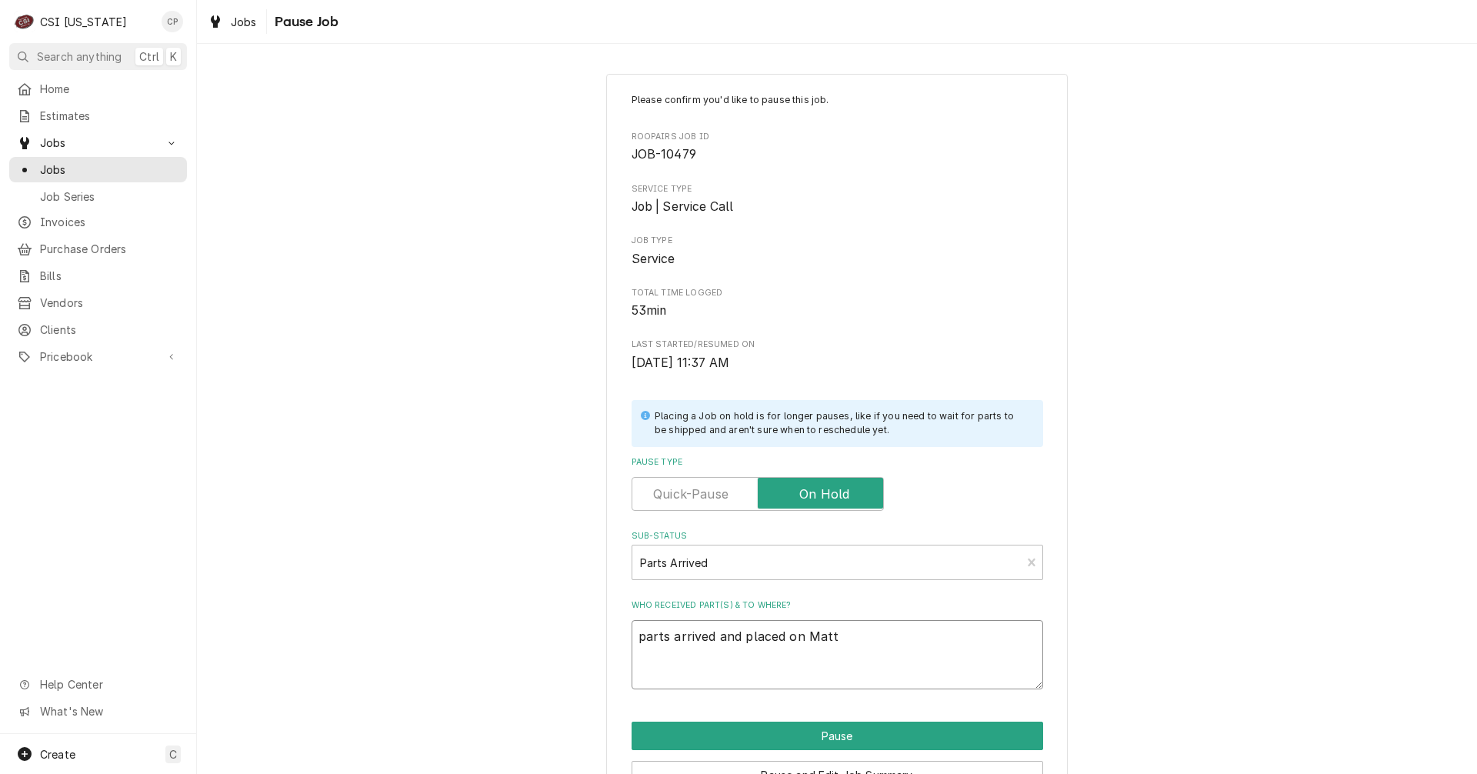
type textarea "x"
type textarea "parts arrived and placed on Matts"
type textarea "x"
type textarea "parts arrived and placed on Matts"
type textarea "x"
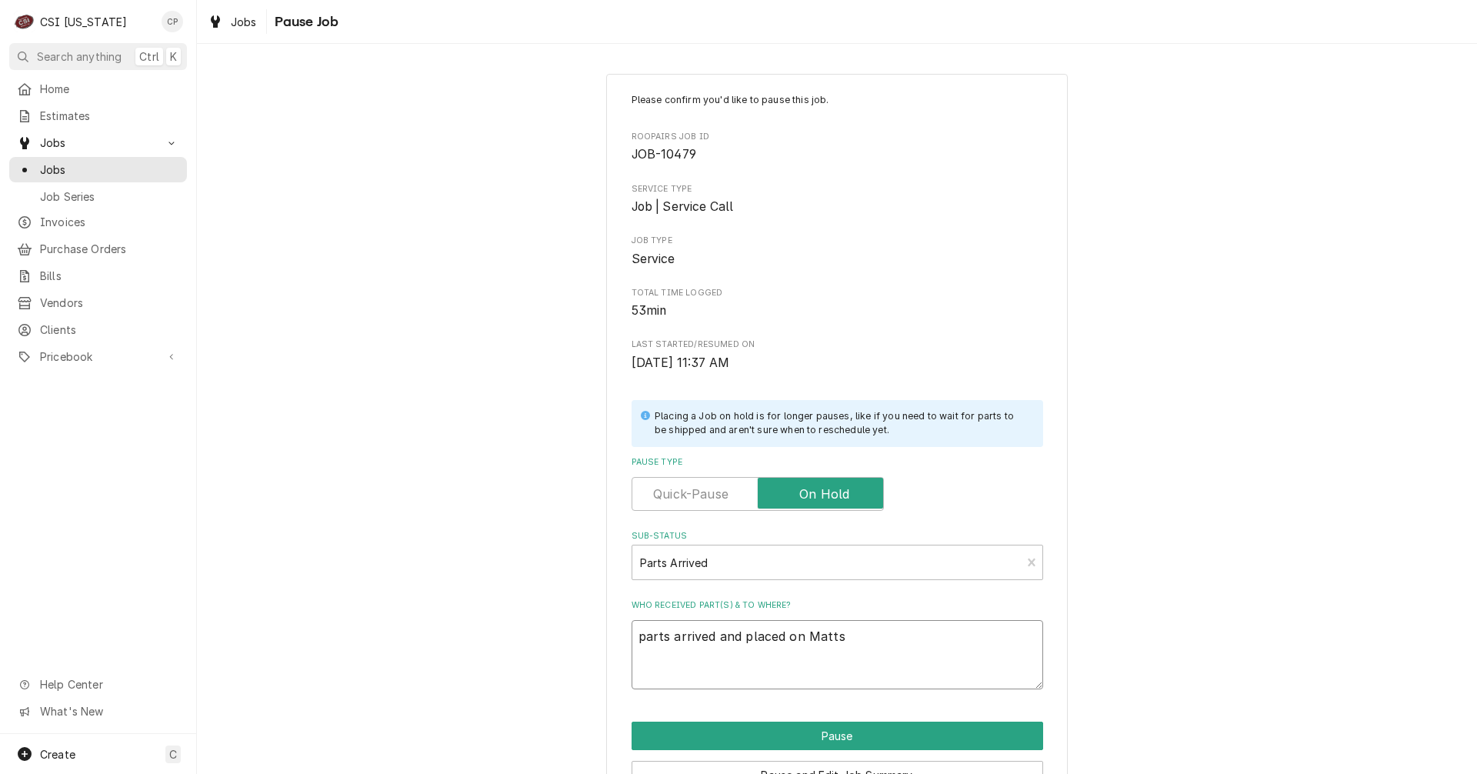
type textarea "parts arrived and placed on Matts s"
type textarea "x"
type textarea "parts arrived and placed on Matts sh"
type textarea "x"
type textarea "parts arrived and placed on Matts she"
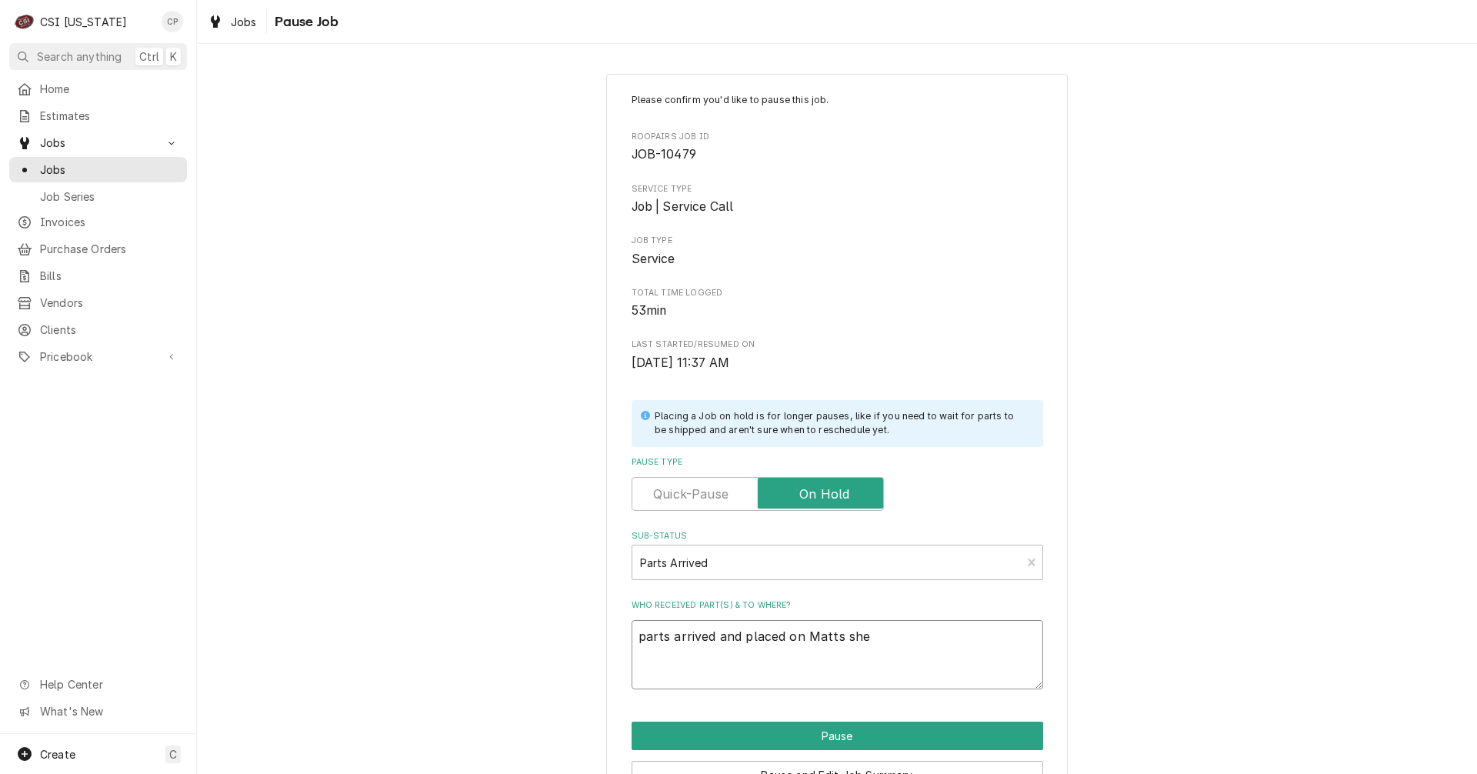
type textarea "x"
type textarea "parts arrived and placed on Matts shel"
type textarea "x"
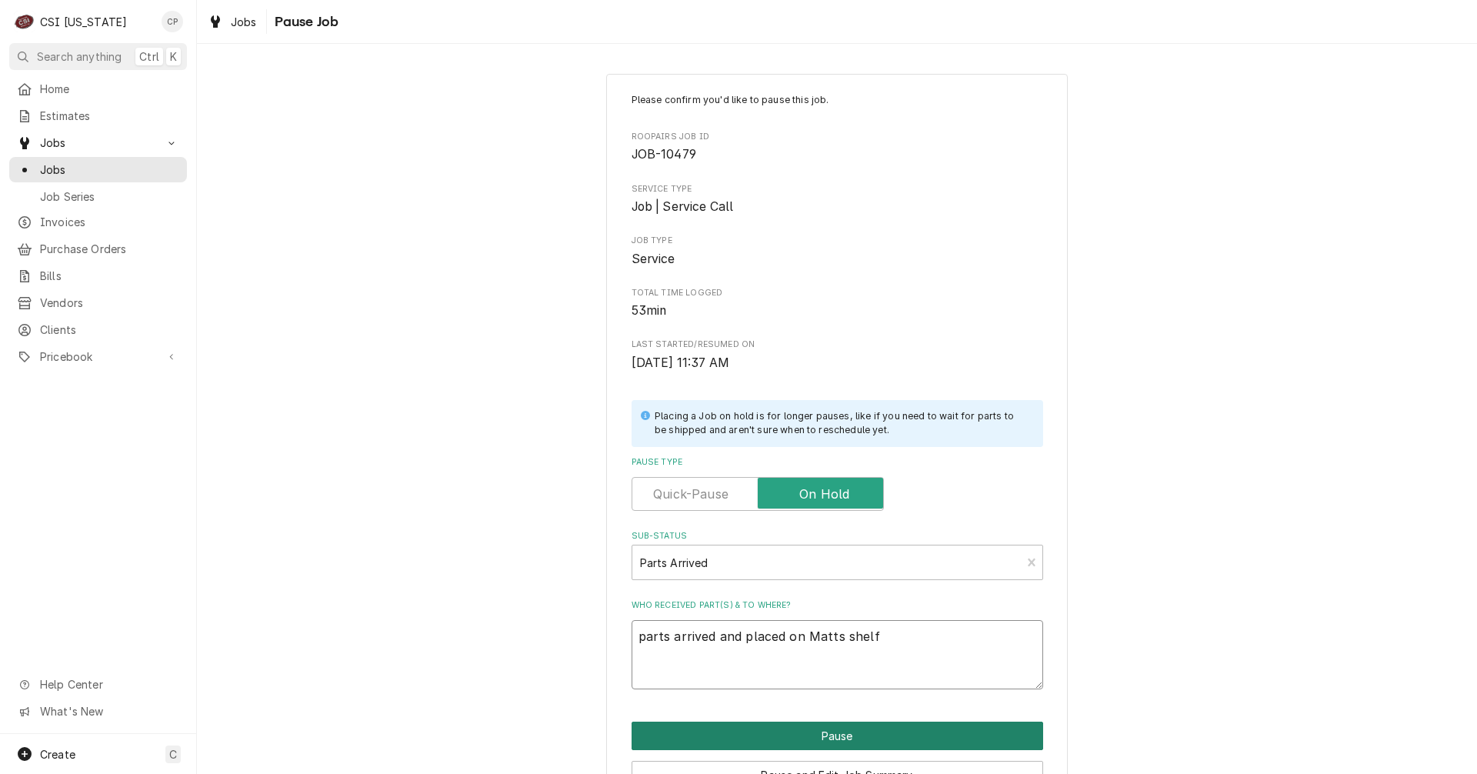
type textarea "parts arrived and placed on Matts shelf"
click at [798, 733] on button "Pause" at bounding box center [837, 735] width 412 height 28
type textarea "x"
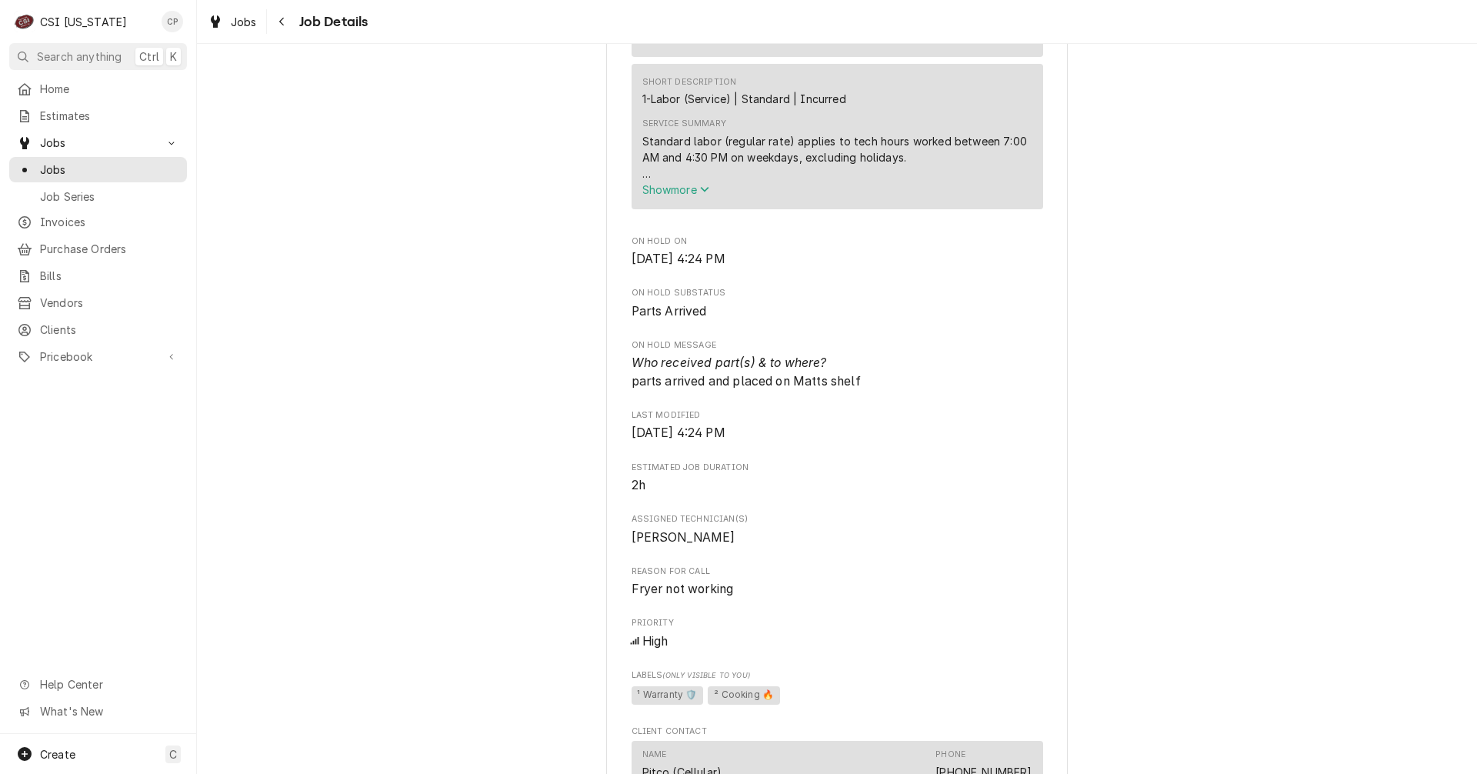
scroll to position [1308, 0]
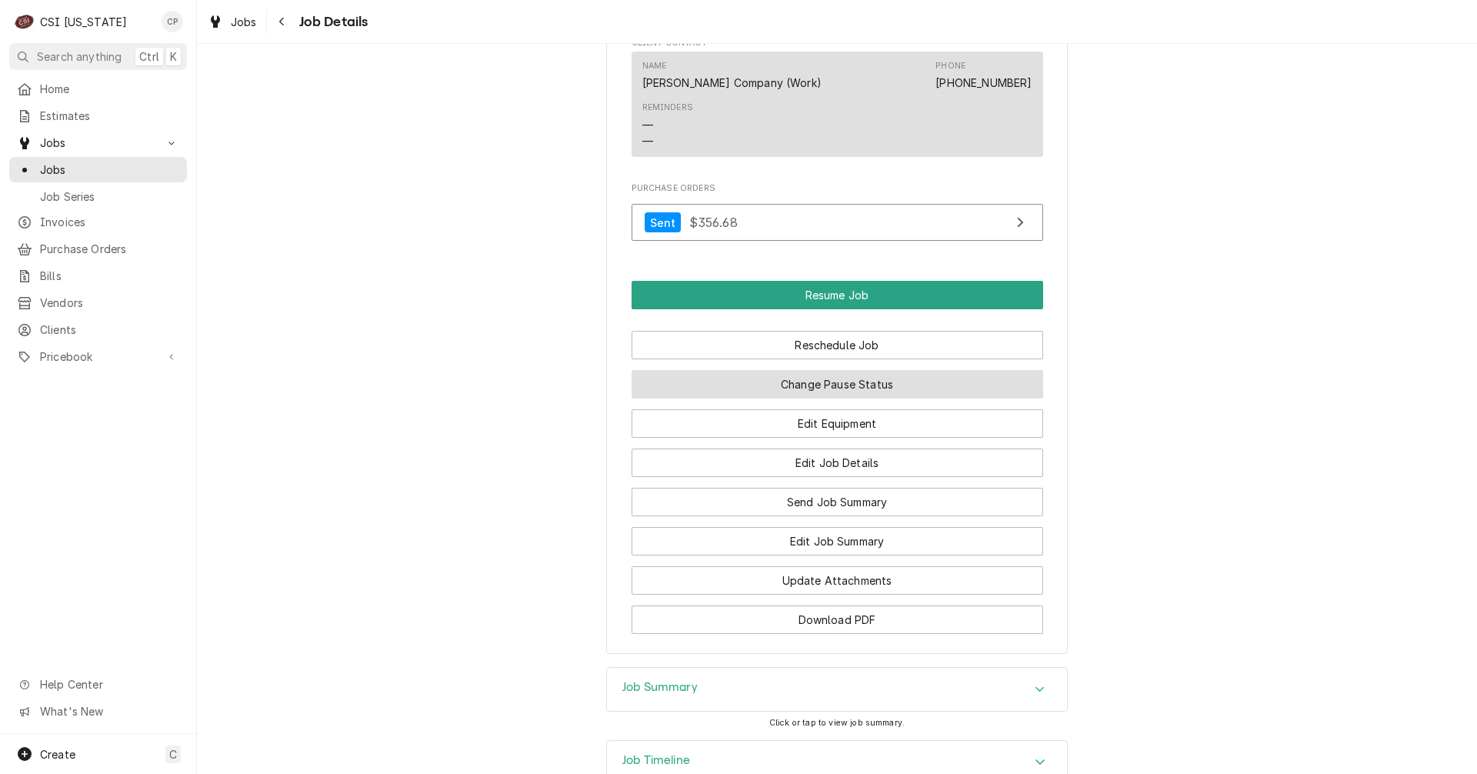
scroll to position [1615, 0]
click at [847, 397] on button "Change Pause Status" at bounding box center [837, 382] width 412 height 28
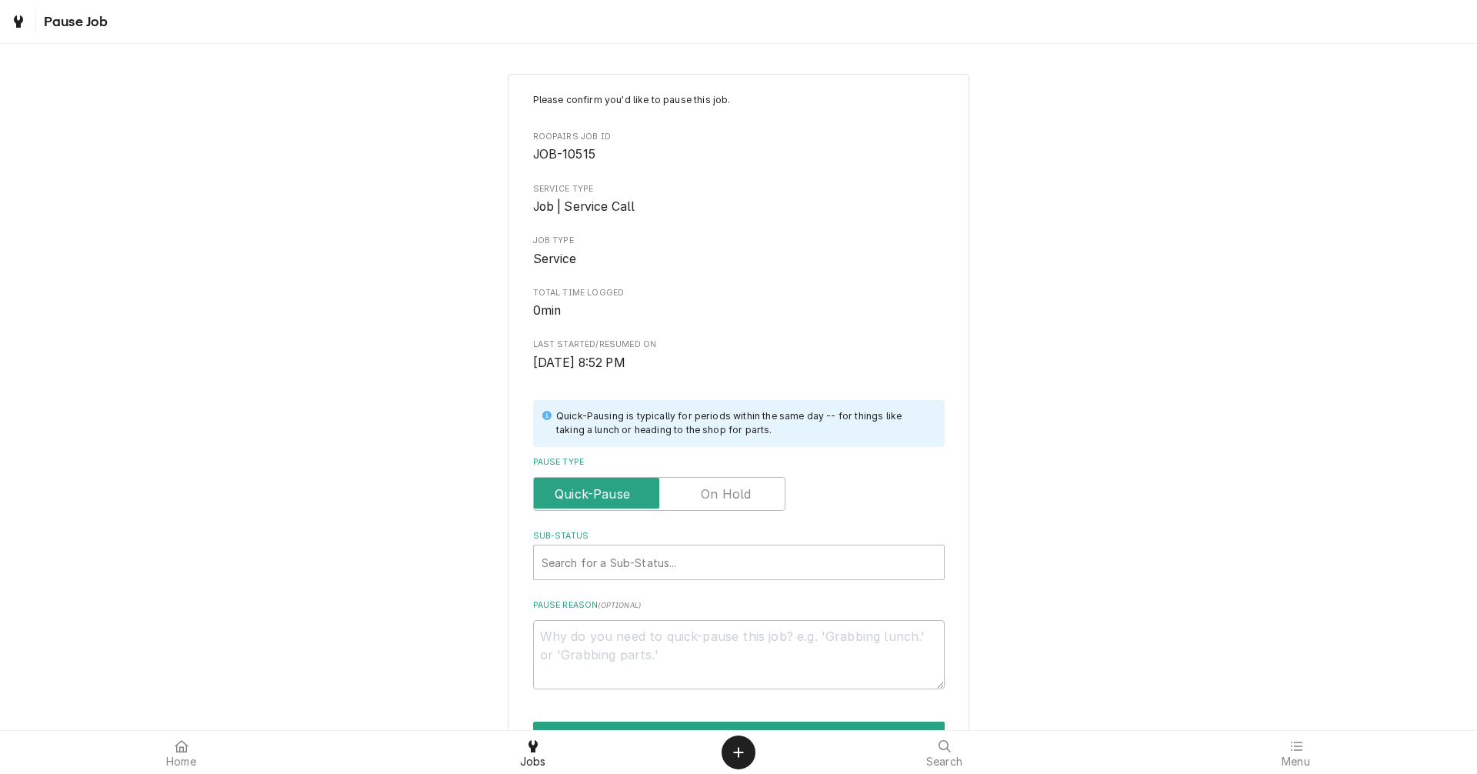
type textarea "x"
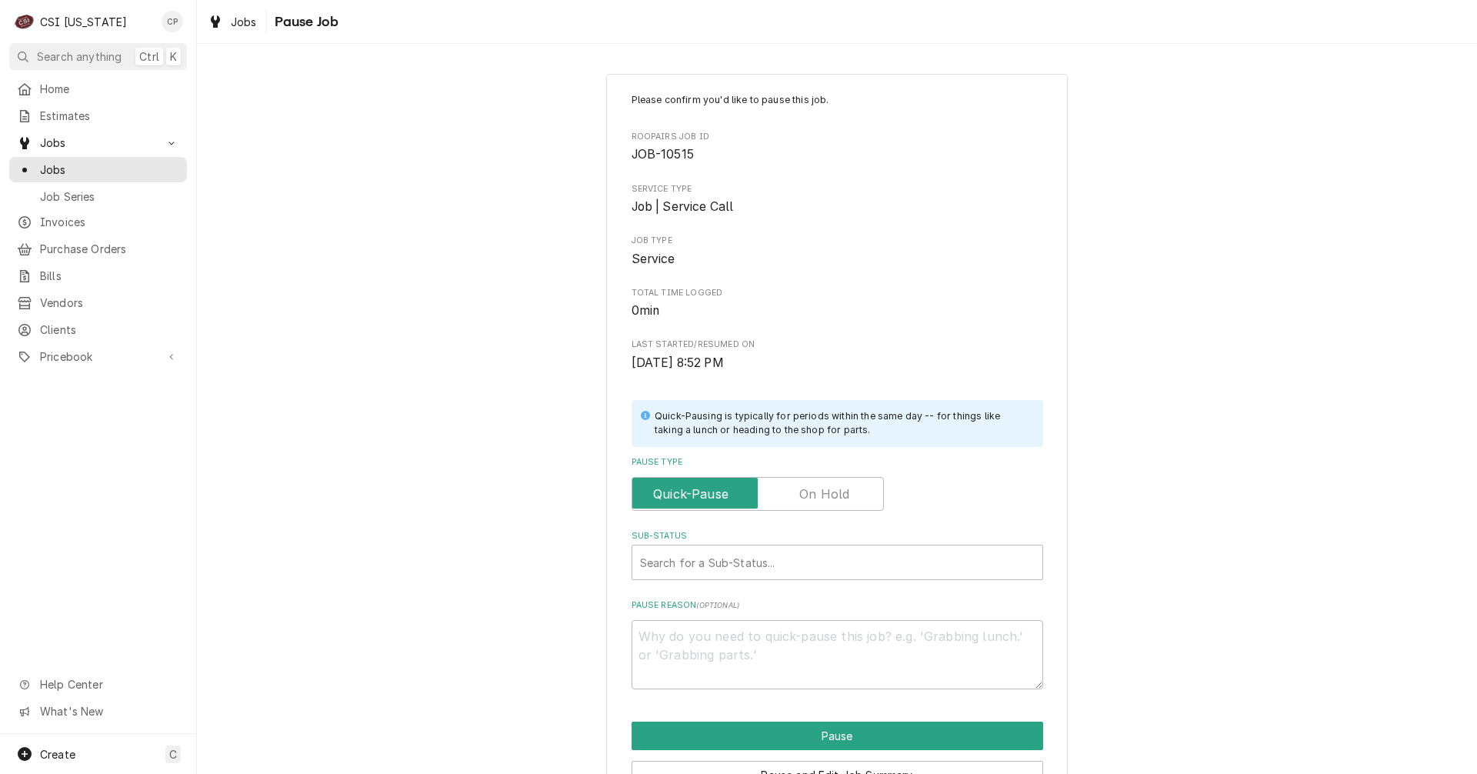
click at [830, 492] on label "Pause Type" at bounding box center [757, 494] width 252 height 34
click at [830, 492] on input "Pause Type" at bounding box center [757, 494] width 238 height 34
checkbox input "true"
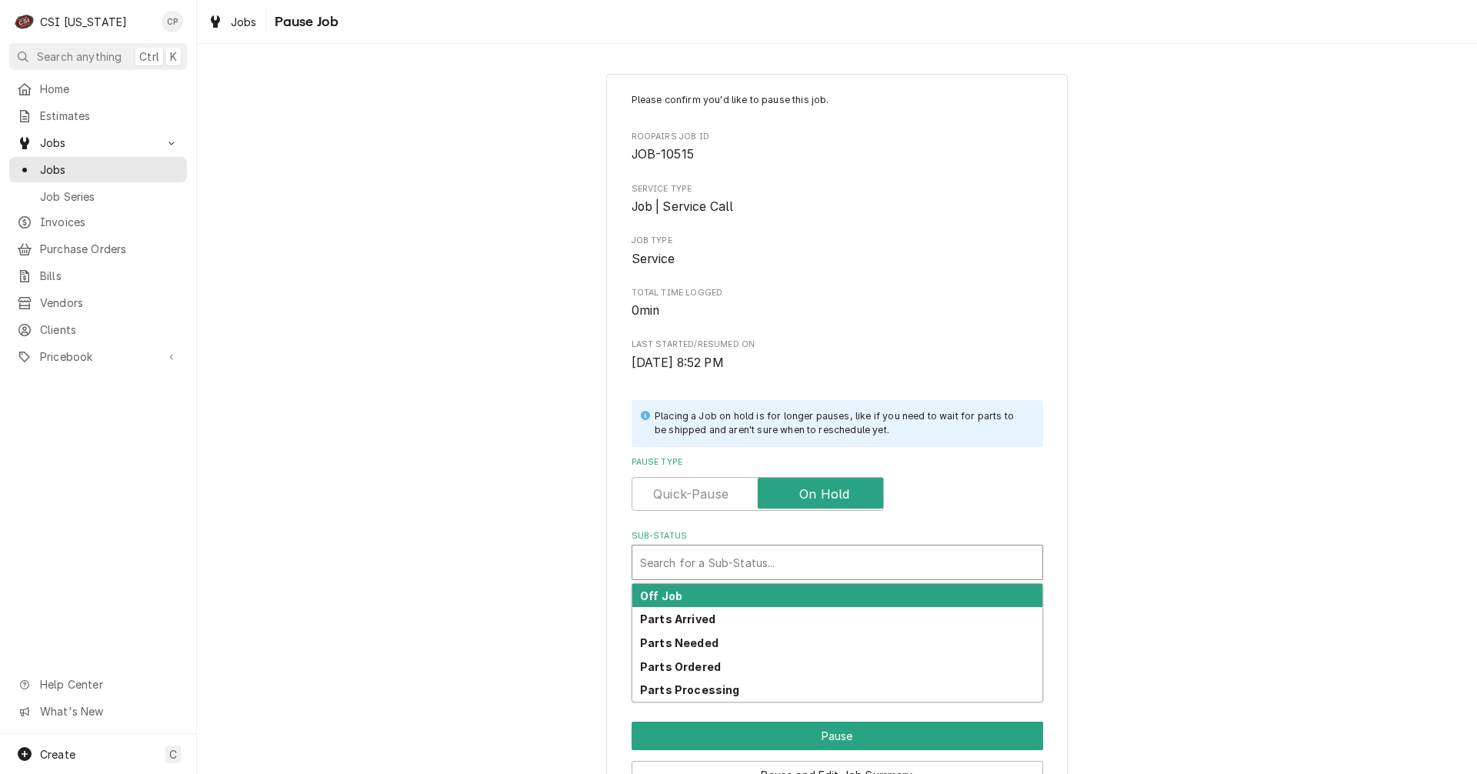
click at [765, 562] on div "Sub-Status" at bounding box center [837, 562] width 395 height 28
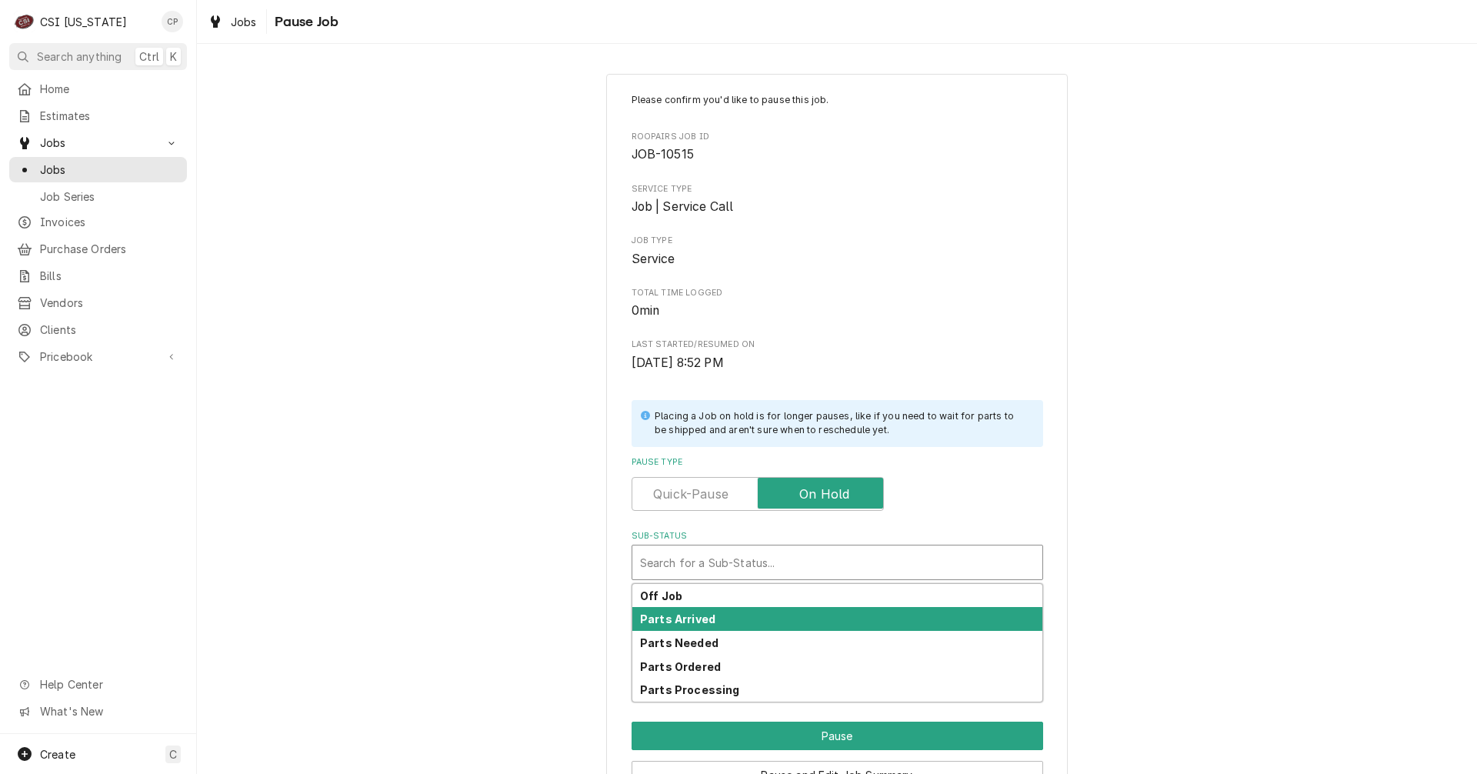
click at [702, 615] on strong "Parts Arrived" at bounding box center [677, 618] width 75 height 13
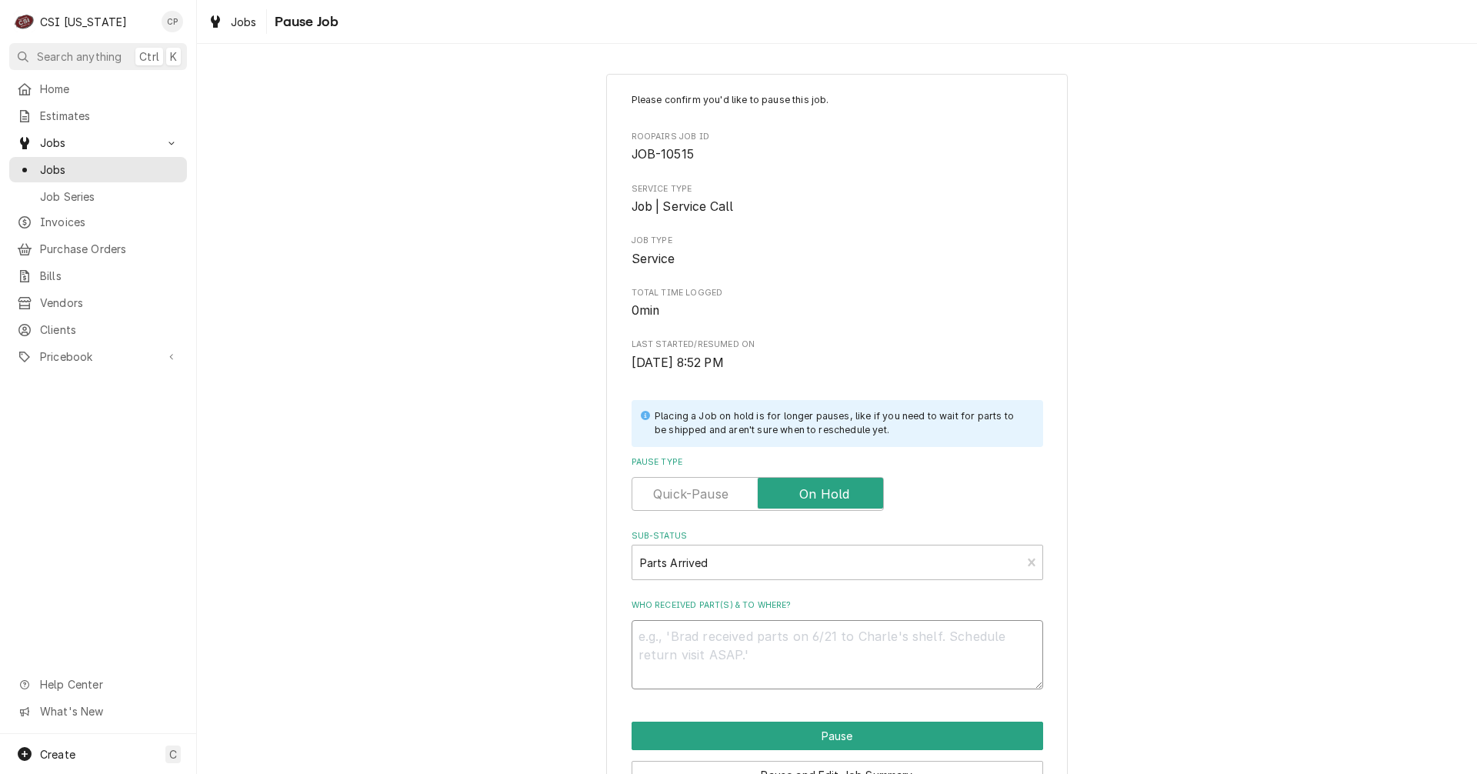
click at [697, 650] on textarea "Who received part(s) & to where?" at bounding box center [837, 654] width 412 height 69
type textarea "x"
type textarea "P"
type textarea "x"
type textarea "Pa"
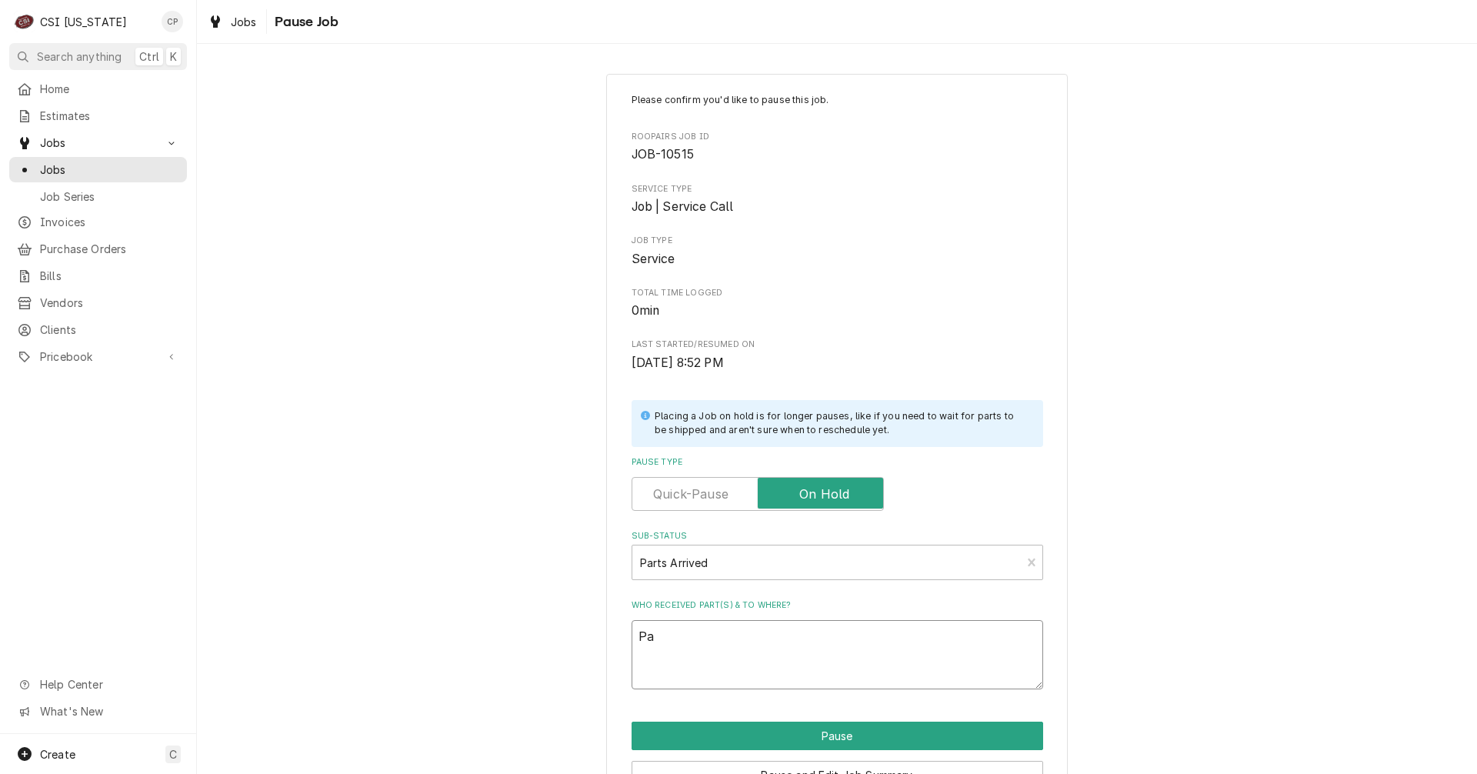
type textarea "x"
type textarea "Par"
type textarea "x"
type textarea "Part"
type textarea "x"
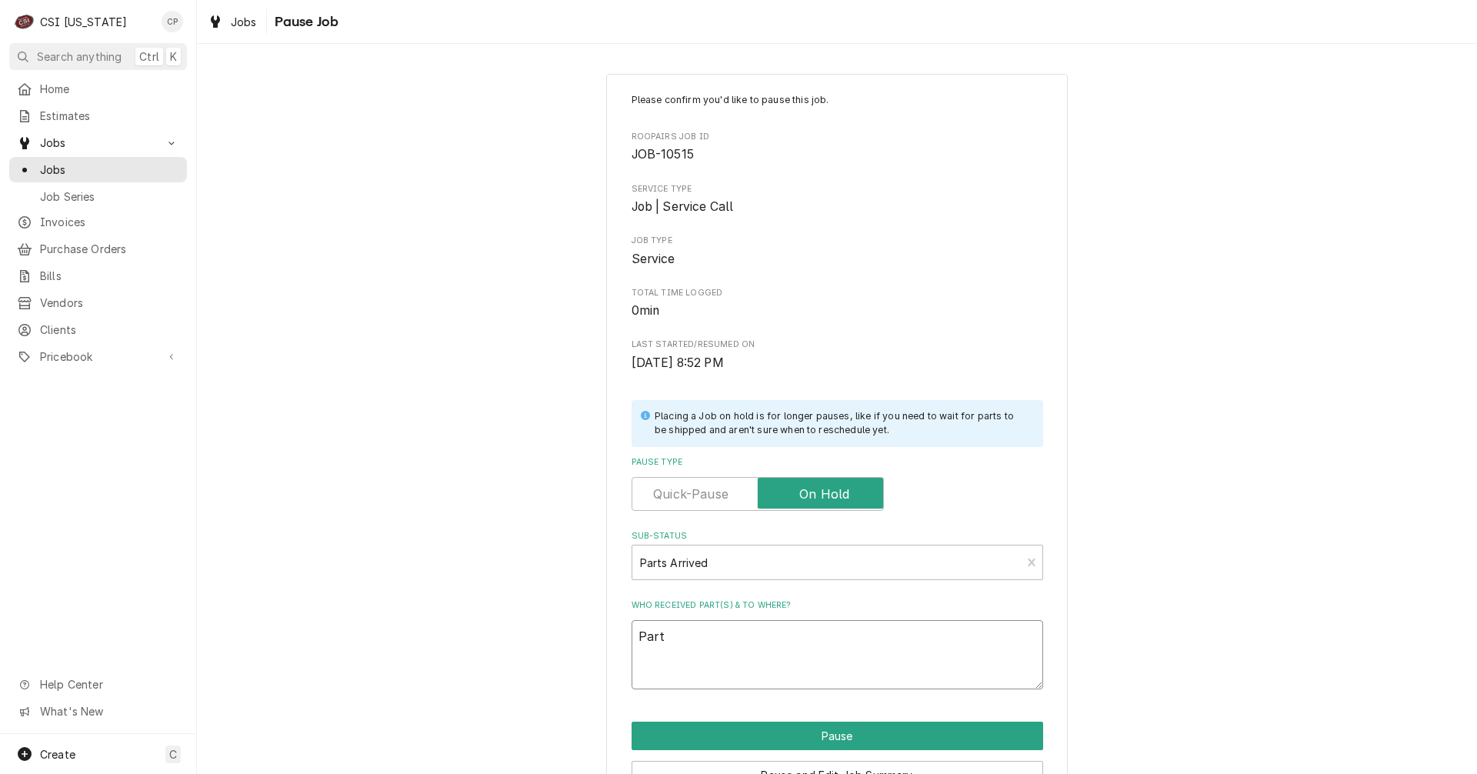
type textarea "Parts"
type textarea "x"
type textarea "Parts"
type textarea "x"
type textarea "Parts a"
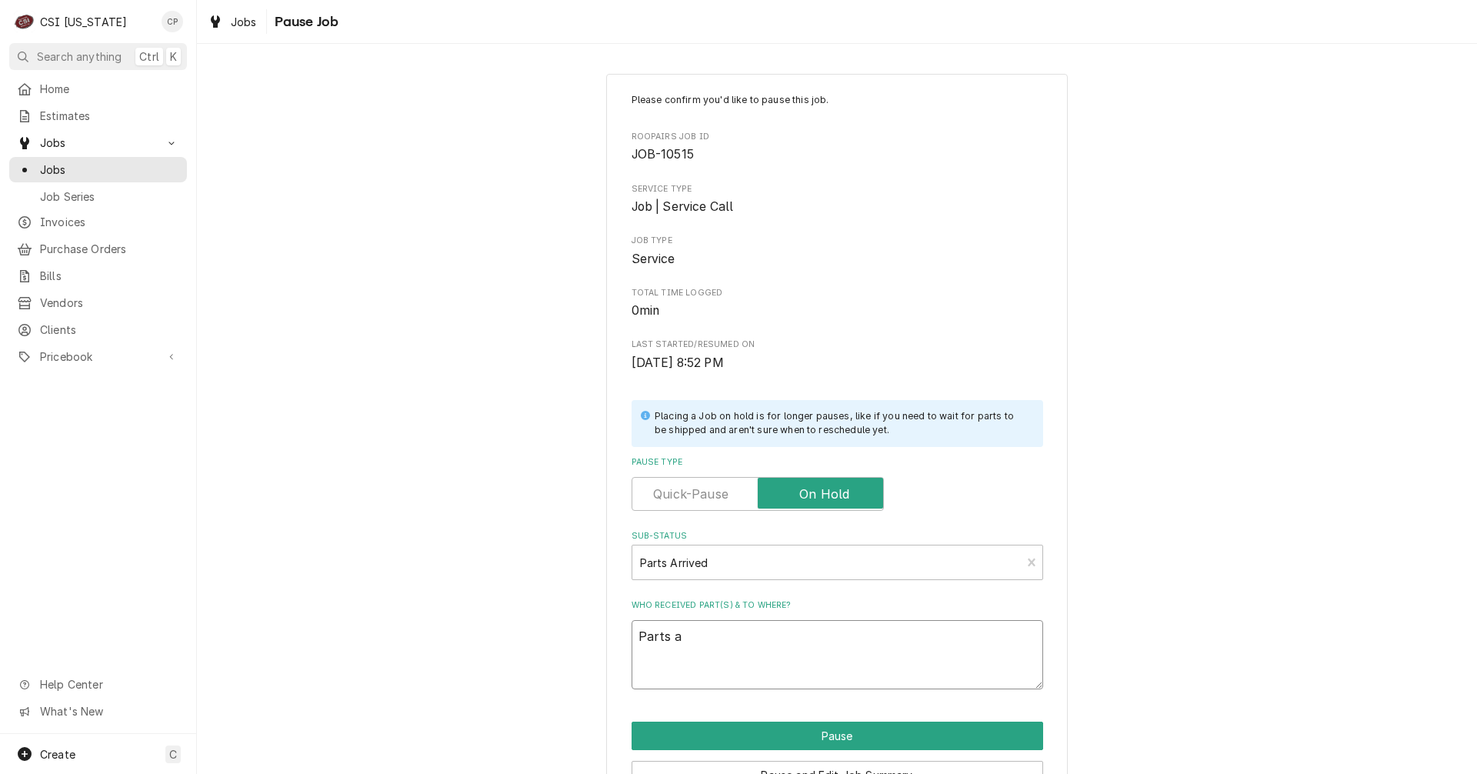
type textarea "x"
type textarea "Parts ar"
type textarea "x"
type textarea "Parts arr"
type textarea "x"
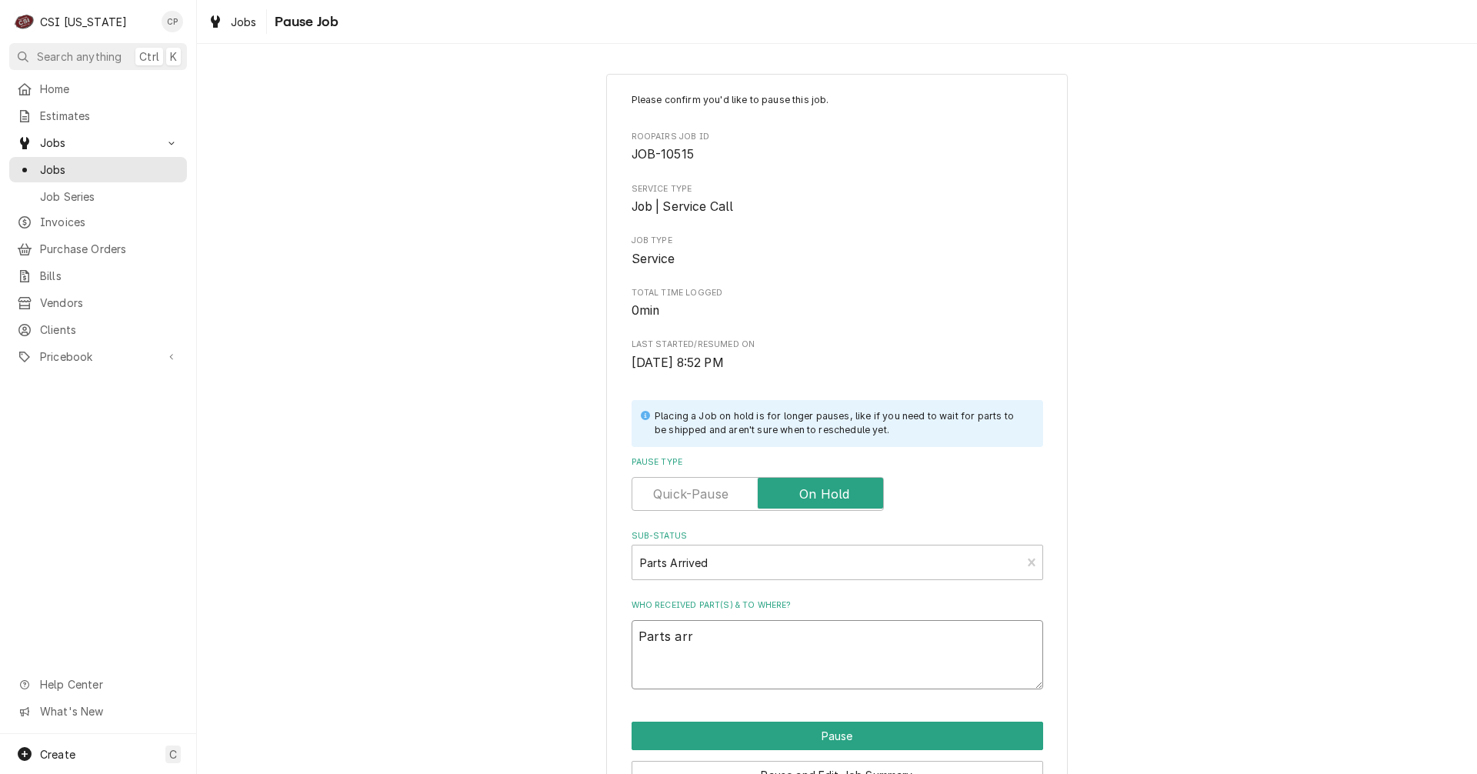
type textarea "Parts arri"
type textarea "x"
type textarea "Parts arric"
type textarea "x"
type textarea "Parts arrice"
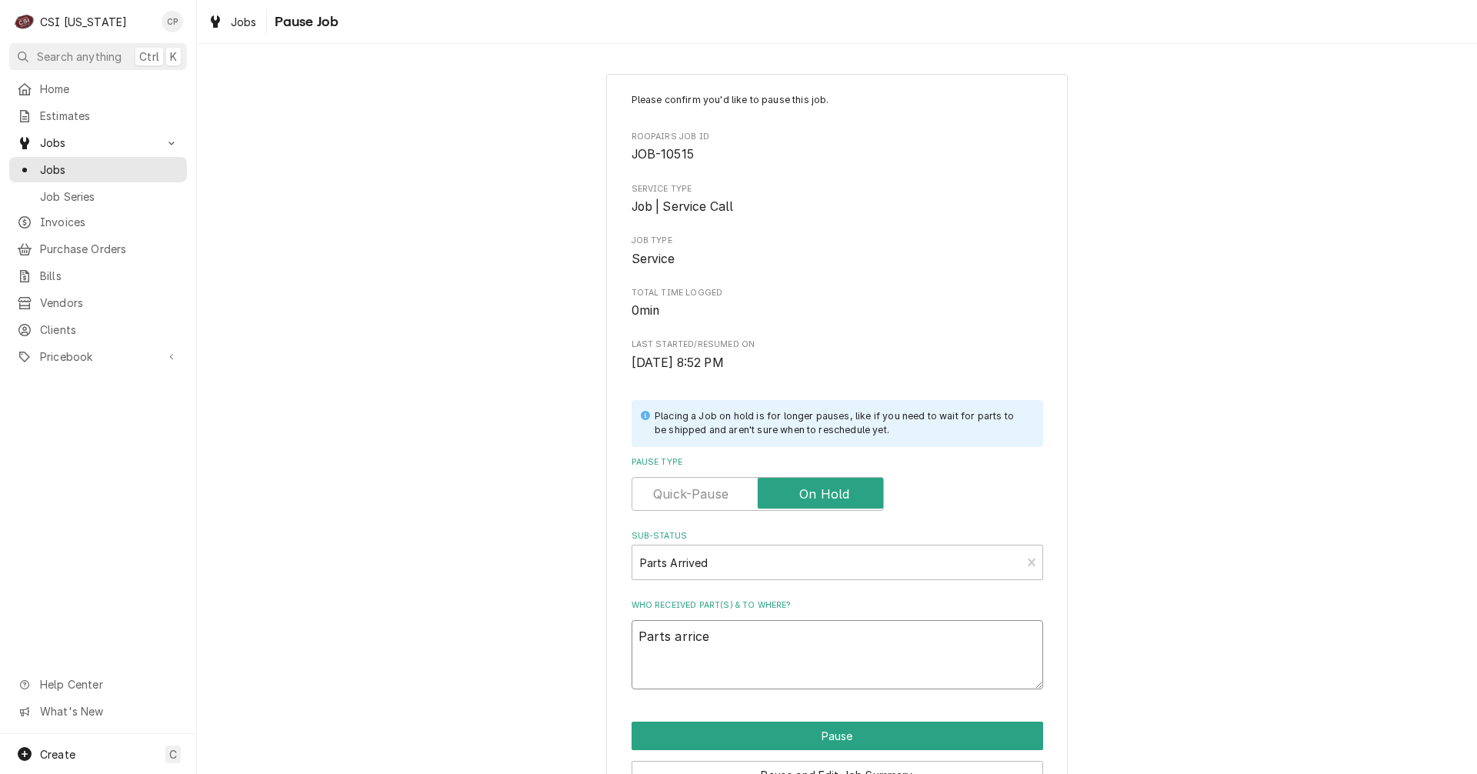
type textarea "x"
type textarea "Parts arriced"
type textarea "x"
type textarea "Parts arriced"
type textarea "x"
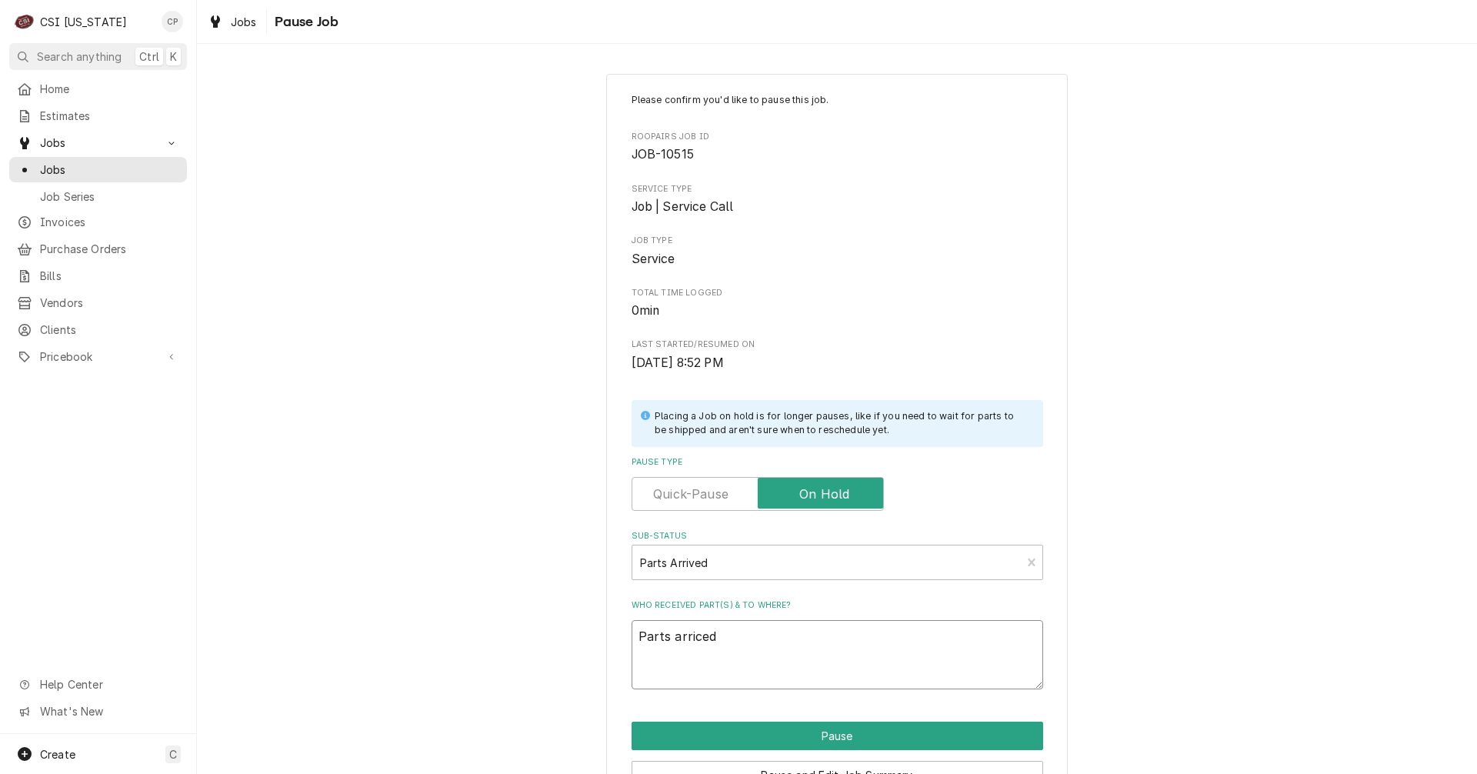
type textarea "Parts arriced a"
type textarea "x"
type textarea "Parts arriced an"
type textarea "x"
type textarea "Parts arriced and"
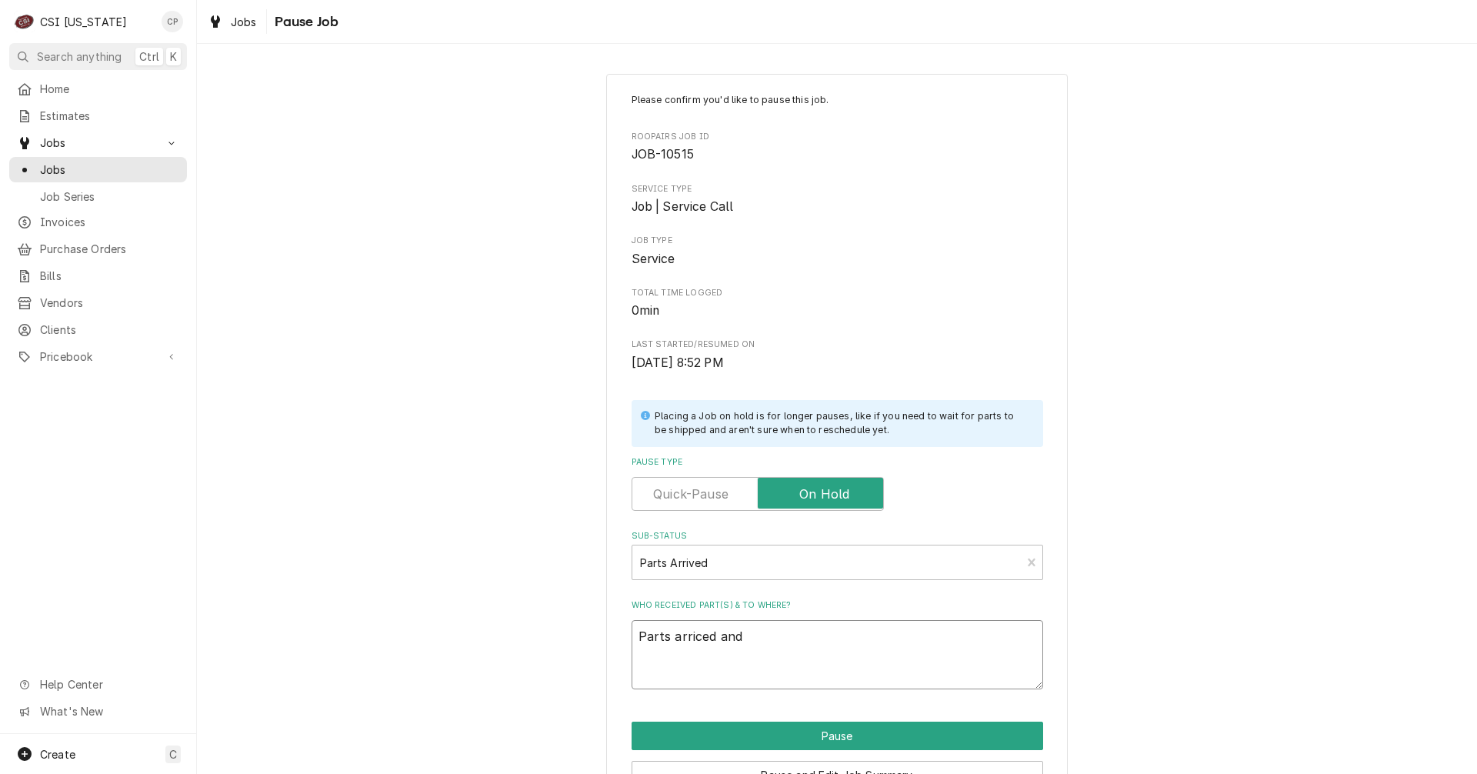
type textarea "x"
type textarea "Parts arriced and"
type textarea "x"
type textarea "Parts arriced and p"
type textarea "x"
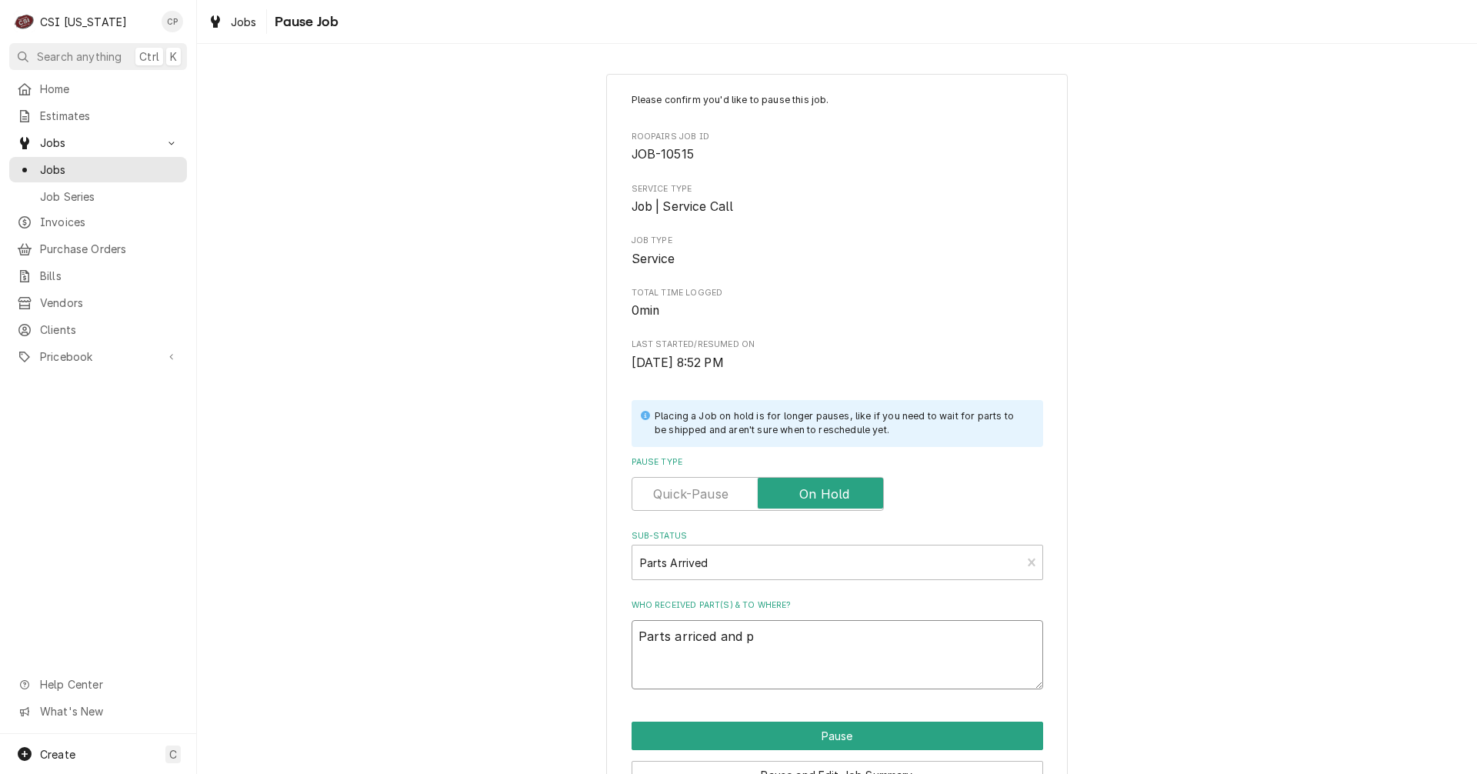
type textarea "Parts arriced and pl"
type textarea "x"
type textarea "Parts arriced and p"
type textarea "x"
type textarea "Parts arriced and"
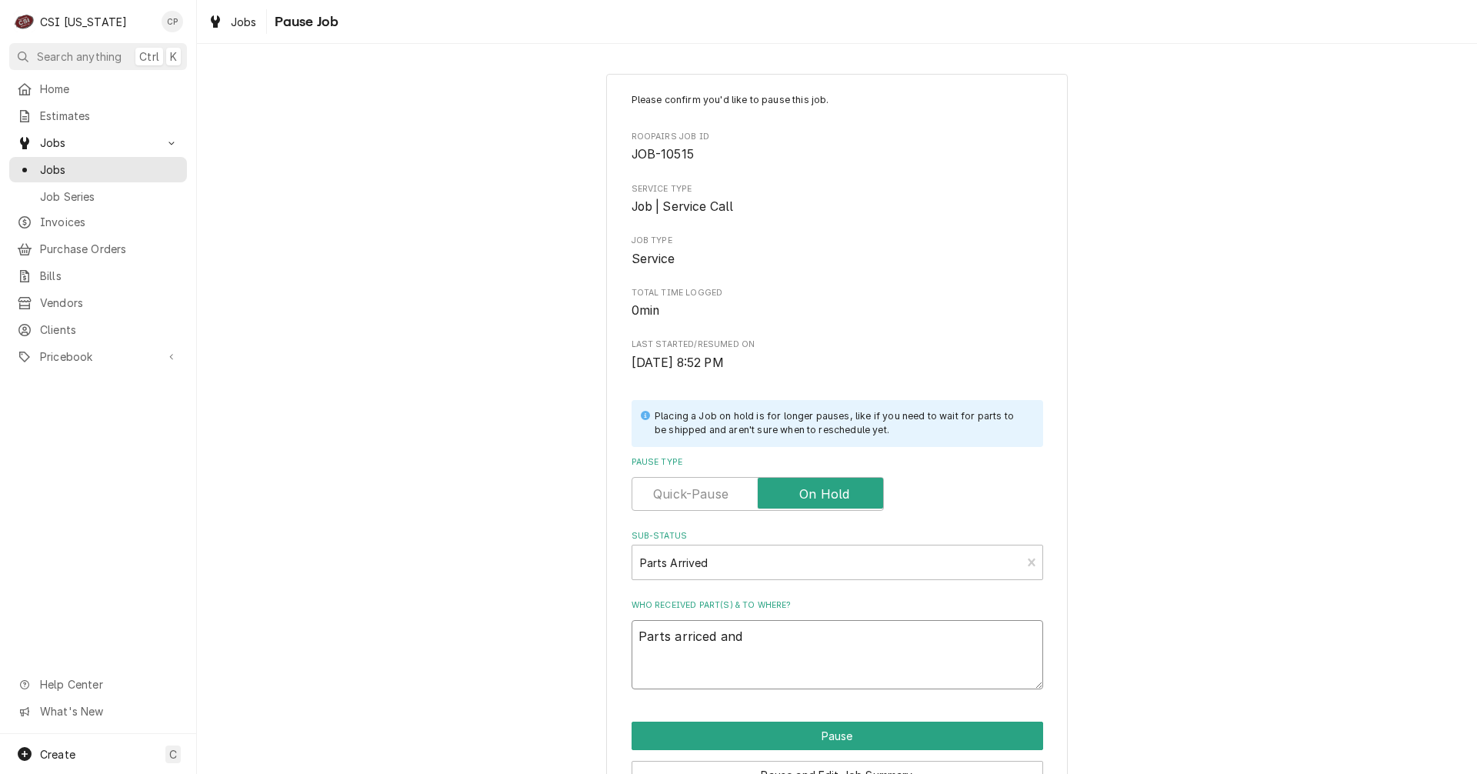
type textarea "x"
type textarea "Parts arriced and"
type textarea "x"
type textarea "Parts arriced an"
type textarea "x"
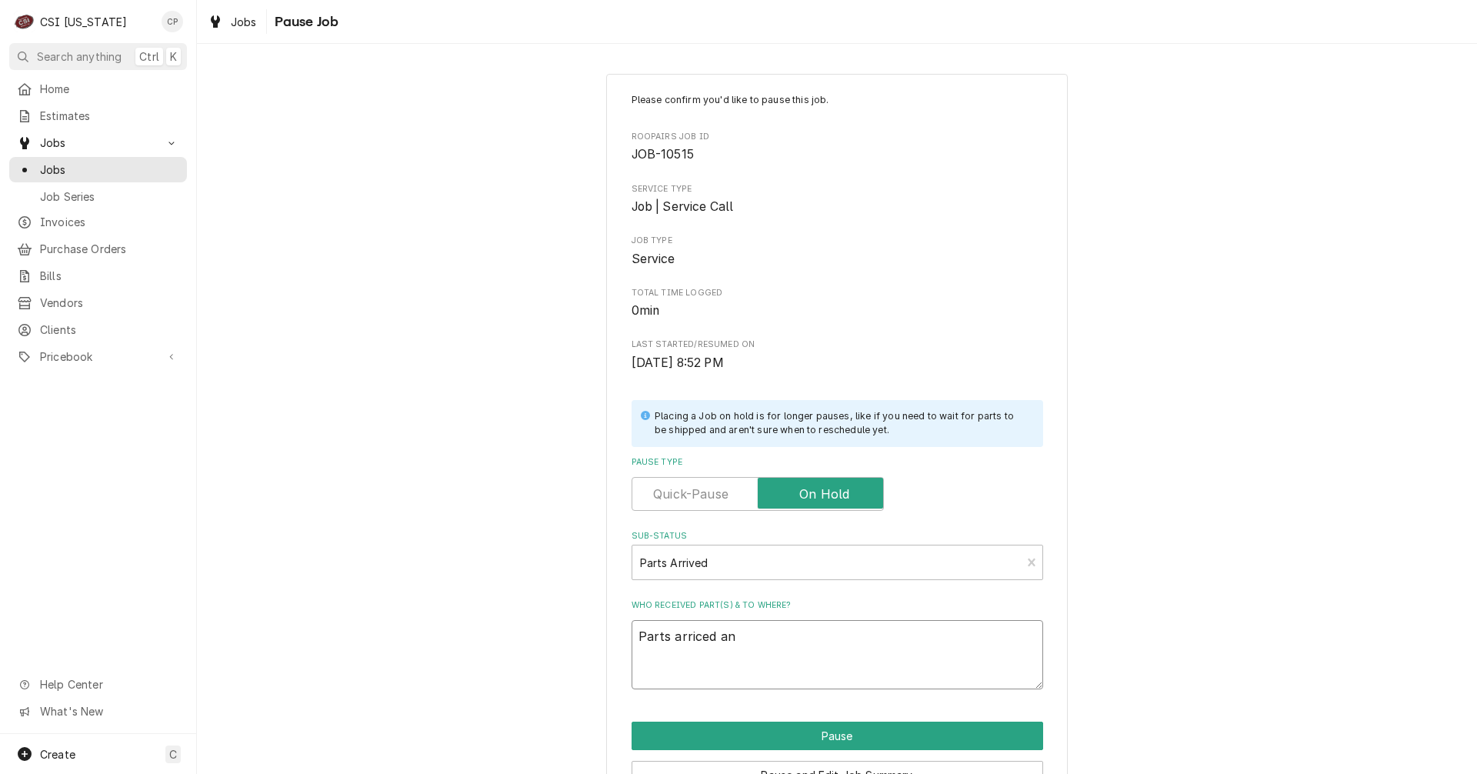
type textarea "Parts arriced a"
type textarea "x"
type textarea "Parts arriced"
type textarea "x"
type textarea "Parts arriced"
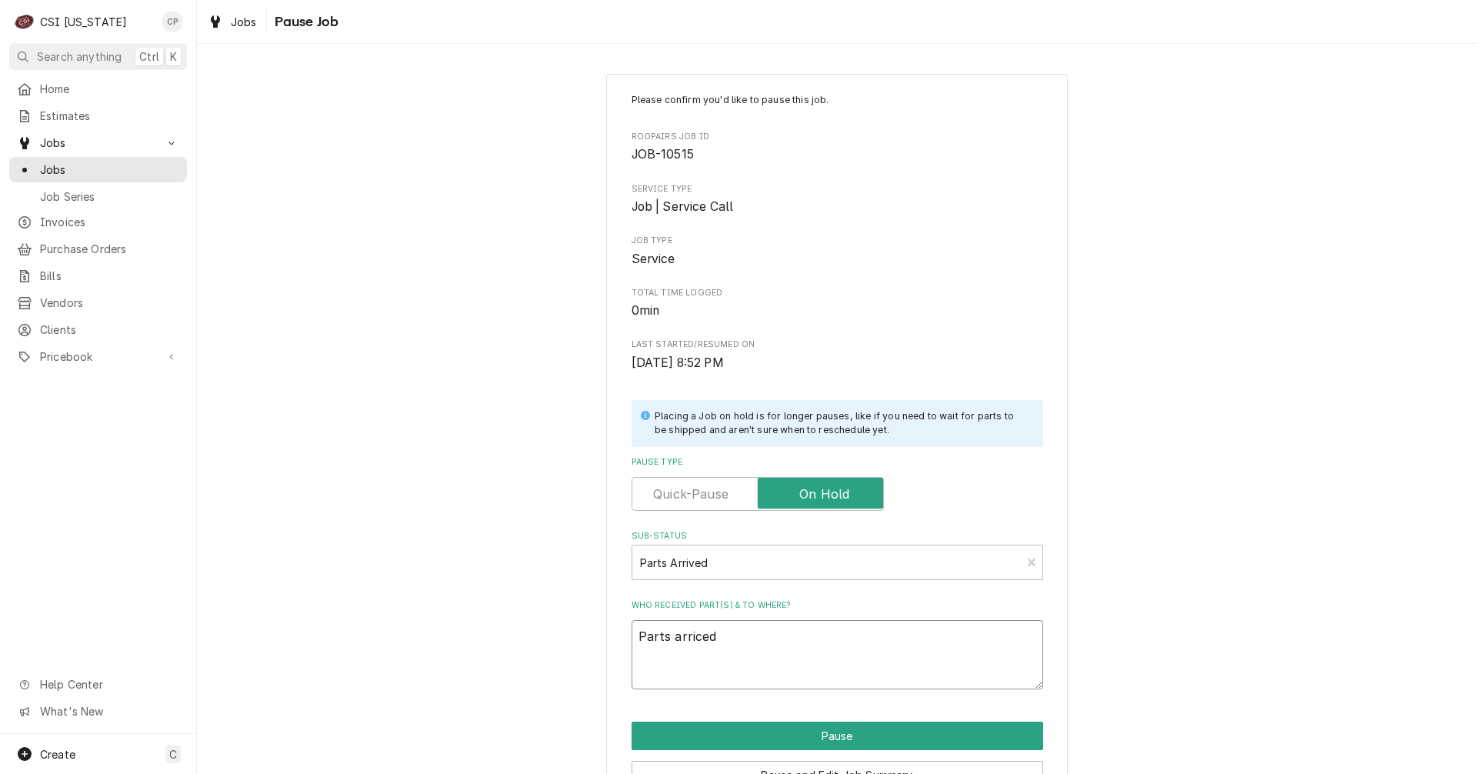
type textarea "x"
type textarea "Parts arrice"
type textarea "x"
type textarea "Parts arric"
type textarea "x"
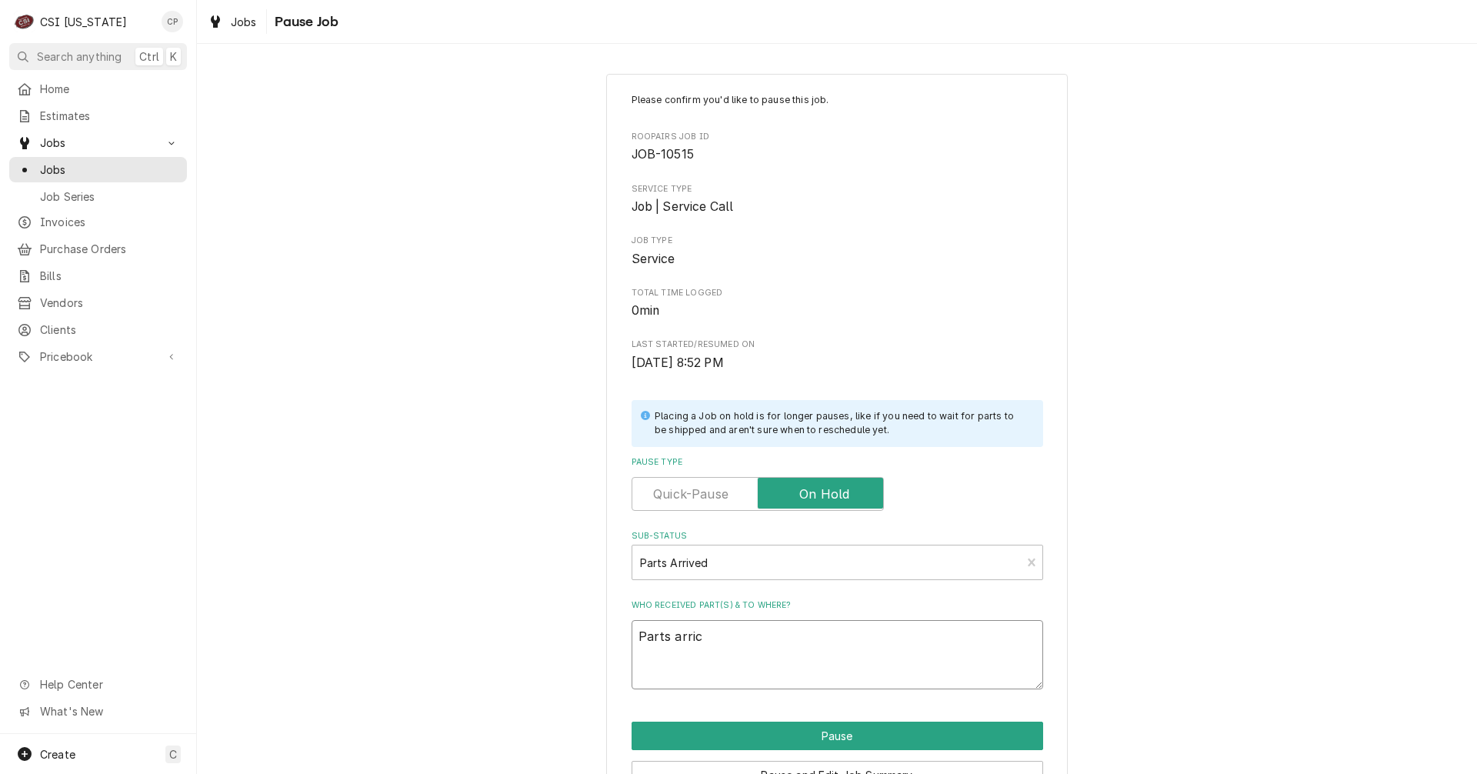
type textarea "Parts arri"
type textarea "x"
type textarea "Parts arriv"
type textarea "x"
type textarea "Parts arrive"
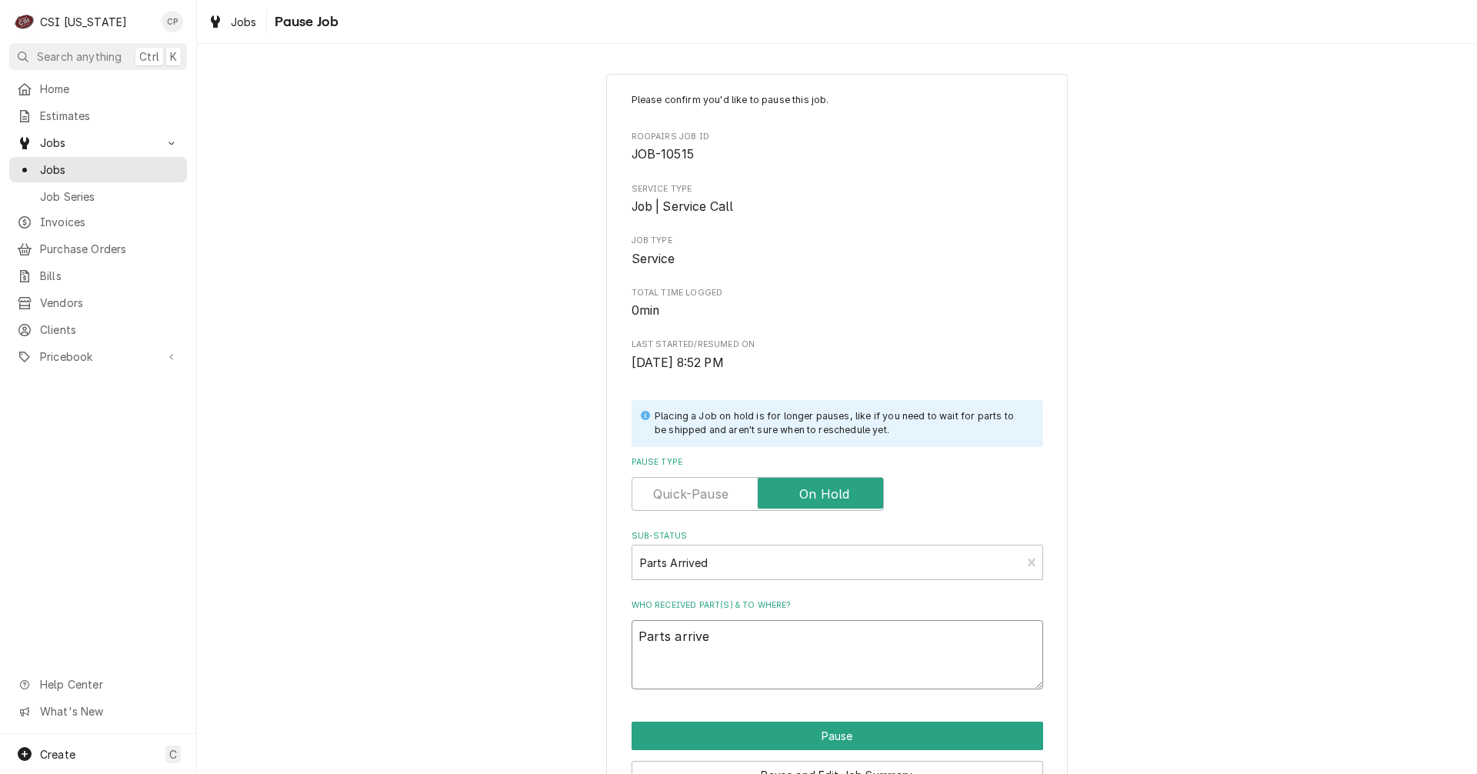
type textarea "x"
type textarea "Parts arrived"
type textarea "x"
type textarea "Parts arrived"
type textarea "x"
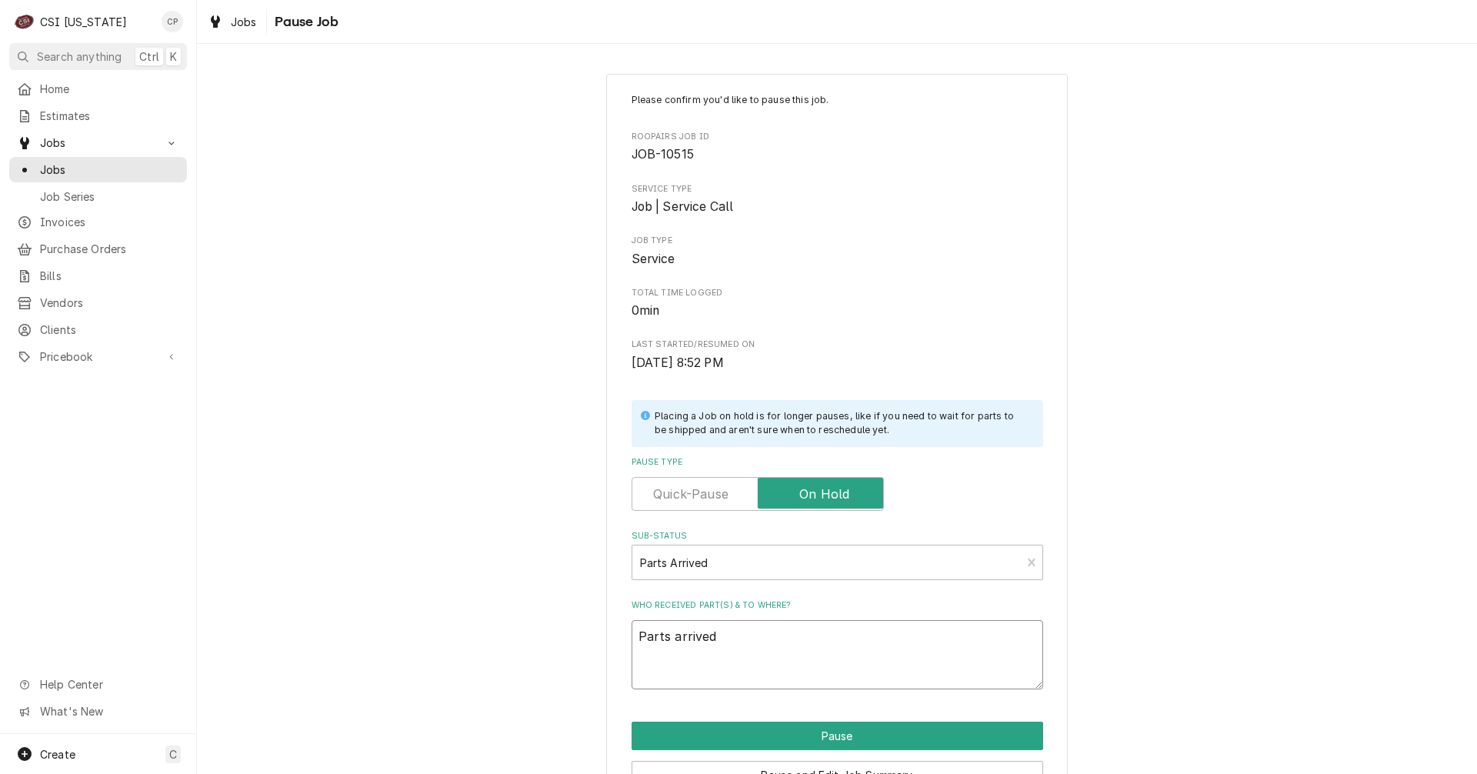
type textarea "Parts arrived a"
type textarea "x"
type textarea "Parts arrived an"
type textarea "x"
type textarea "Parts arrived and"
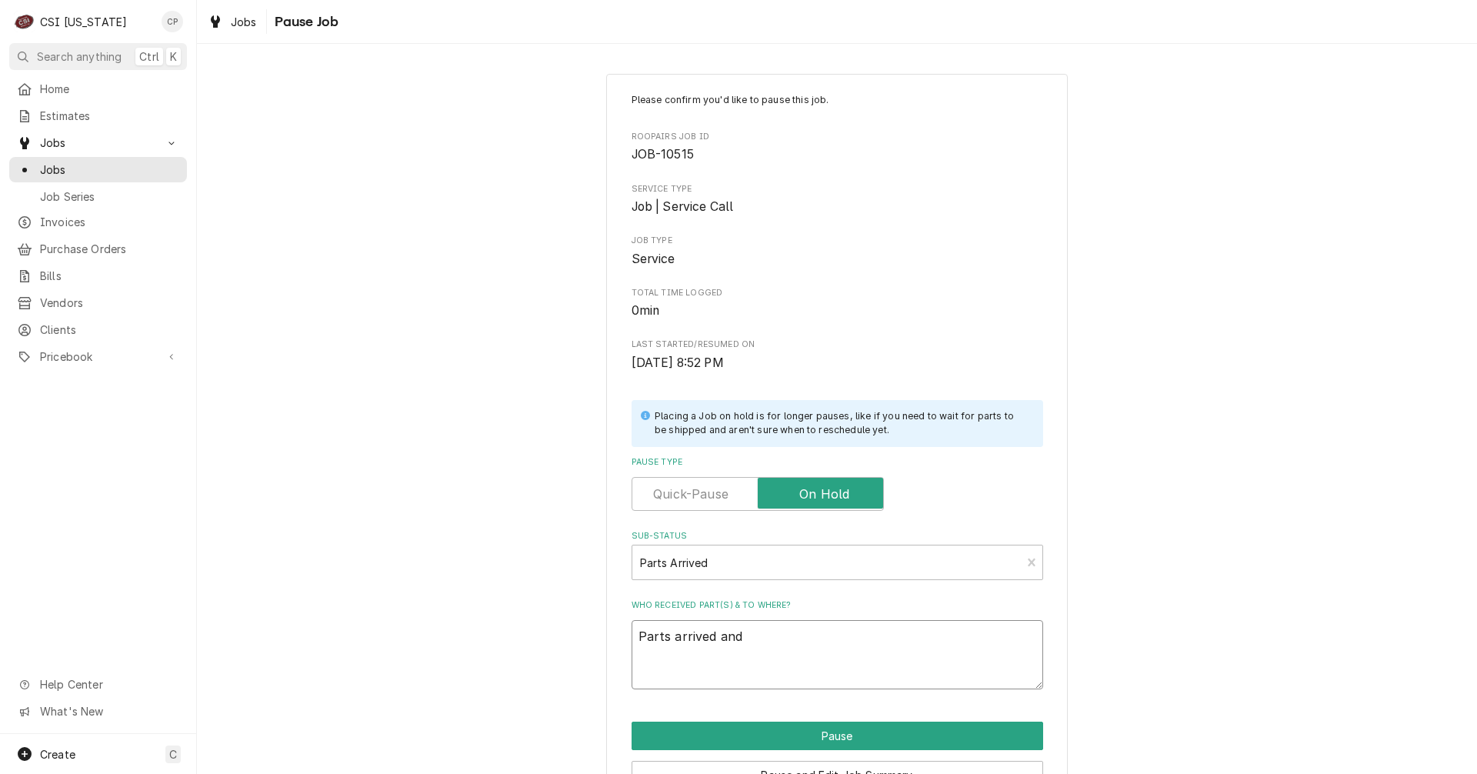
type textarea "x"
type textarea "Parts arrived and"
type textarea "x"
type textarea "Parts arrived and p"
type textarea "x"
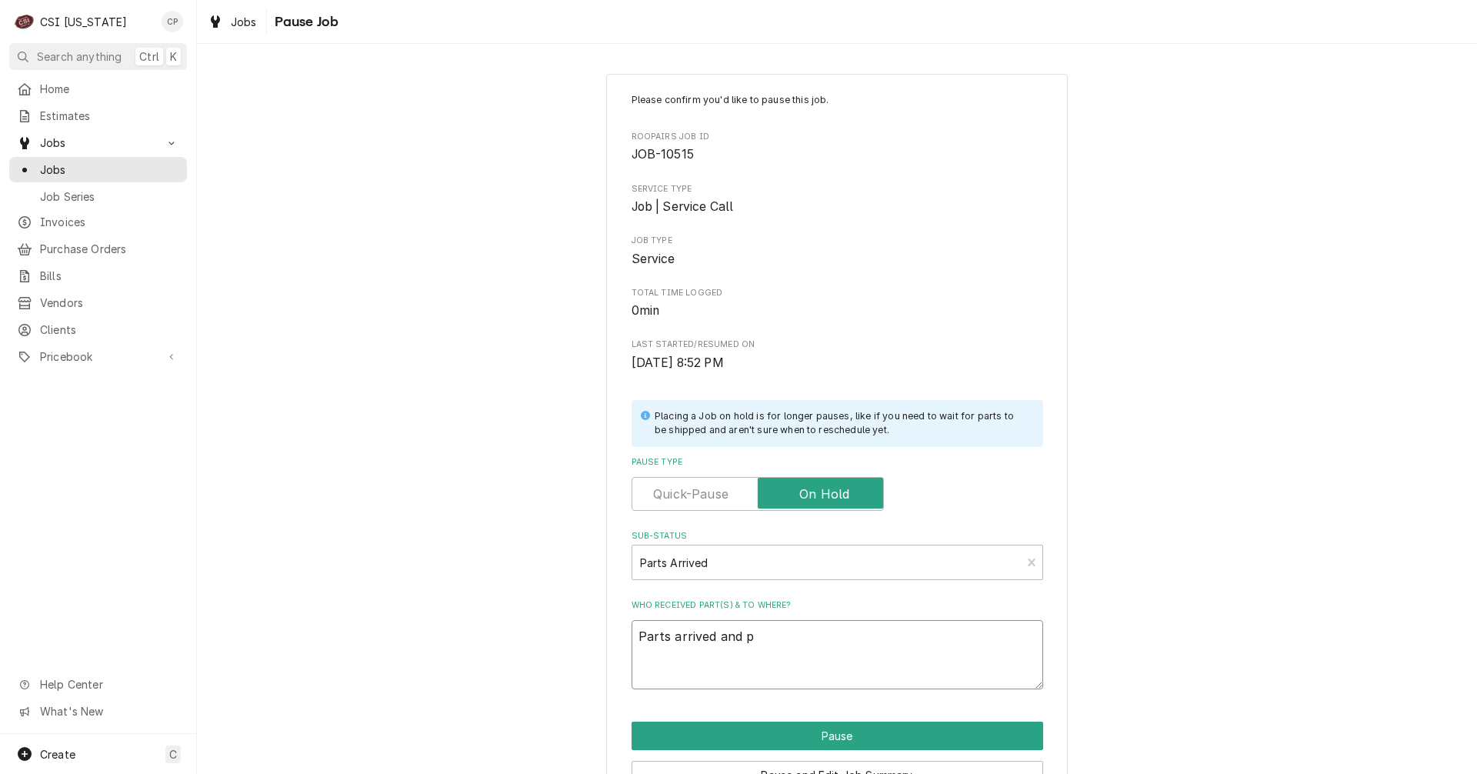
type textarea "Parts arrived and pl"
type textarea "x"
type textarea "Parts arrived and pla"
type textarea "x"
type textarea "Parts arrived and place"
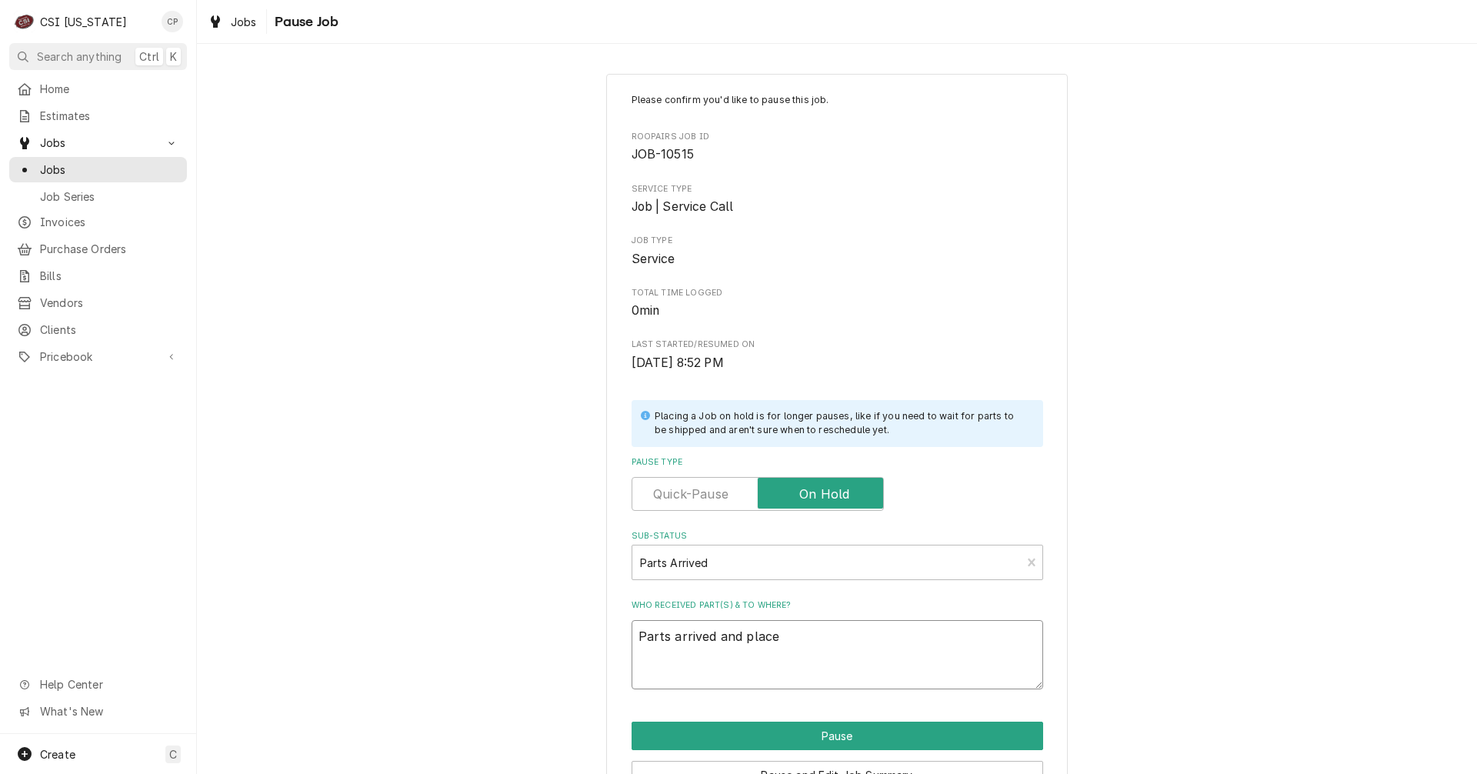
type textarea "x"
type textarea "Parts arrived and placed"
type textarea "x"
type textarea "Parts arrived and placed"
type textarea "x"
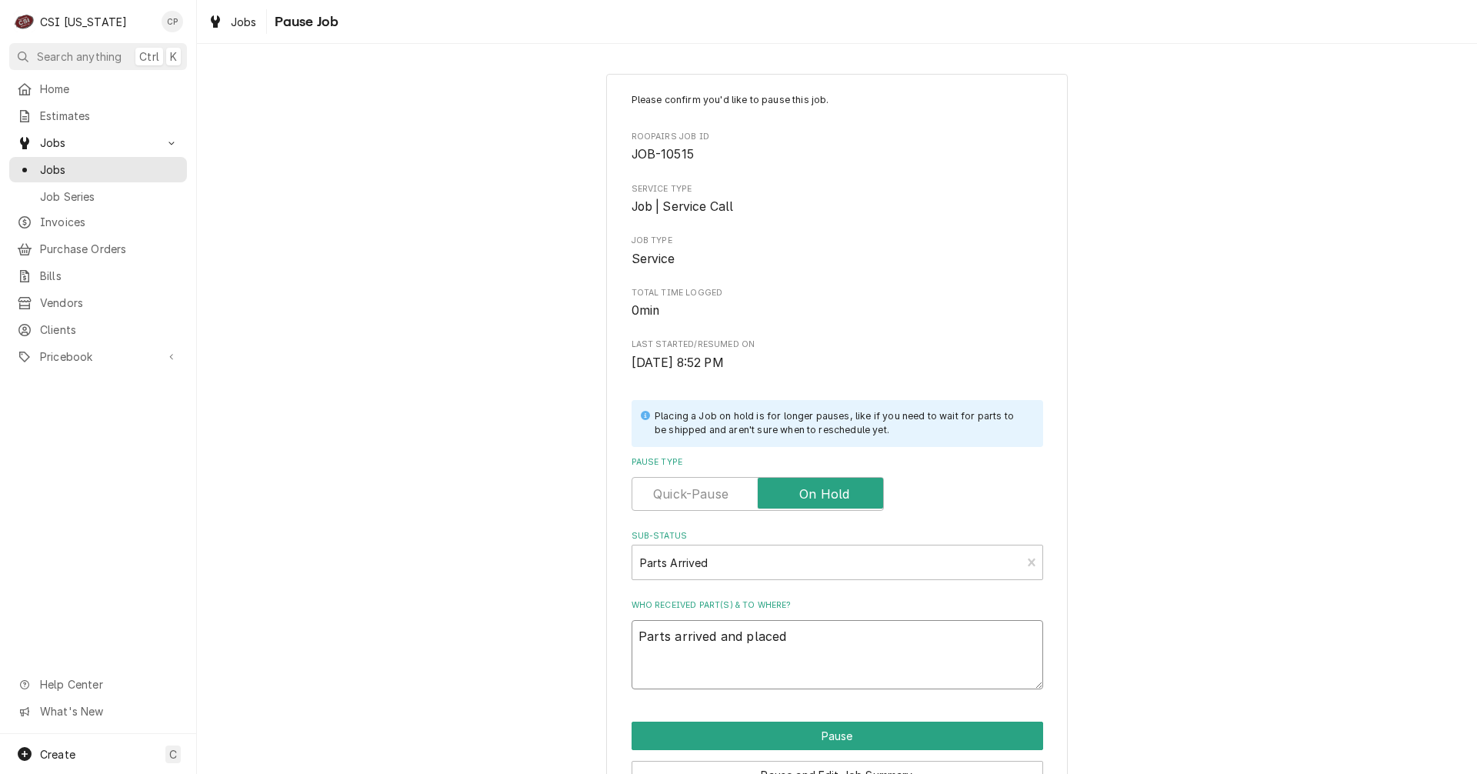
type textarea "Parts arrived and placed o"
type textarea "x"
type textarea "Parts arrived and placed on"
type textarea "x"
type textarea "Parts arrived and placed on"
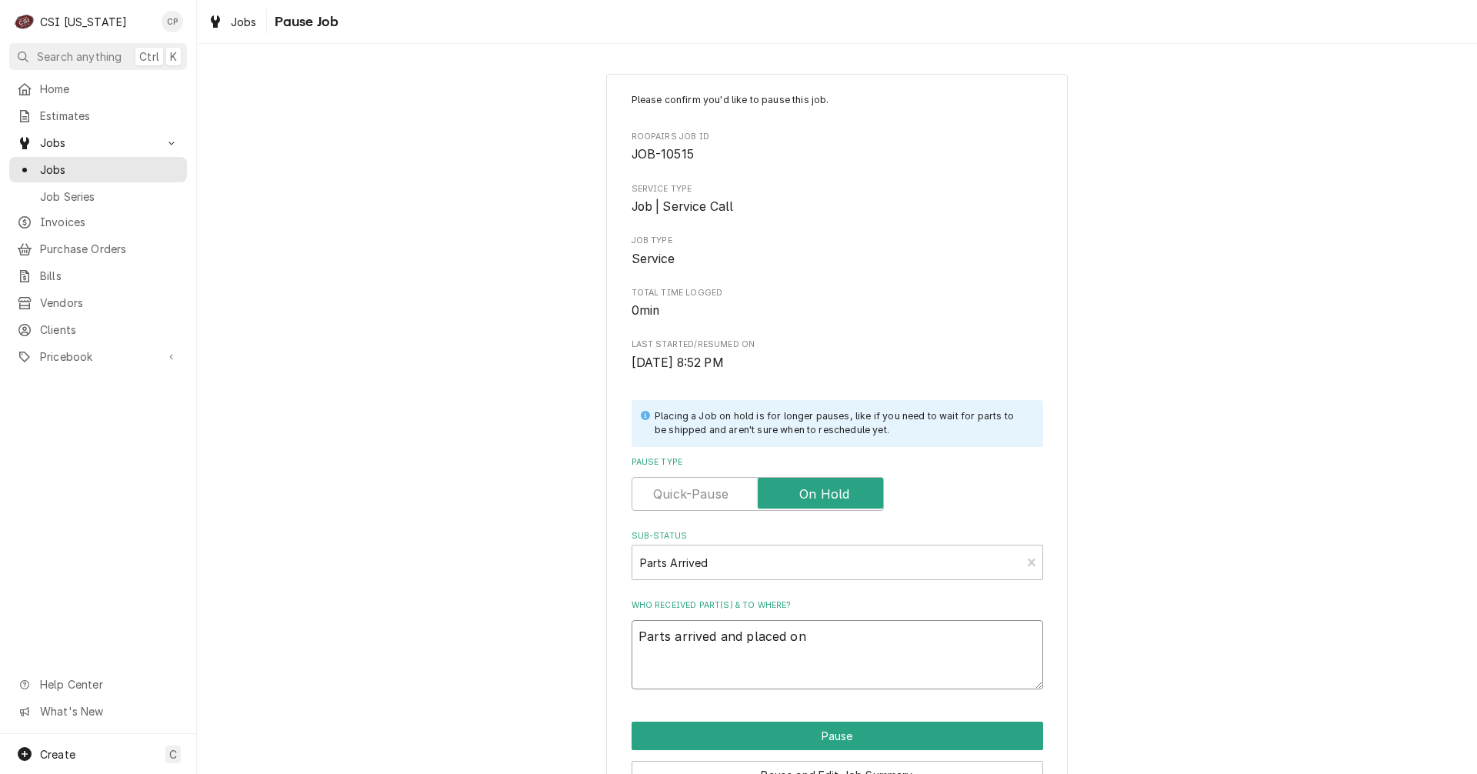
type textarea "x"
type textarea "Parts arrived and placed on M"
type textarea "x"
type textarea "Parts arrived and placed on Ma"
type textarea "x"
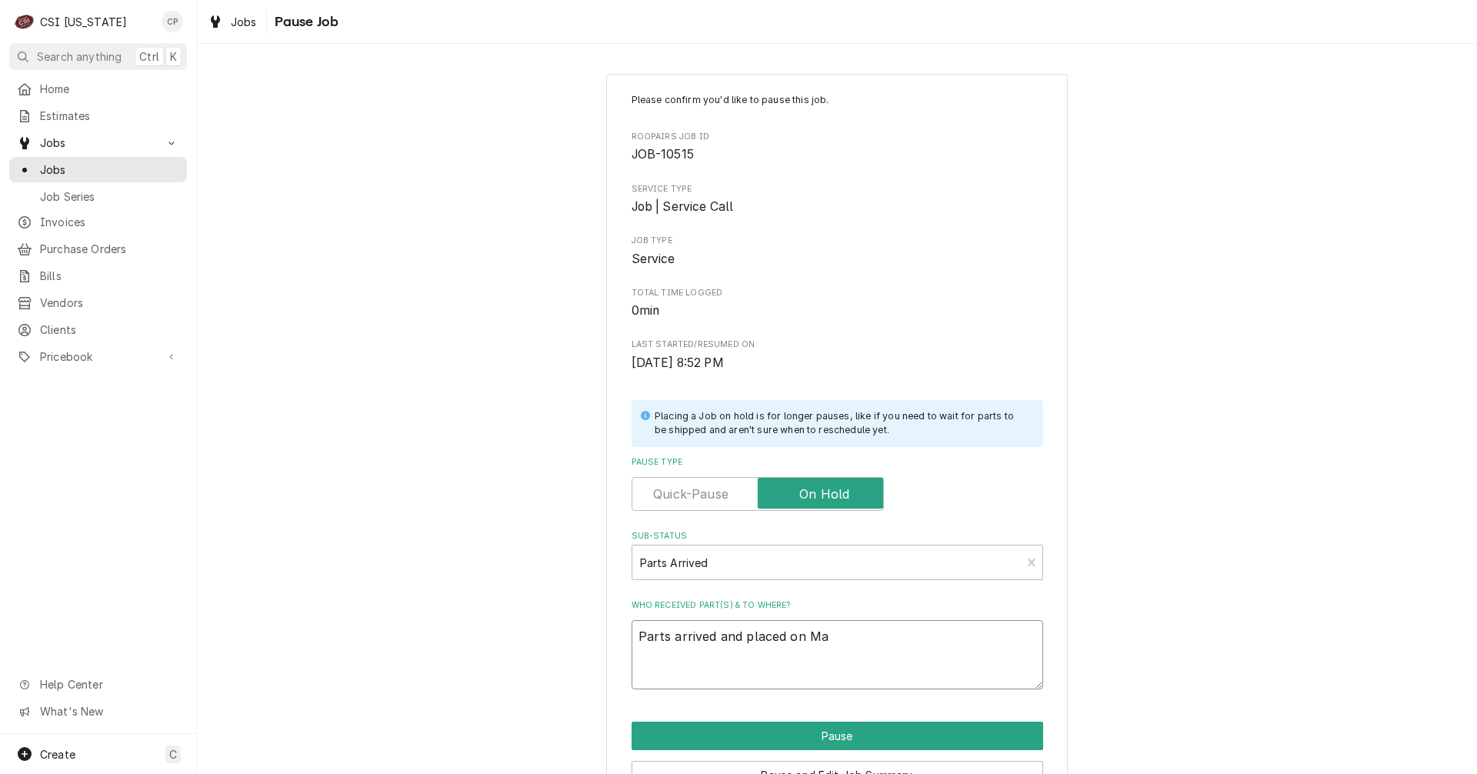
type textarea "Parts arrived and placed on Mat"
type textarea "x"
type textarea "Parts arrived and placed on Matt"
type textarea "x"
type textarea "Parts arrived and placed on Matts"
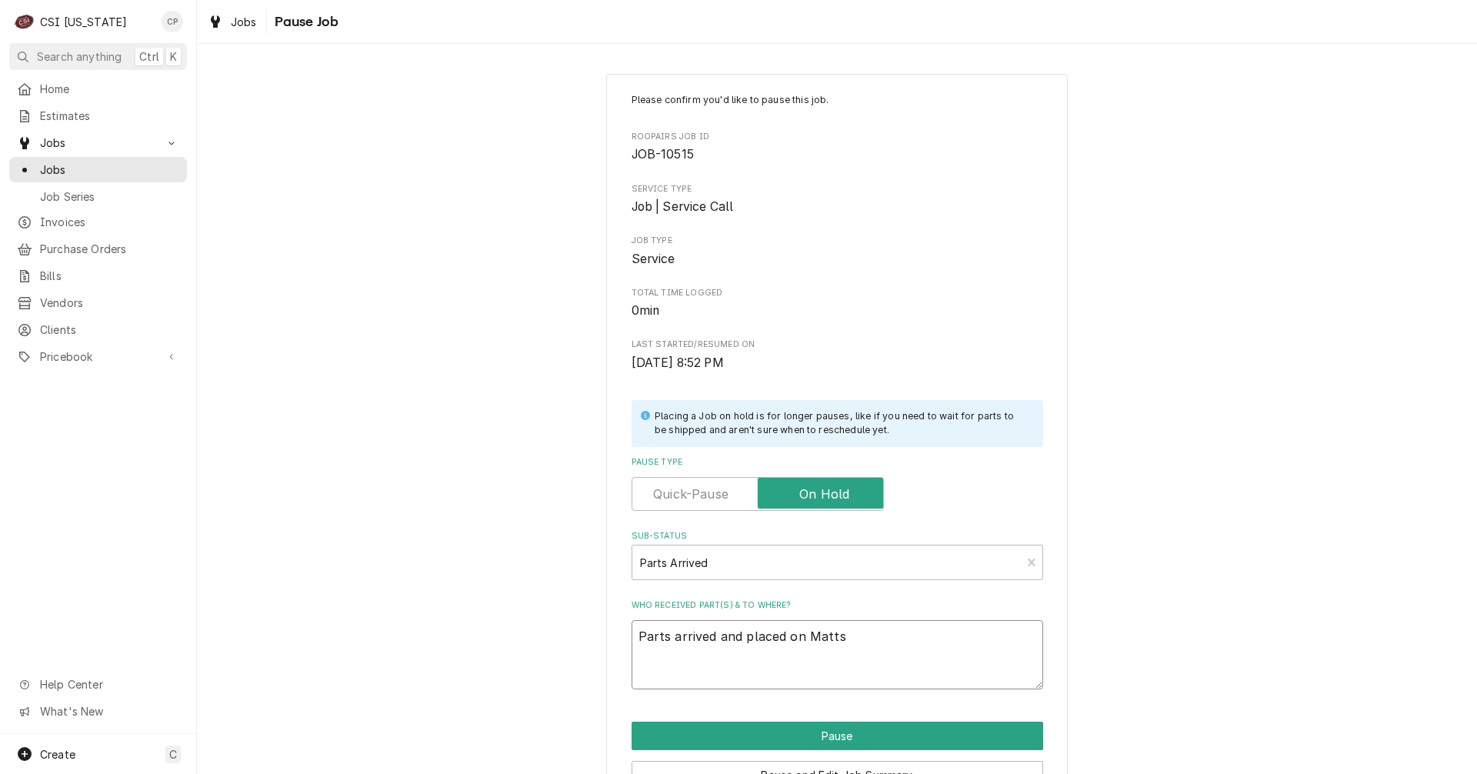
type textarea "x"
type textarea "Parts arrived and placed on Matts"
type textarea "x"
type textarea "Parts arrived and placed on Matts s"
type textarea "x"
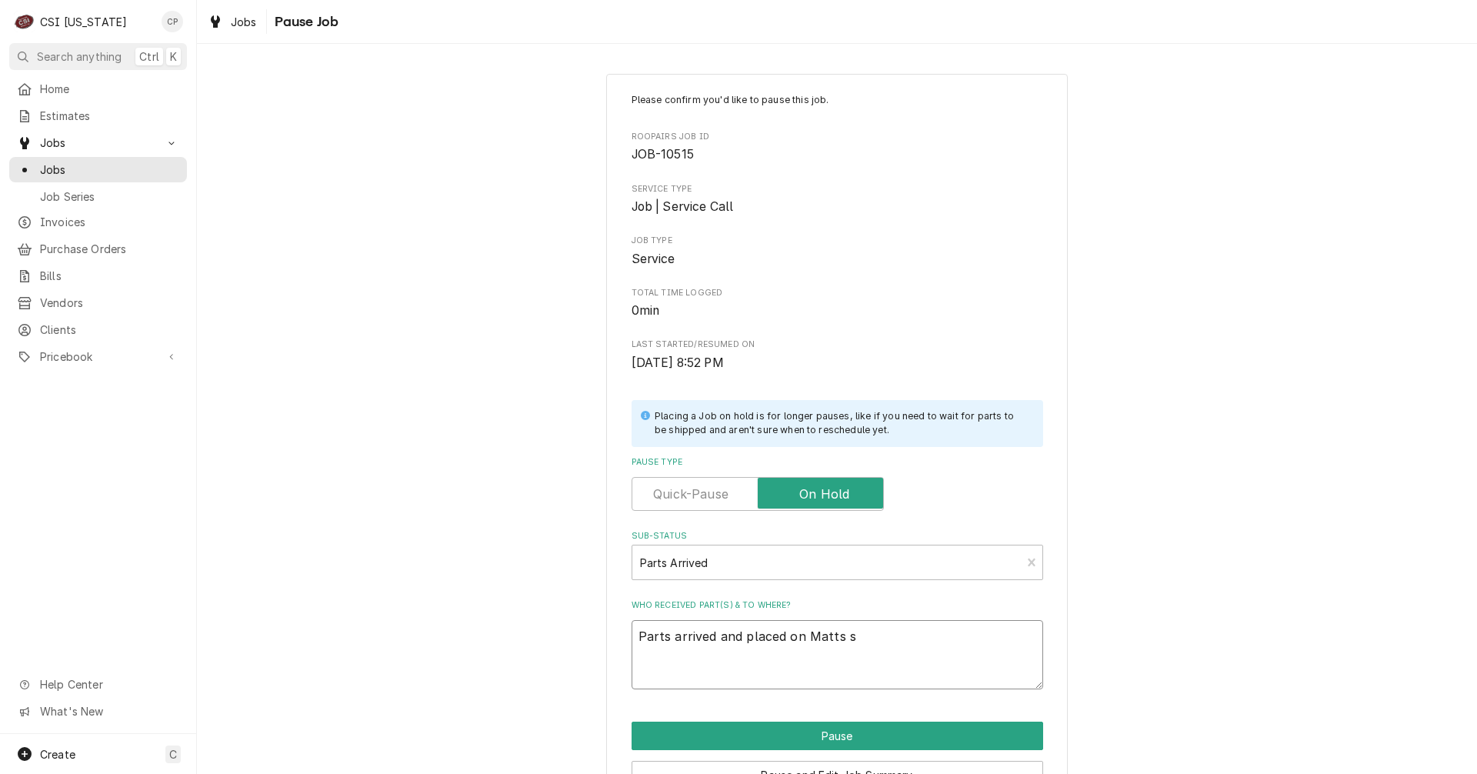
type textarea "Parts arrived and placed on Matts sh"
type textarea "x"
type textarea "Parts arrived and placed on Matts she"
type textarea "x"
type textarea "Parts arrived and placed on [PERSON_NAME]"
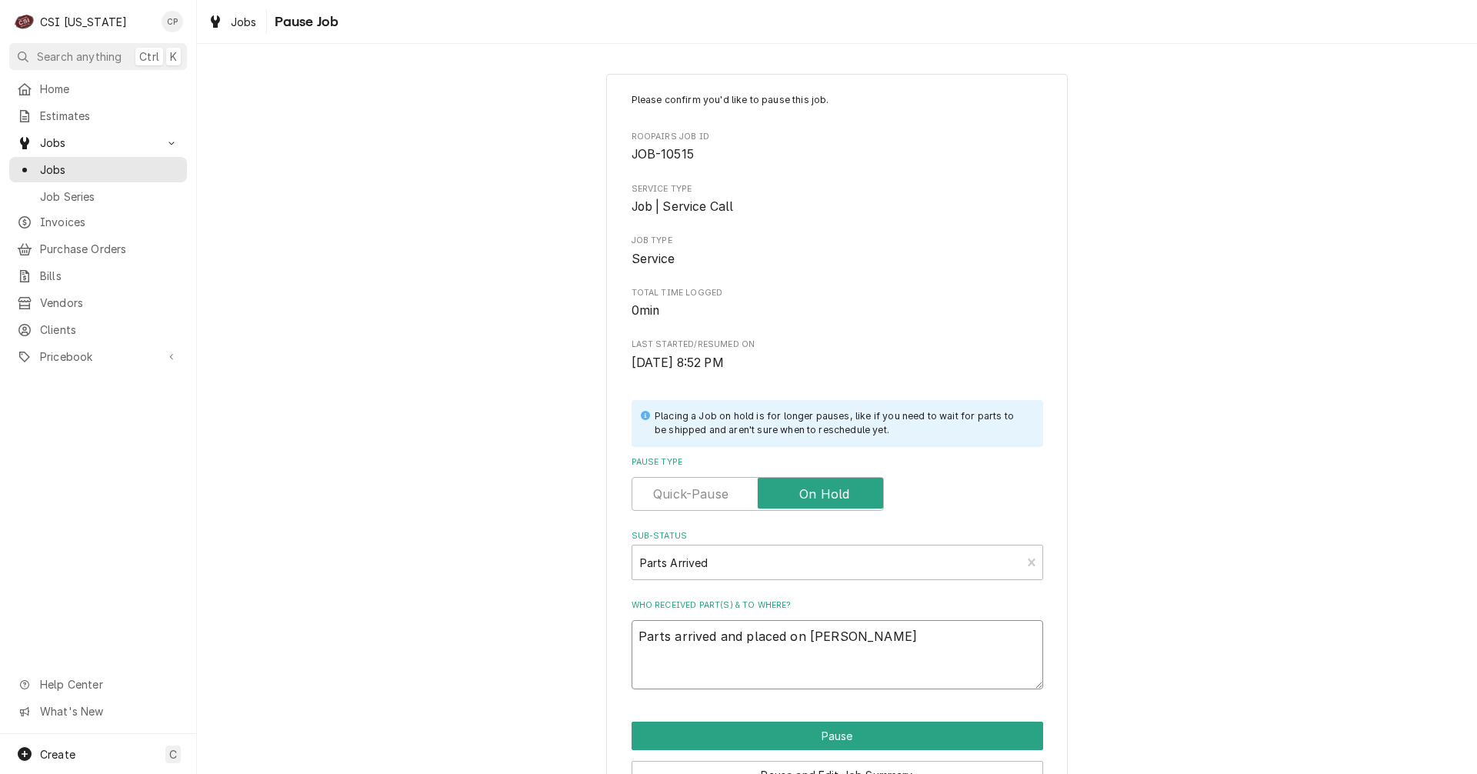
type textarea "x"
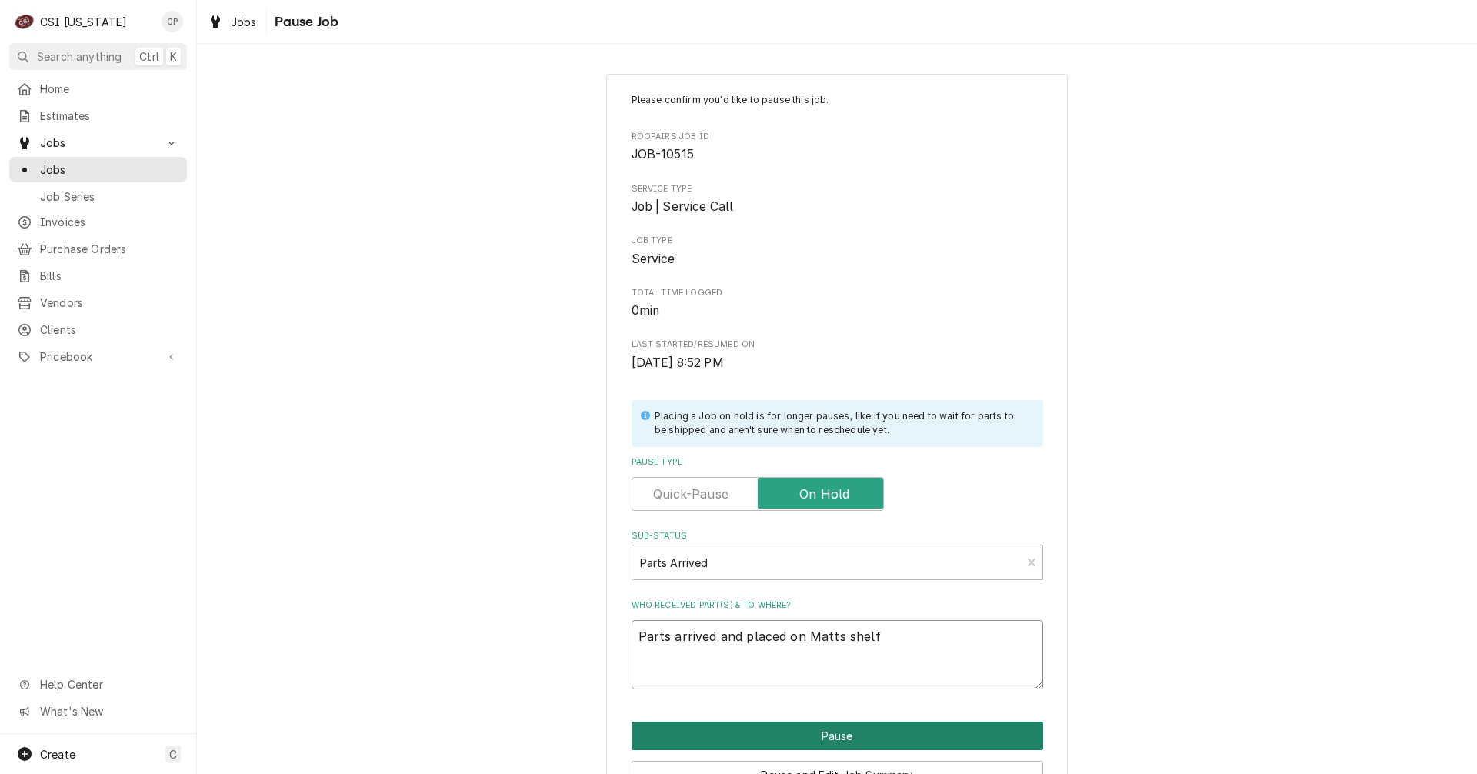
type textarea "Parts arrived and placed on Matts shelf"
click at [821, 736] on button "Pause" at bounding box center [837, 735] width 412 height 28
type textarea "x"
